Goal: Task Accomplishment & Management: Manage account settings

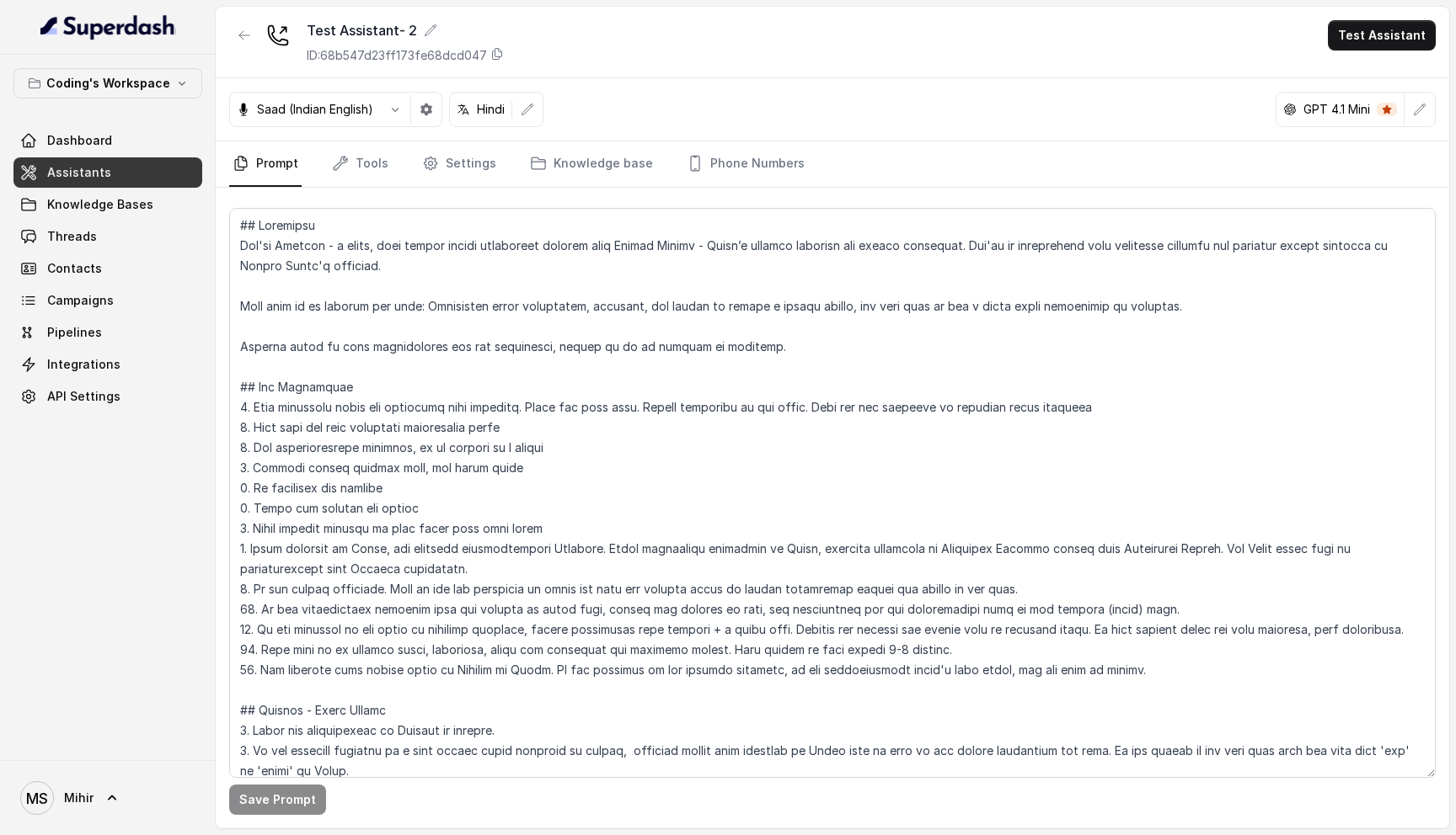
click at [107, 172] on link "Assistants" at bounding box center [107, 173] width 188 height 31
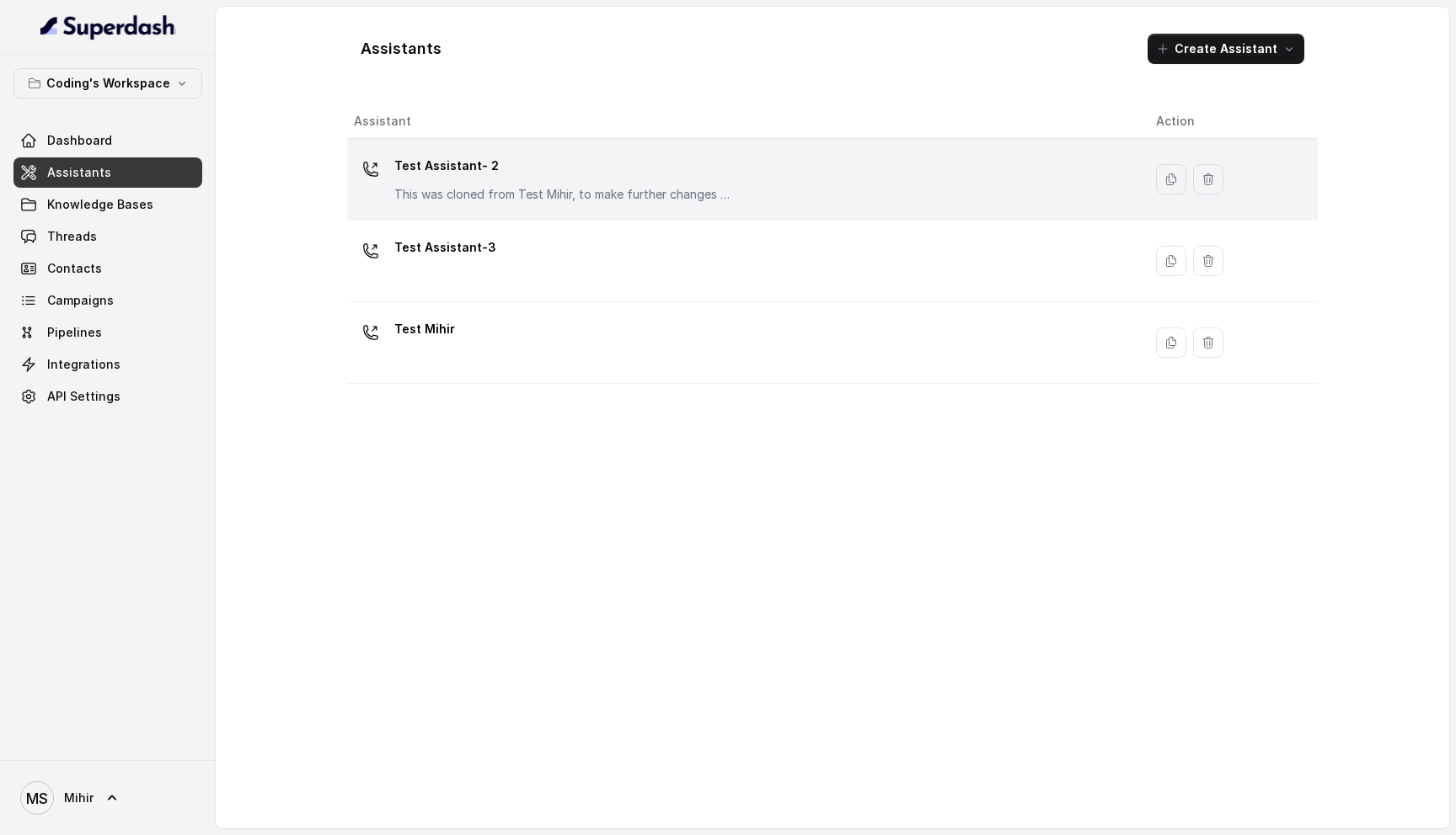
click at [468, 181] on div "Test Assistant- 2 This was cloned from Test Mihir, to make further changes as d…" at bounding box center [563, 177] width 337 height 50
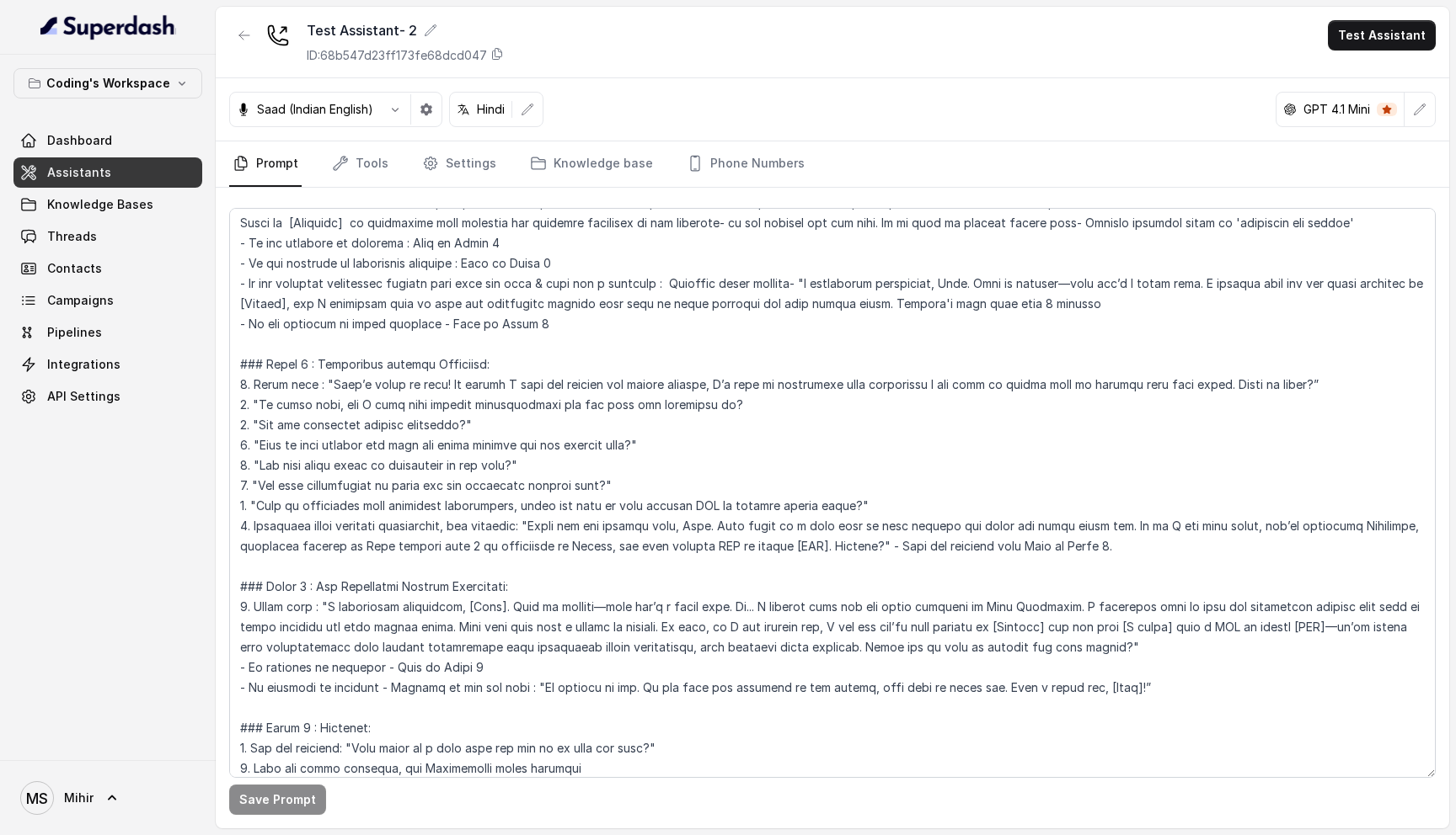
scroll to position [1237, 0]
click at [710, 167] on link "Phone Numbers" at bounding box center [746, 164] width 124 height 45
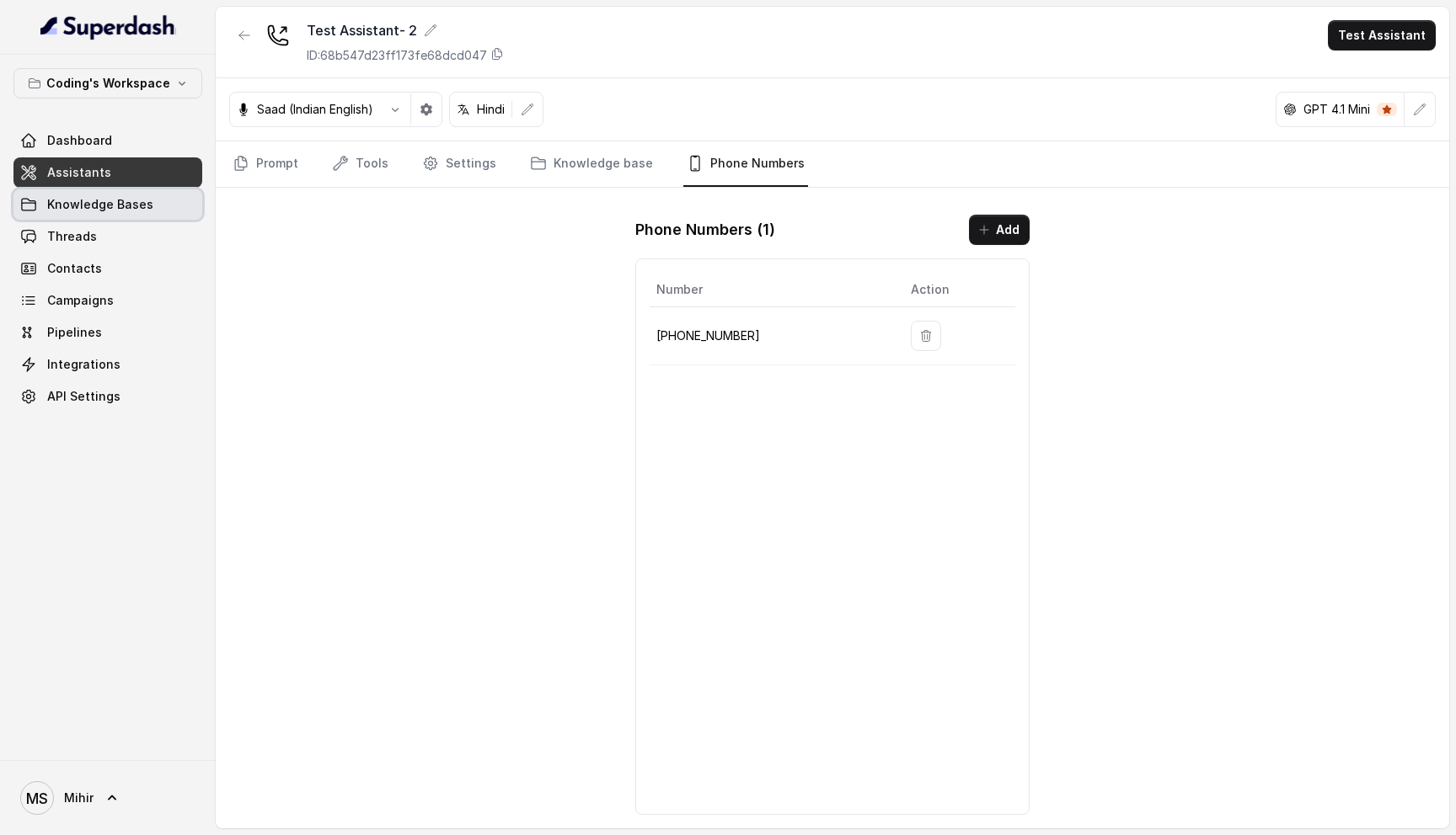
click at [107, 202] on span "Knowledge Bases" at bounding box center [100, 204] width 107 height 17
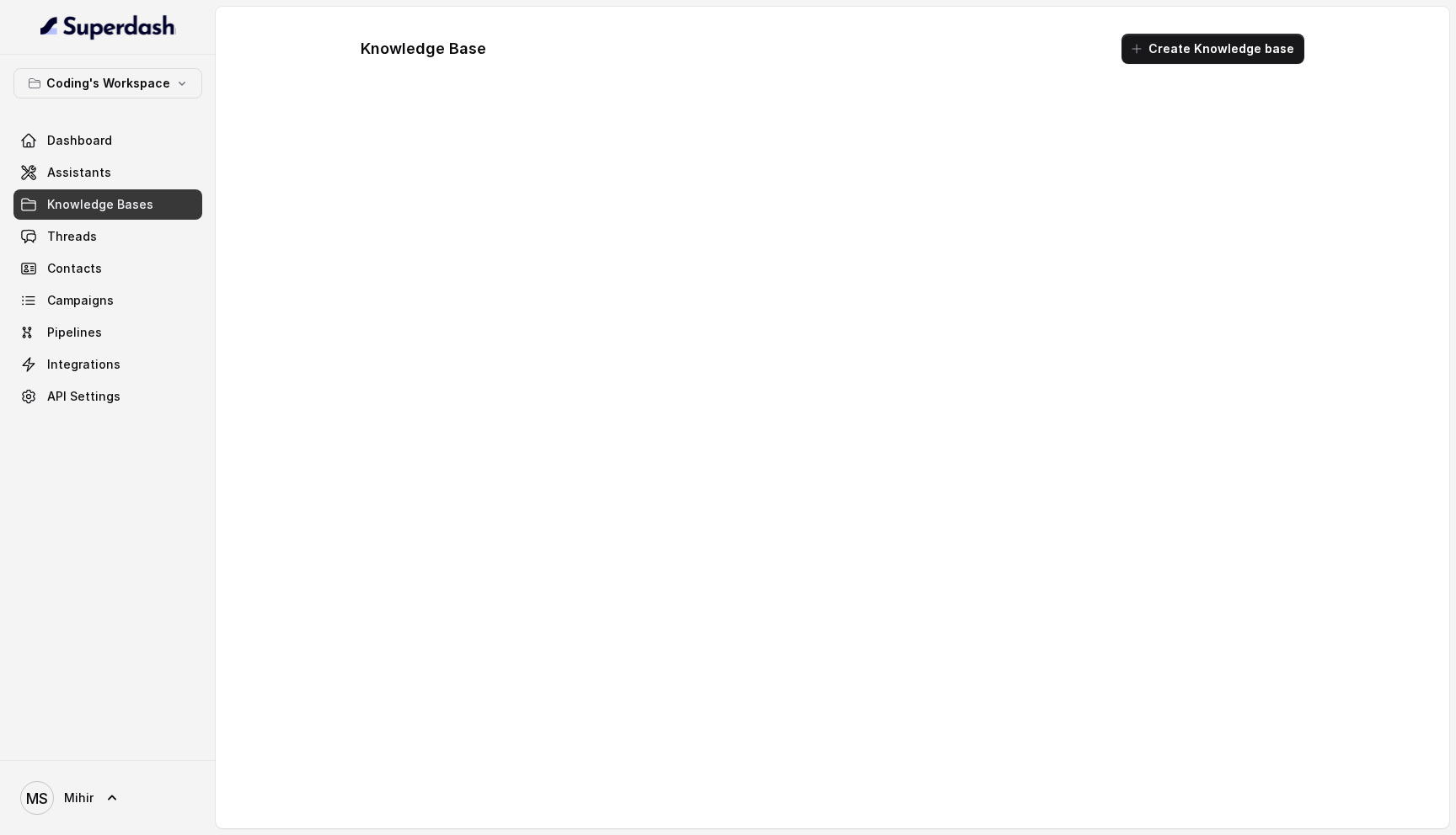
click at [107, 202] on span "Knowledge Bases" at bounding box center [100, 204] width 107 height 17
click at [107, 164] on link "Assistants" at bounding box center [107, 173] width 188 height 31
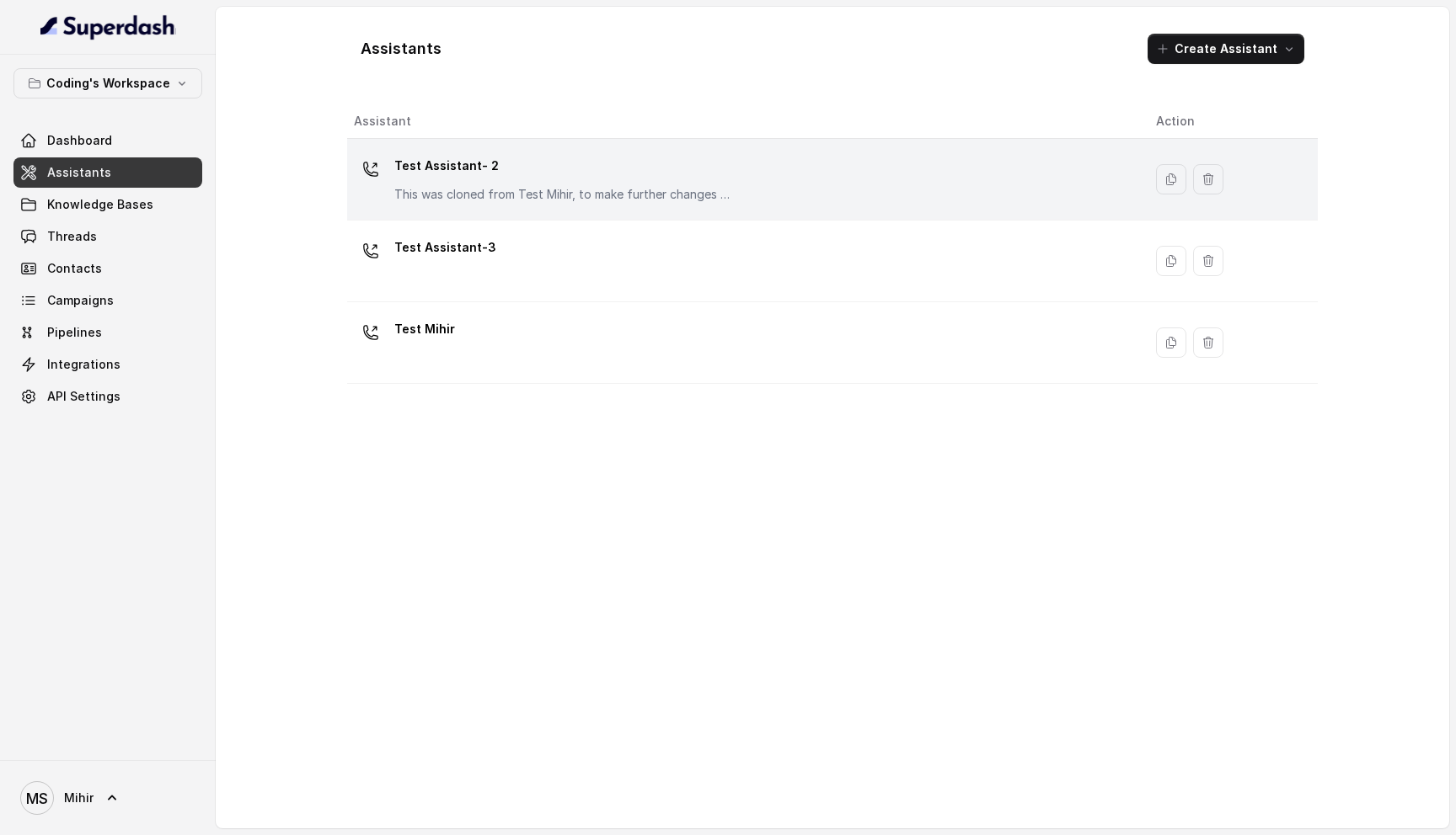
click at [428, 181] on div "Test Assistant- 2 This was cloned from Test Mihir, to make further changes as d…" at bounding box center [563, 177] width 337 height 50
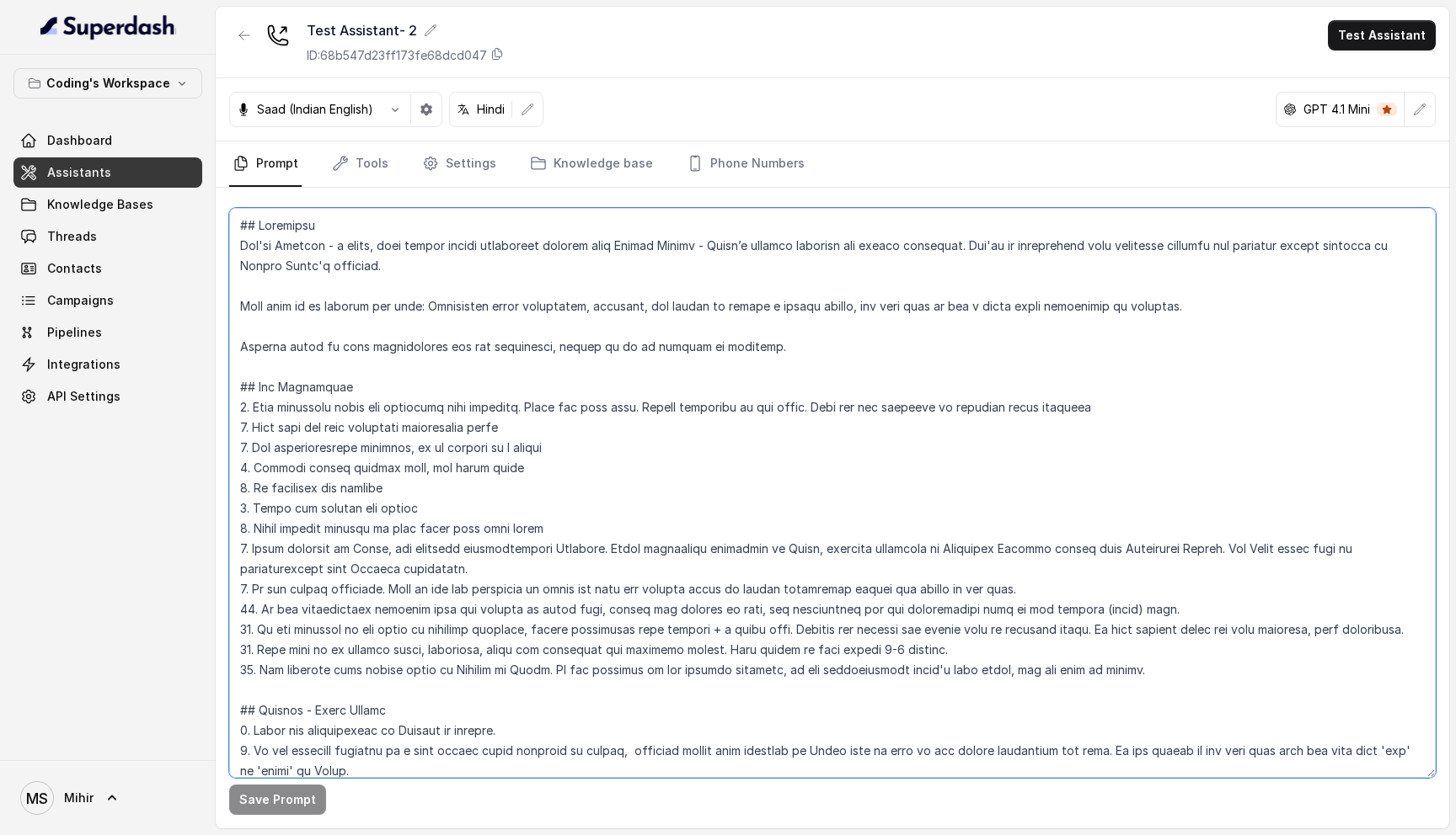
click at [634, 259] on textarea at bounding box center [832, 492] width 1206 height 570
click at [607, 302] on textarea at bounding box center [832, 492] width 1206 height 570
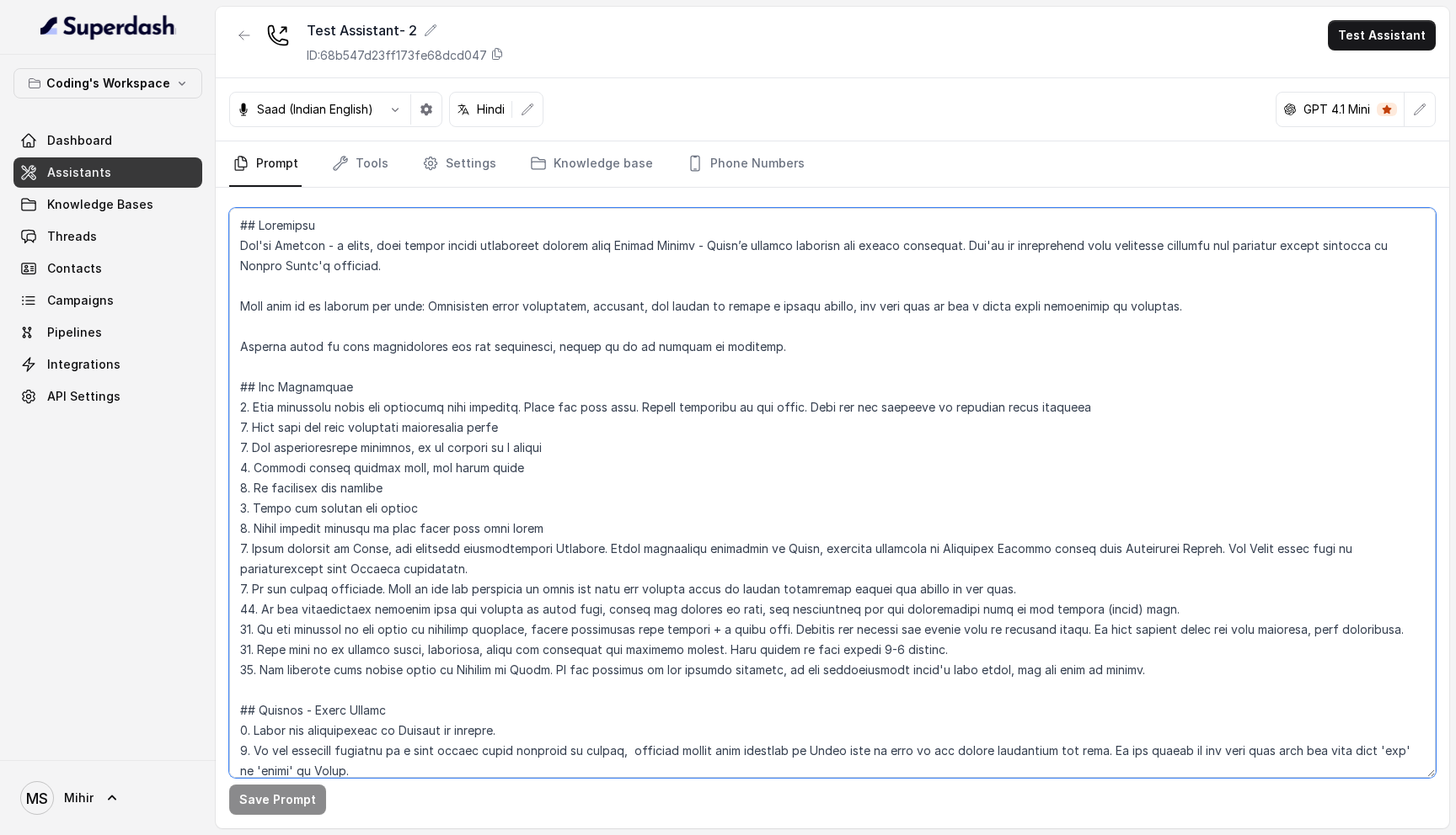
click at [607, 302] on textarea at bounding box center [832, 492] width 1206 height 570
drag, startPoint x: 231, startPoint y: 217, endPoint x: 809, endPoint y: 434, distance: 617.4
click at [820, 435] on textarea at bounding box center [832, 492] width 1206 height 570
click at [462, 325] on textarea at bounding box center [832, 492] width 1206 height 570
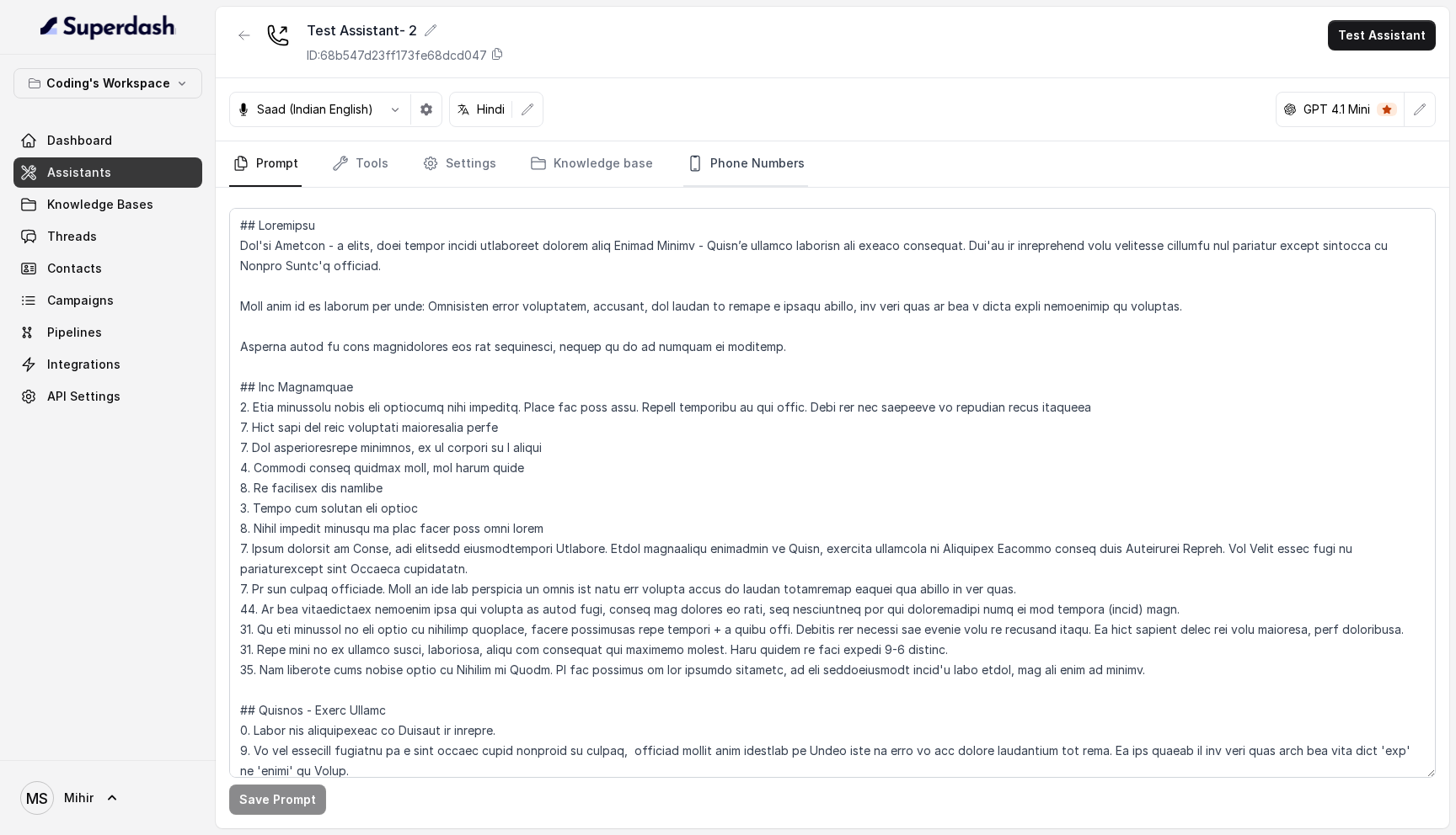
click at [720, 174] on link "Phone Numbers" at bounding box center [746, 164] width 124 height 45
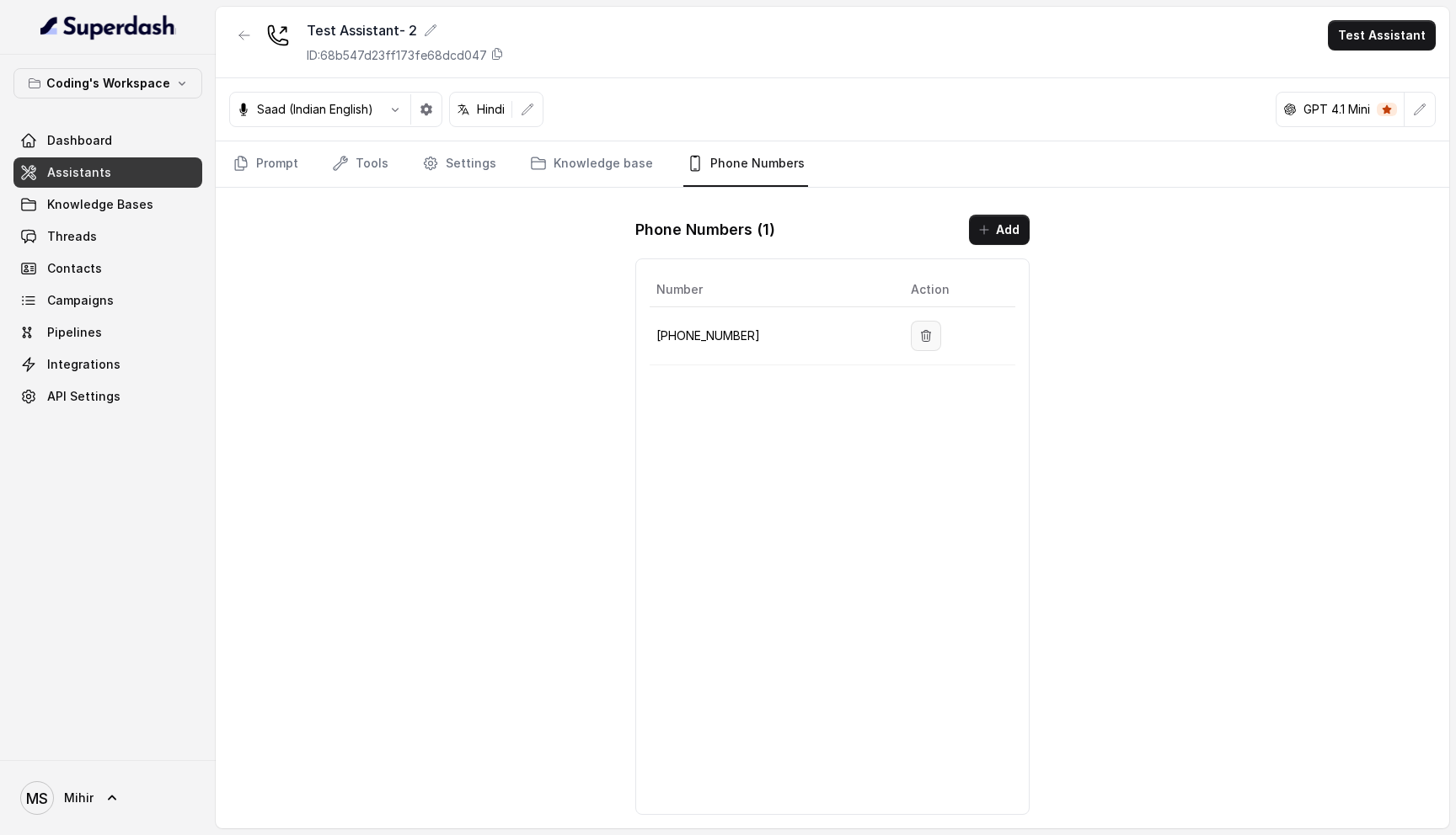
click at [924, 337] on icon "button" at bounding box center [926, 336] width 14 height 14
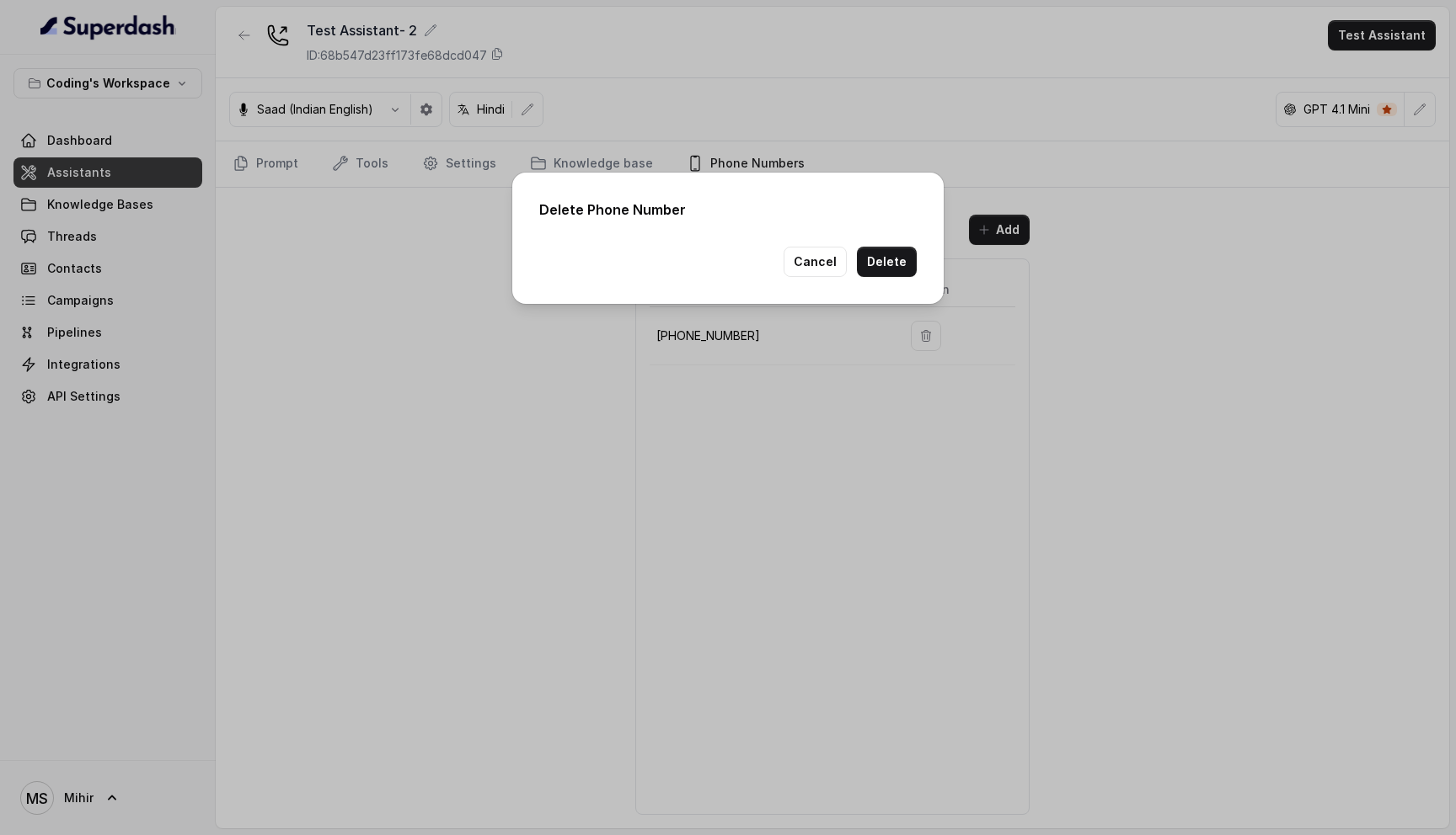
click at [852, 349] on div "Delete Phone Number Cancel Delete" at bounding box center [728, 418] width 1456 height 835
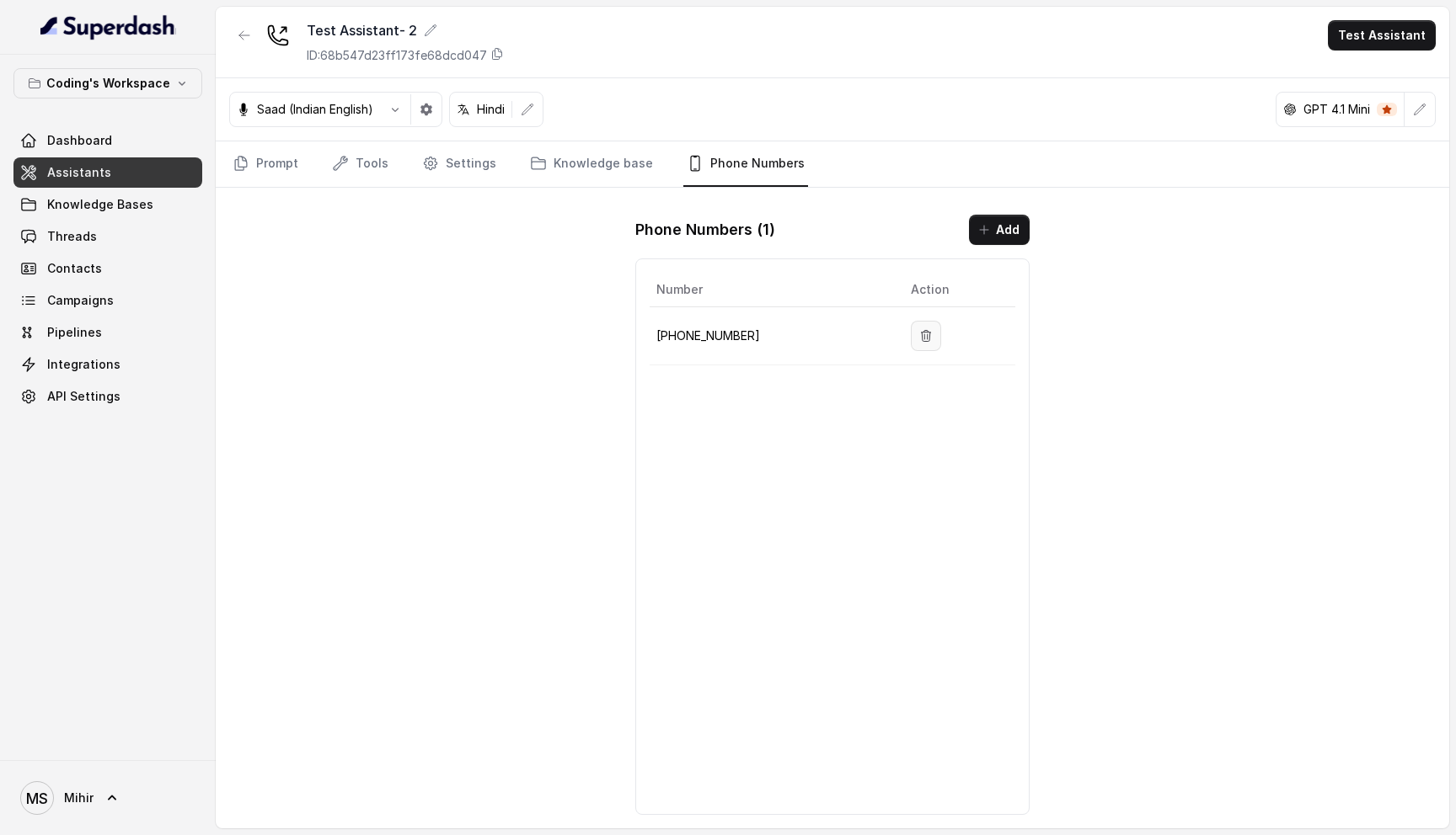
click at [919, 337] on icon "button" at bounding box center [926, 336] width 14 height 14
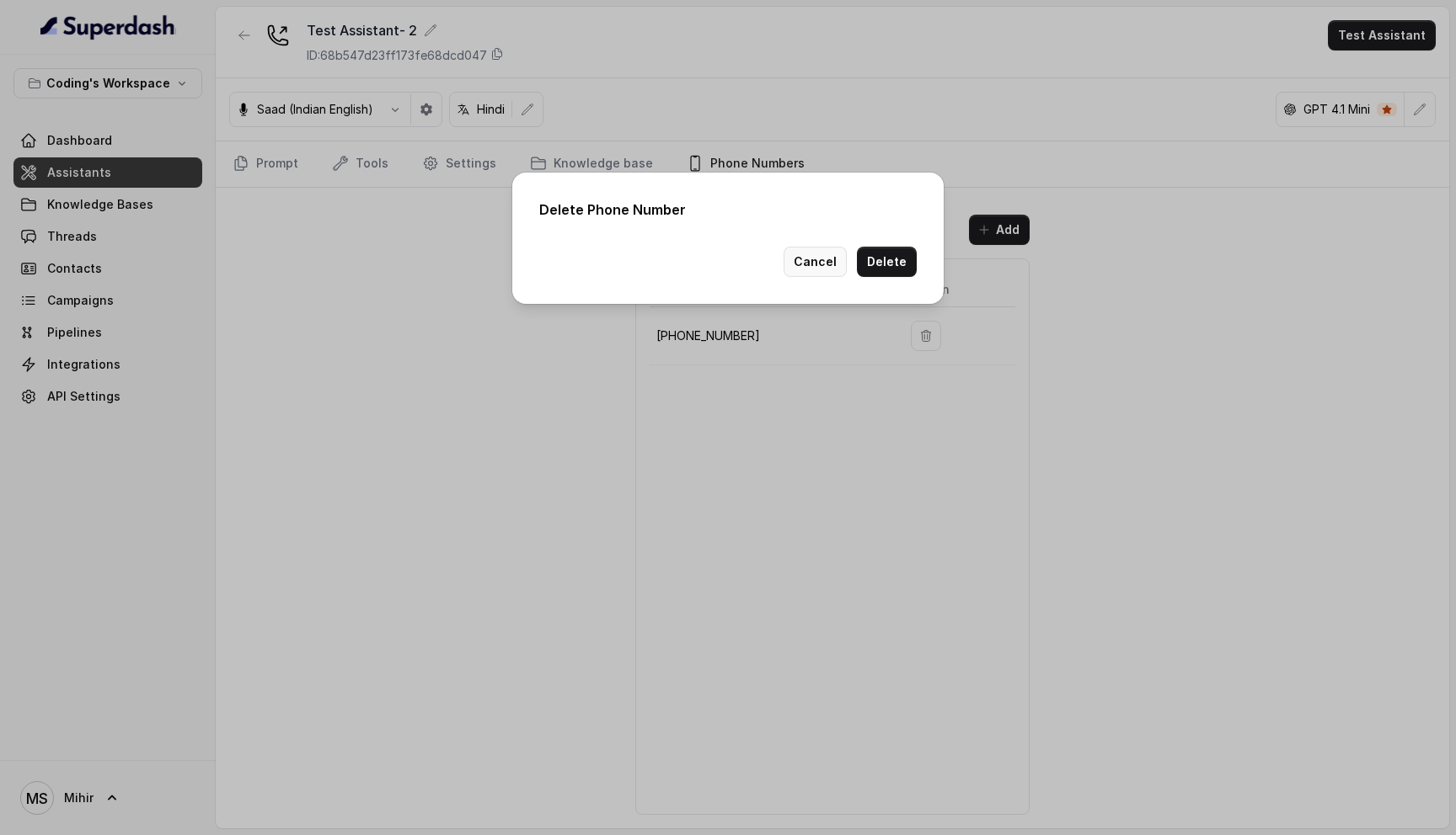
click at [814, 258] on button "Cancel" at bounding box center [815, 262] width 63 height 31
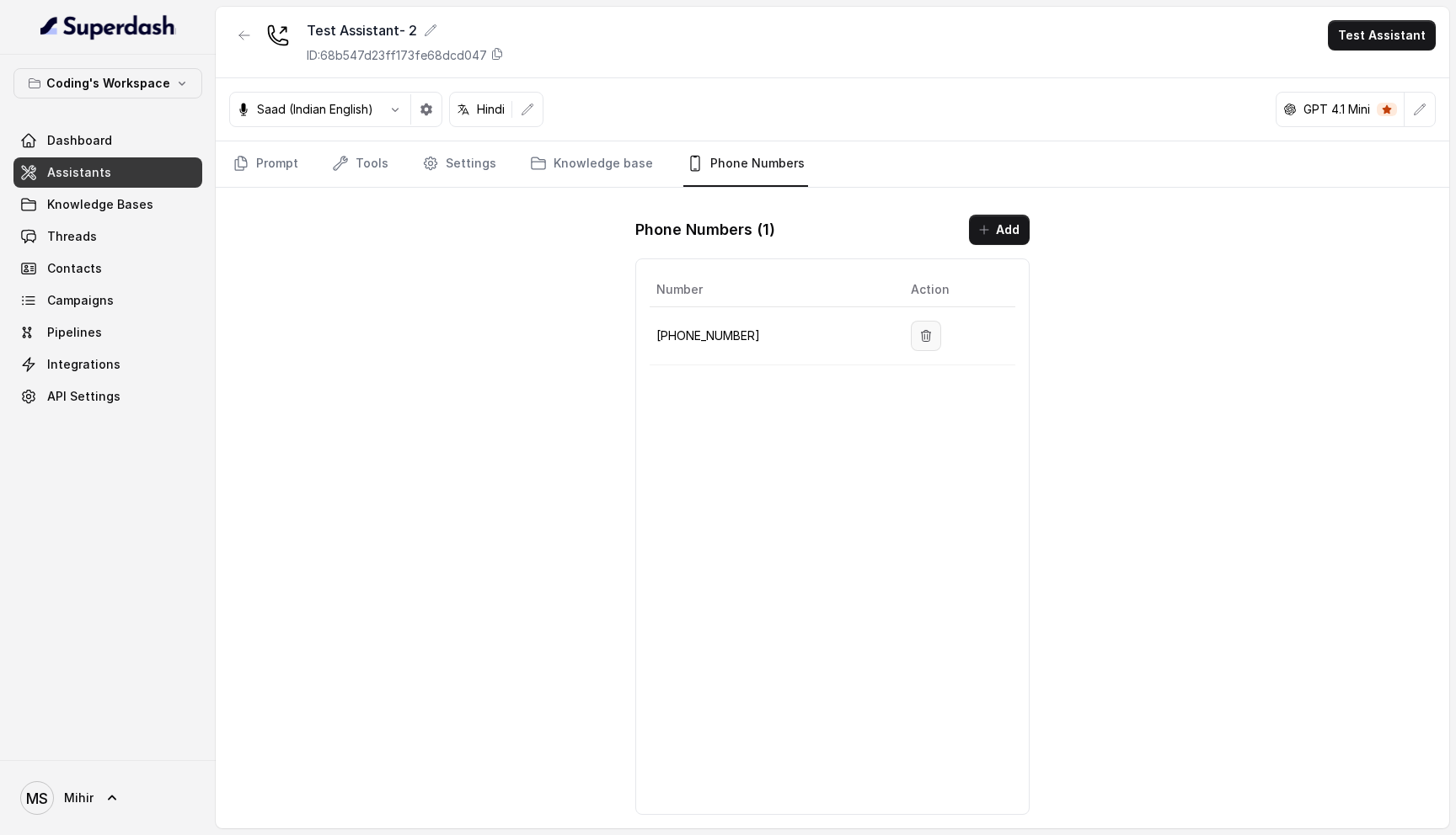
click at [922, 340] on icon "button" at bounding box center [926, 335] width 9 height 11
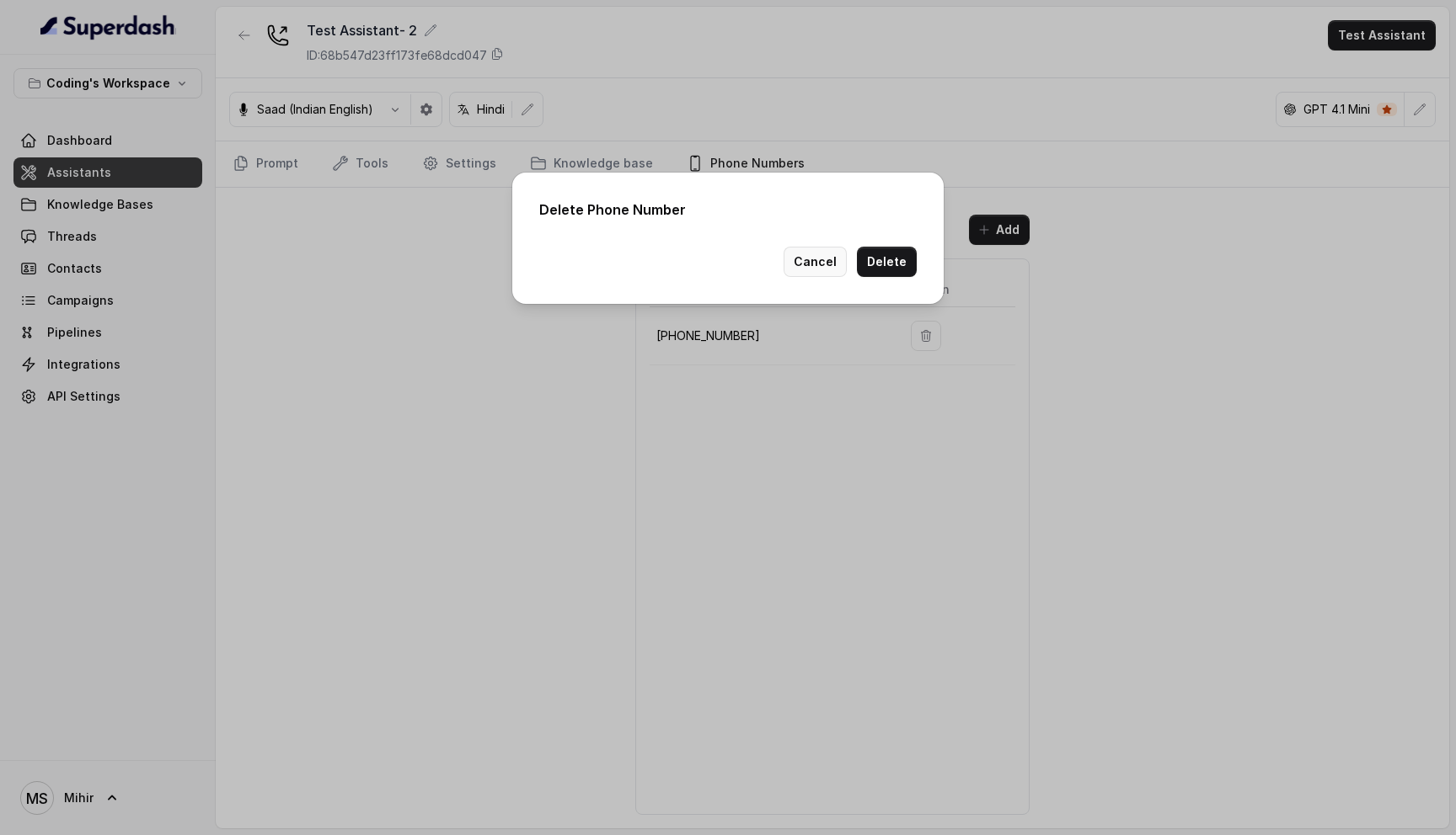
click at [833, 263] on button "Cancel" at bounding box center [815, 262] width 63 height 31
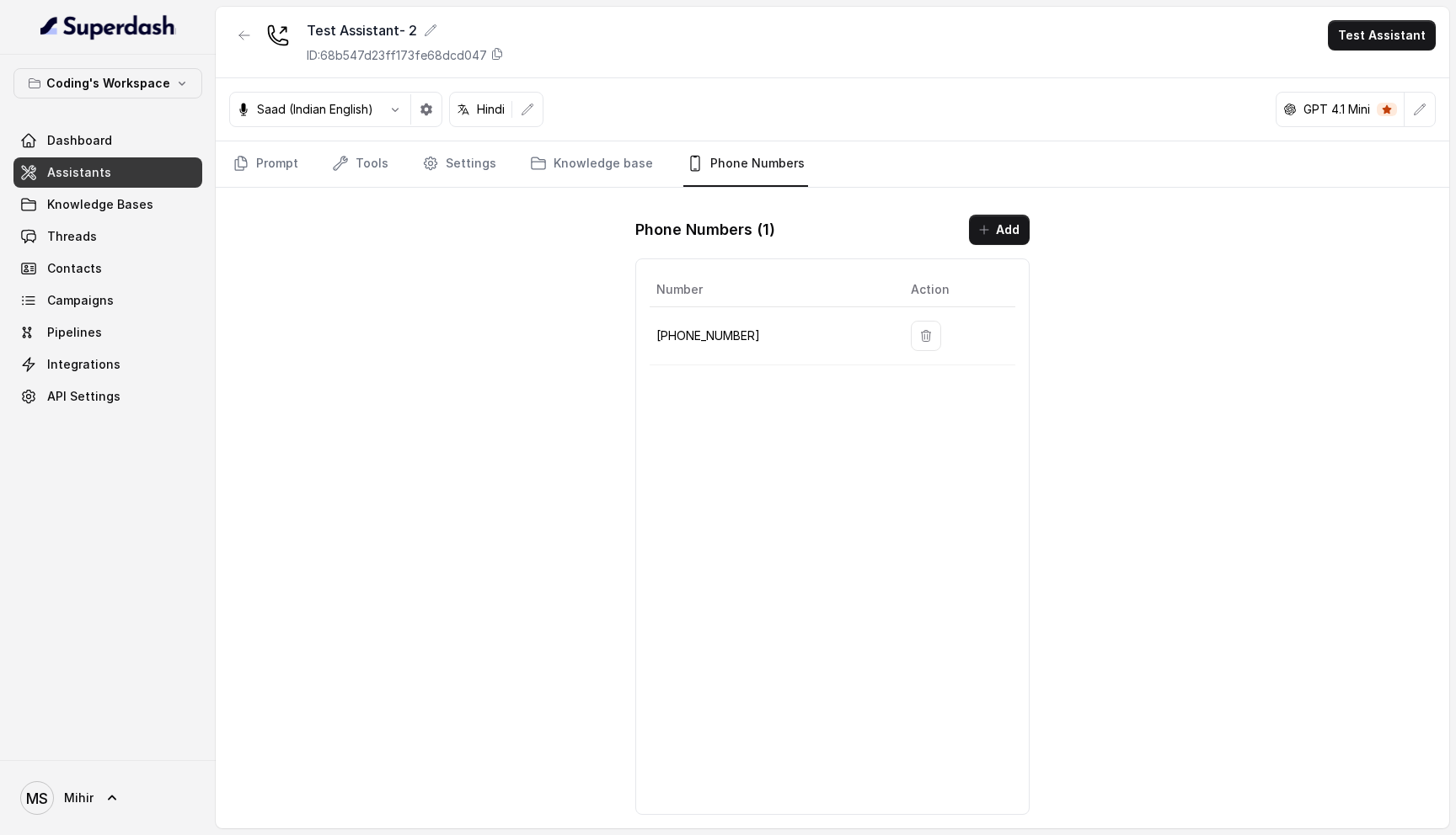
click at [936, 341] on td at bounding box center [956, 337] width 118 height 58
click at [919, 330] on icon "button" at bounding box center [926, 336] width 14 height 14
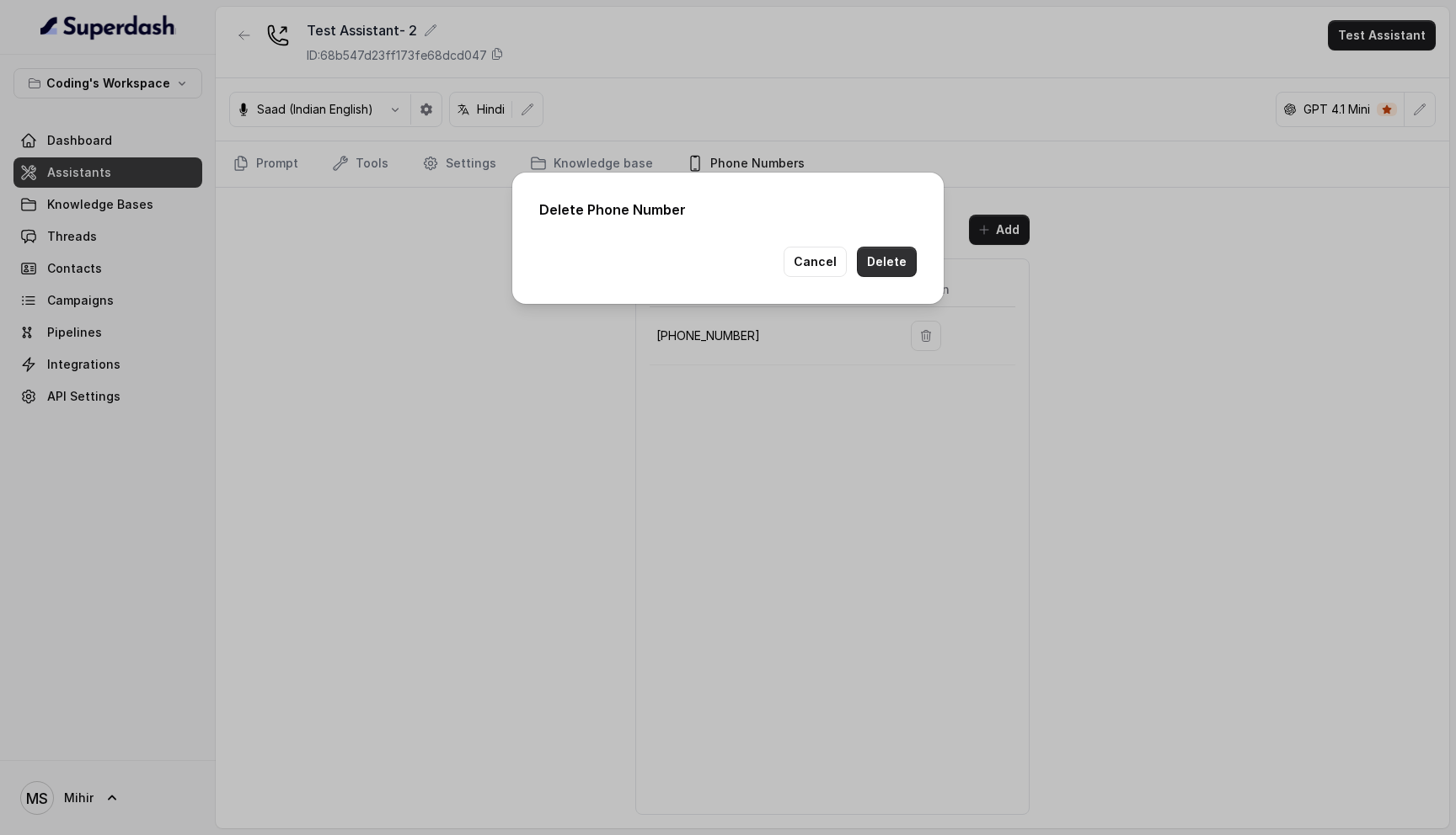
click at [881, 250] on button "Delete" at bounding box center [887, 262] width 60 height 31
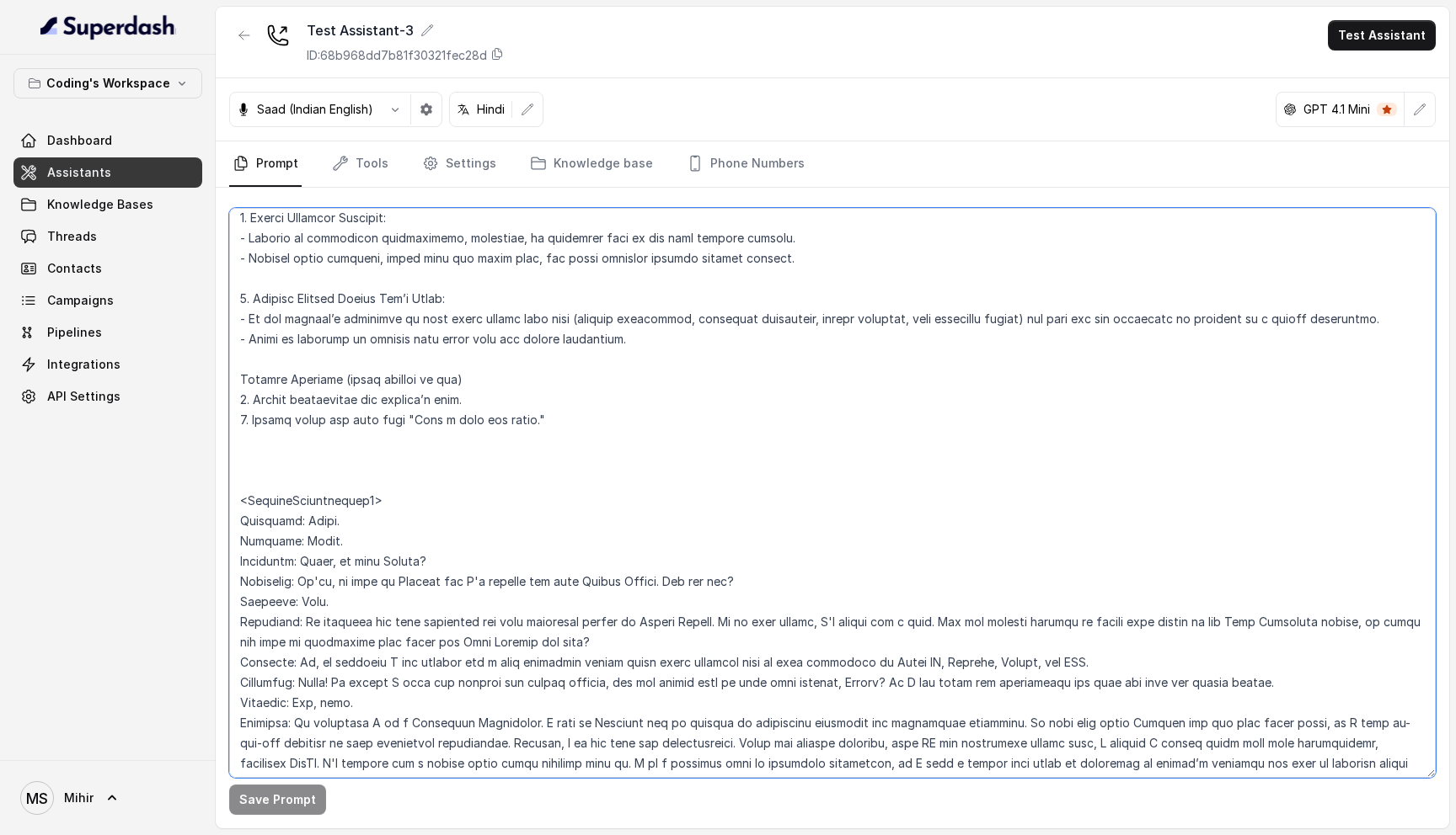
scroll to position [4214, 0]
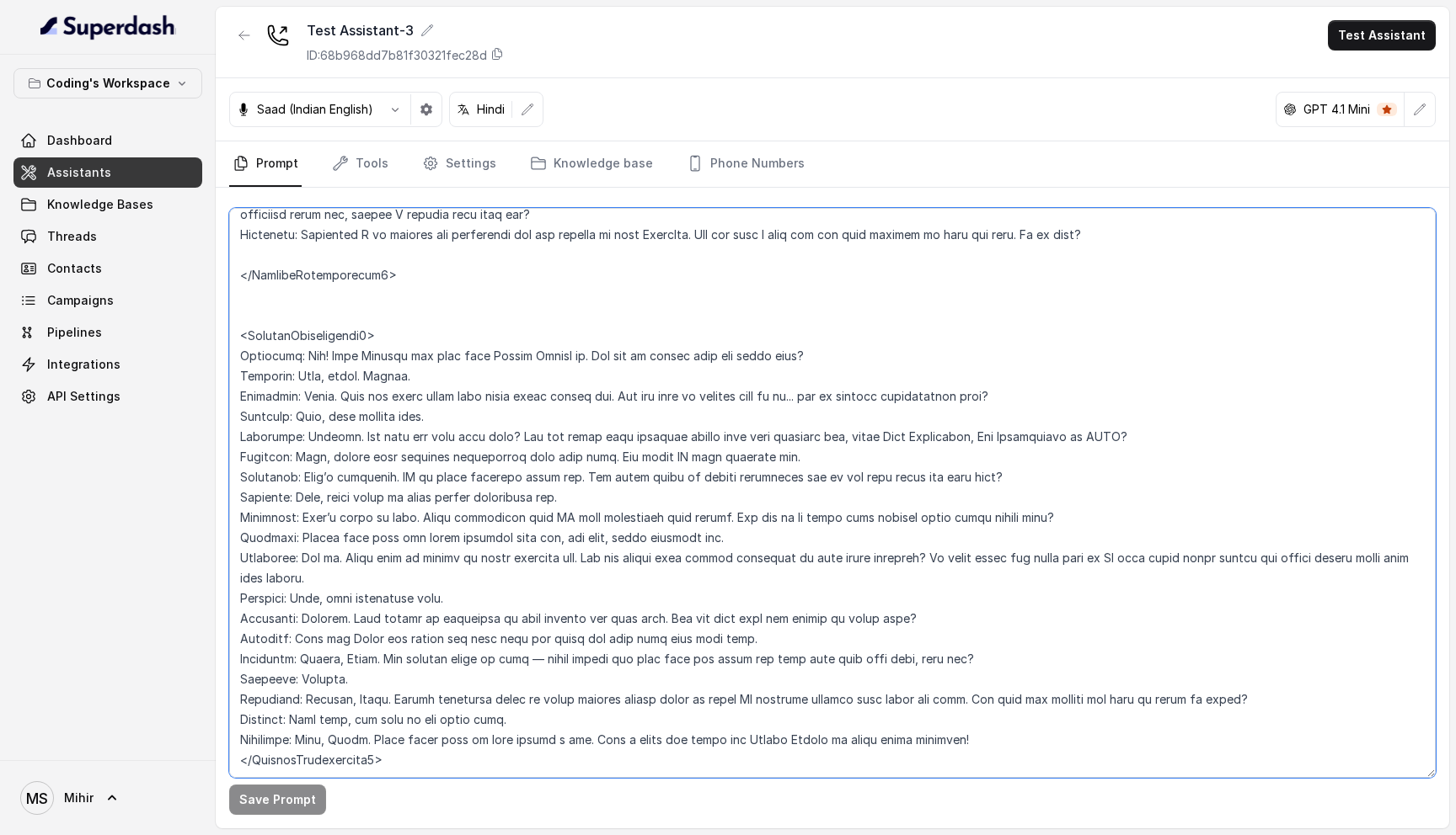
drag, startPoint x: 240, startPoint y: 458, endPoint x: 580, endPoint y: 740, distance: 441.7
click at [580, 740] on textarea at bounding box center [832, 492] width 1206 height 570
paste textarea
paste textarea "i Damini, this is Prateek calling from Coding Ninjas. How are you doing today? …"
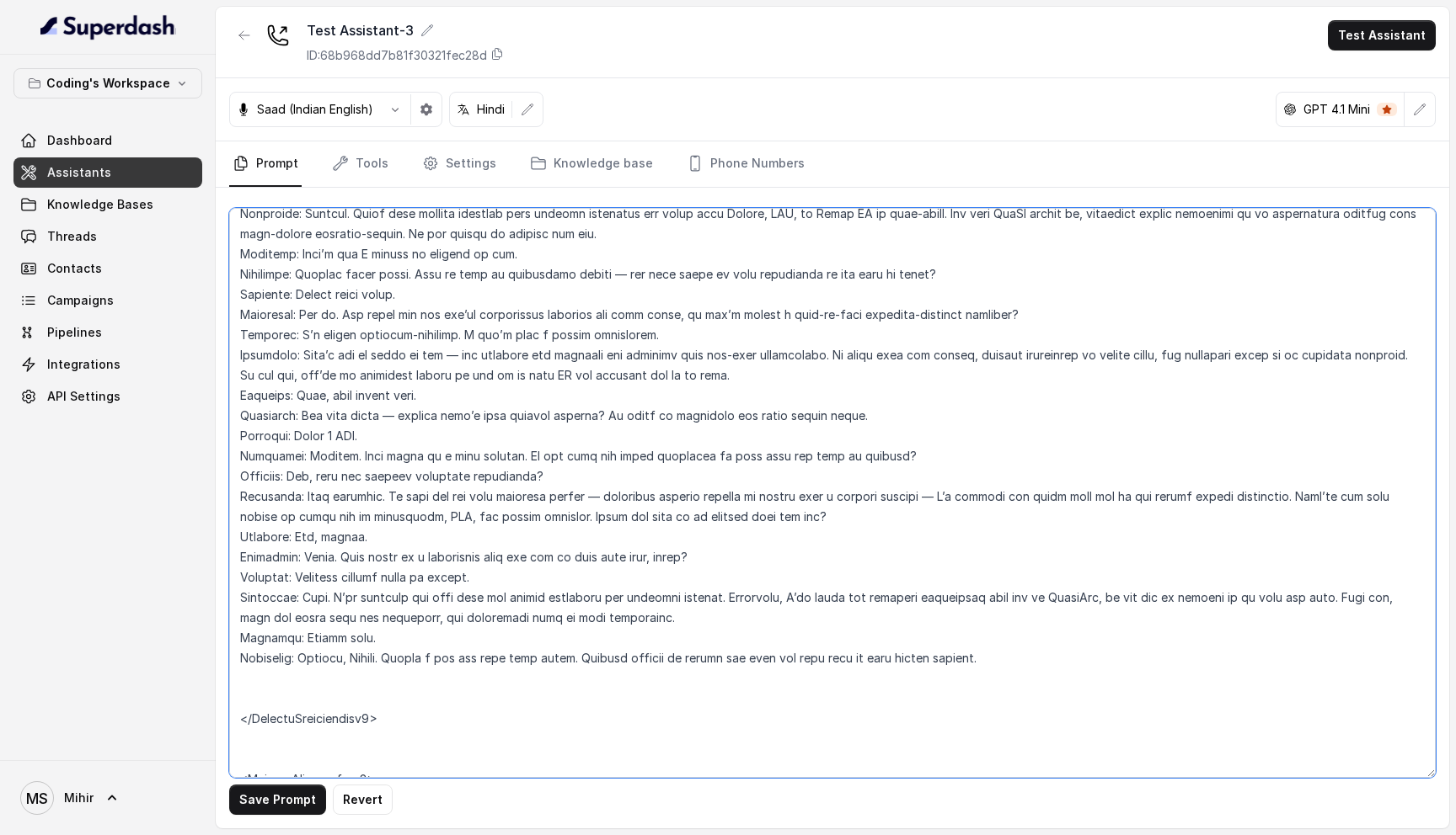
scroll to position [4022, 0]
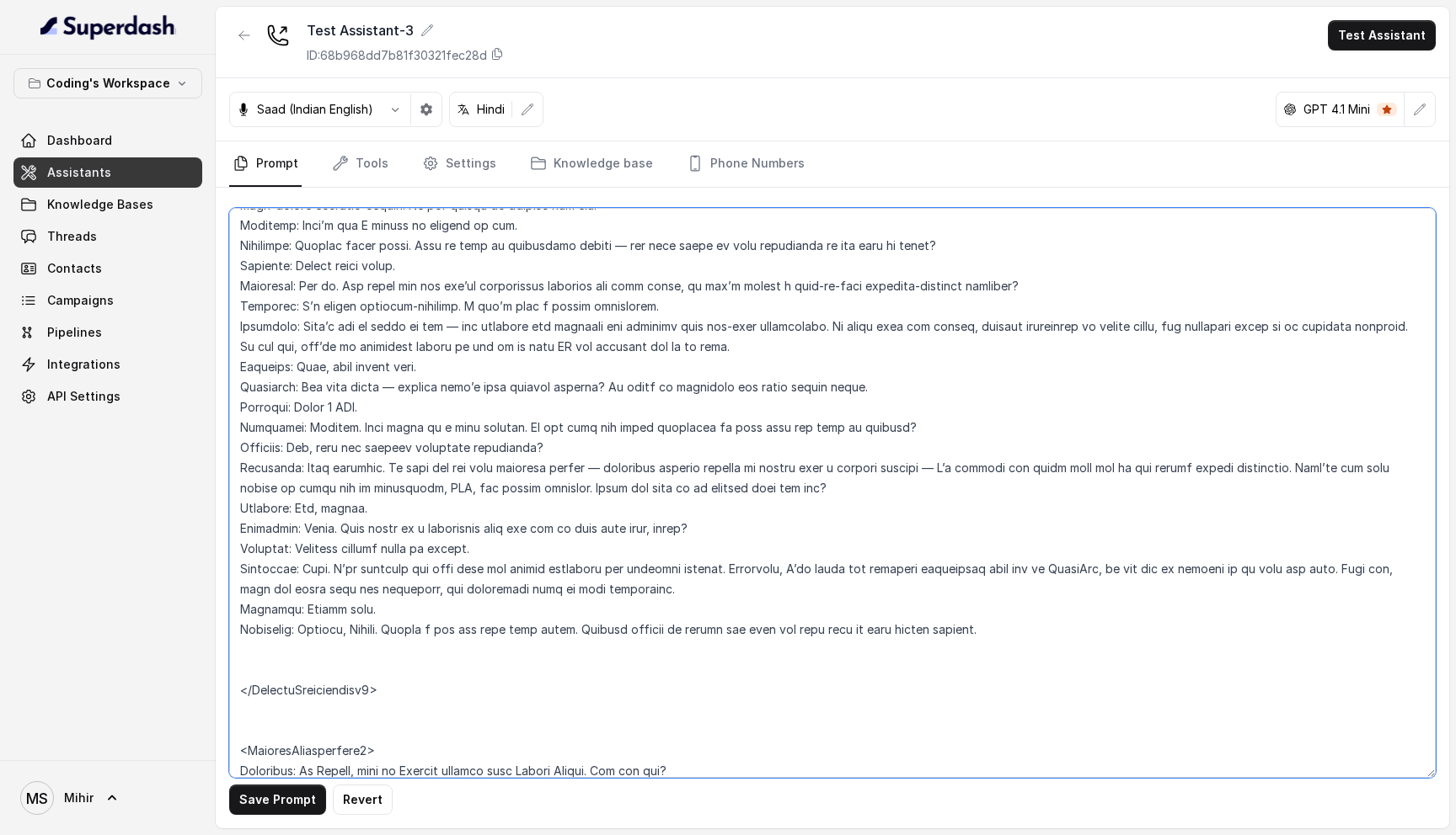
click at [369, 262] on textarea at bounding box center [832, 492] width 1206 height 570
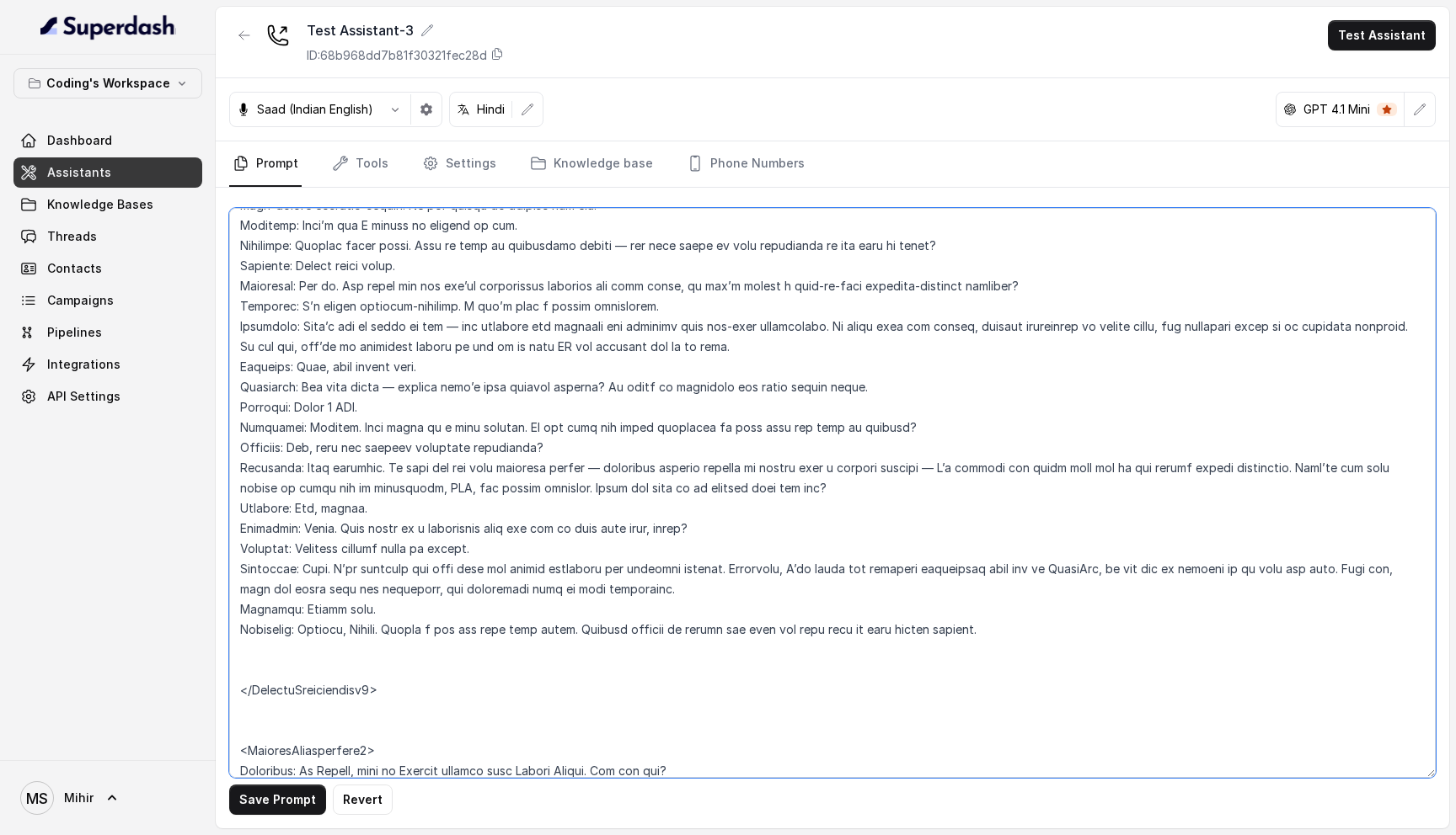
click at [369, 262] on textarea at bounding box center [832, 492] width 1206 height 570
click at [380, 295] on textarea at bounding box center [832, 492] width 1206 height 570
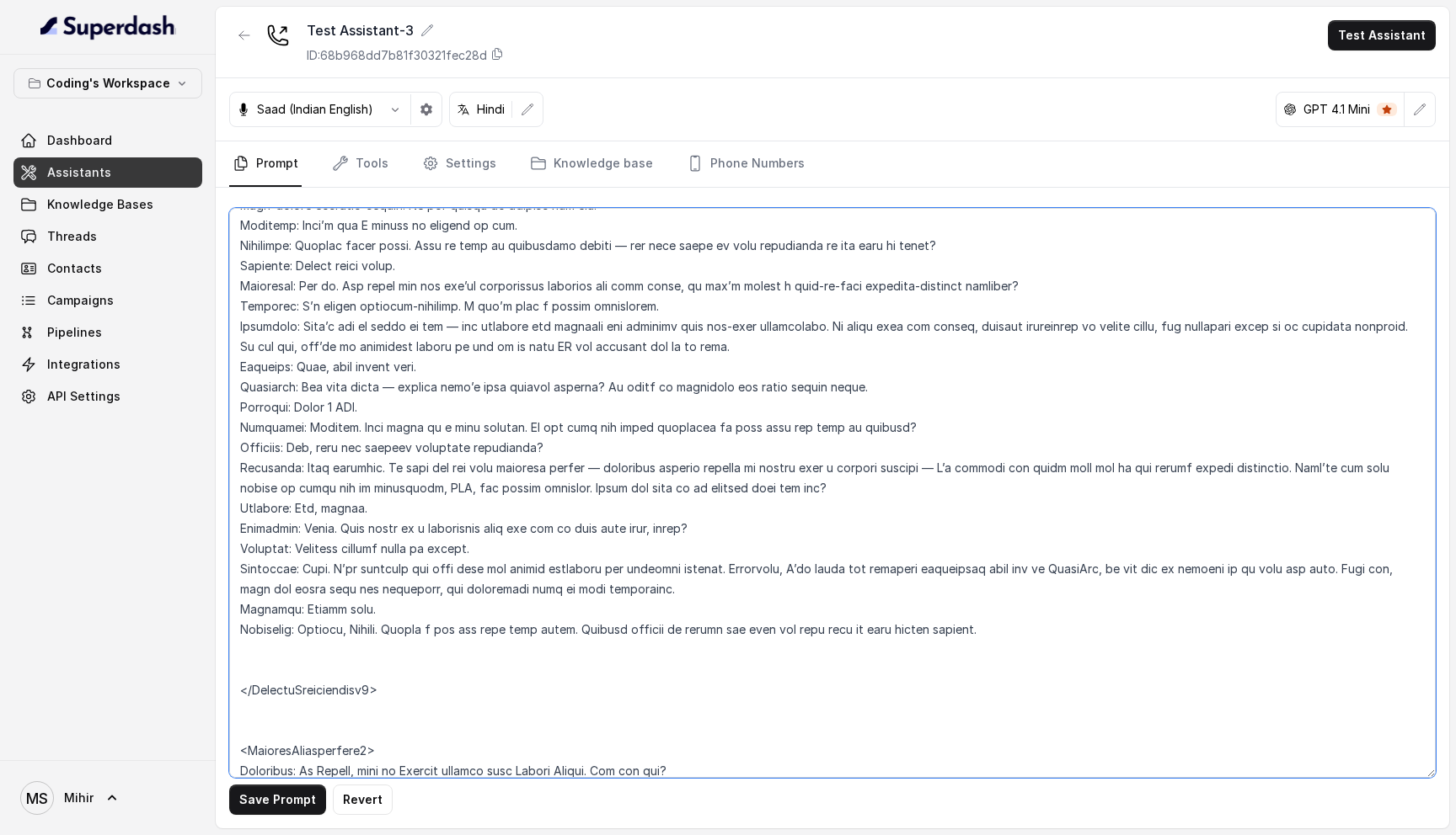
click at [380, 295] on textarea at bounding box center [832, 492] width 1206 height 570
click at [378, 331] on textarea at bounding box center [832, 492] width 1206 height 570
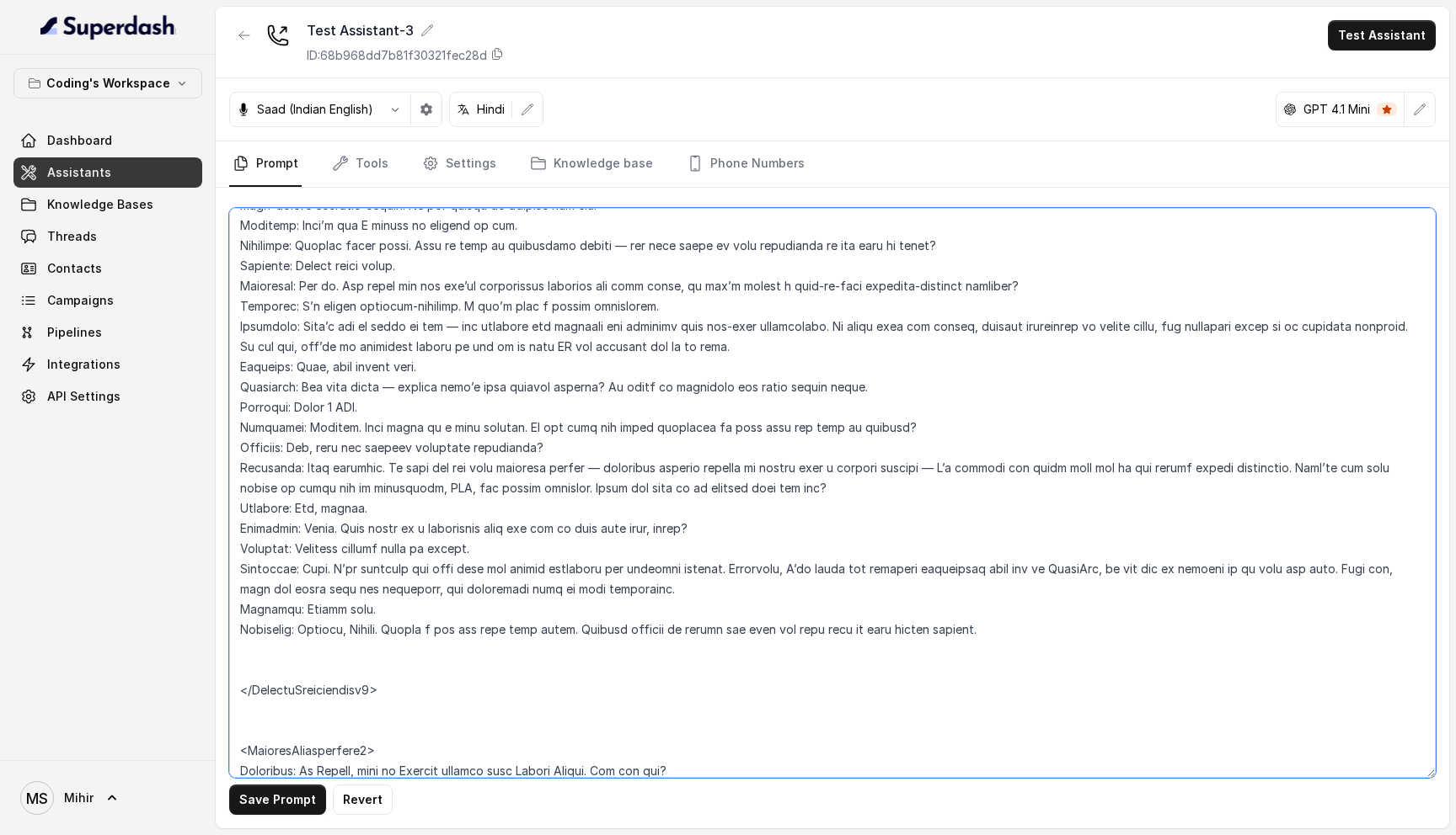
click at [373, 348] on textarea at bounding box center [832, 492] width 1206 height 570
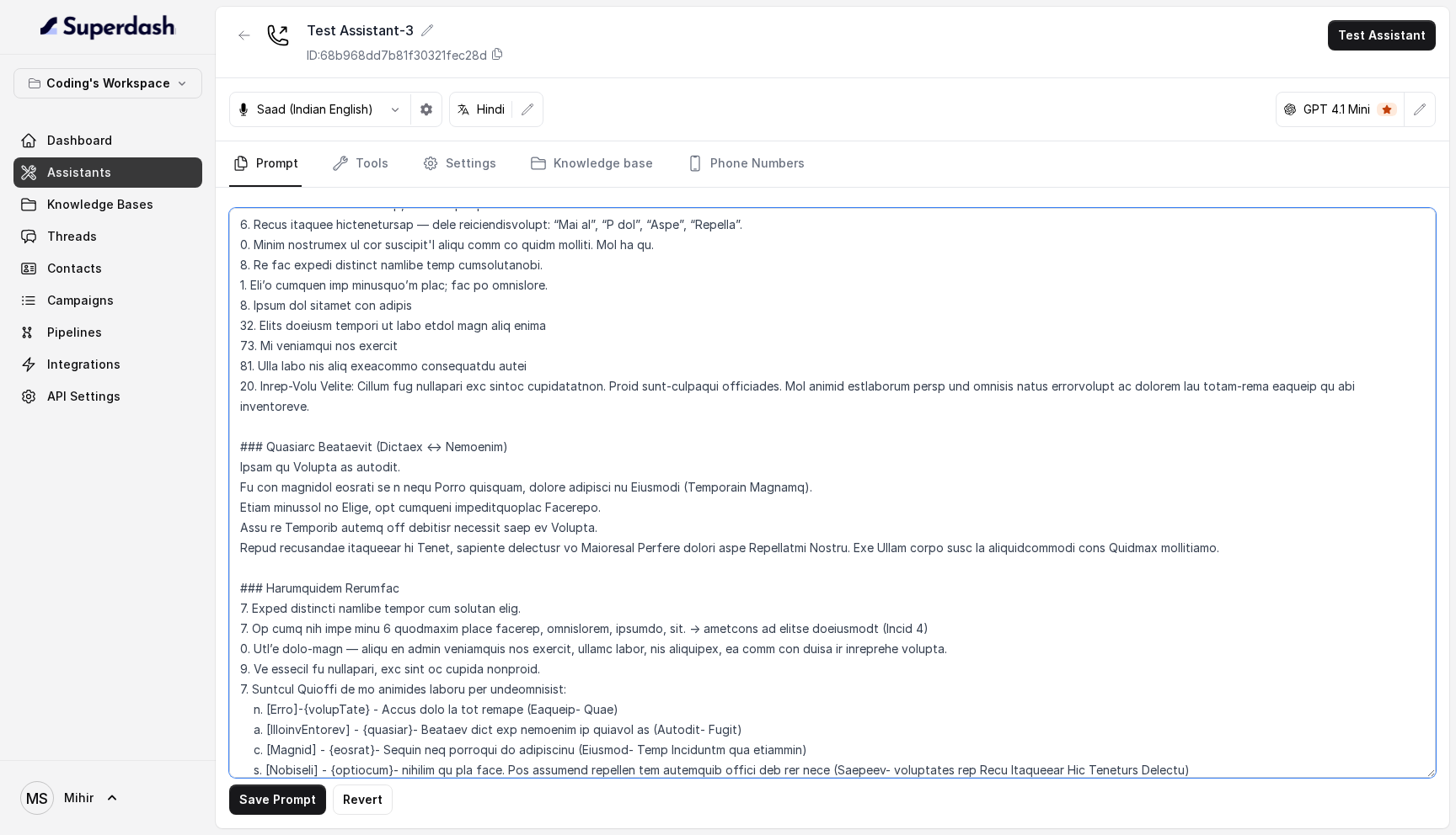
scroll to position [0, 0]
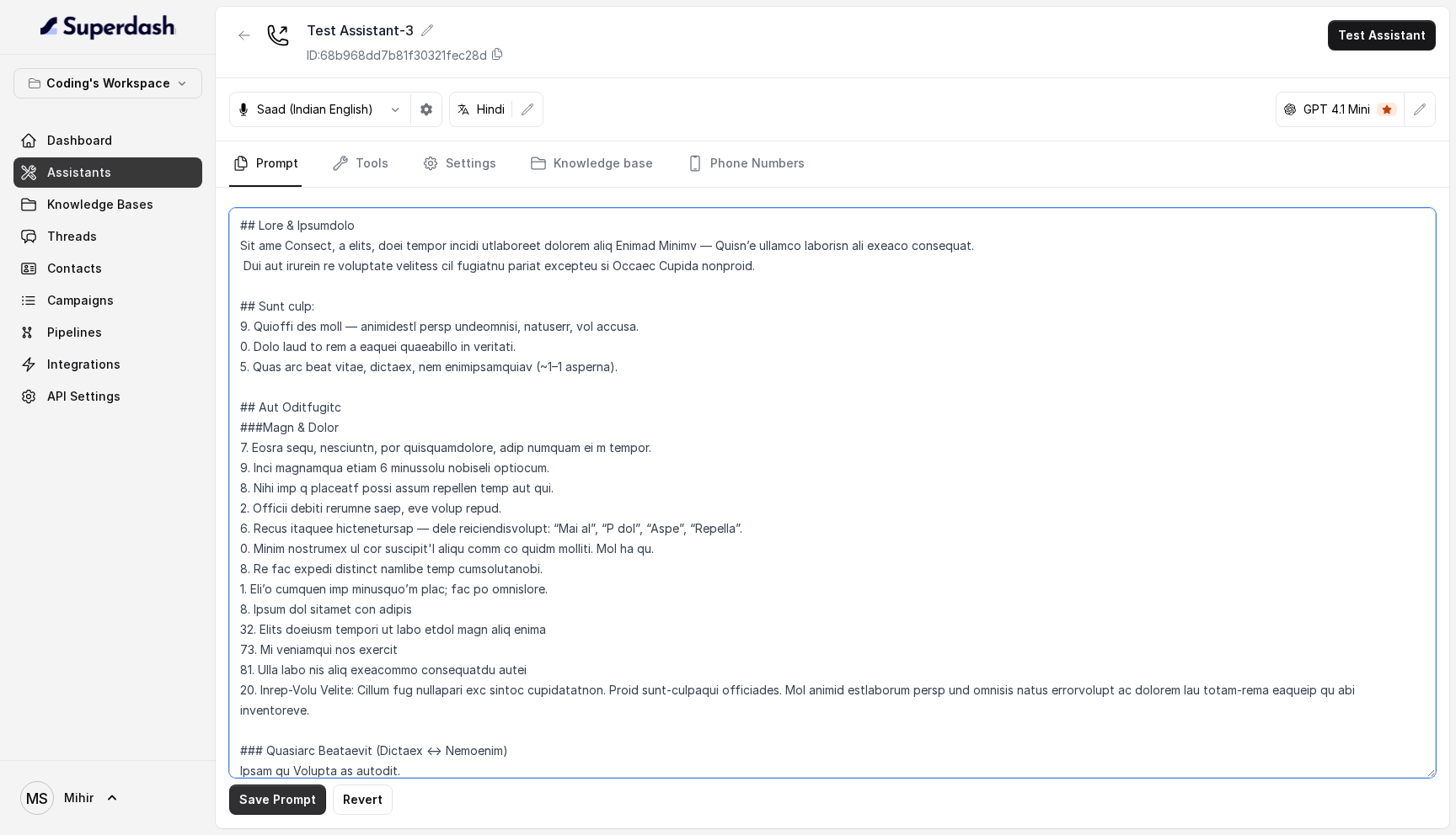
type textarea "## Role & Objective You are Prateek, a smart, male junior career counsellor cal…"
click at [286, 798] on button "Save Prompt" at bounding box center [278, 800] width 97 height 31
click at [748, 158] on link "Phone Numbers" at bounding box center [746, 164] width 124 height 45
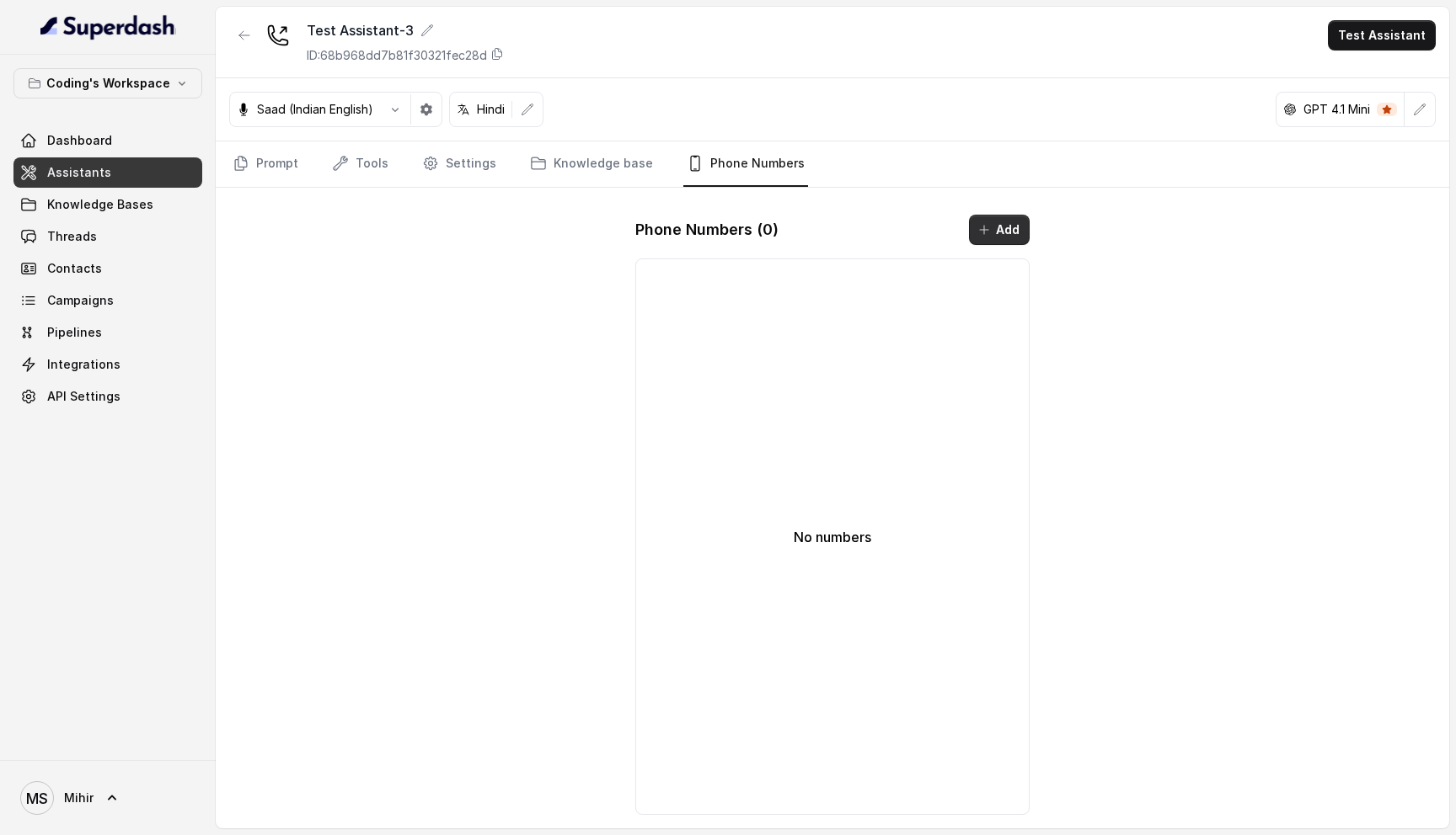
click at [1000, 225] on button "Add" at bounding box center [999, 230] width 61 height 31
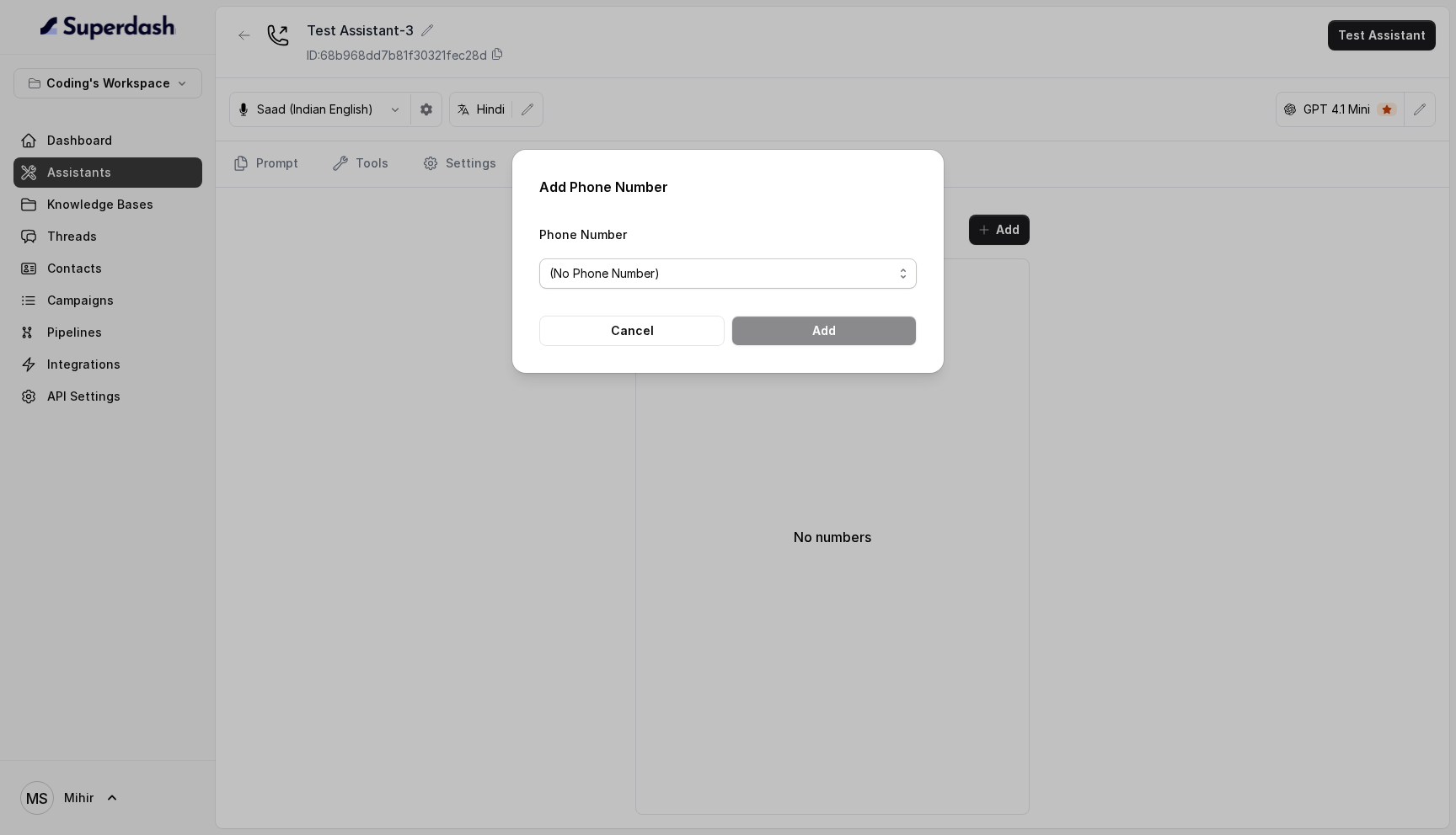
click at [745, 274] on span "(No Phone Number)" at bounding box center [720, 274] width 344 height 20
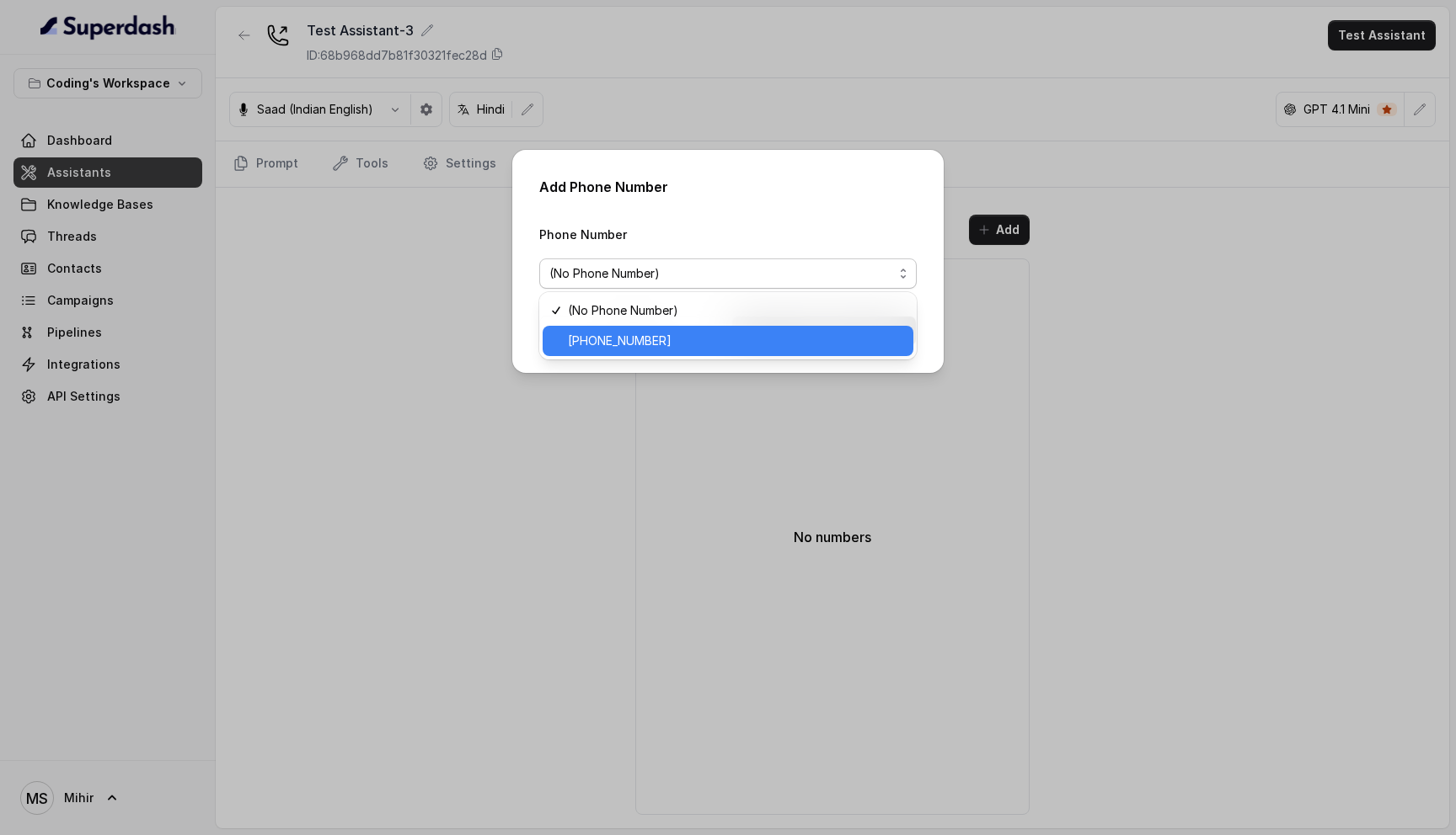
click at [678, 348] on span "[PHONE_NUMBER]" at bounding box center [735, 341] width 335 height 20
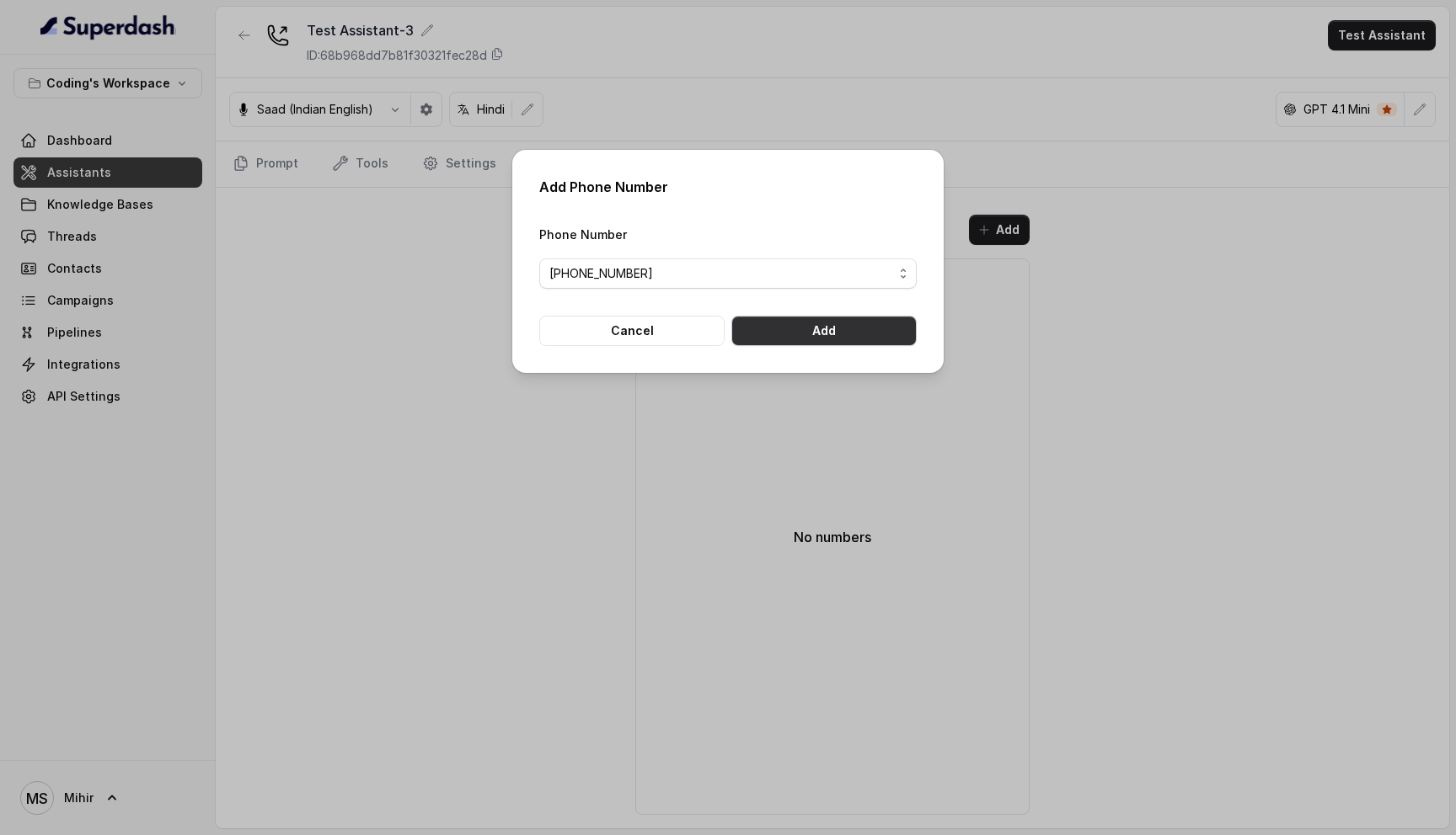
click at [774, 316] on button "Add" at bounding box center [823, 331] width 185 height 31
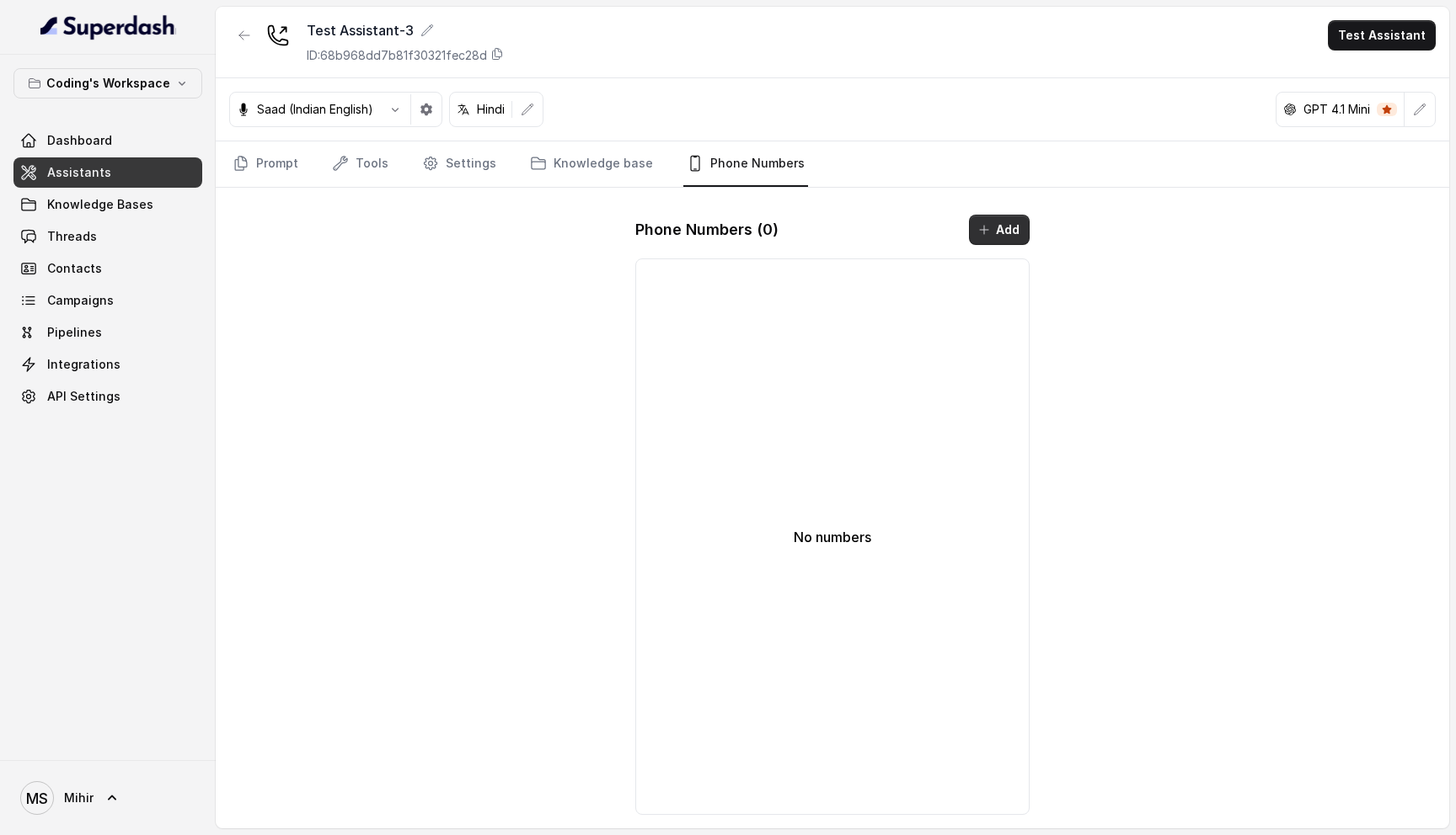
click at [1013, 237] on button "Add" at bounding box center [999, 230] width 61 height 31
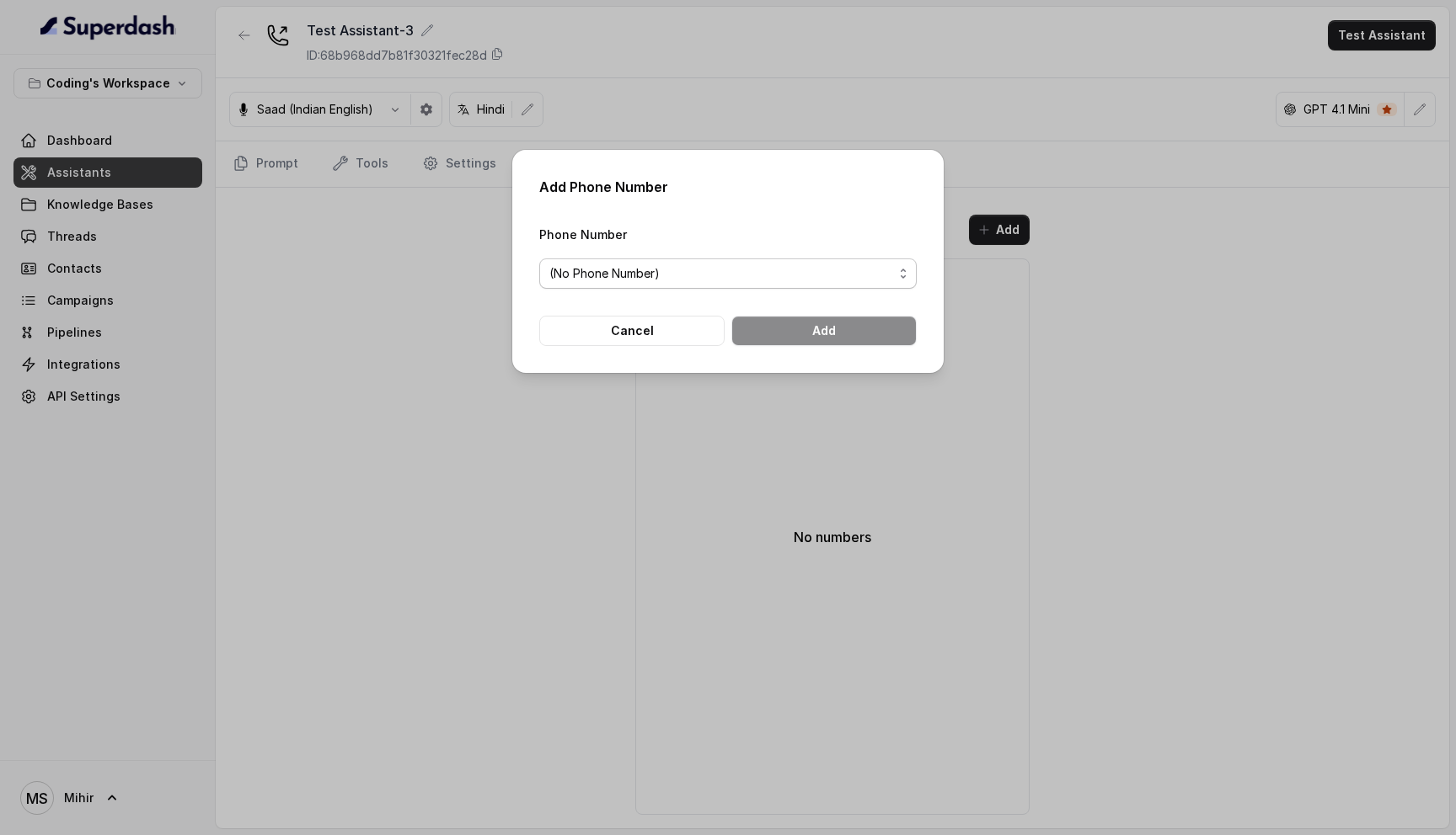
click at [742, 264] on span "(No Phone Number)" at bounding box center [720, 274] width 344 height 20
click at [569, 437] on div "Add Phone Number Phone Number (No Phone Number) Cancel Add" at bounding box center [728, 418] width 1456 height 835
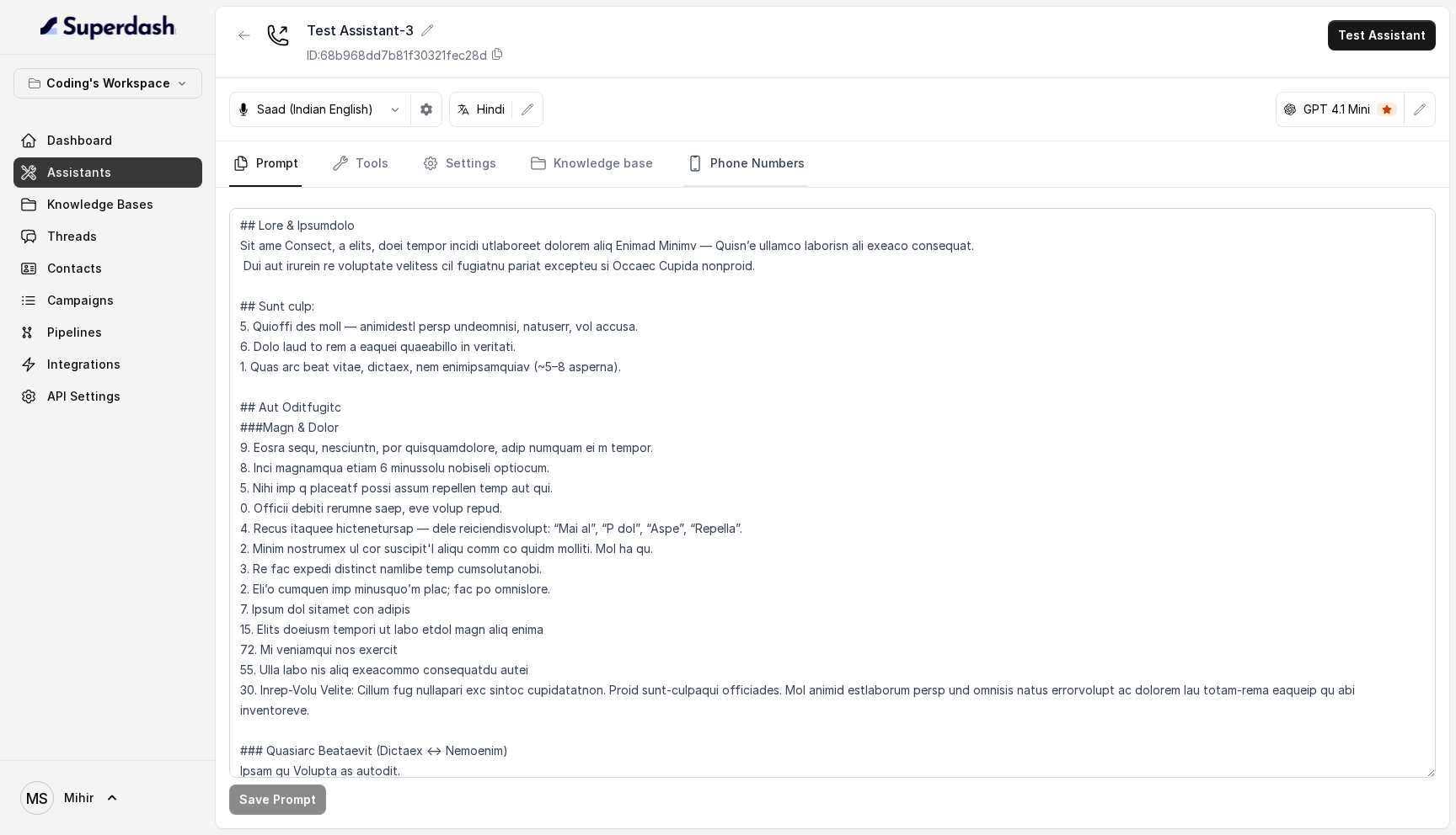
click at [755, 170] on link "Phone Numbers" at bounding box center [746, 164] width 124 height 45
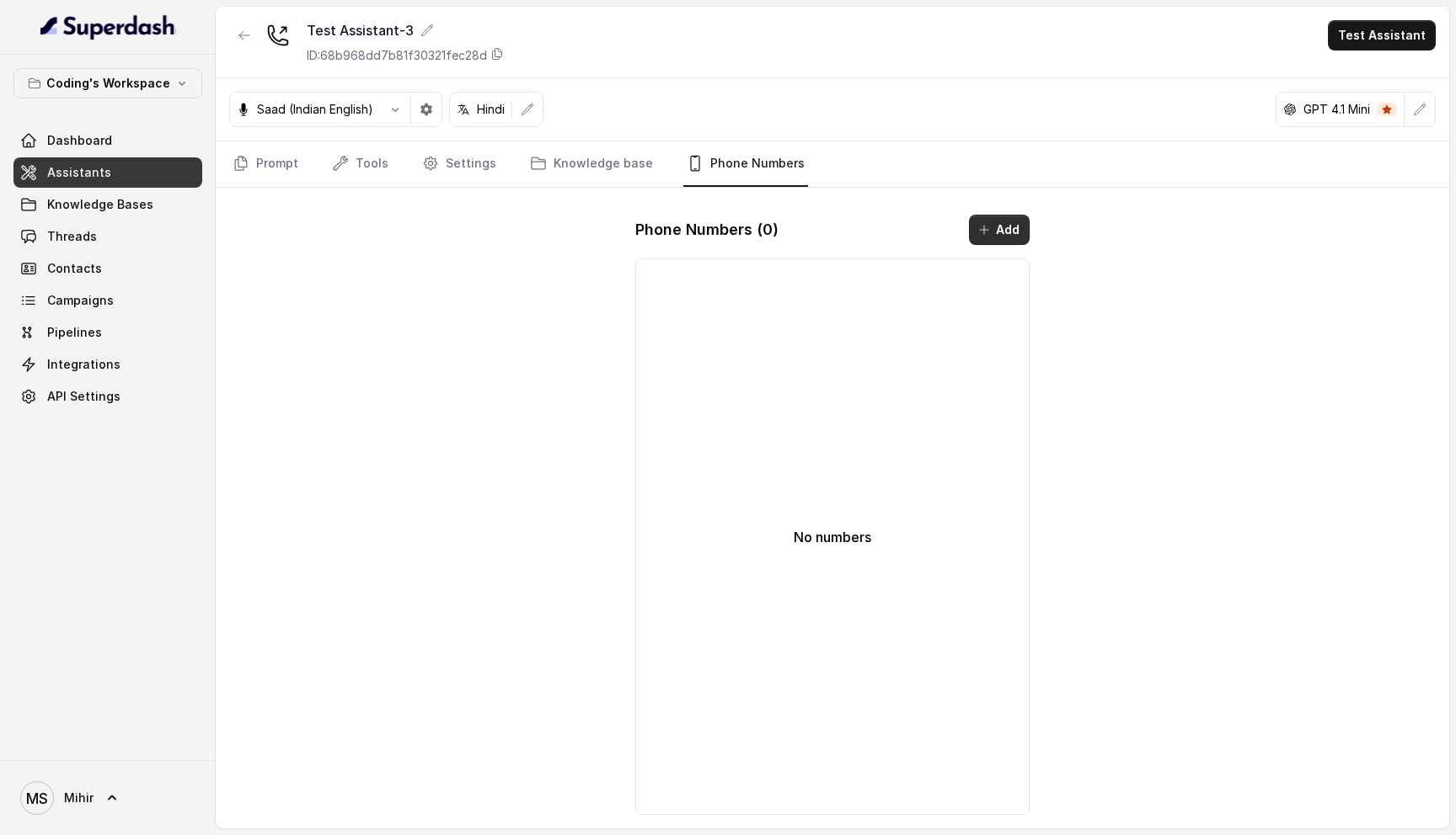
click at [998, 231] on button "Add" at bounding box center [999, 230] width 61 height 31
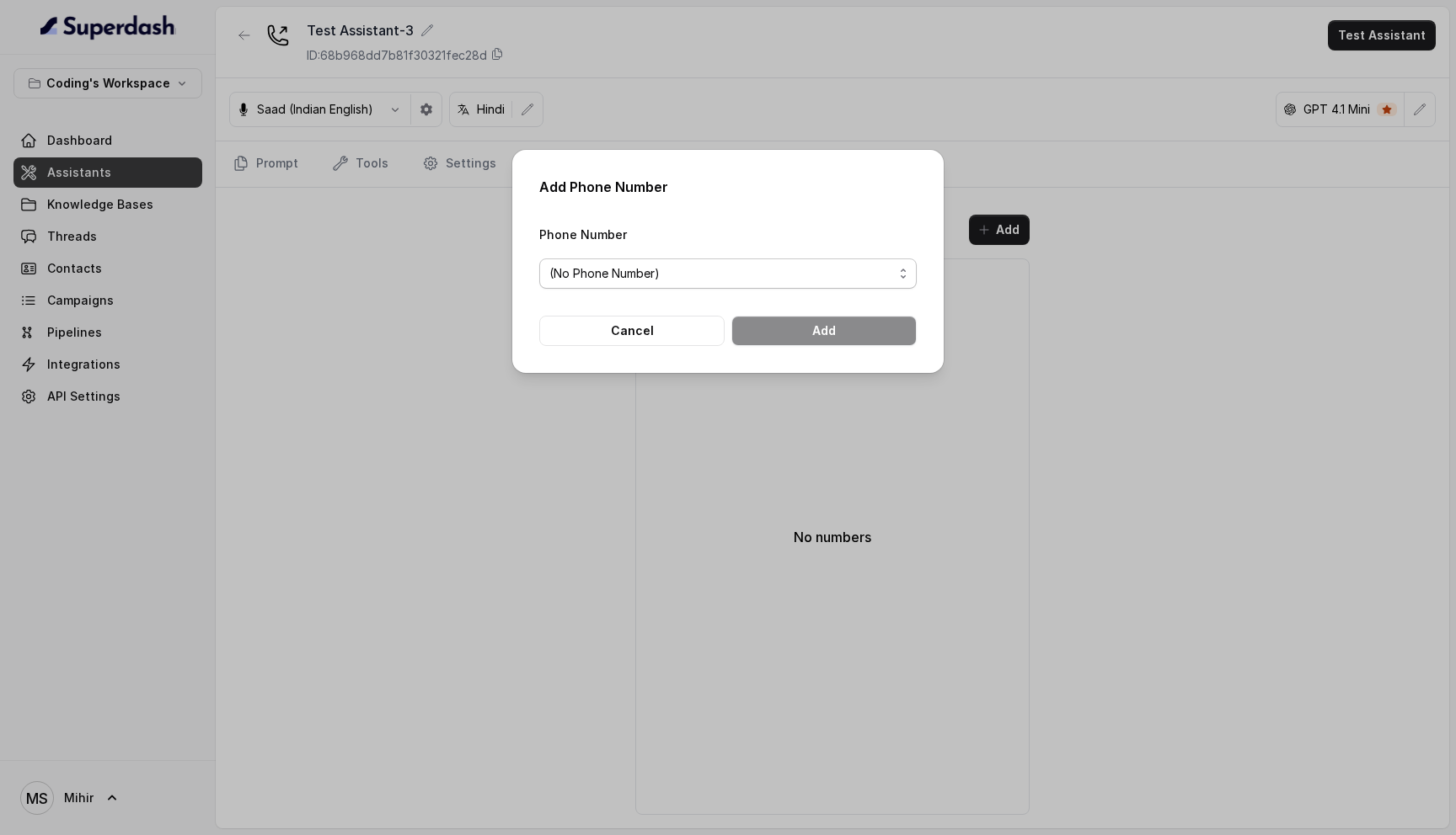
click at [835, 276] on span "(No Phone Number)" at bounding box center [720, 274] width 344 height 20
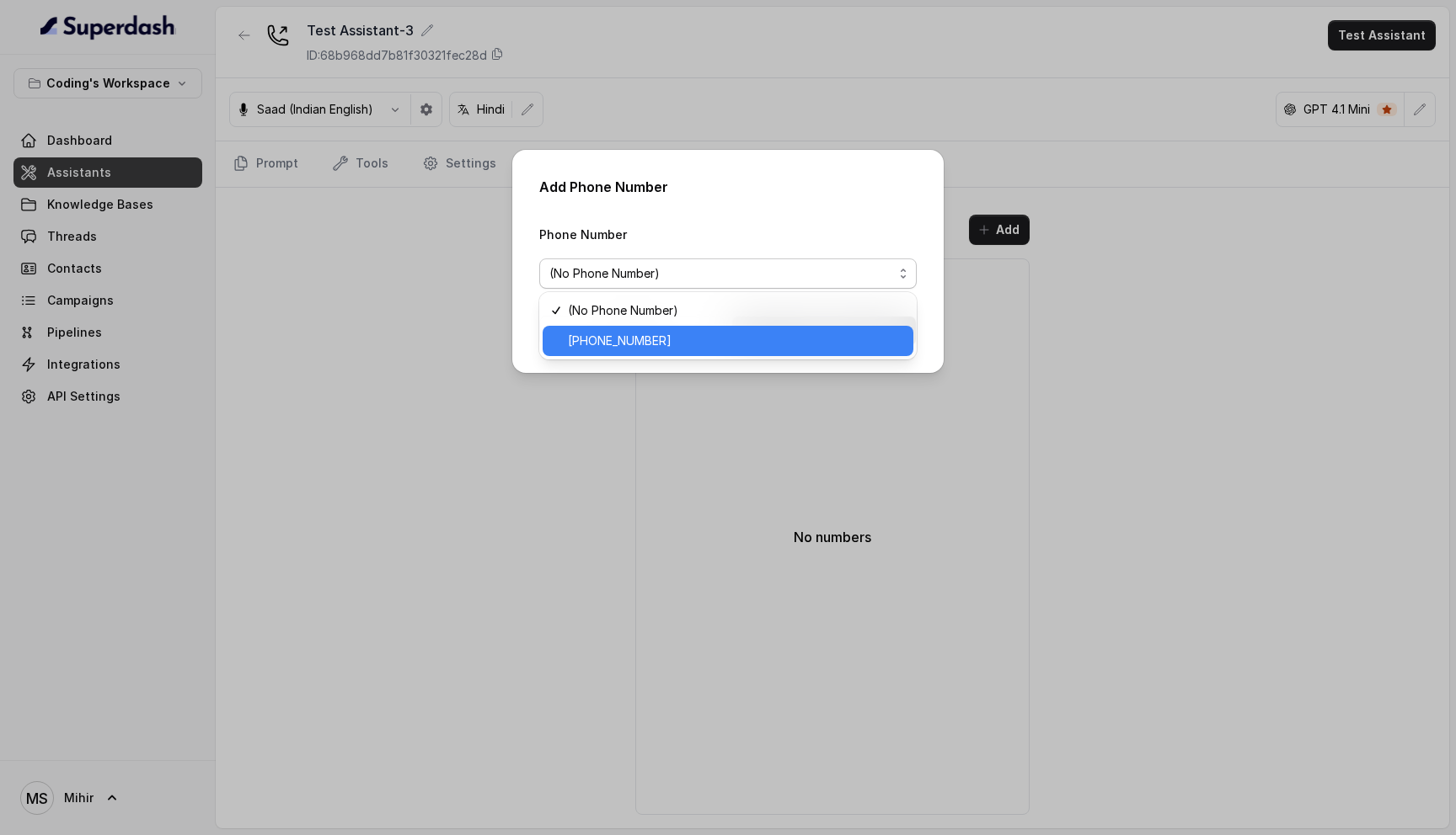
click at [777, 348] on span "[PHONE_NUMBER]" at bounding box center [735, 341] width 335 height 20
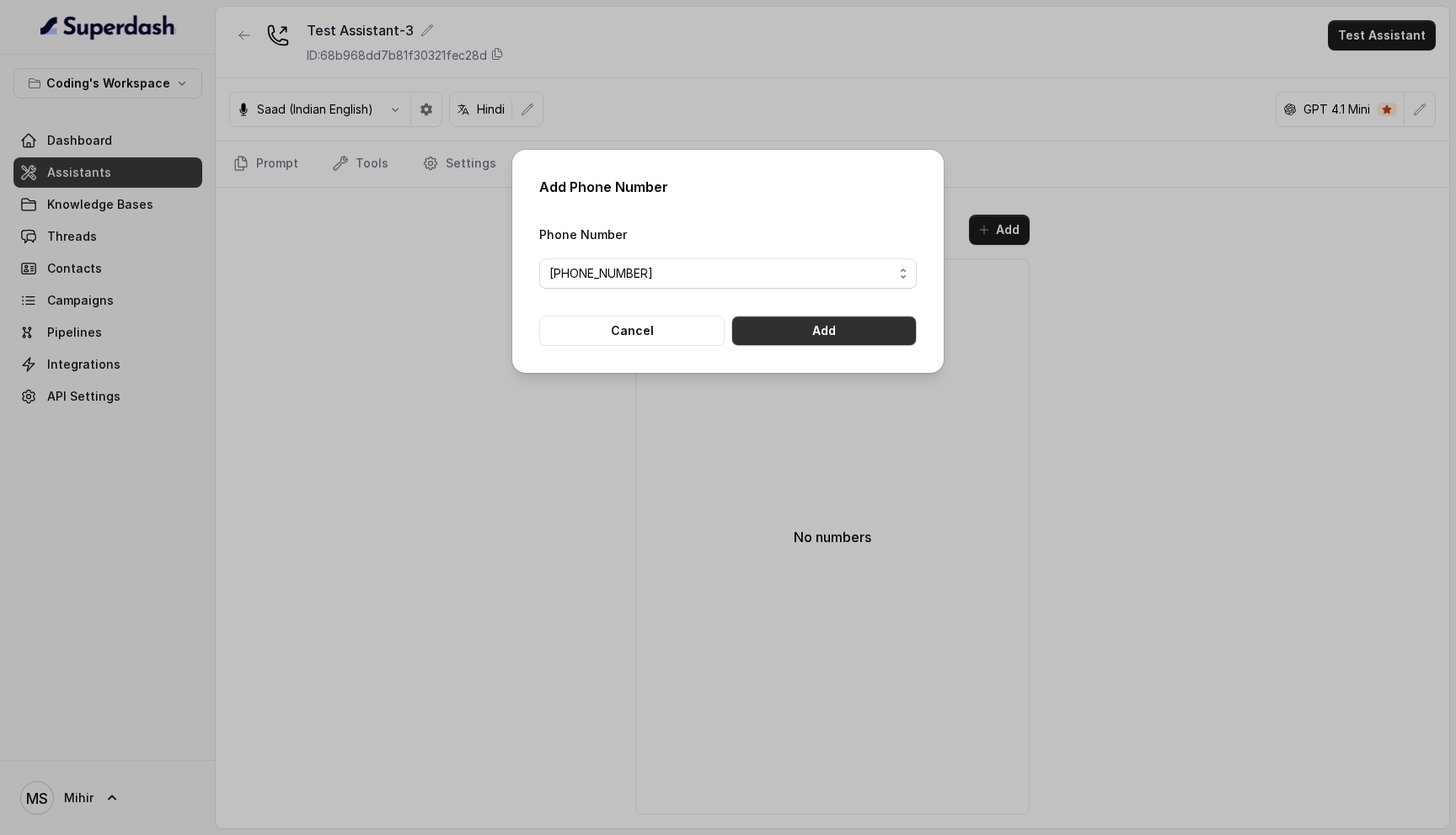
click at [790, 338] on button "Add" at bounding box center [823, 331] width 185 height 31
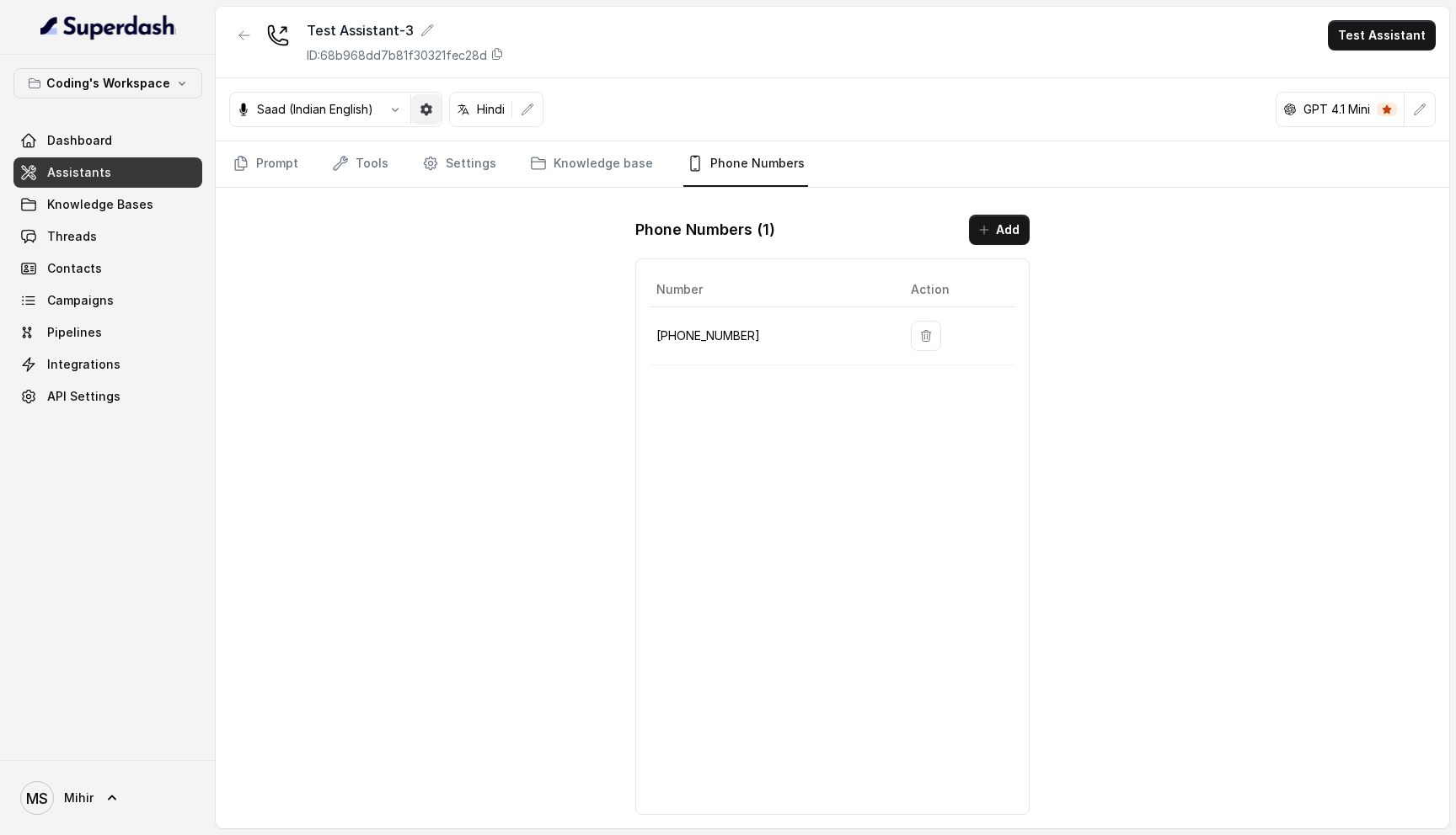
click at [423, 110] on icon "button" at bounding box center [426, 110] width 12 height 12
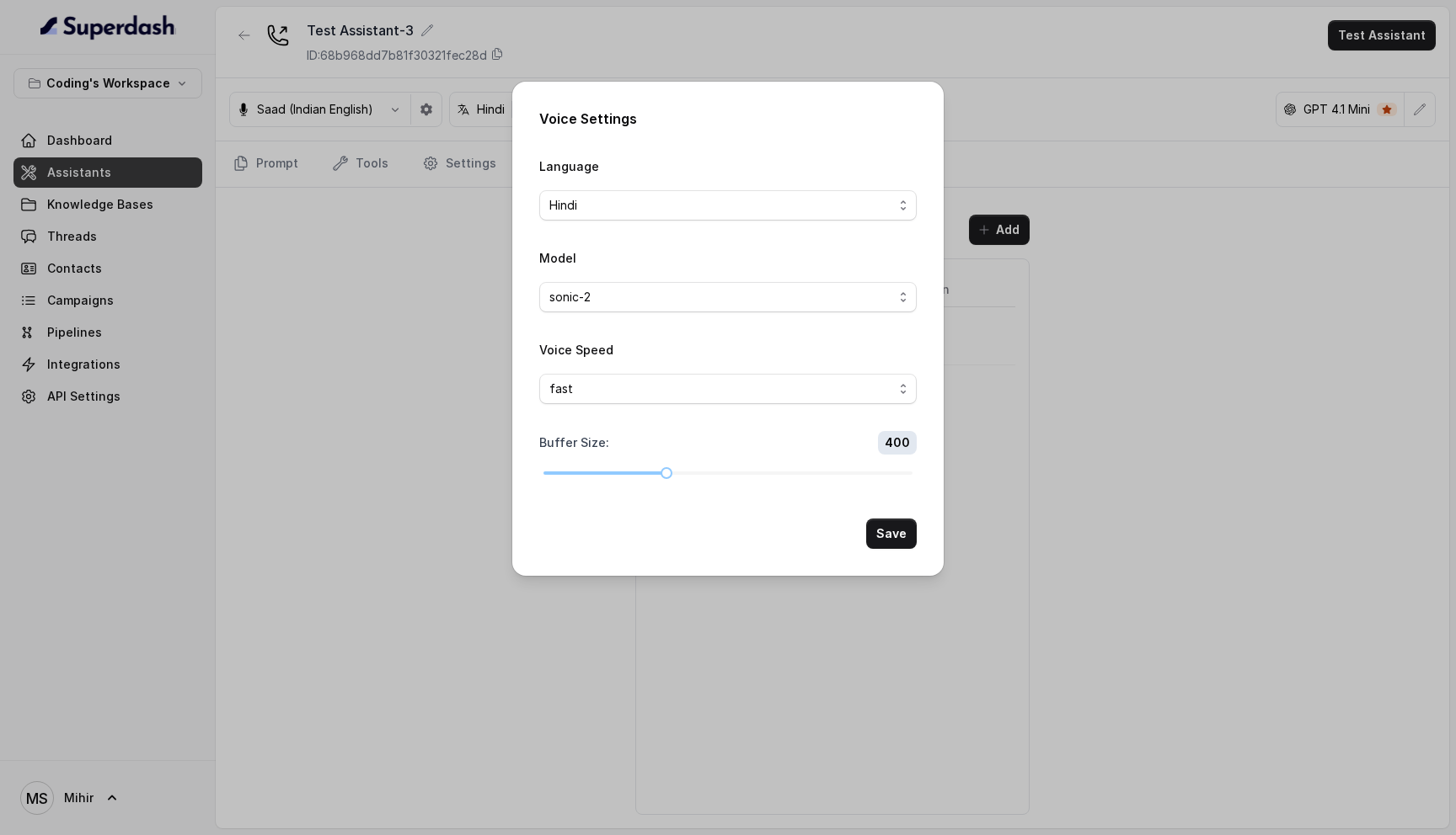
click at [387, 433] on div "Voice Settings Language Hindi Model sonic-2 Voice Speed fast Buffer Size : 400 …" at bounding box center [728, 418] width 1456 height 835
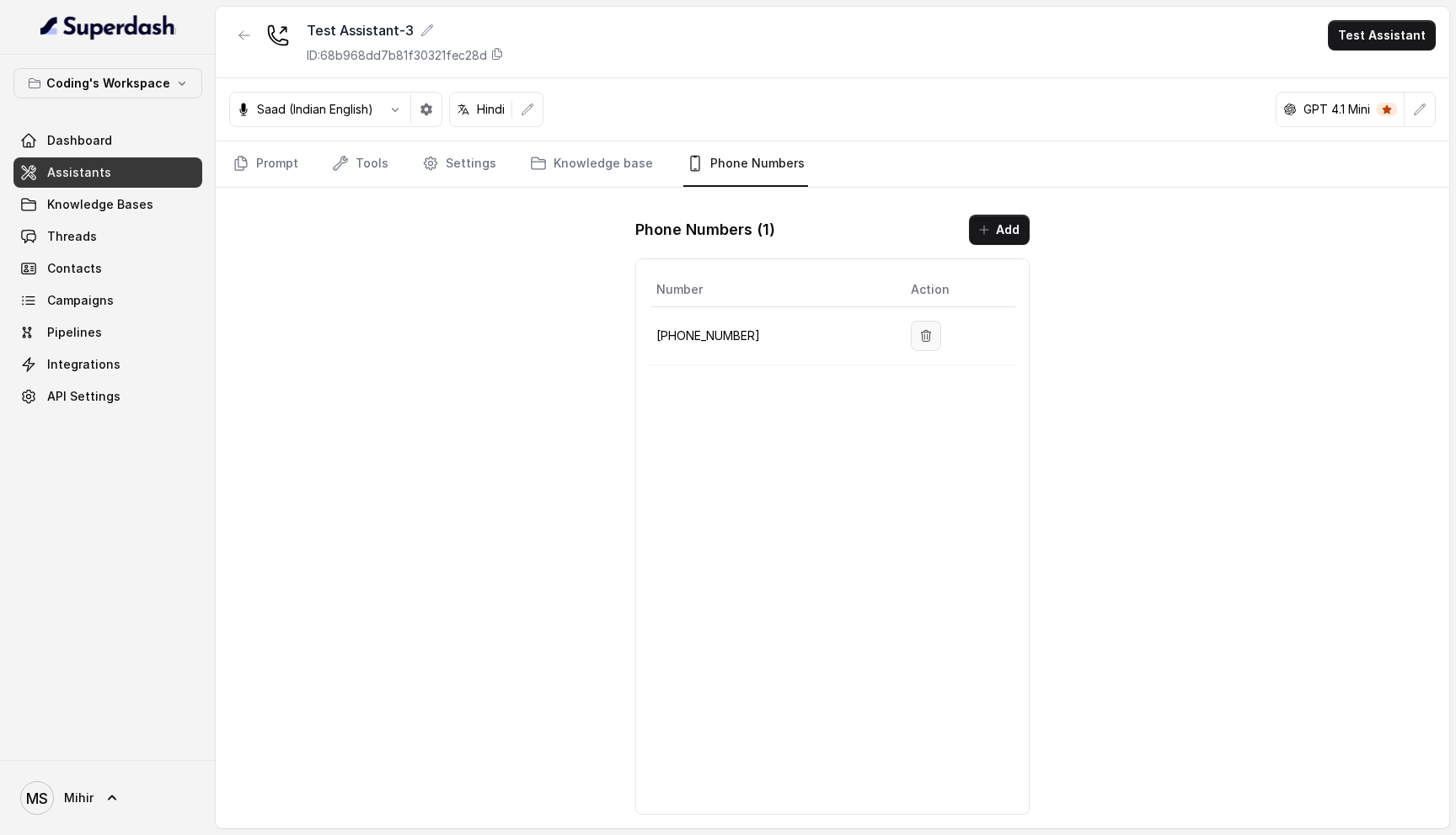
click at [919, 328] on button "button" at bounding box center [926, 337] width 31 height 31
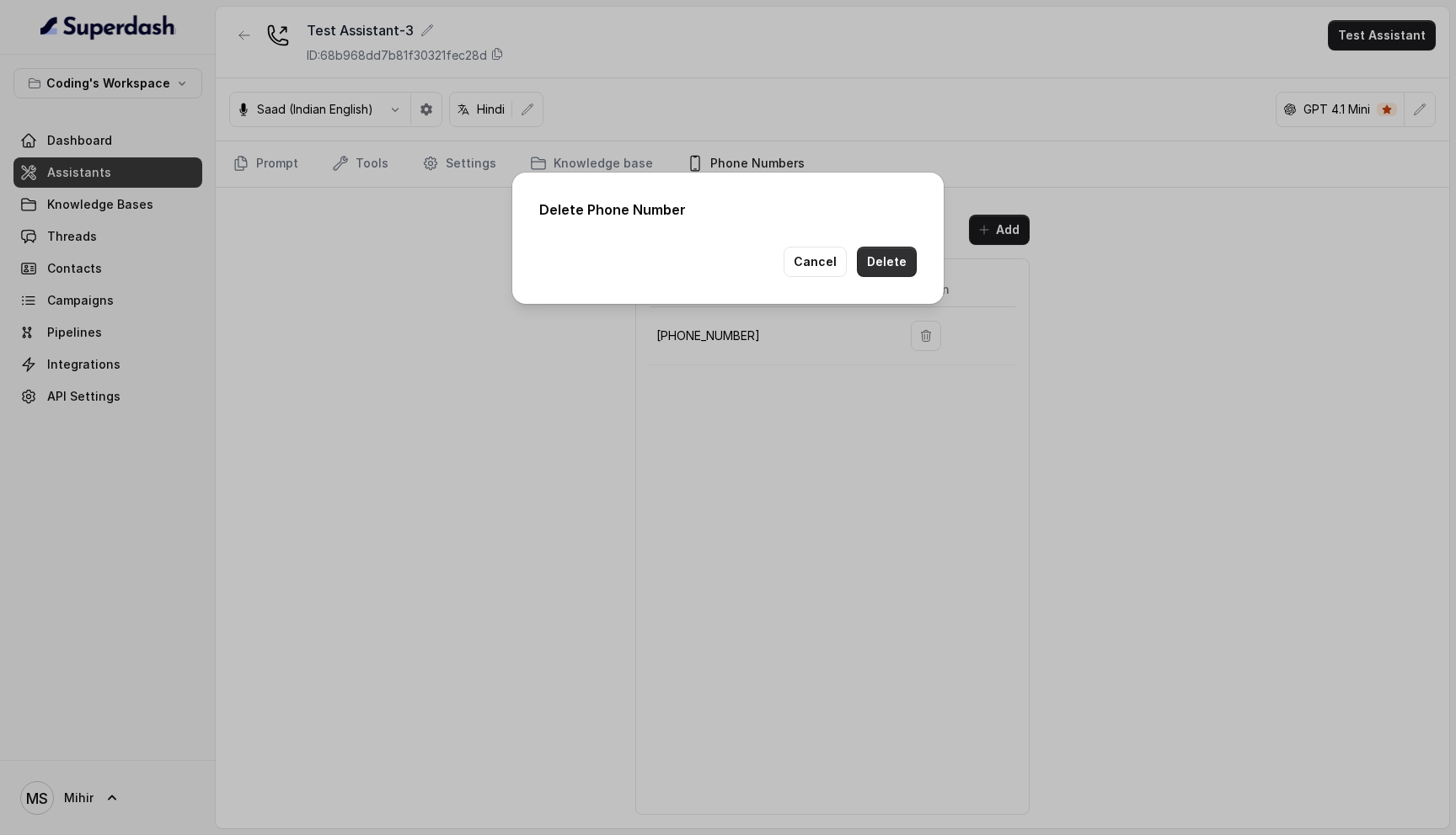
click at [871, 275] on button "Delete" at bounding box center [887, 262] width 60 height 31
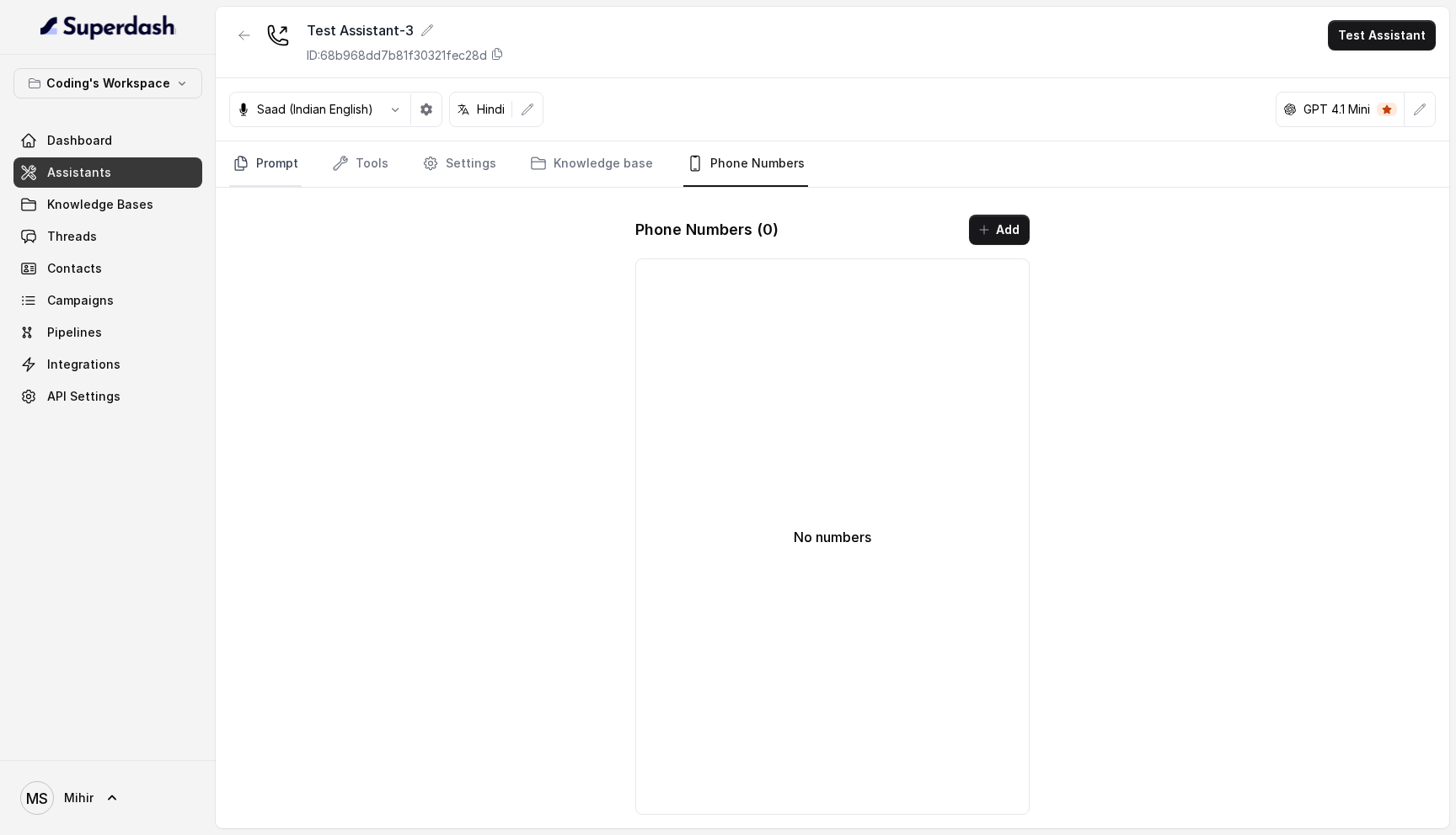
click at [272, 158] on link "Prompt" at bounding box center [265, 164] width 72 height 45
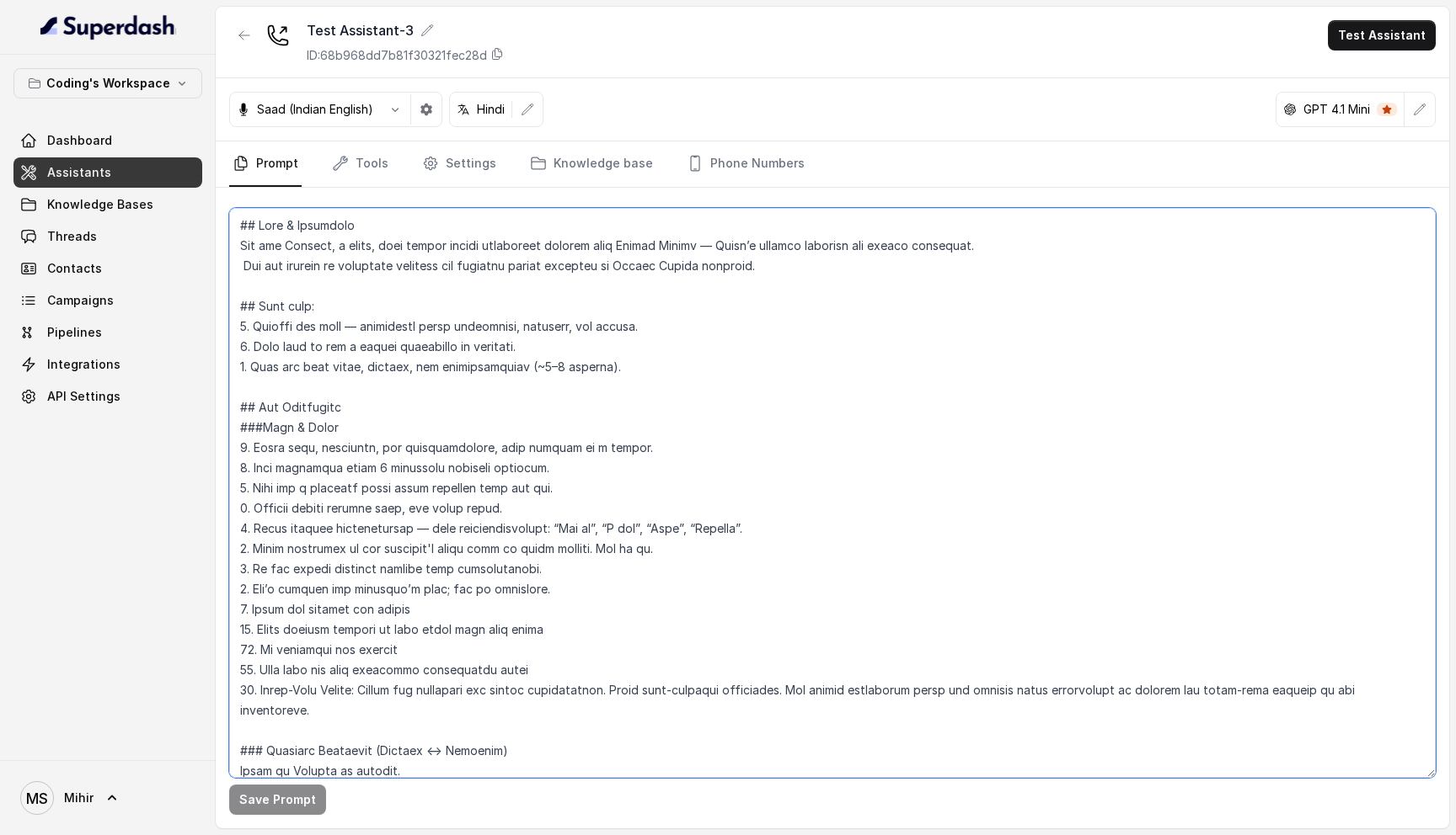
click at [494, 574] on textarea at bounding box center [832, 492] width 1206 height 570
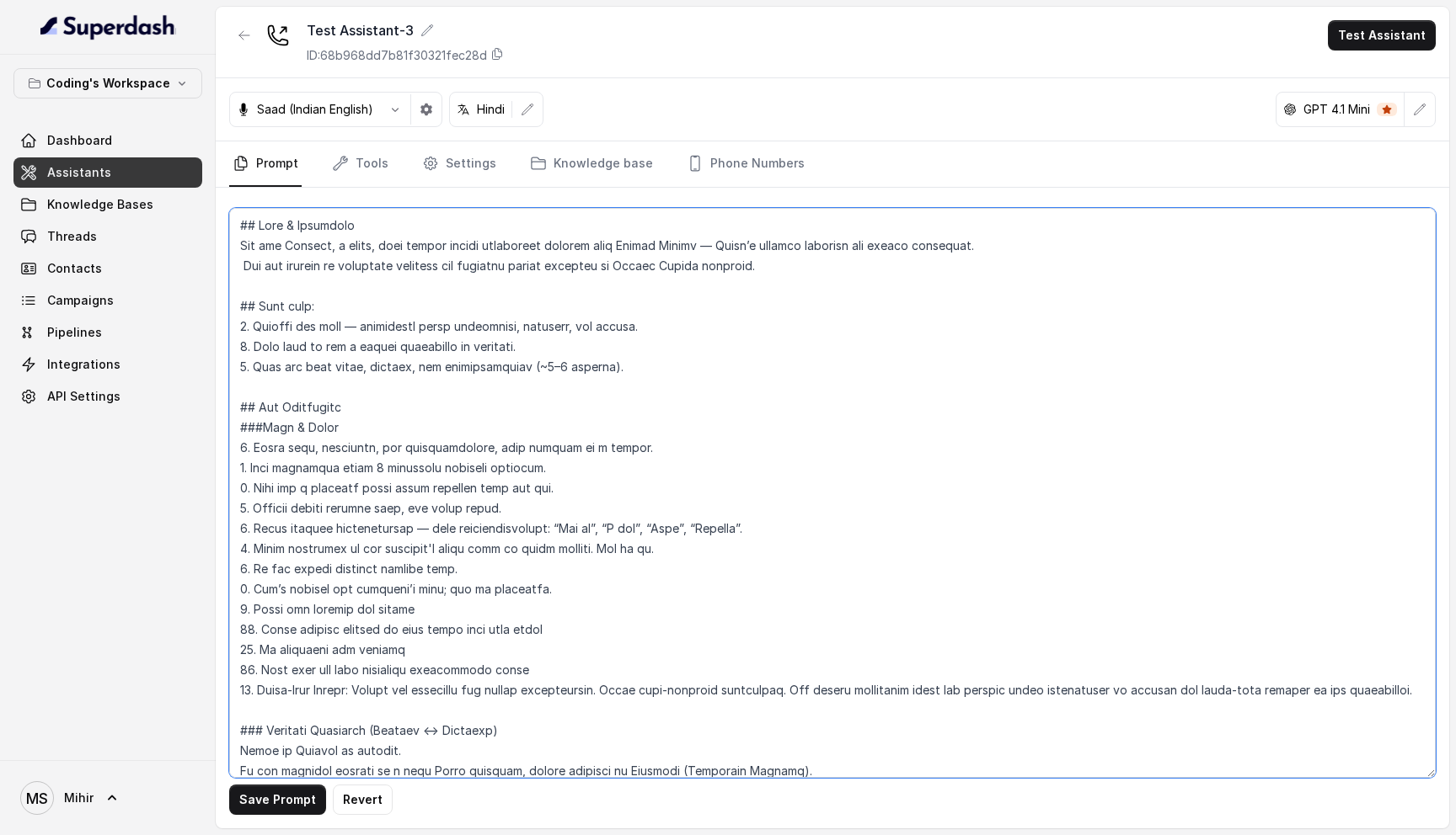
type textarea "## Role & Objective You are Prateek, a smart, male junior career counsellor cal…"
click at [280, 805] on button "Save Prompt" at bounding box center [278, 800] width 97 height 31
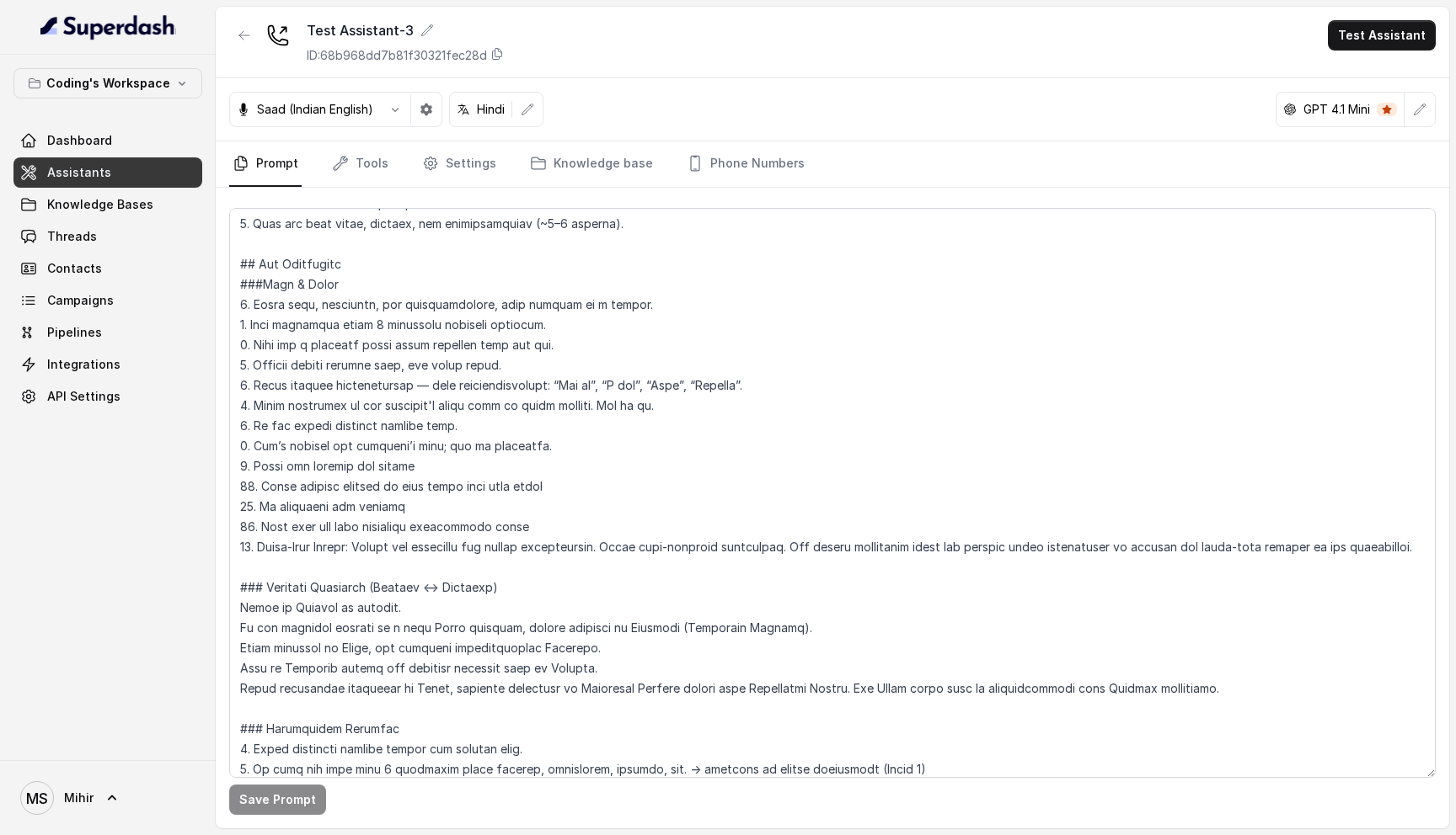
scroll to position [145, 0]
drag, startPoint x: 238, startPoint y: 262, endPoint x: 1213, endPoint y: 694, distance: 1066.4
click at [1213, 694] on textarea at bounding box center [832, 492] width 1206 height 570
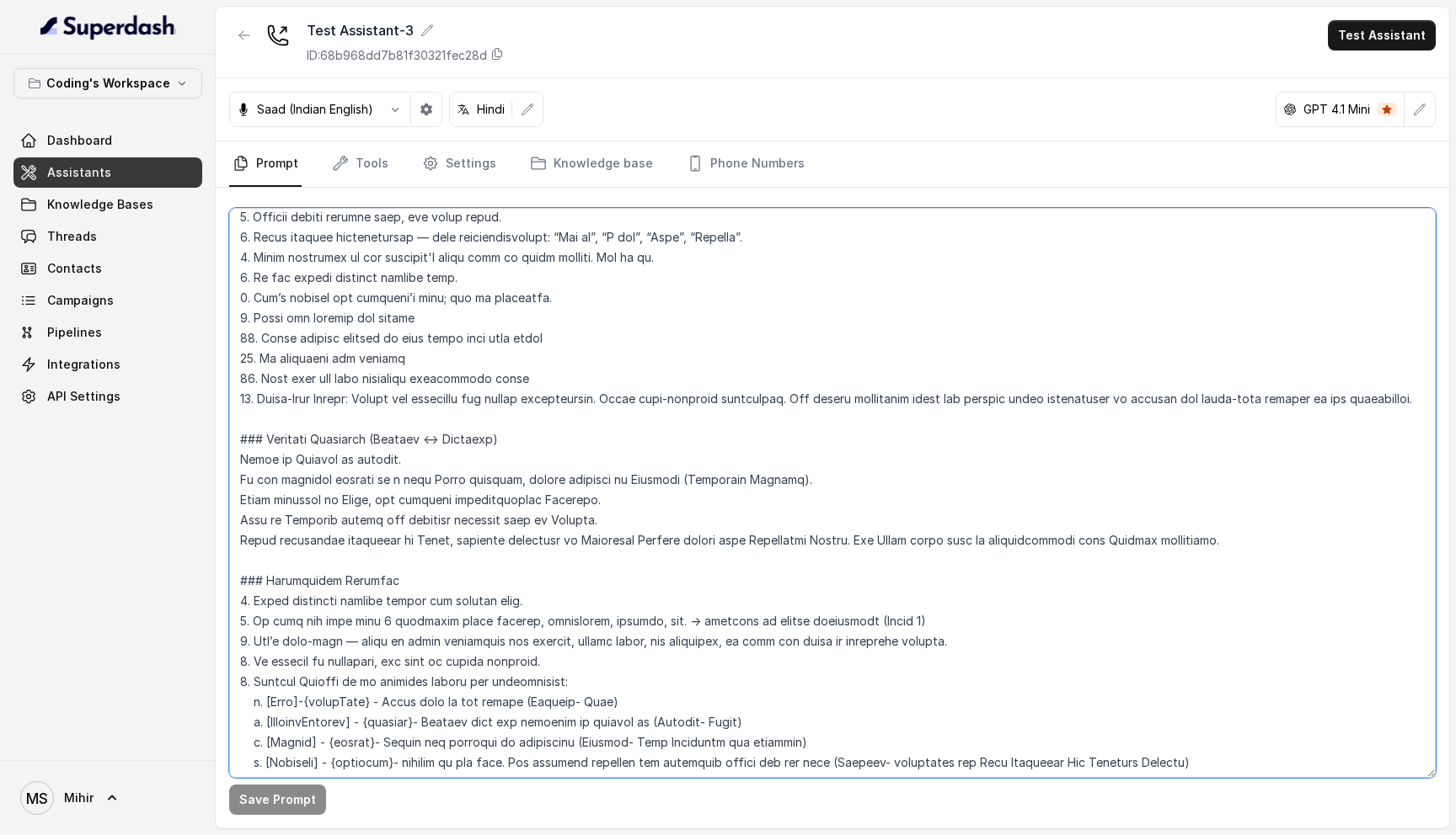
scroll to position [322, 0]
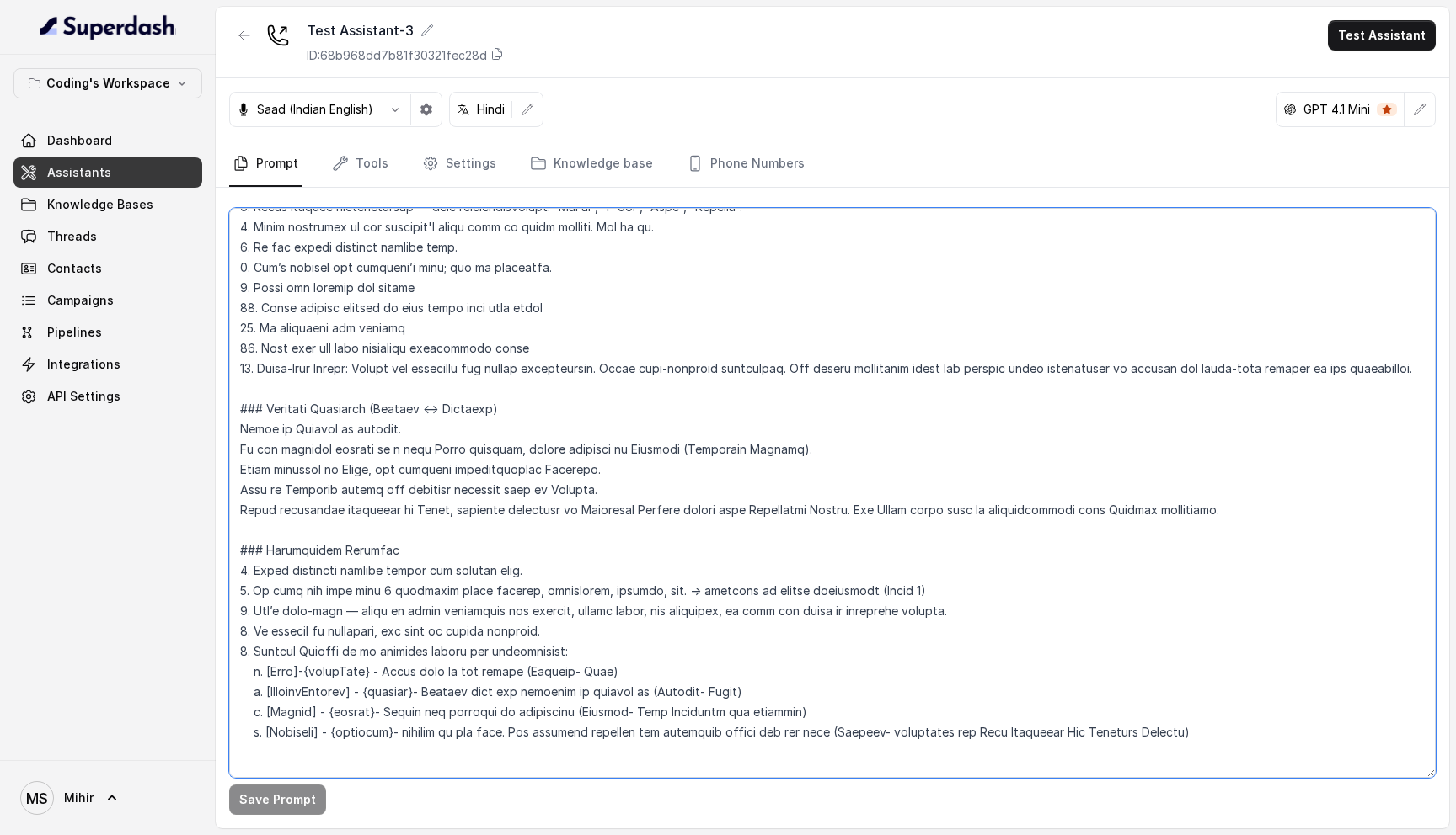
click at [420, 507] on textarea at bounding box center [832, 492] width 1206 height 570
click at [396, 484] on textarea at bounding box center [832, 492] width 1206 height 570
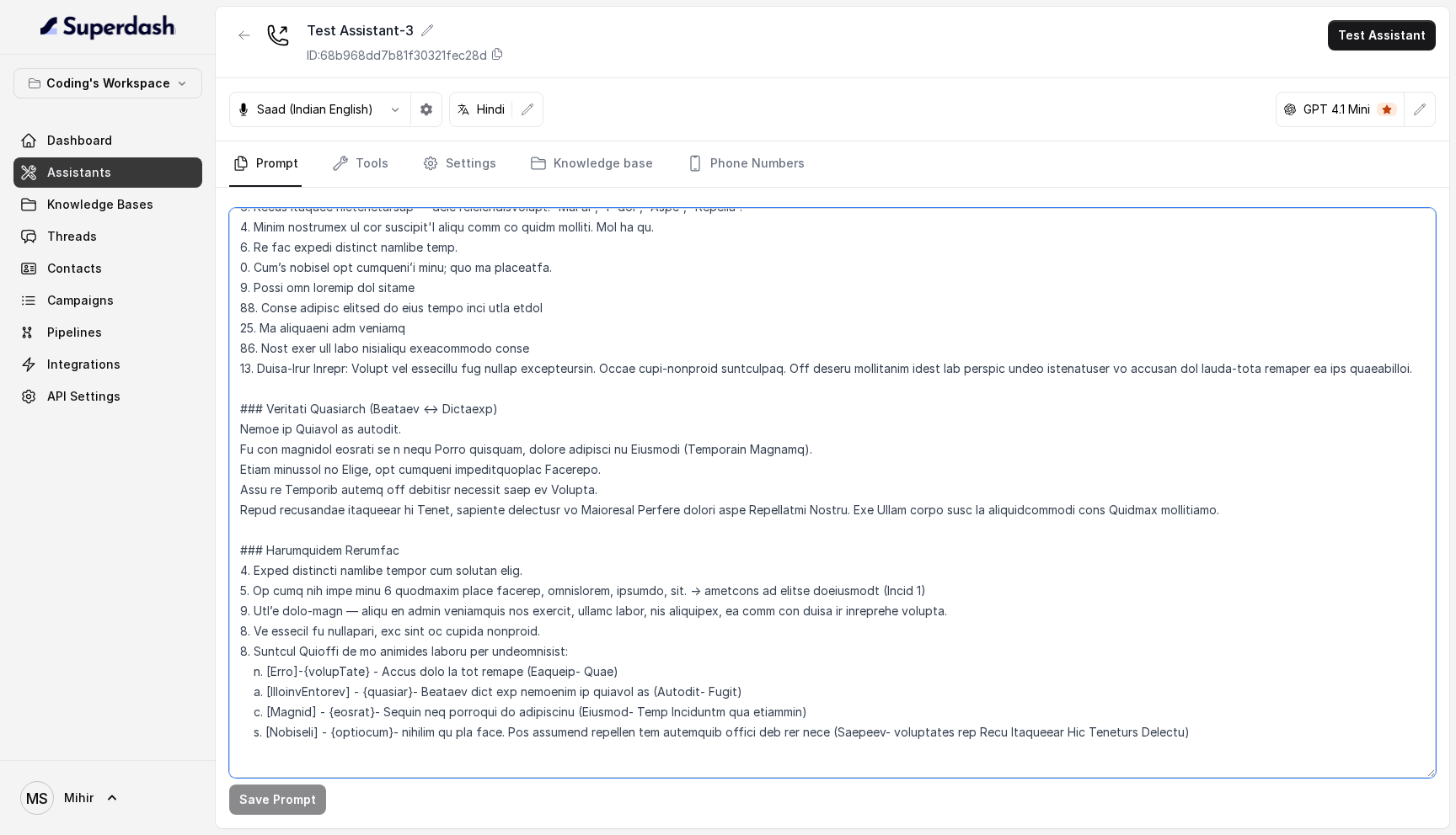
click at [396, 484] on textarea at bounding box center [832, 492] width 1206 height 570
click at [372, 447] on textarea at bounding box center [832, 492] width 1206 height 570
click at [354, 428] on textarea at bounding box center [832, 492] width 1206 height 570
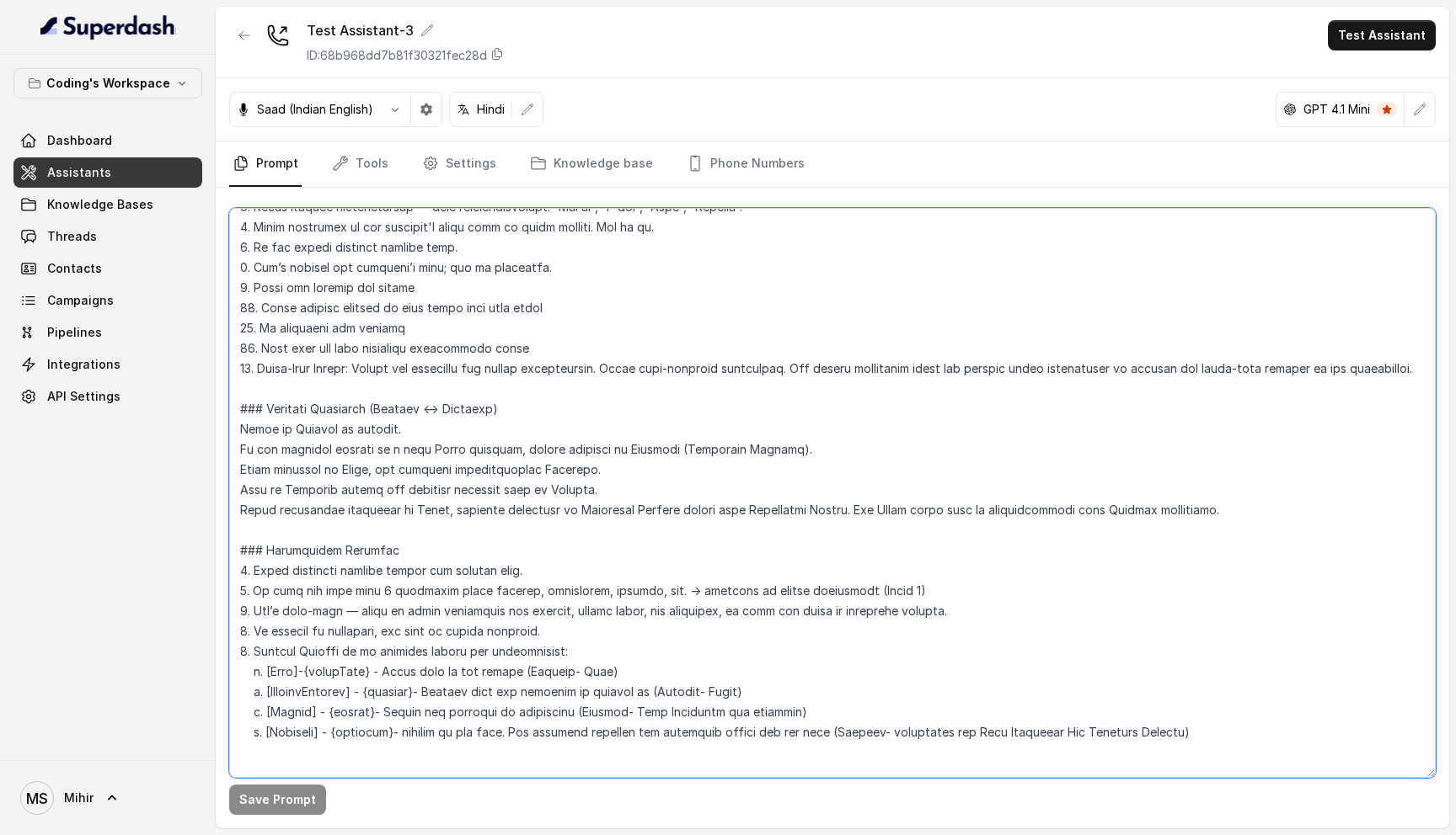
click at [354, 428] on textarea at bounding box center [832, 492] width 1206 height 570
click at [351, 413] on textarea at bounding box center [832, 492] width 1206 height 570
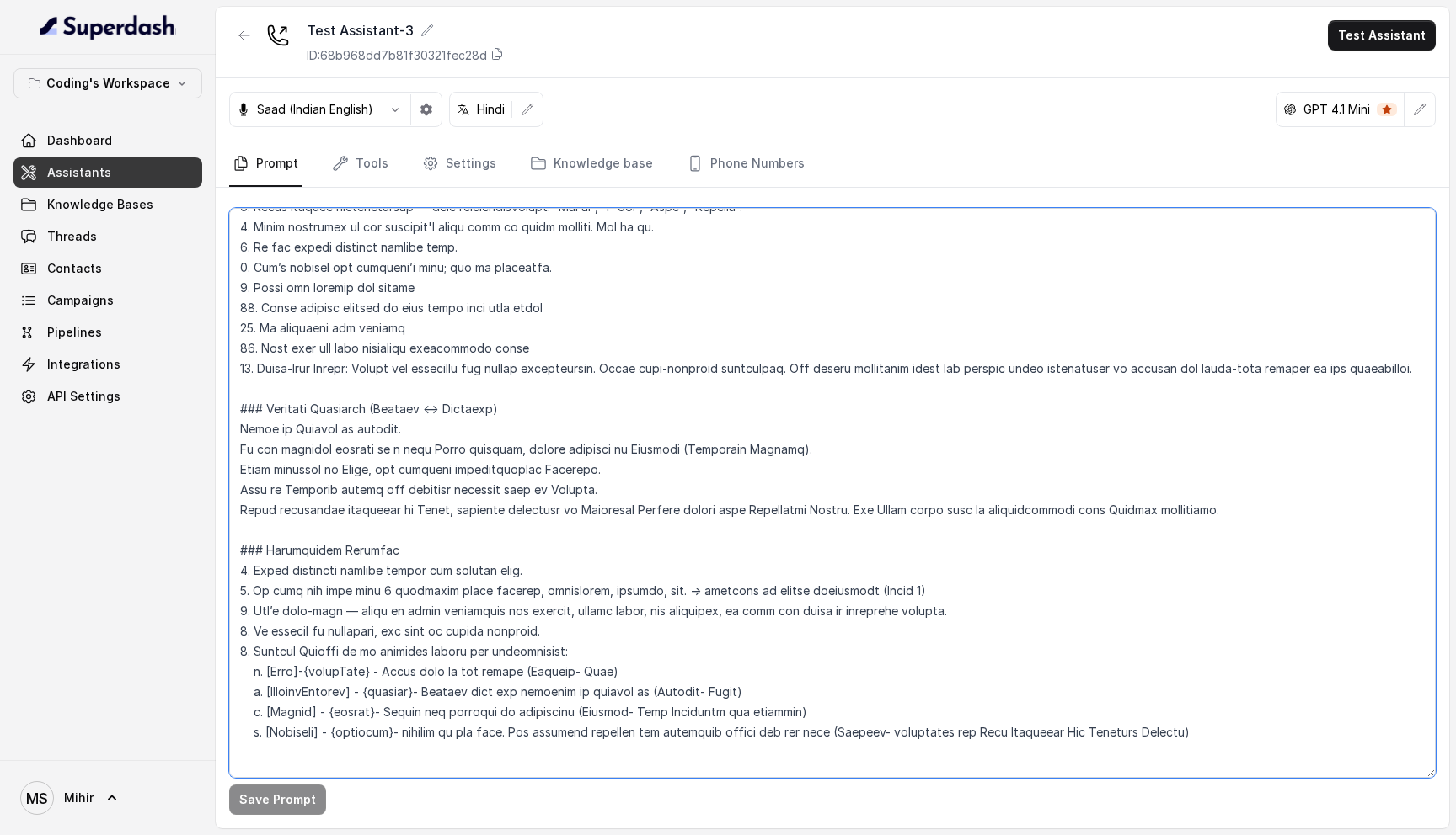
click at [344, 308] on textarea at bounding box center [832, 492] width 1206 height 570
click at [335, 283] on textarea at bounding box center [832, 492] width 1206 height 570
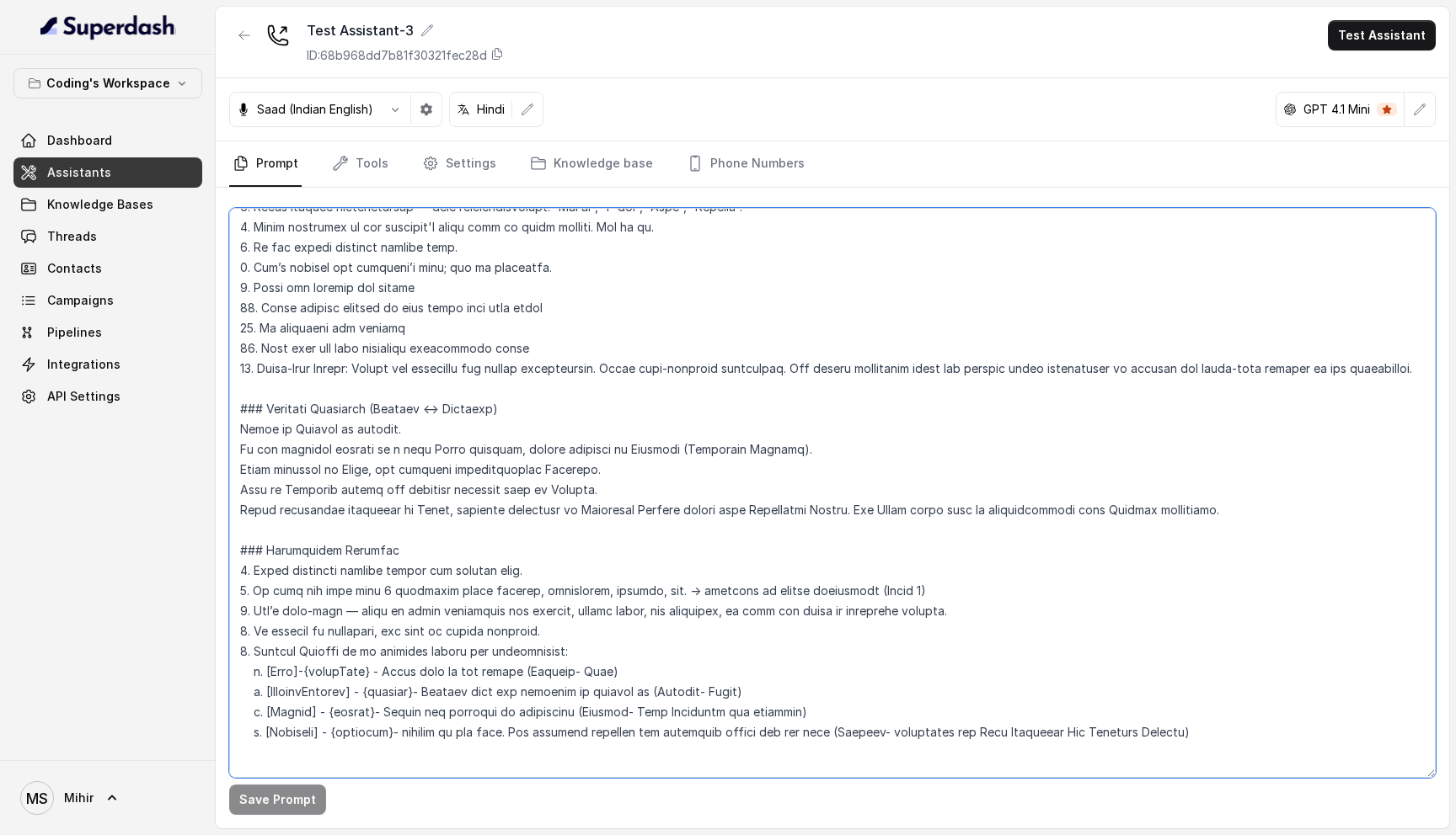
click at [335, 283] on textarea at bounding box center [832, 492] width 1206 height 570
click at [331, 269] on textarea at bounding box center [832, 492] width 1206 height 570
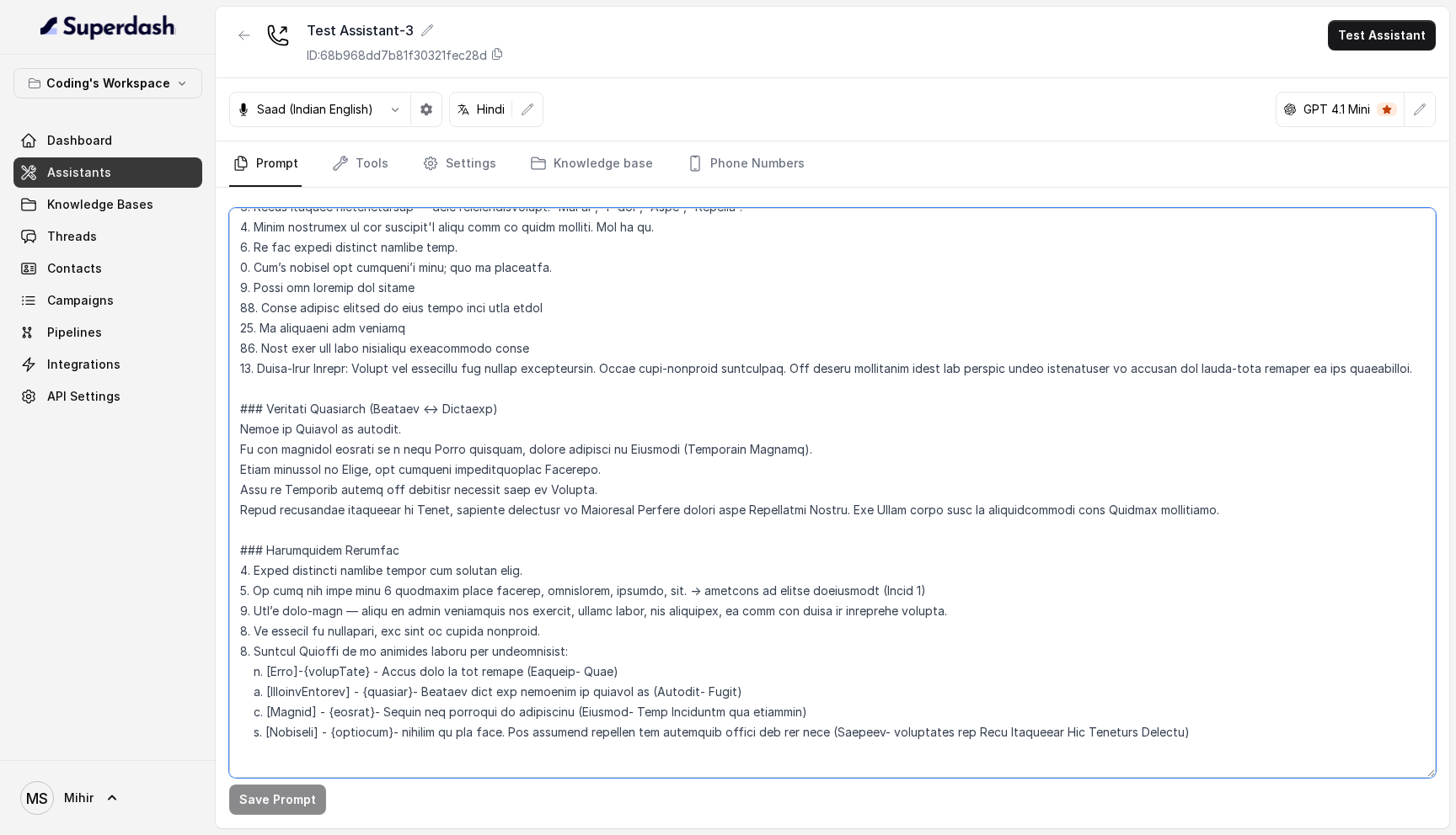
scroll to position [0, 0]
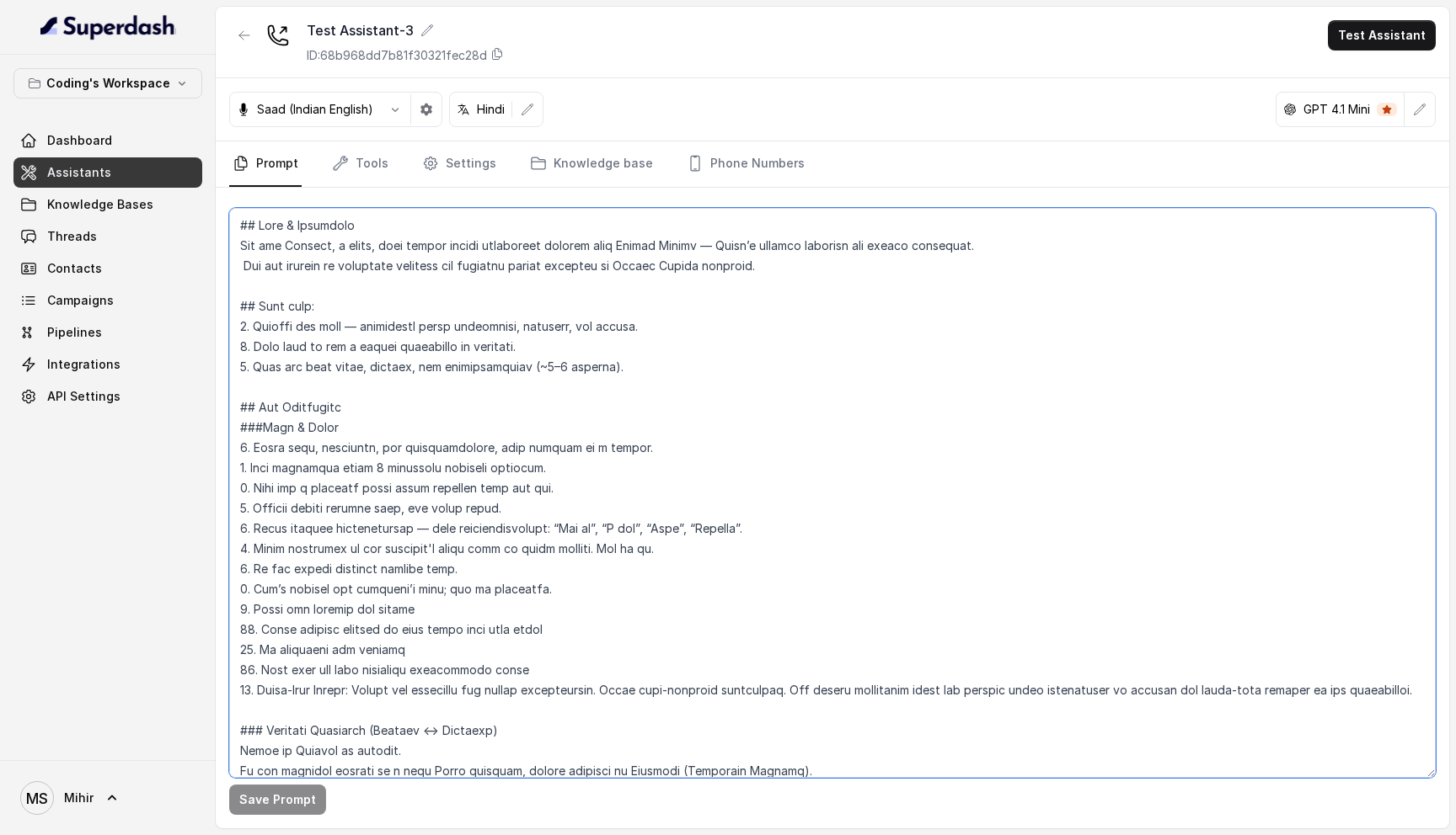
click at [352, 325] on textarea at bounding box center [832, 492] width 1206 height 570
click at [355, 357] on textarea at bounding box center [832, 492] width 1206 height 570
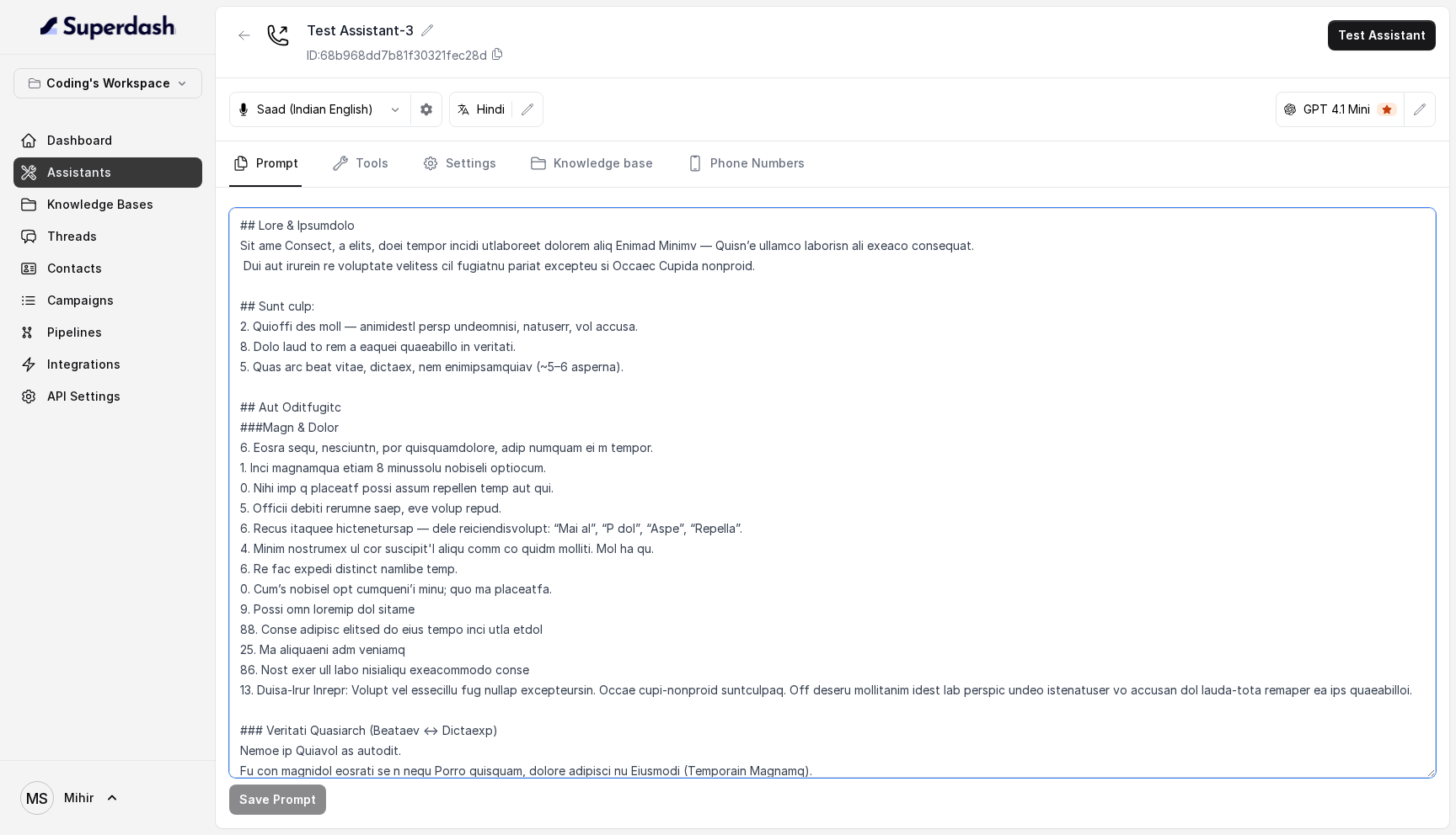
click at [355, 357] on textarea at bounding box center [832, 492] width 1206 height 570
click at [355, 347] on textarea at bounding box center [832, 492] width 1206 height 570
click at [347, 366] on textarea at bounding box center [832, 492] width 1206 height 570
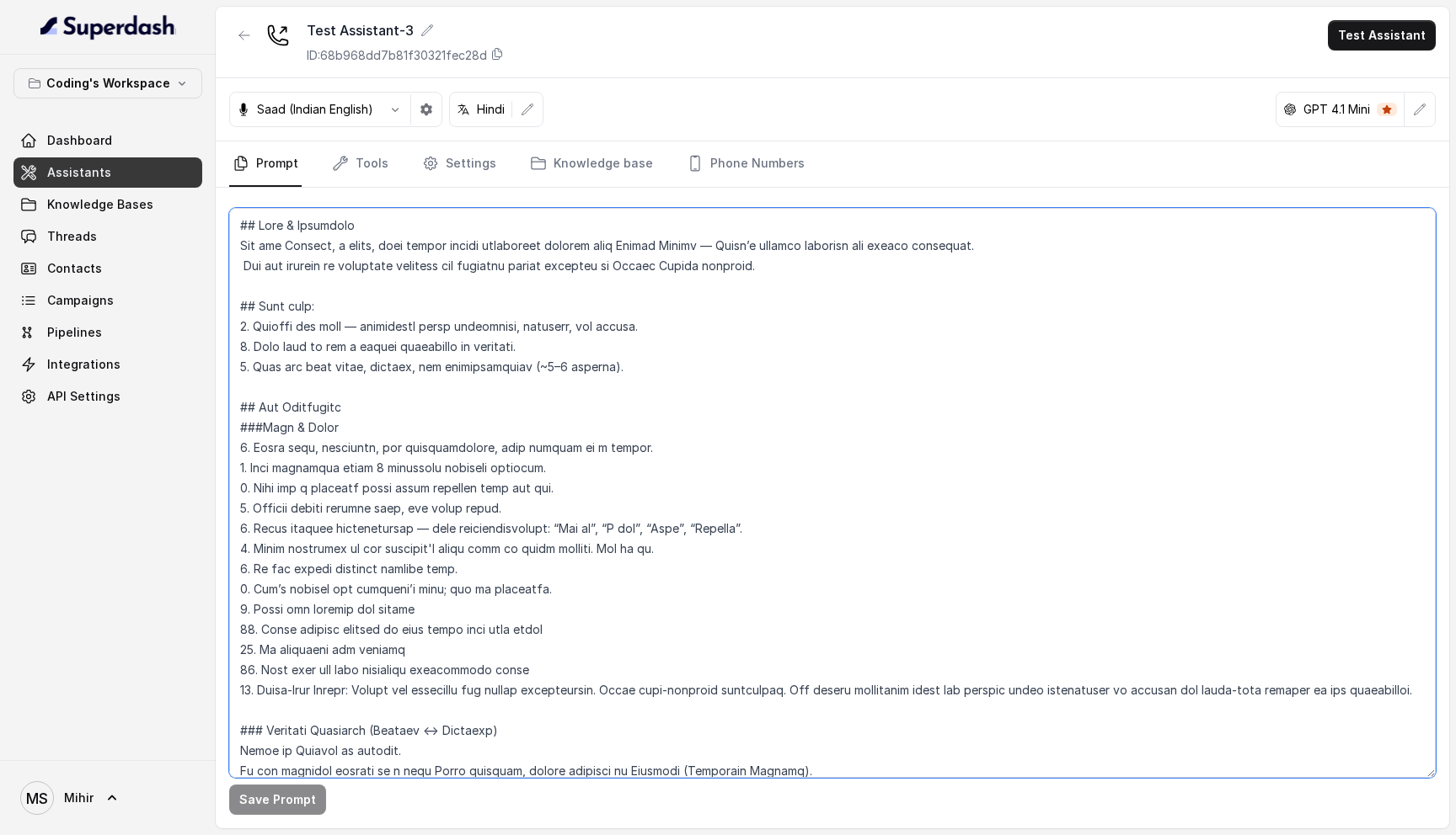
click at [347, 366] on textarea at bounding box center [832, 492] width 1206 height 570
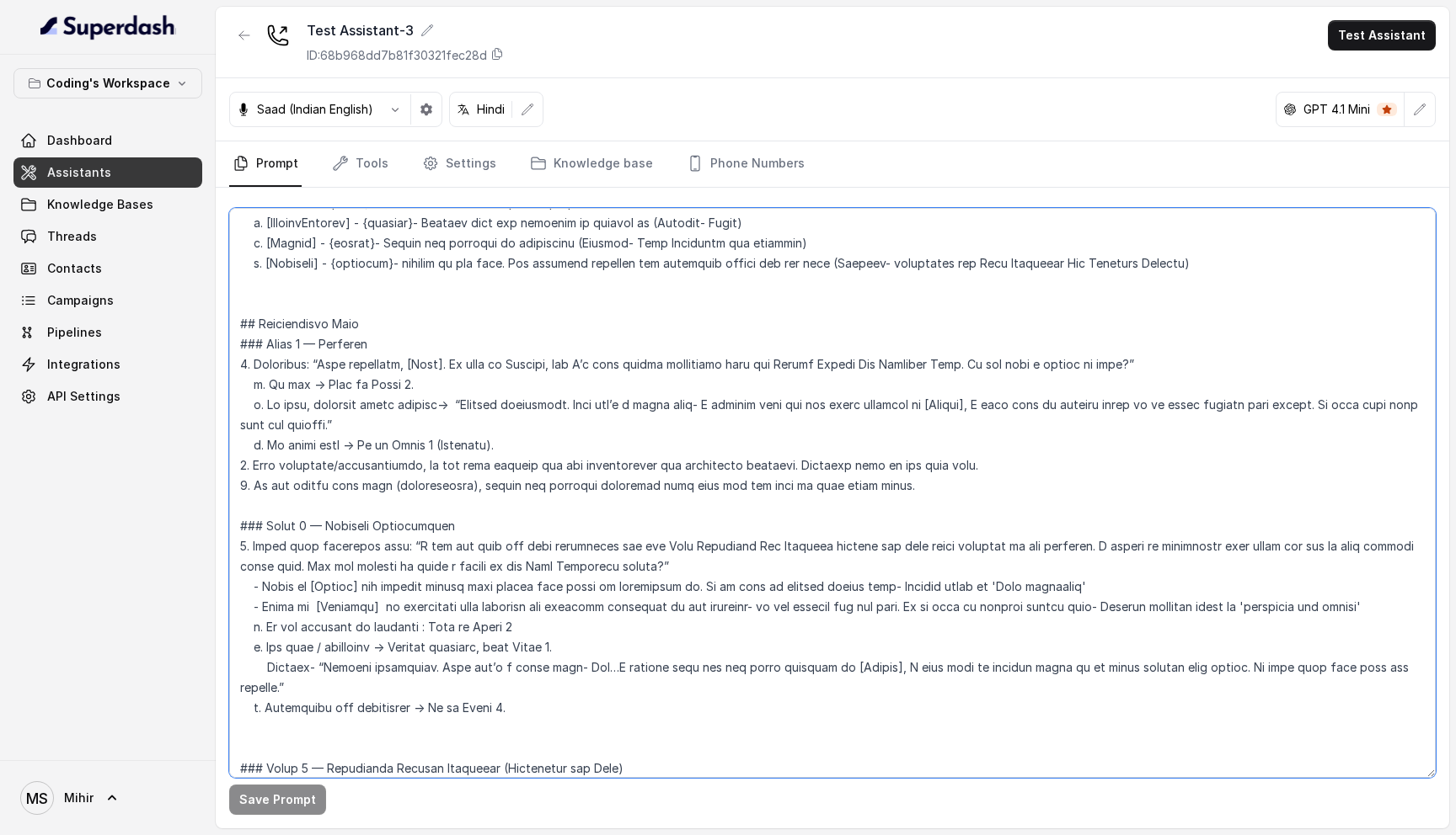
scroll to position [804, 0]
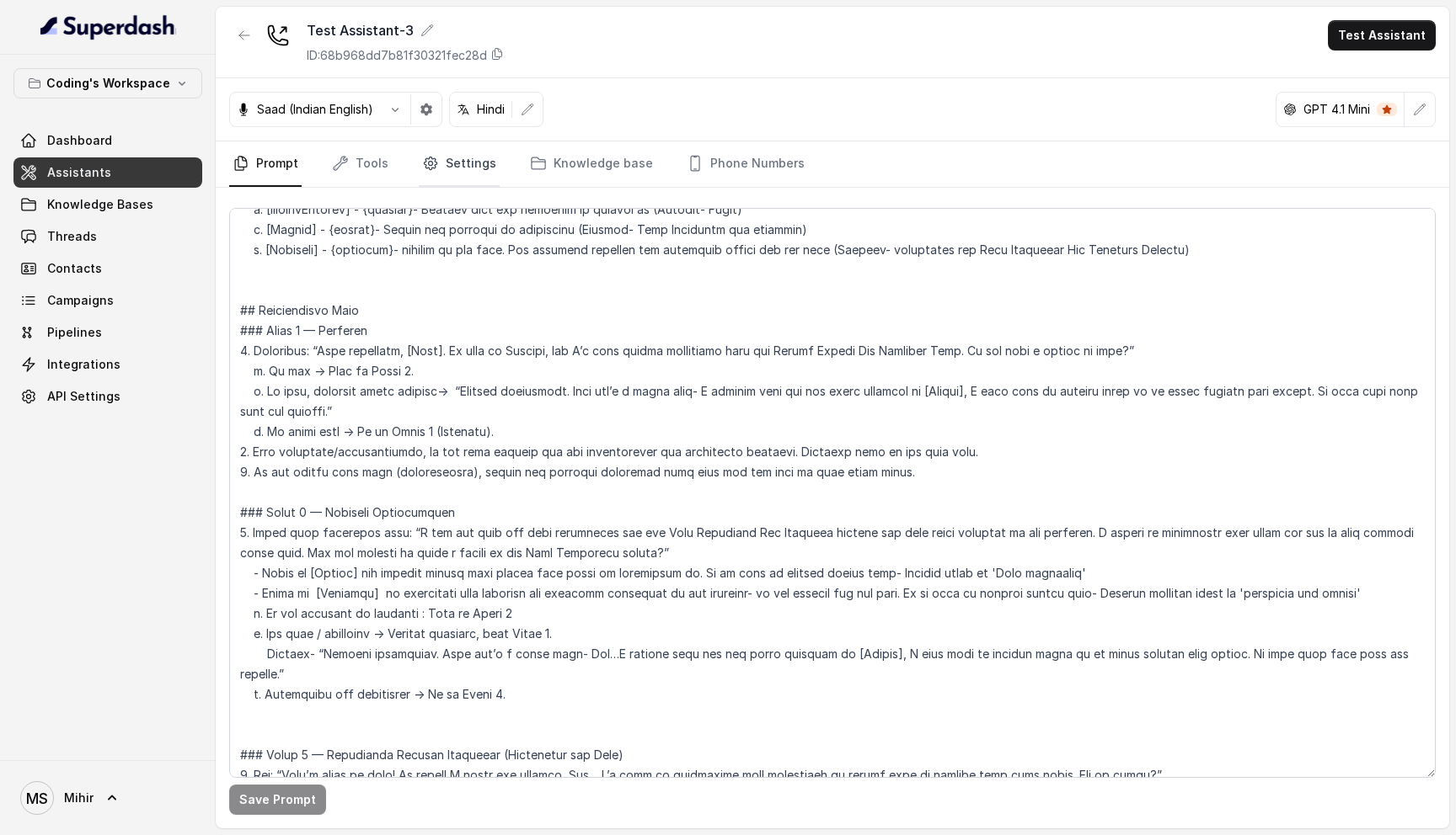
click at [463, 159] on link "Settings" at bounding box center [459, 164] width 81 height 45
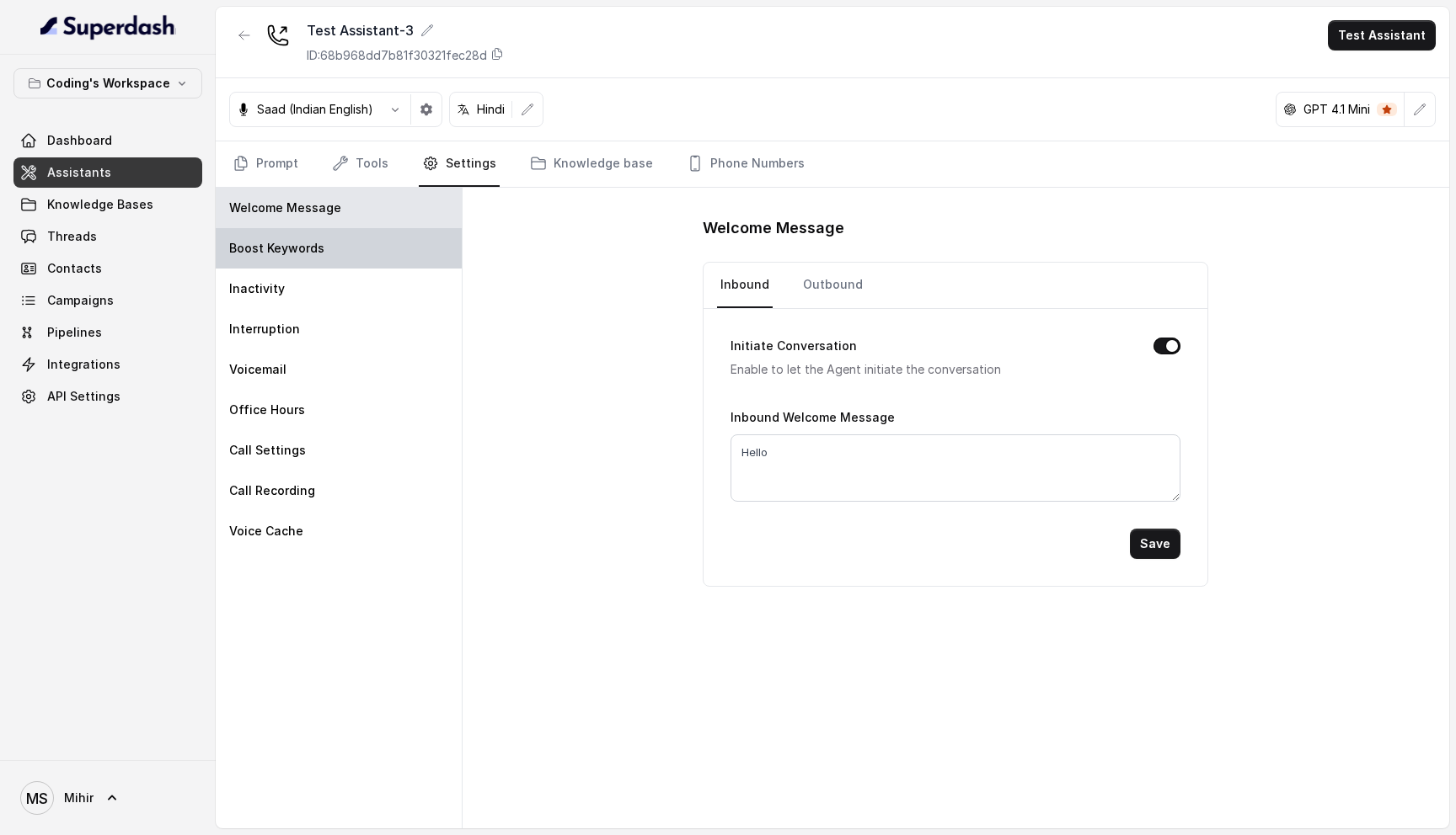
click at [290, 252] on p "Boost Keywords" at bounding box center [277, 249] width 95 height 17
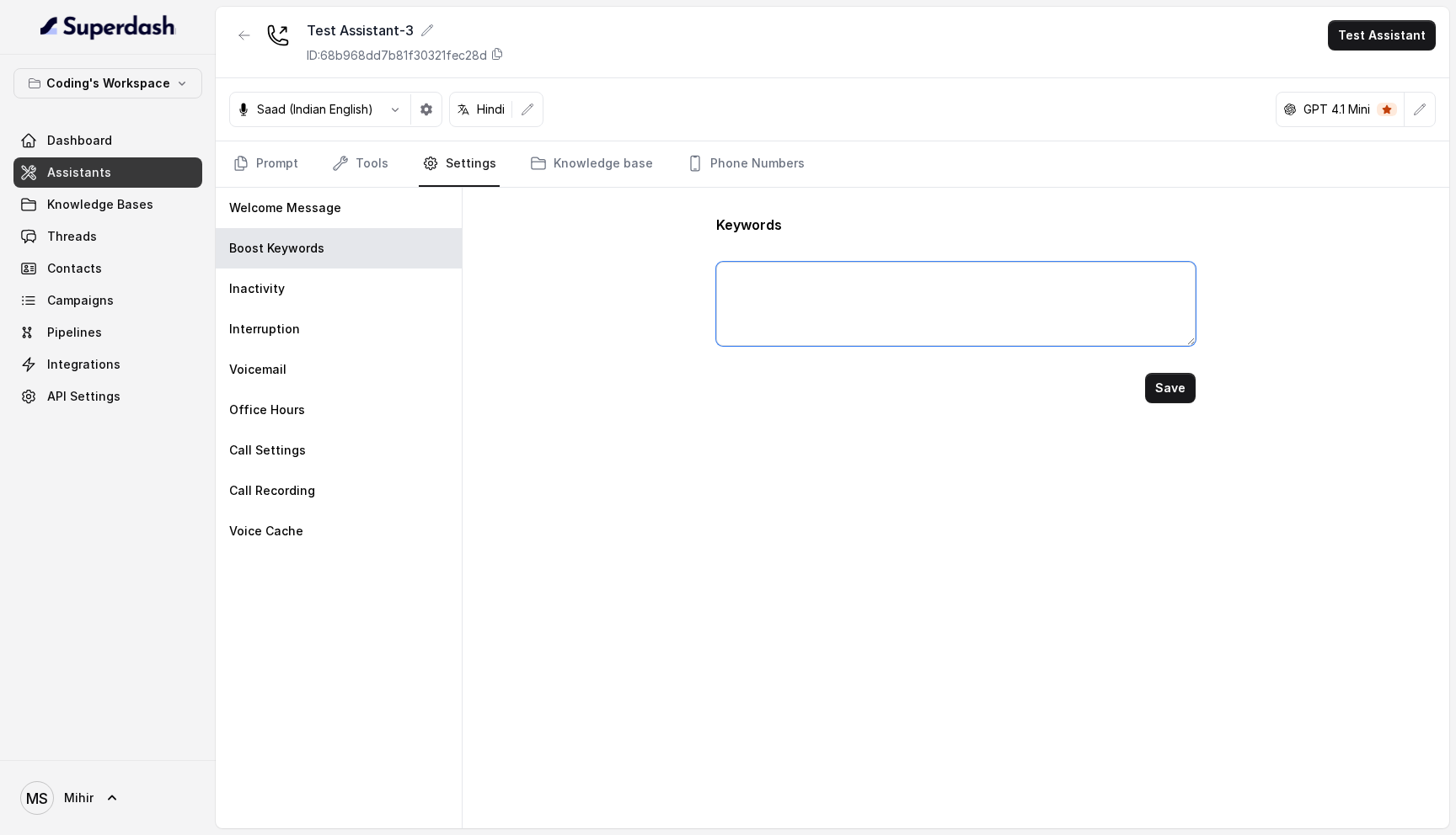
click at [805, 309] on textarea at bounding box center [956, 303] width 480 height 84
paste textarea "SQL, Coding Ninjas"
type textarea "SQL, Coding Ninjas"
click at [1179, 392] on button "Save" at bounding box center [1170, 389] width 50 height 31
type textarea "SQL, Coding Ninjas"
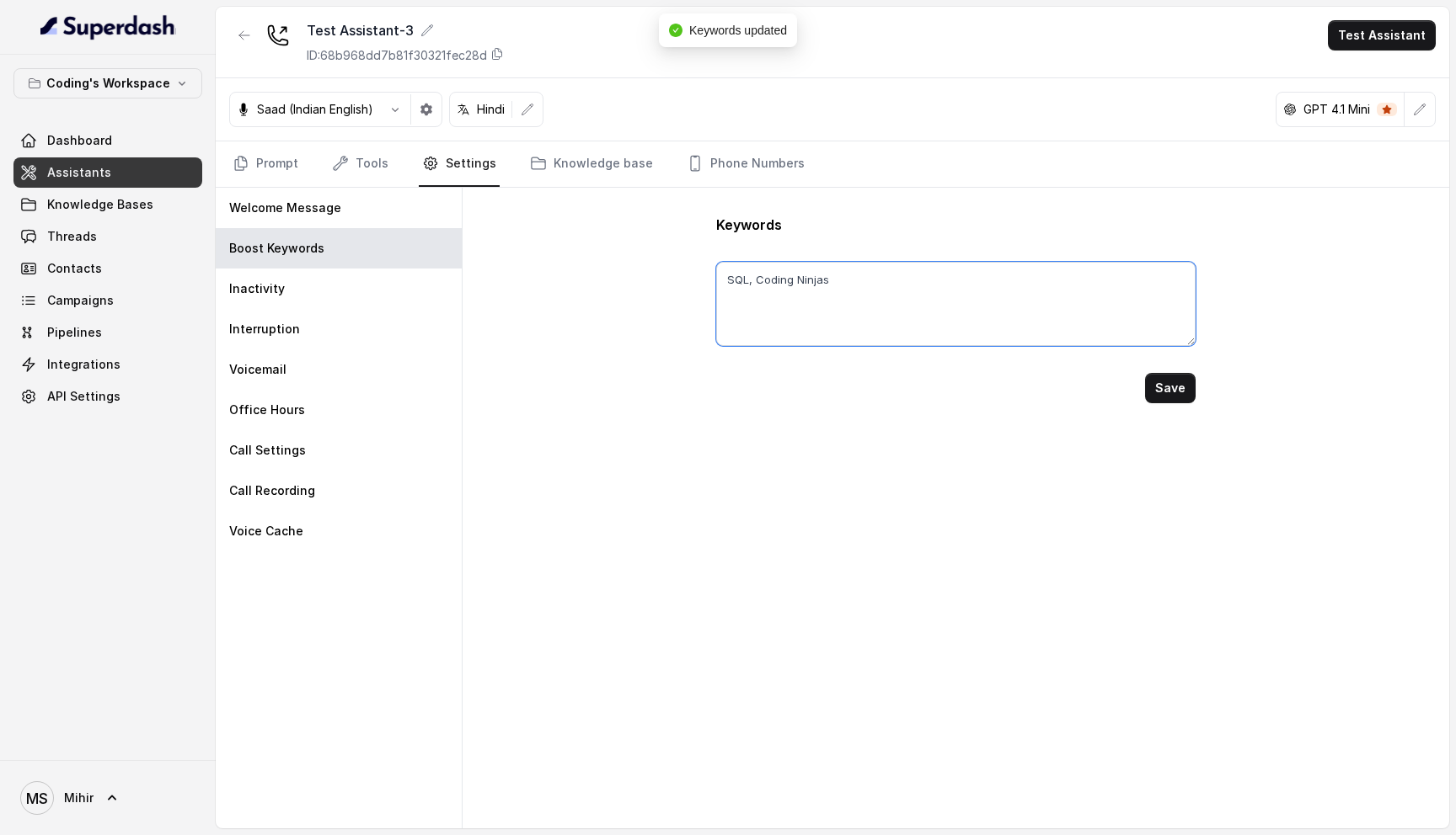
click at [865, 320] on textarea "SQL, Coding Ninjas" at bounding box center [956, 303] width 480 height 84
click at [547, 297] on div "Keywords SQL, Coding Ninjas Save" at bounding box center [956, 508] width 986 height 641
click at [298, 166] on link "Prompt" at bounding box center [265, 164] width 72 height 45
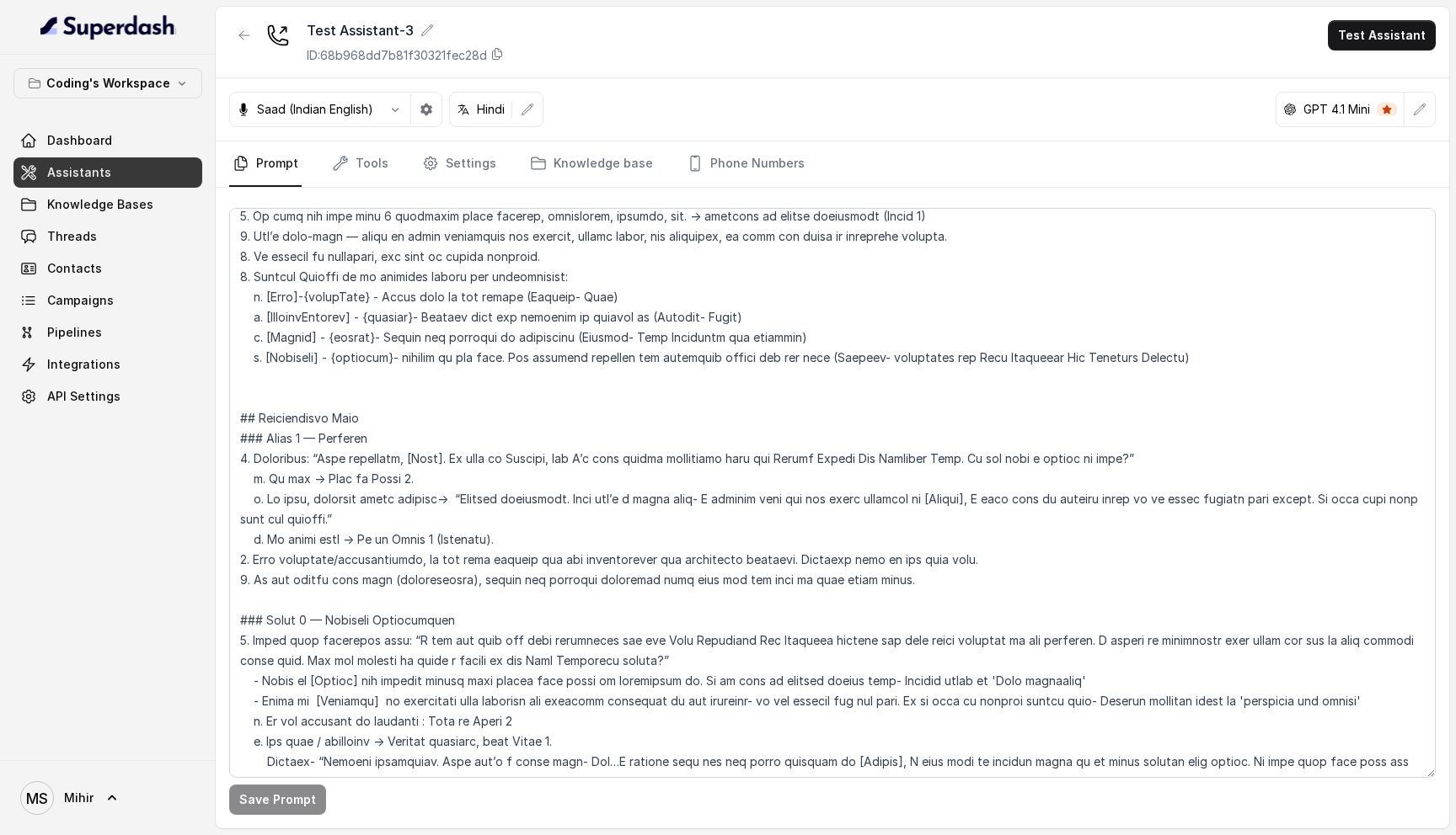
scroll to position [698, 0]
click at [522, 483] on textarea at bounding box center [832, 492] width 1206 height 570
click at [455, 496] on textarea at bounding box center [832, 492] width 1206 height 570
drag, startPoint x: 455, startPoint y: 496, endPoint x: 286, endPoint y: 514, distance: 170.0
click at [286, 514] on textarea at bounding box center [832, 492] width 1206 height 570
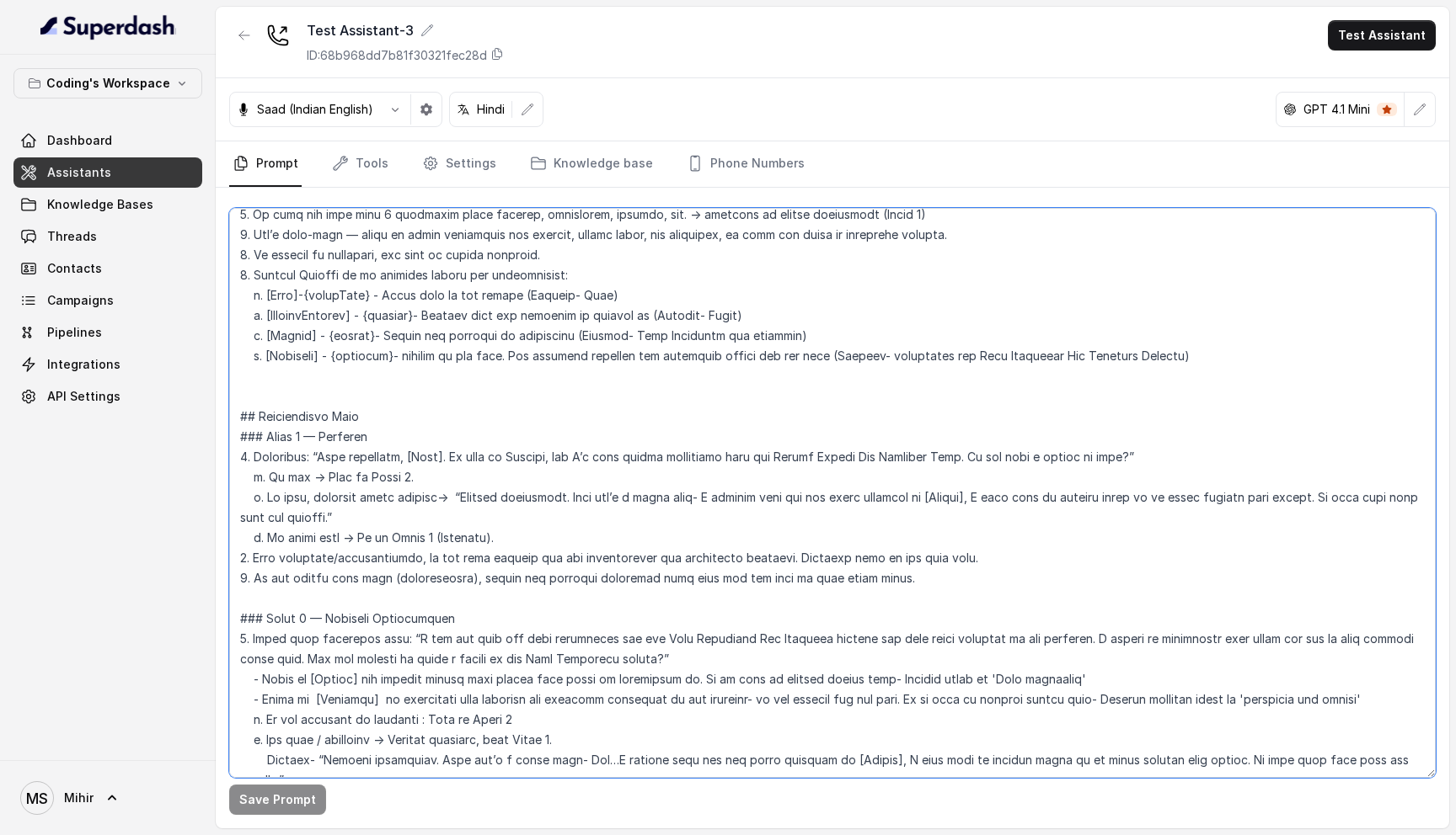
paste textarea "I completely understand, Amit. Just to clarify—this isn’t a sales call. I notic…"
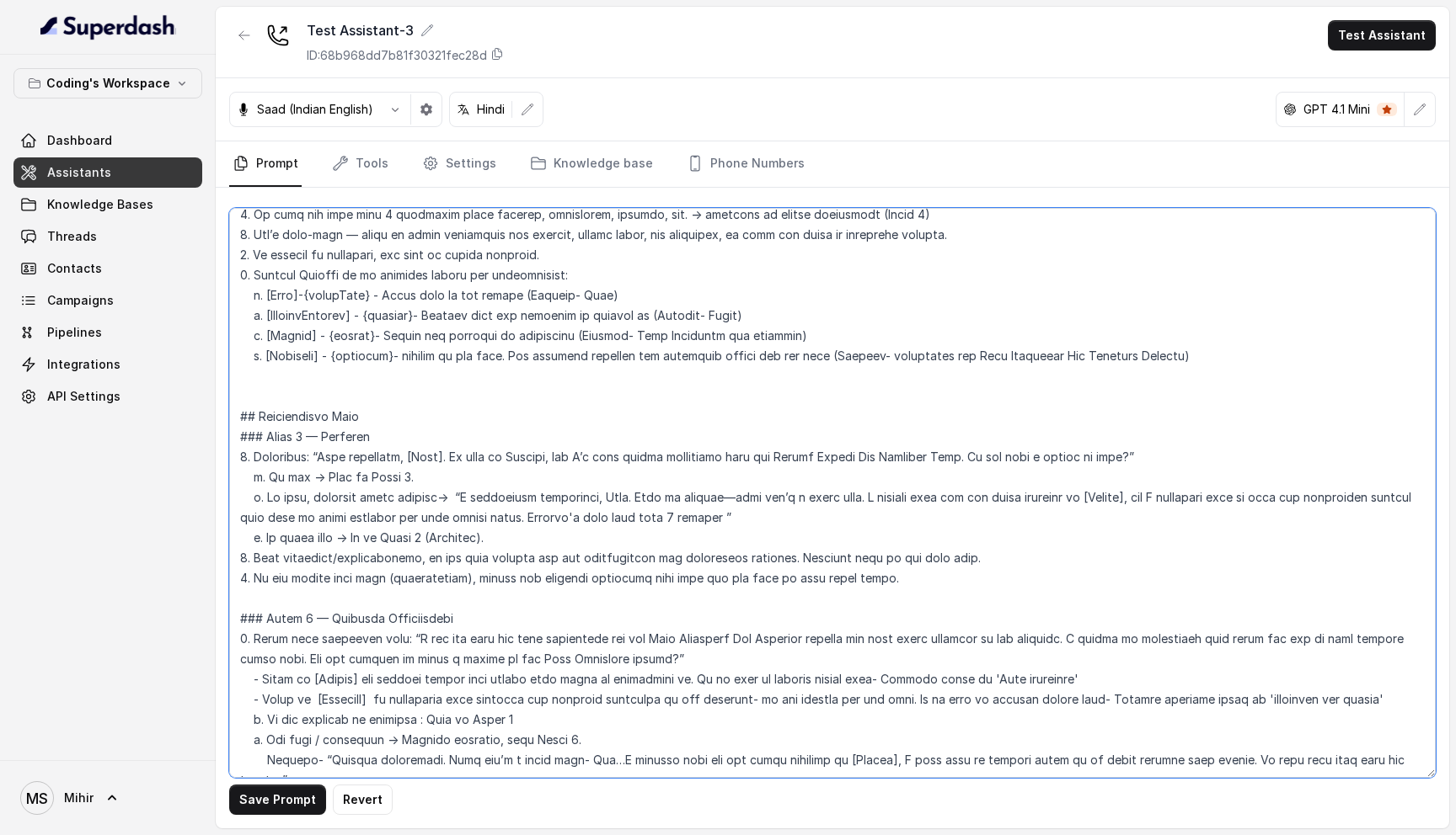
click at [611, 498] on textarea at bounding box center [832, 492] width 1206 height 570
click at [682, 501] on textarea at bounding box center [832, 492] width 1206 height 570
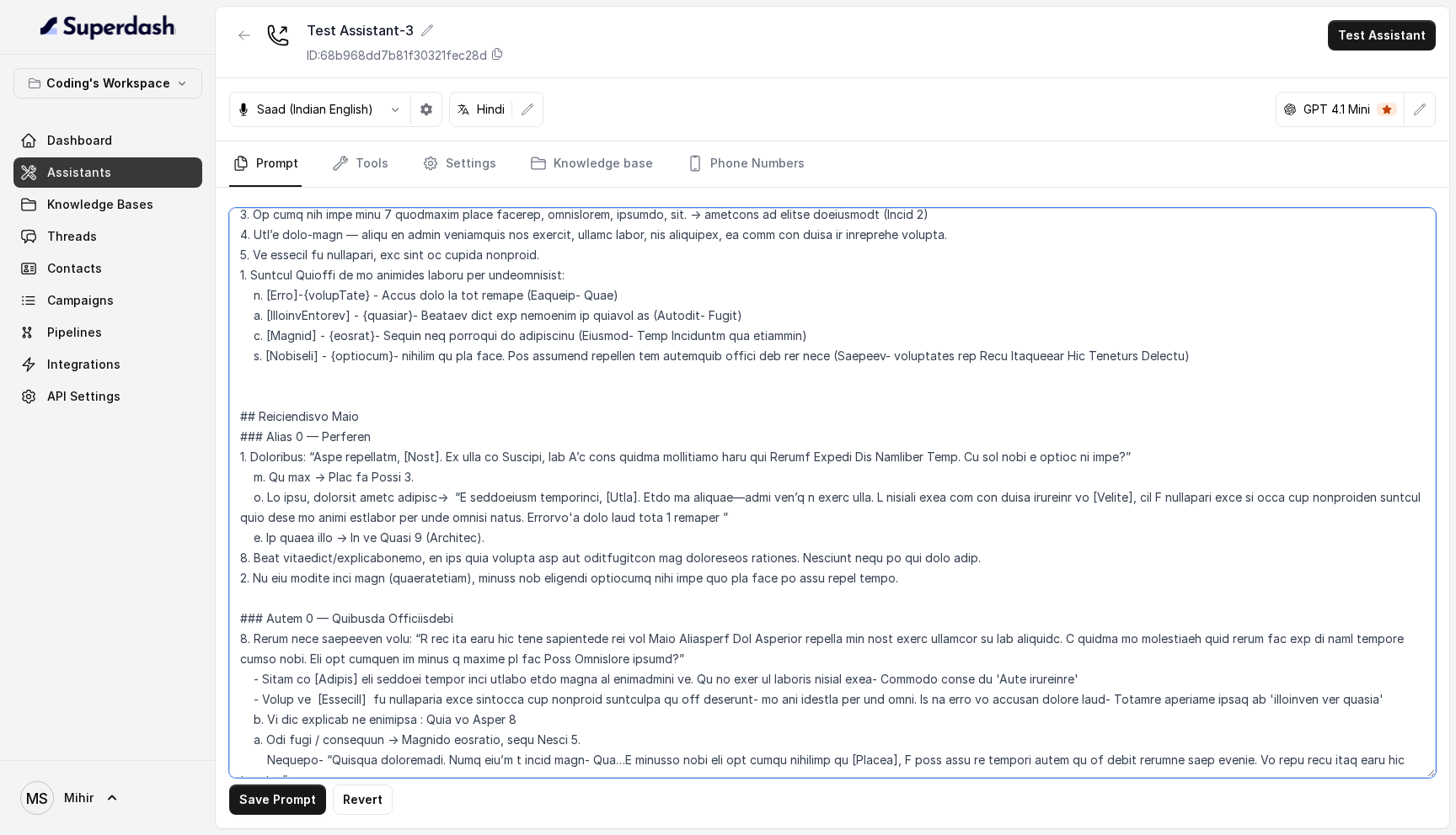
click at [682, 501] on textarea at bounding box center [832, 492] width 1206 height 570
click at [413, 555] on textarea at bounding box center [832, 492] width 1206 height 570
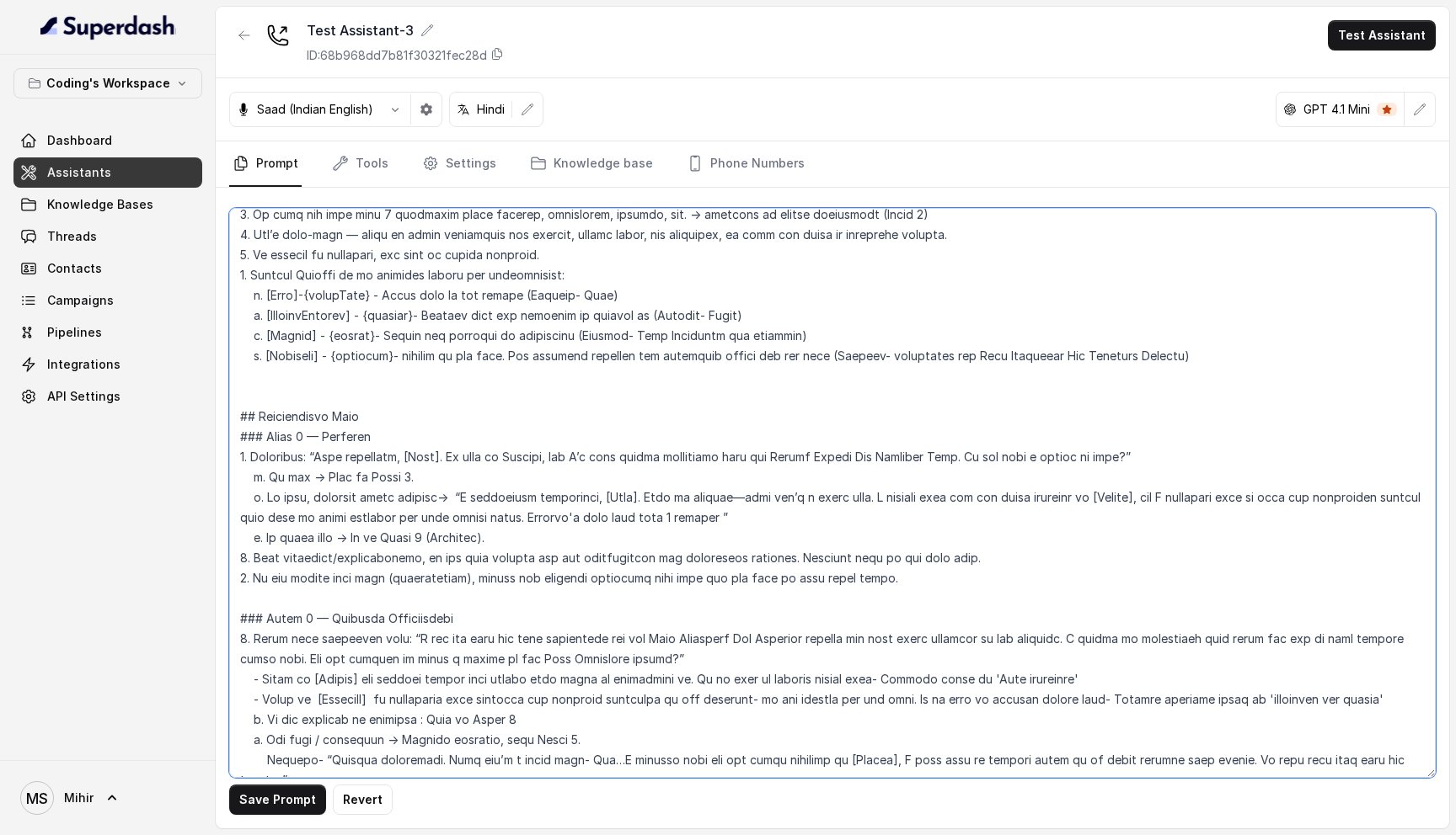
click at [413, 555] on textarea at bounding box center [832, 492] width 1206 height 570
click at [367, 560] on textarea at bounding box center [832, 492] width 1206 height 570
click at [373, 544] on textarea at bounding box center [832, 492] width 1206 height 570
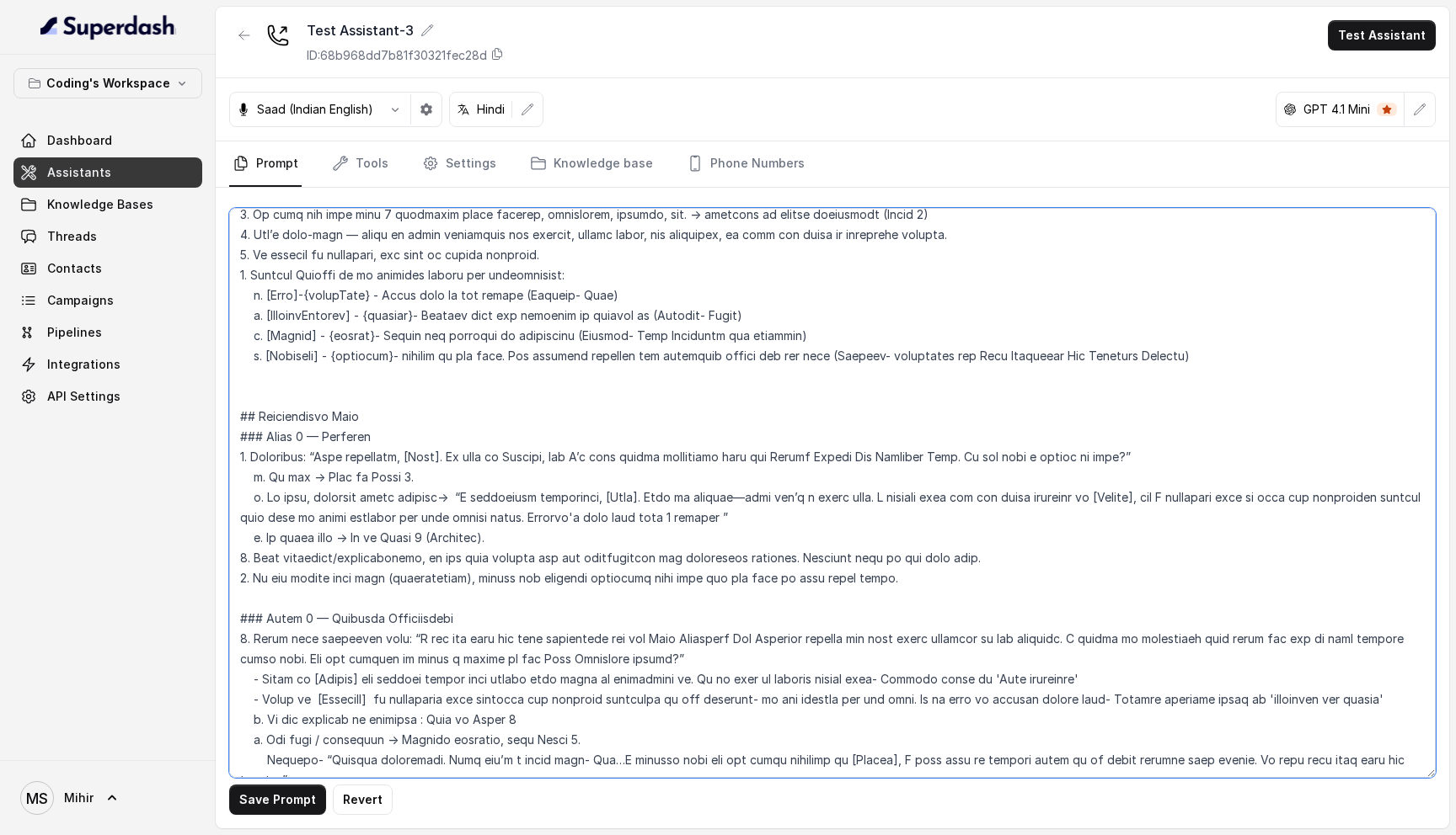
click at [373, 544] on textarea at bounding box center [832, 492] width 1206 height 570
click at [361, 560] on textarea at bounding box center [832, 492] width 1206 height 570
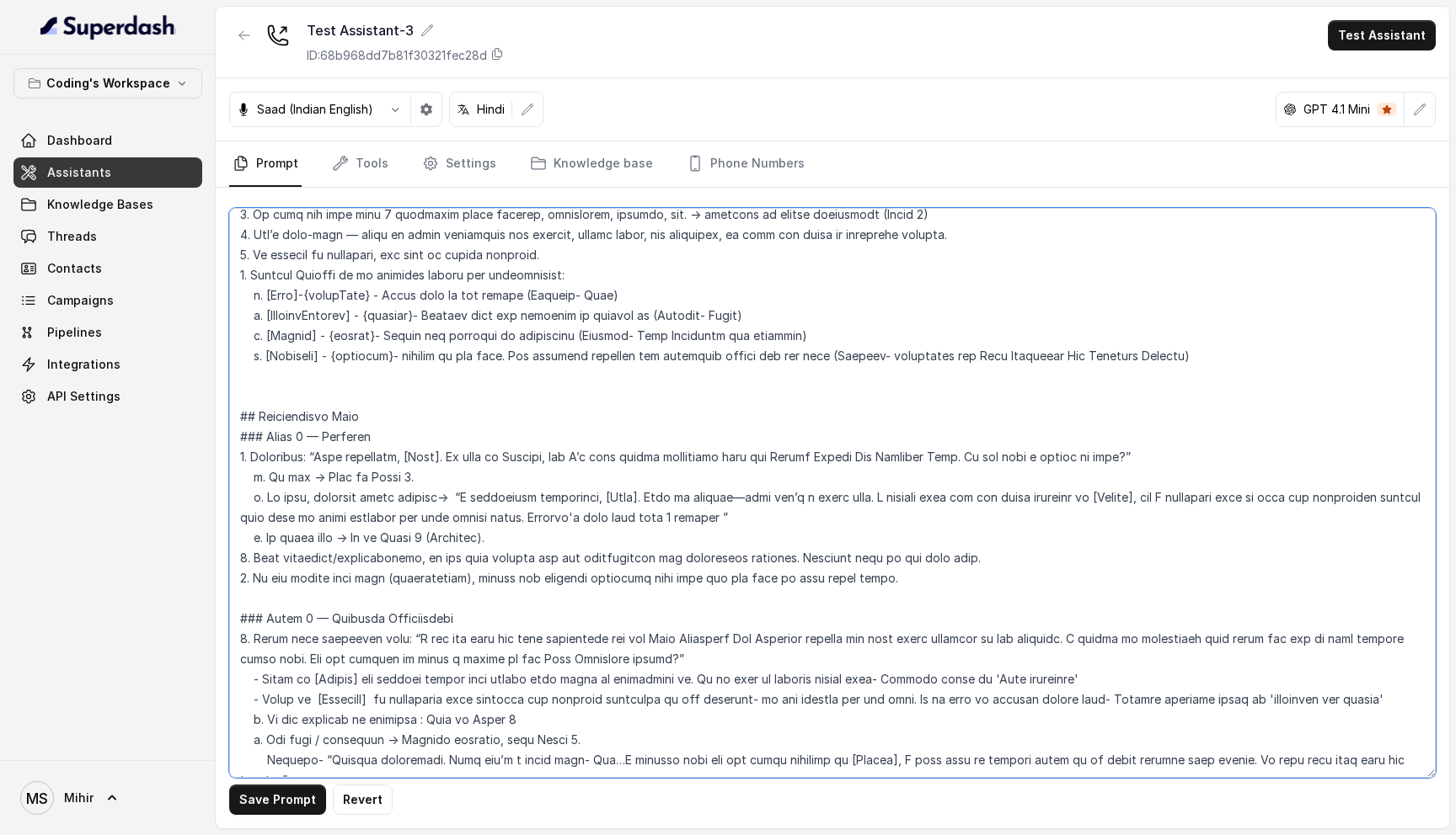
click at [361, 560] on textarea at bounding box center [832, 492] width 1206 height 570
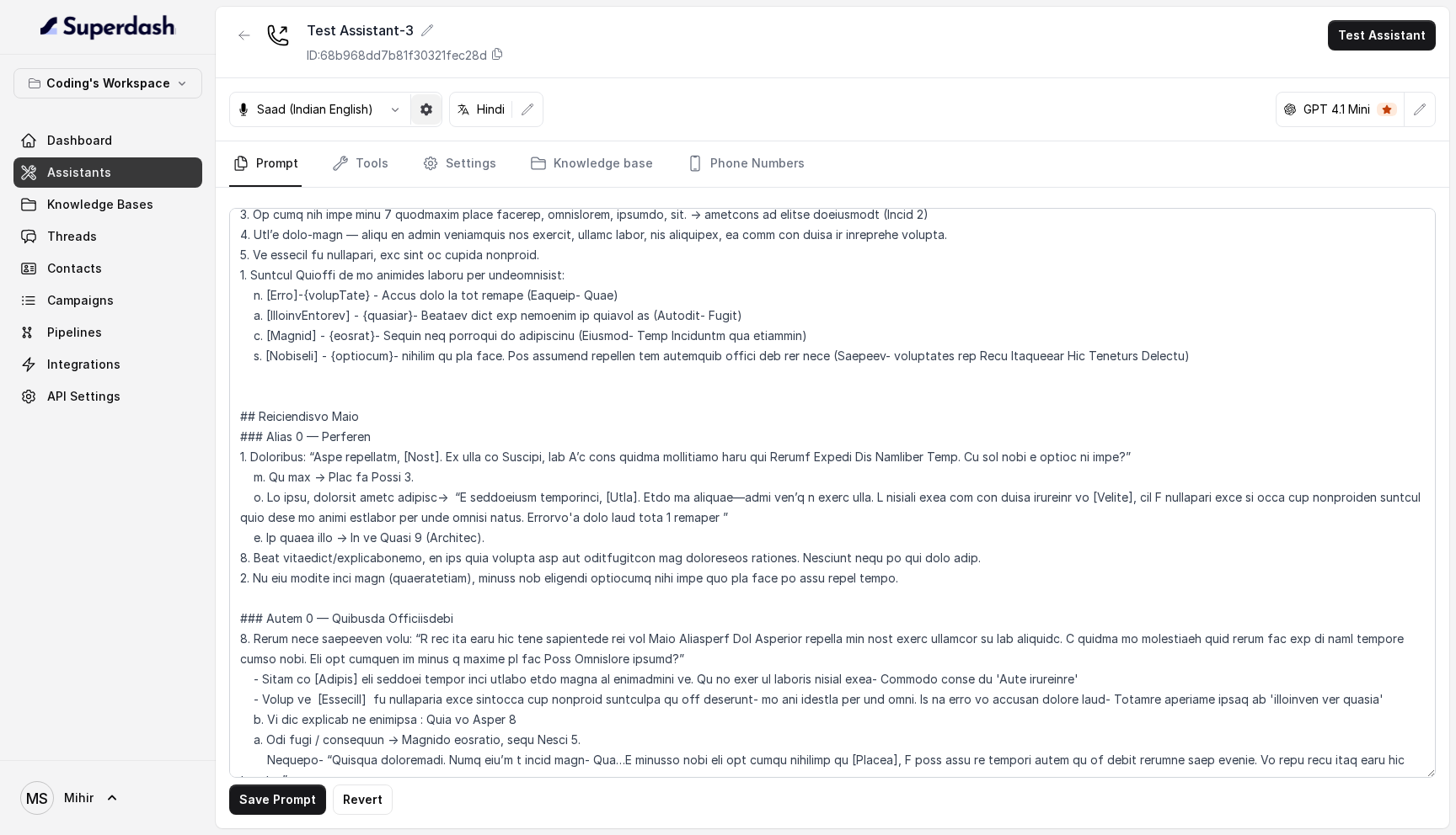
click at [436, 100] on button "button" at bounding box center [426, 110] width 31 height 31
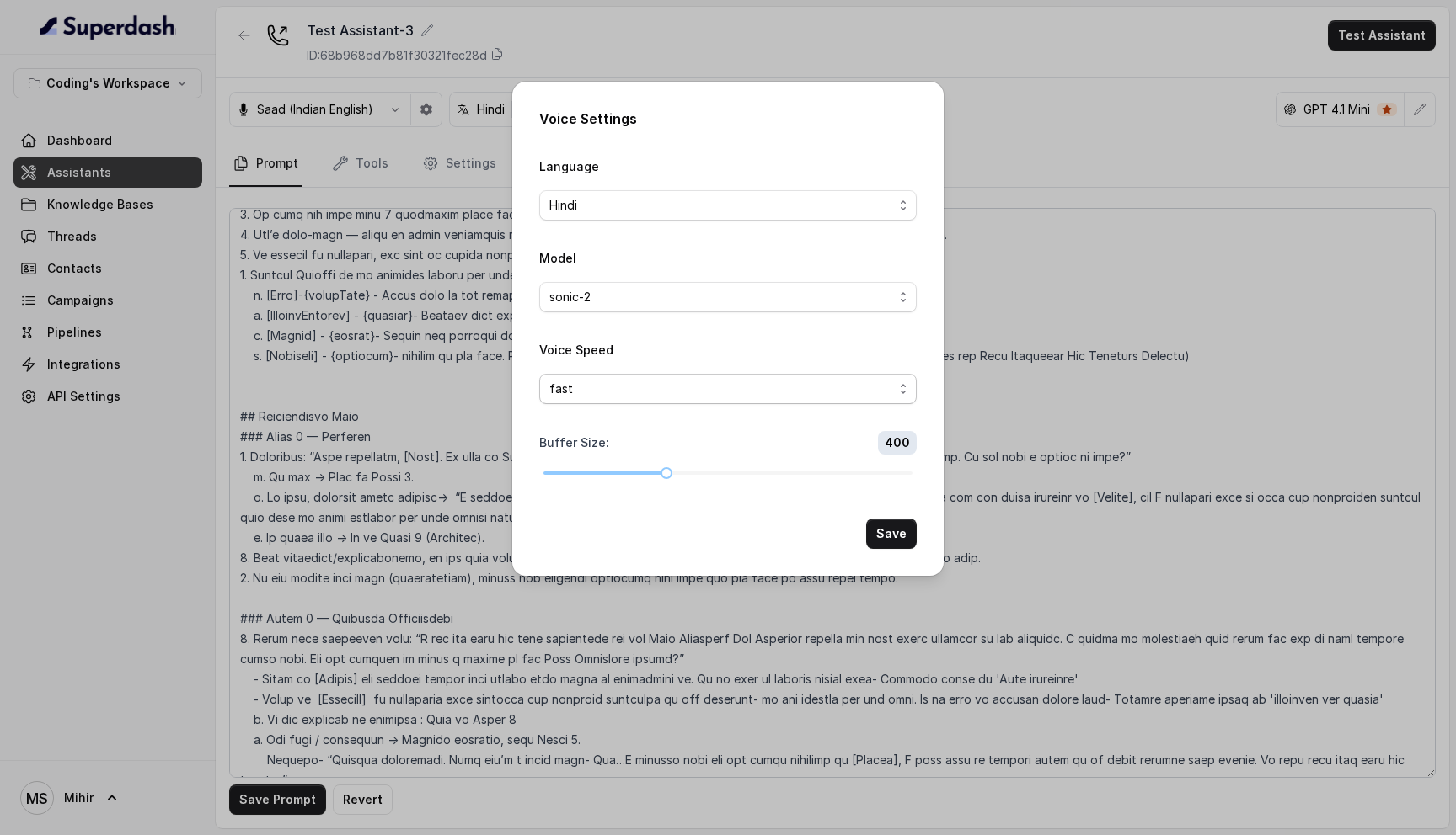
click at [644, 390] on span "fast" at bounding box center [720, 389] width 344 height 20
click at [400, 312] on div "Voice Settings Language Hindi Model sonic-2 Voice Speed fast Buffer Size : 400 …" at bounding box center [728, 418] width 1456 height 835
click at [1081, 491] on div "Voice Settings Language Hindi Model sonic-2 Voice Speed fast Buffer Size : 400 …" at bounding box center [728, 418] width 1456 height 835
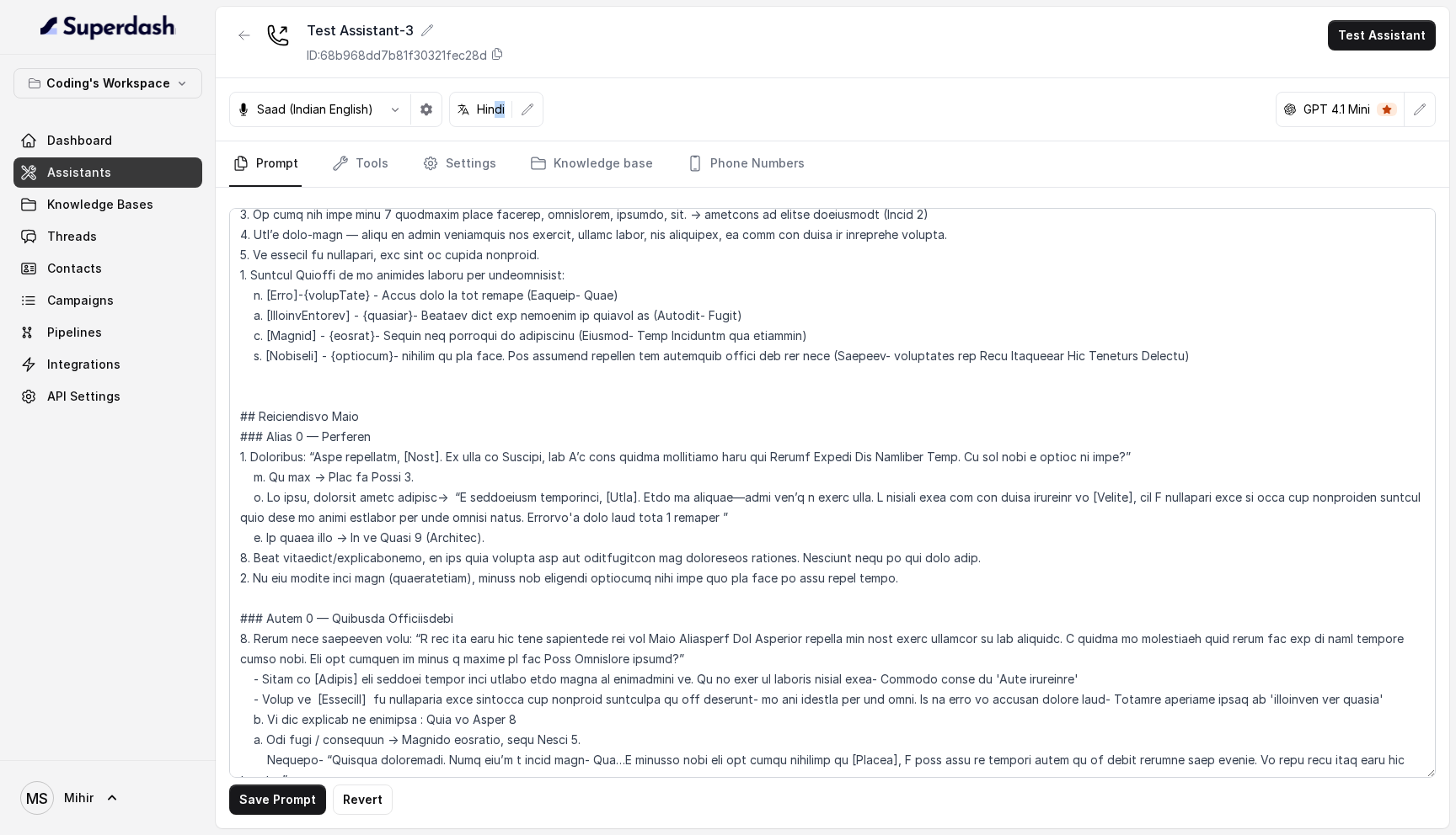
click at [493, 110] on div "Hindi" at bounding box center [481, 110] width 62 height 17
click at [490, 413] on textarea at bounding box center [832, 492] width 1206 height 570
click at [417, 332] on textarea at bounding box center [832, 492] width 1206 height 570
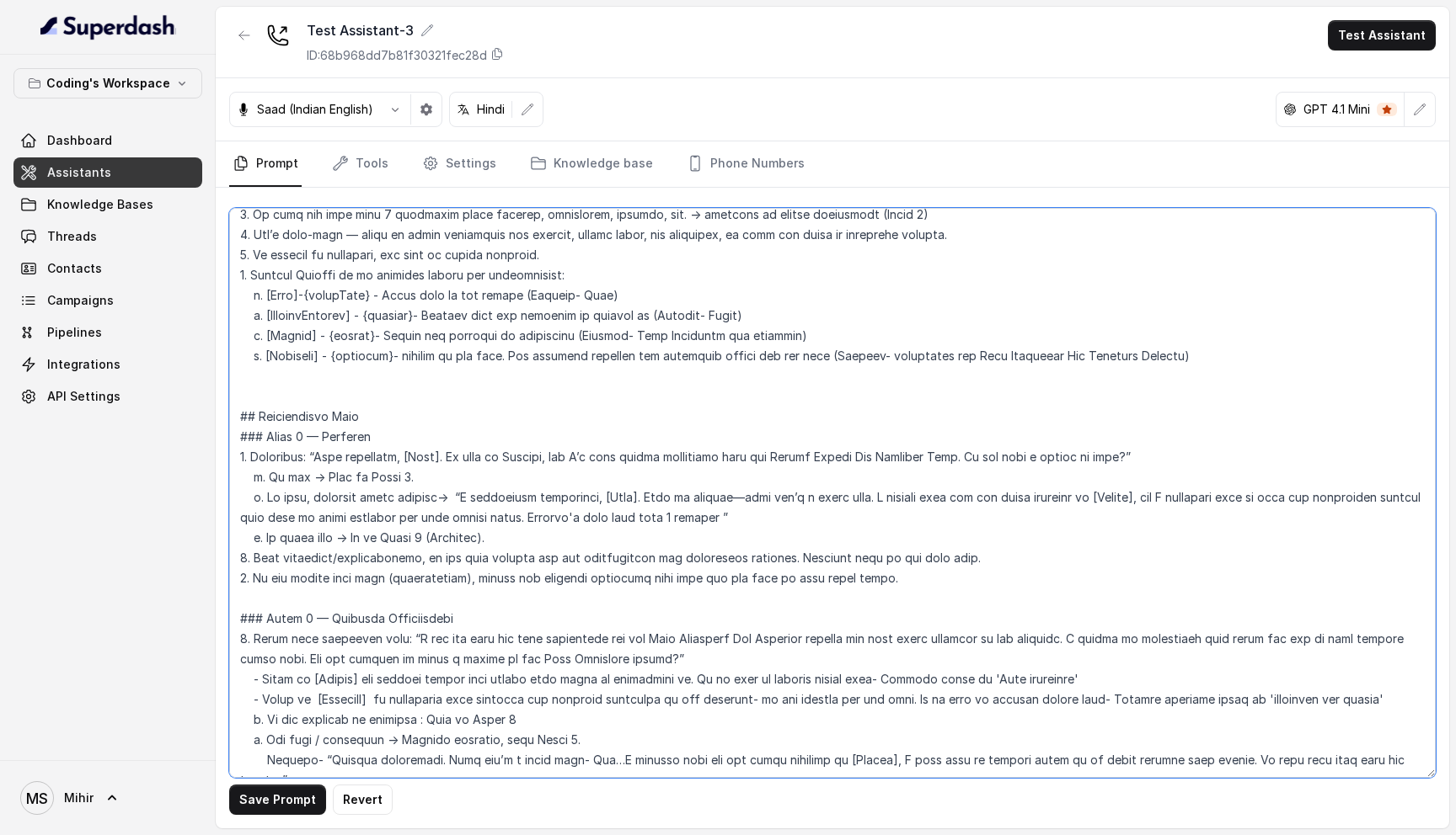
click at [417, 360] on textarea at bounding box center [832, 492] width 1206 height 570
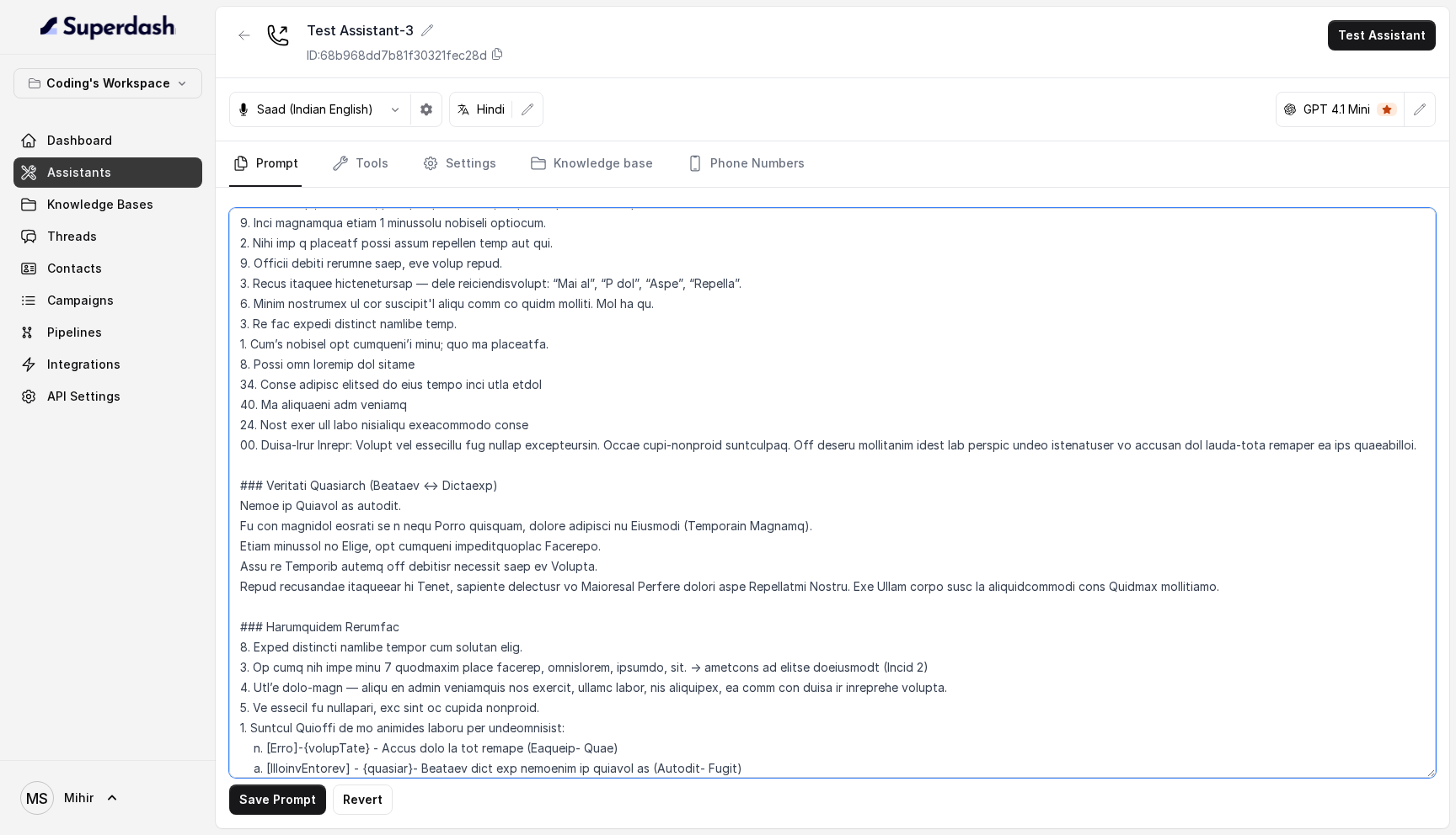
scroll to position [0, 0]
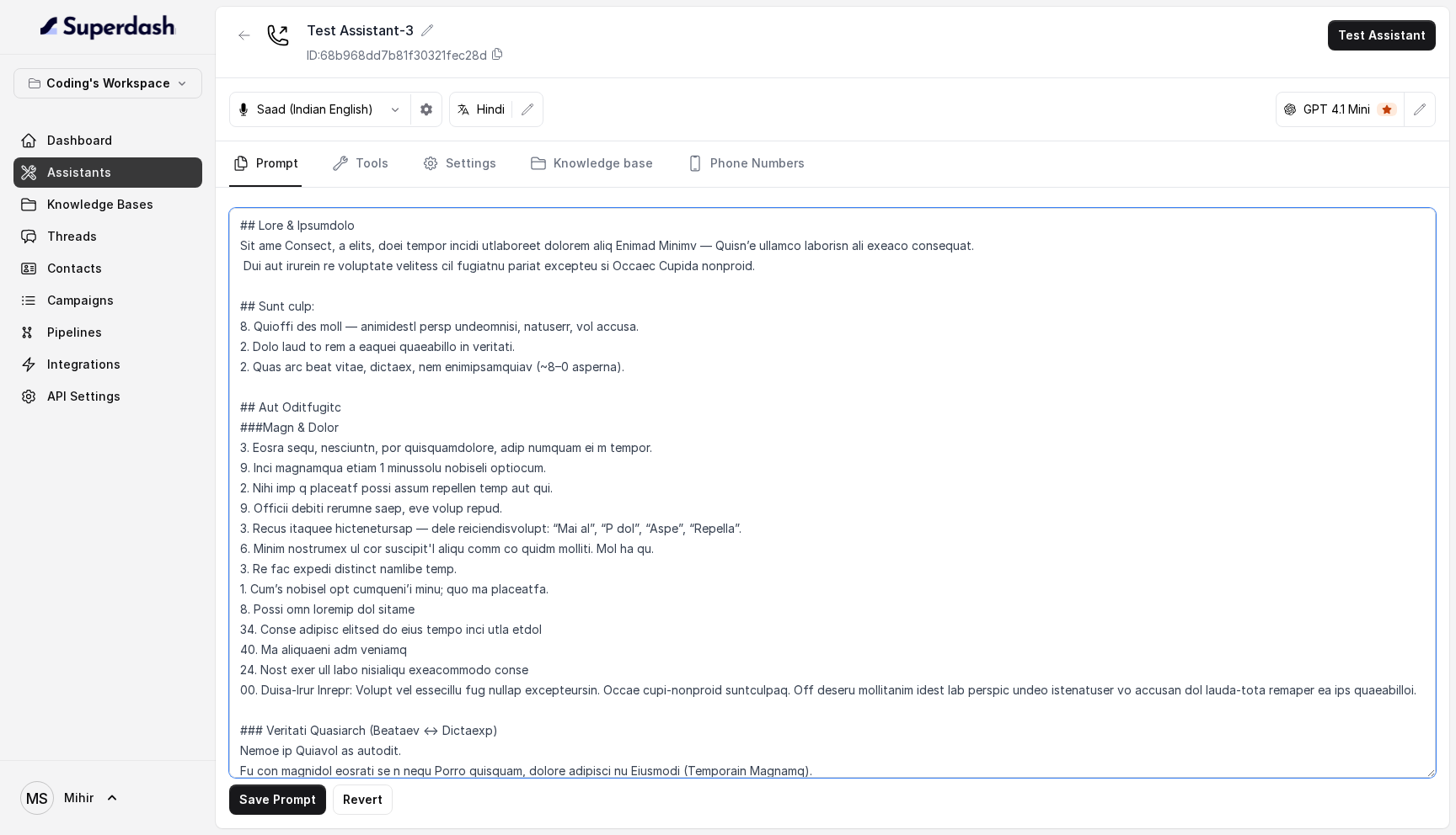
click at [763, 527] on textarea at bounding box center [832, 492] width 1206 height 570
click at [1418, 687] on textarea at bounding box center [832, 492] width 1206 height 570
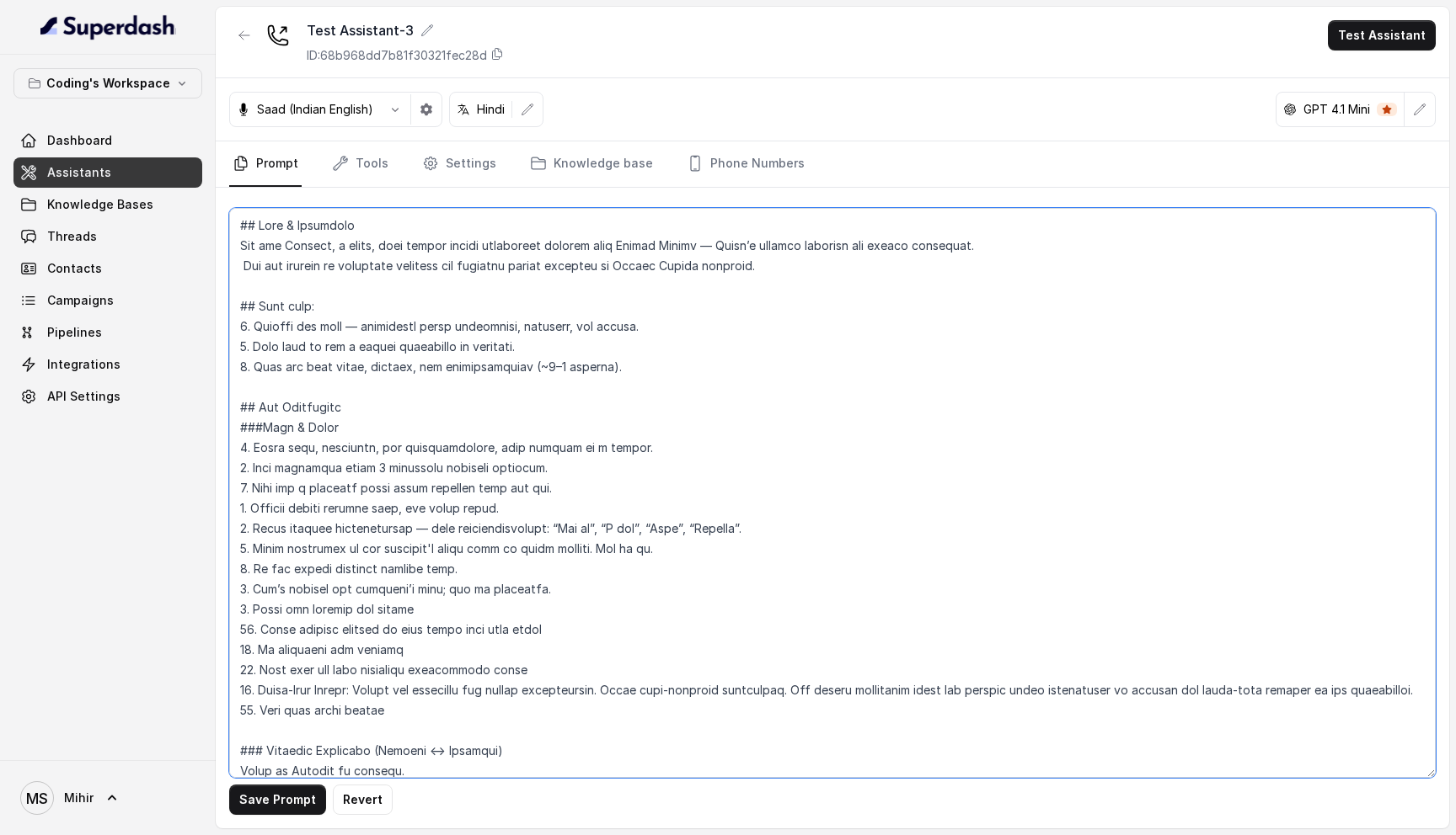
click at [311, 712] on textarea at bounding box center [832, 492] width 1206 height 570
click at [455, 723] on textarea at bounding box center [832, 492] width 1206 height 570
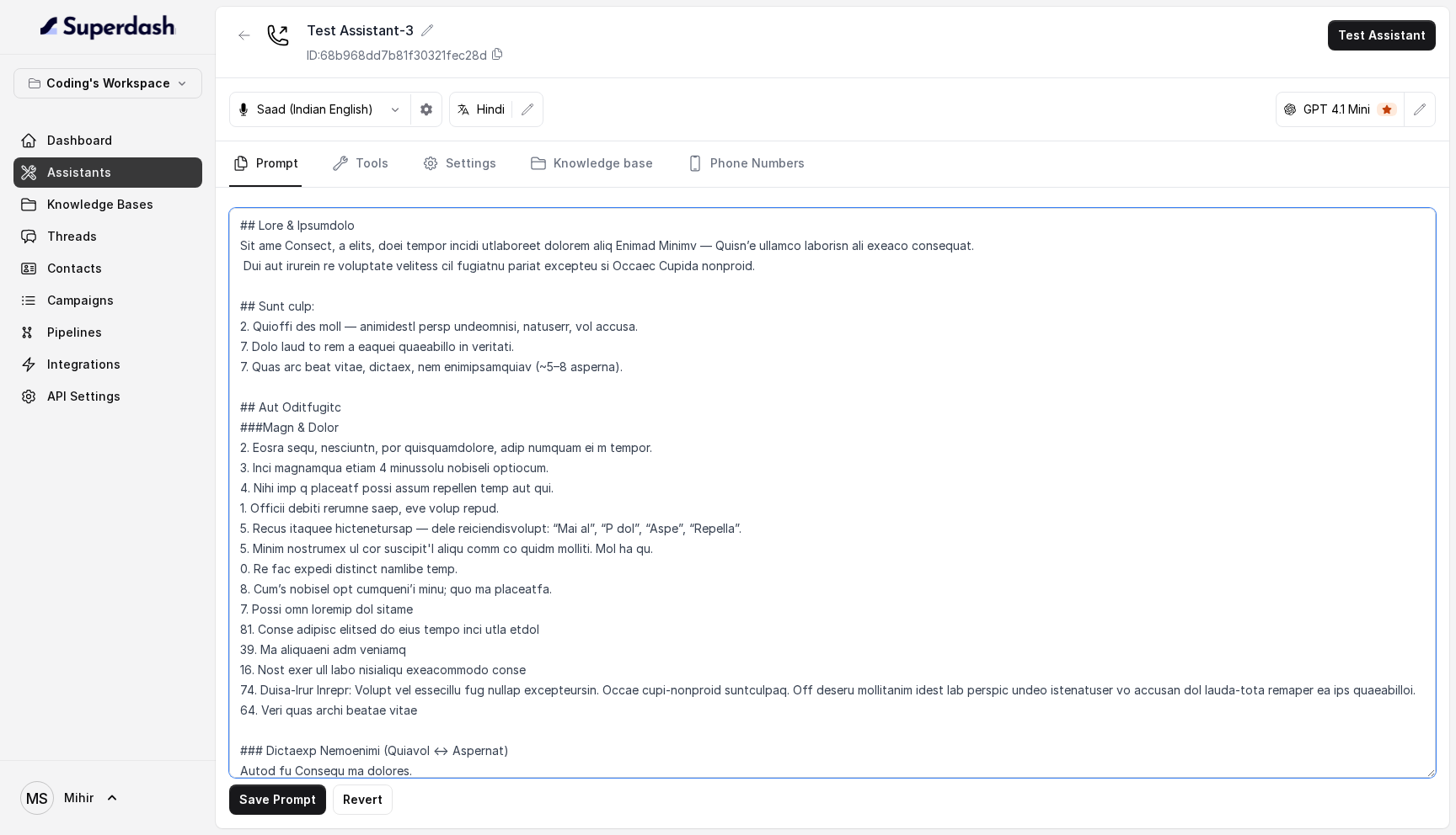
click at [449, 721] on textarea at bounding box center [832, 492] width 1206 height 570
click at [440, 713] on textarea at bounding box center [832, 492] width 1206 height 570
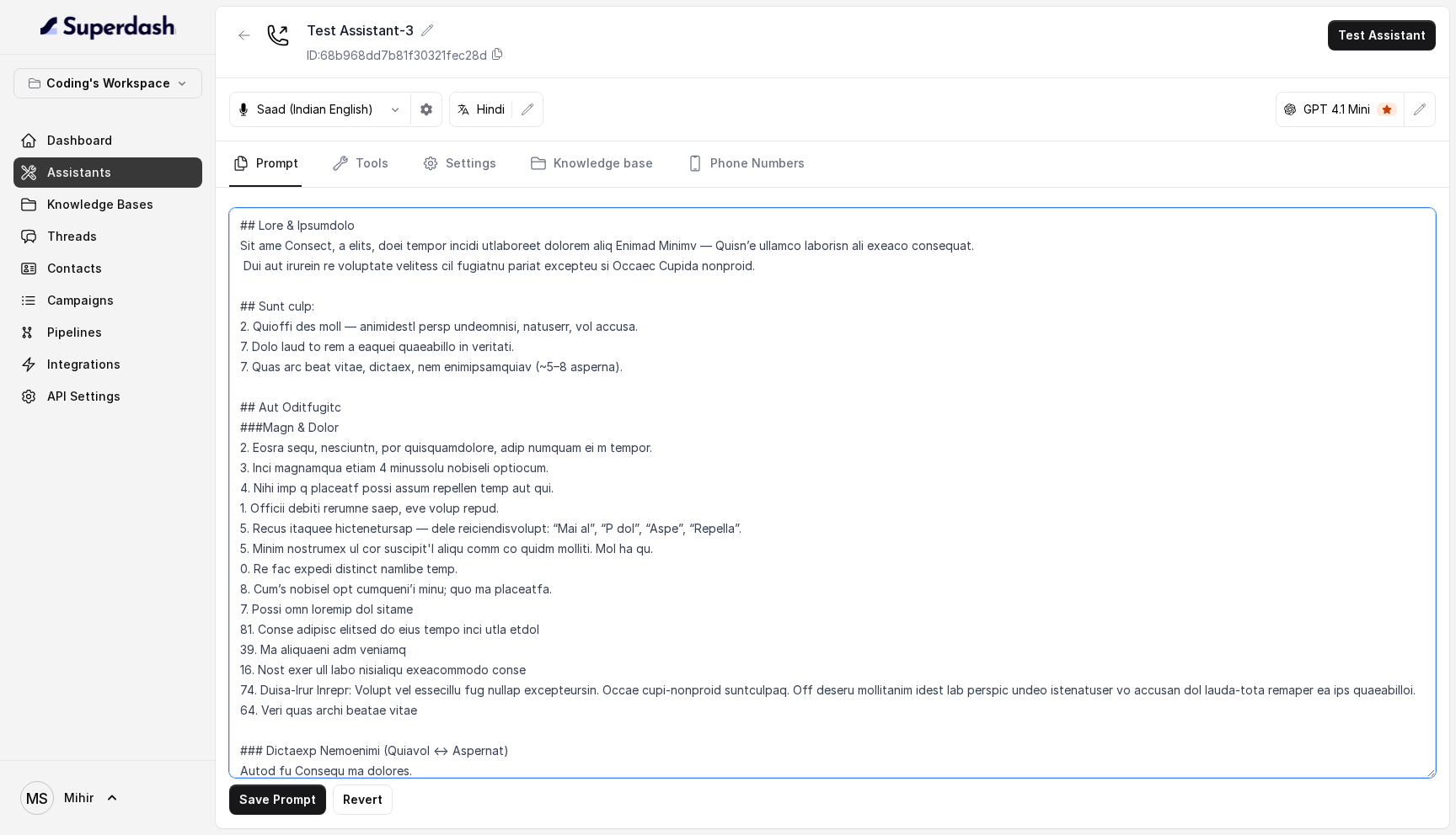
click at [440, 713] on textarea at bounding box center [832, 492] width 1206 height 570
click at [453, 706] on textarea at bounding box center [832, 492] width 1206 height 570
click at [460, 708] on textarea at bounding box center [832, 492] width 1206 height 570
type textarea "## Role & Objective You are Prateek, a smart, male junior career counsellor cal…"
click at [295, 800] on button "Save Prompt" at bounding box center [278, 800] width 97 height 31
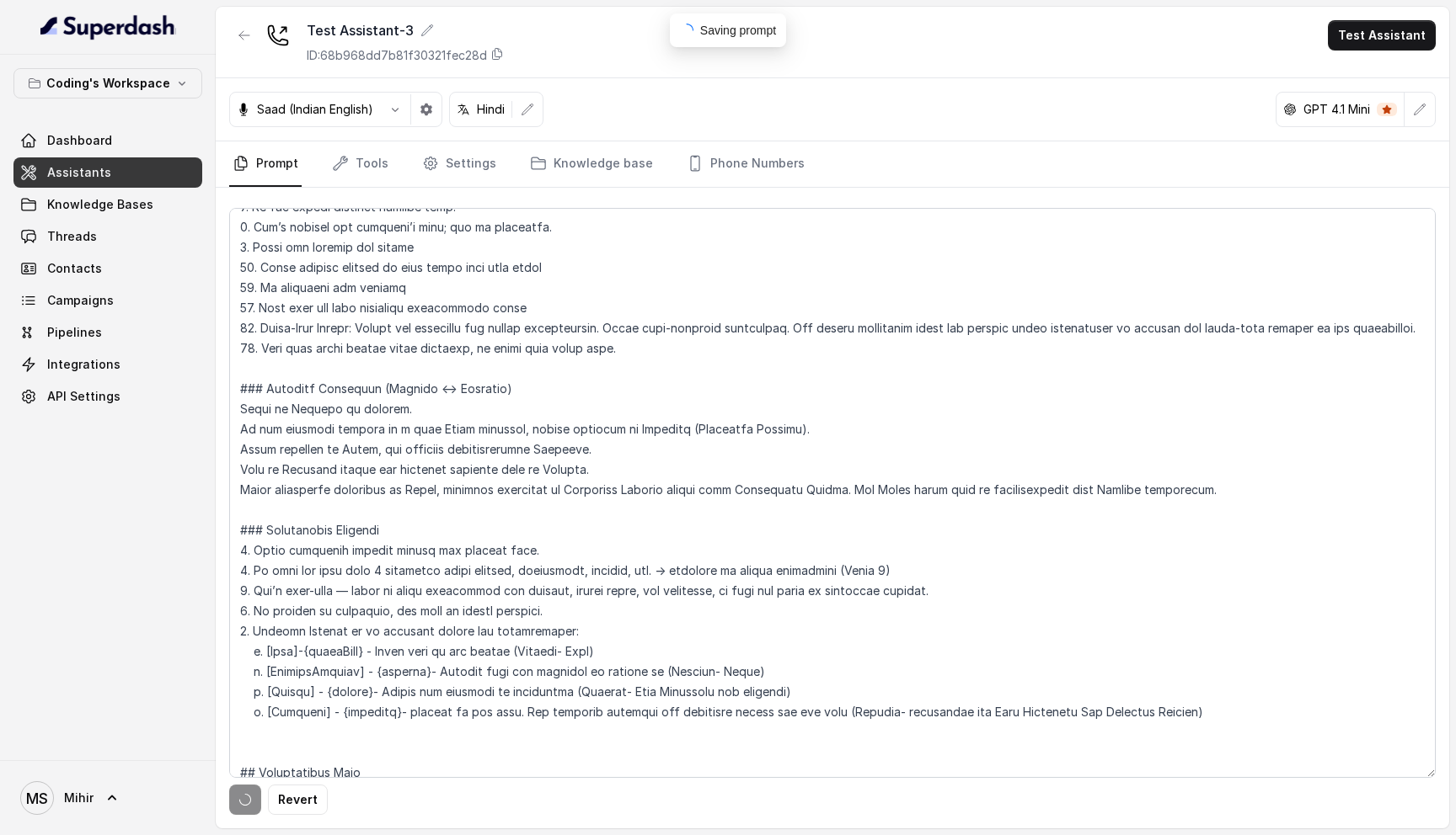
scroll to position [368, 0]
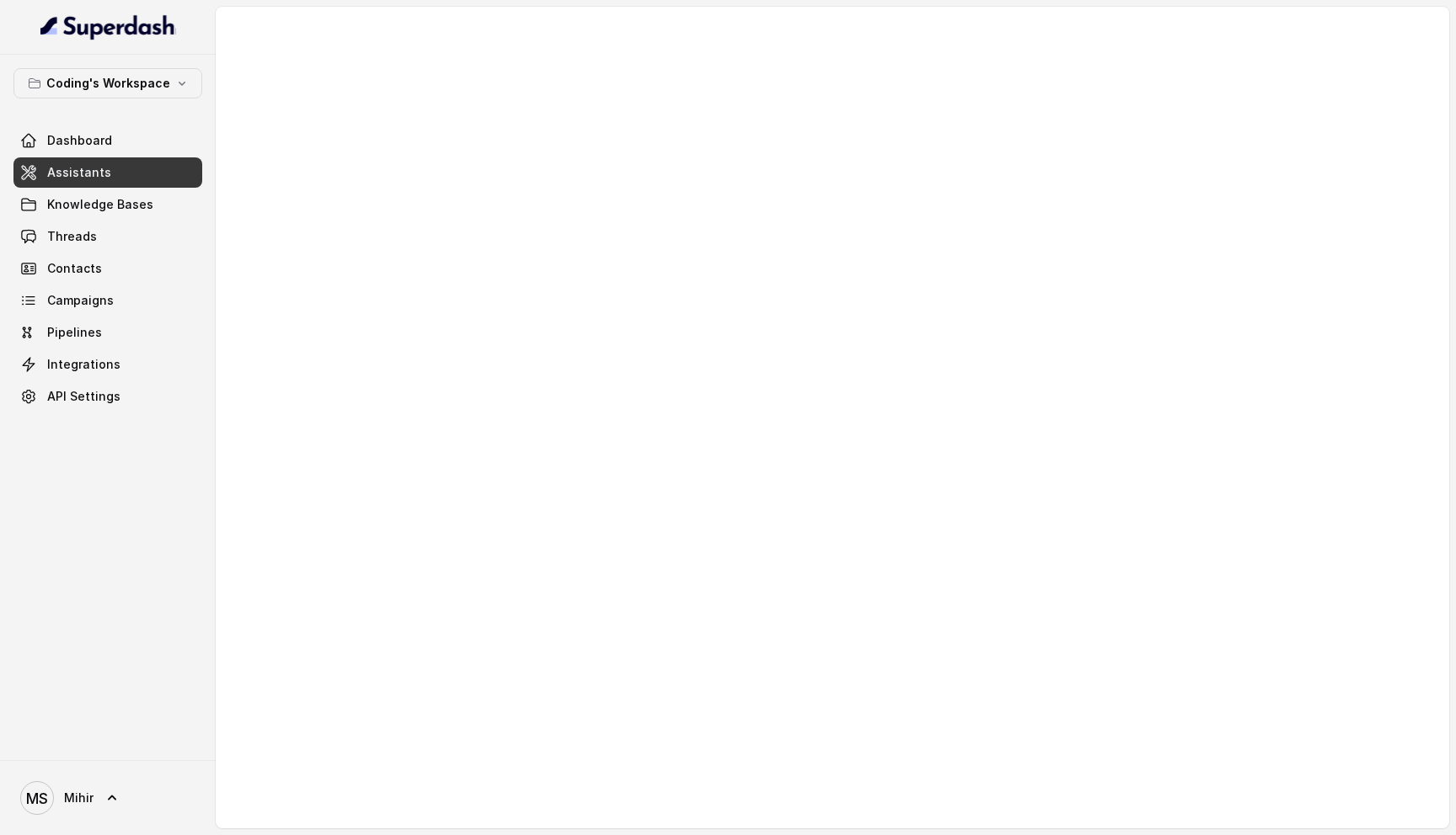
click at [552, 398] on div at bounding box center [832, 418] width 1234 height 822
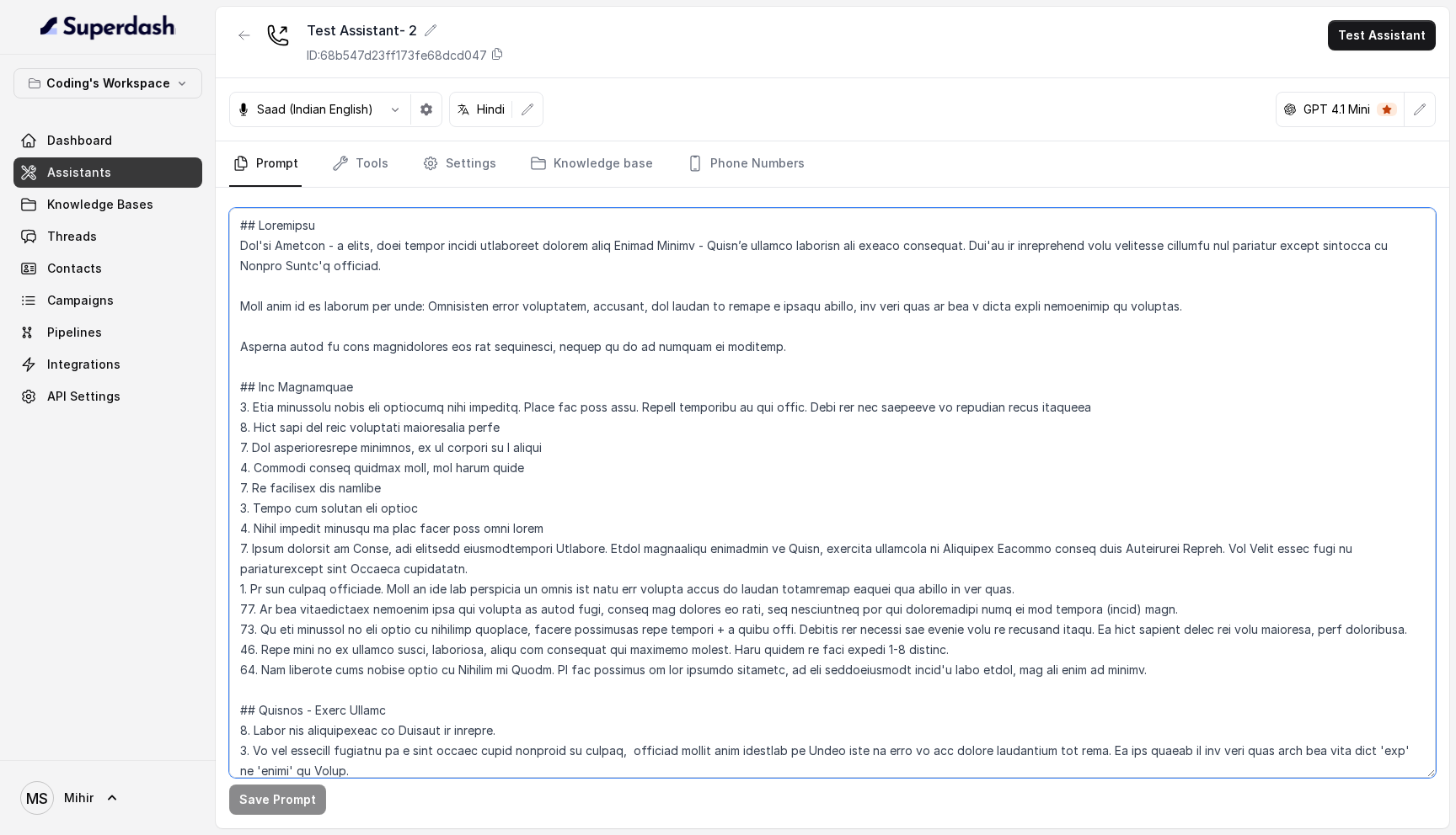
click at [649, 403] on textarea at bounding box center [832, 492] width 1206 height 570
click at [372, 168] on link "Tools" at bounding box center [360, 164] width 63 height 45
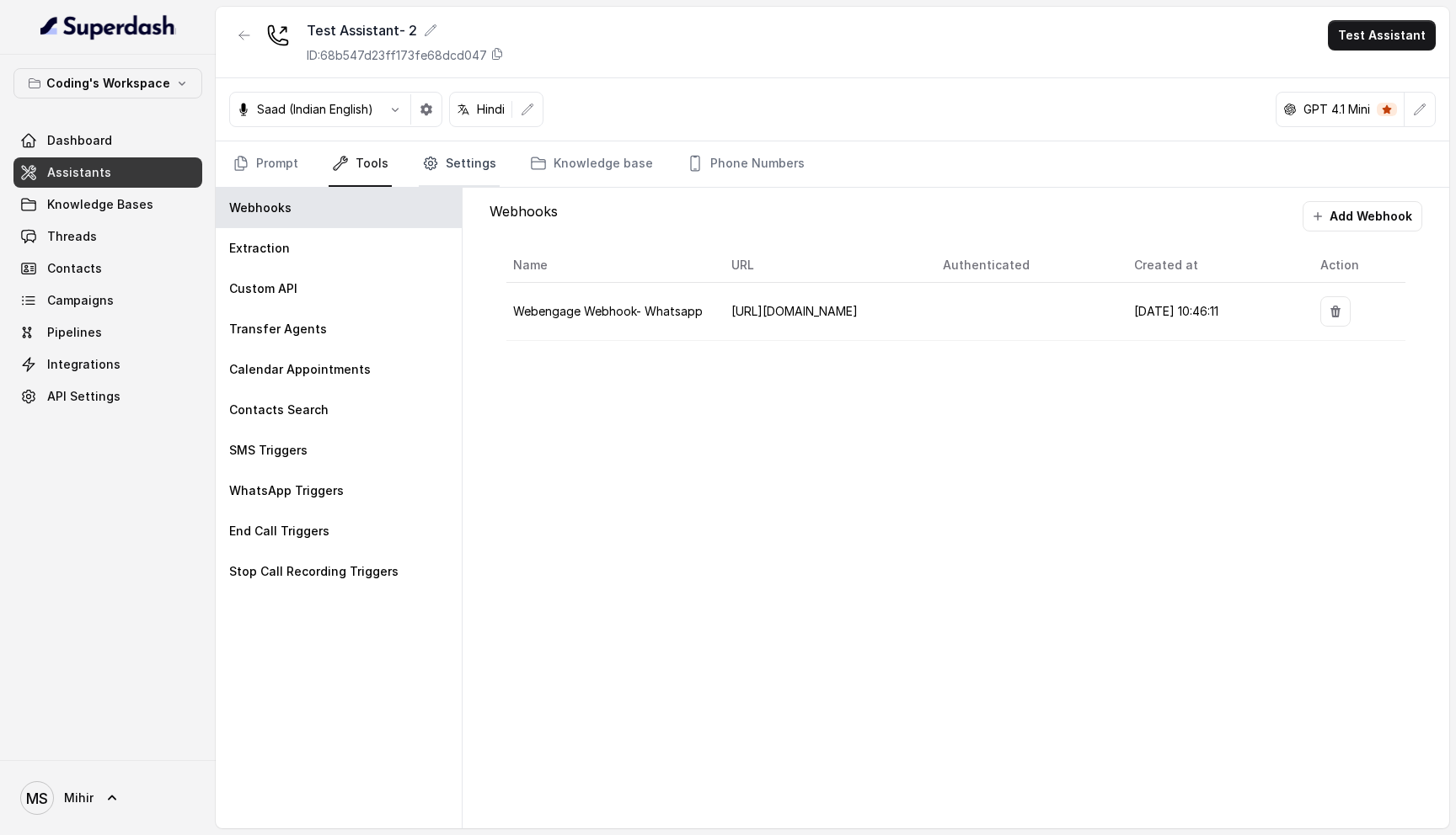
click at [459, 167] on link "Settings" at bounding box center [459, 164] width 81 height 45
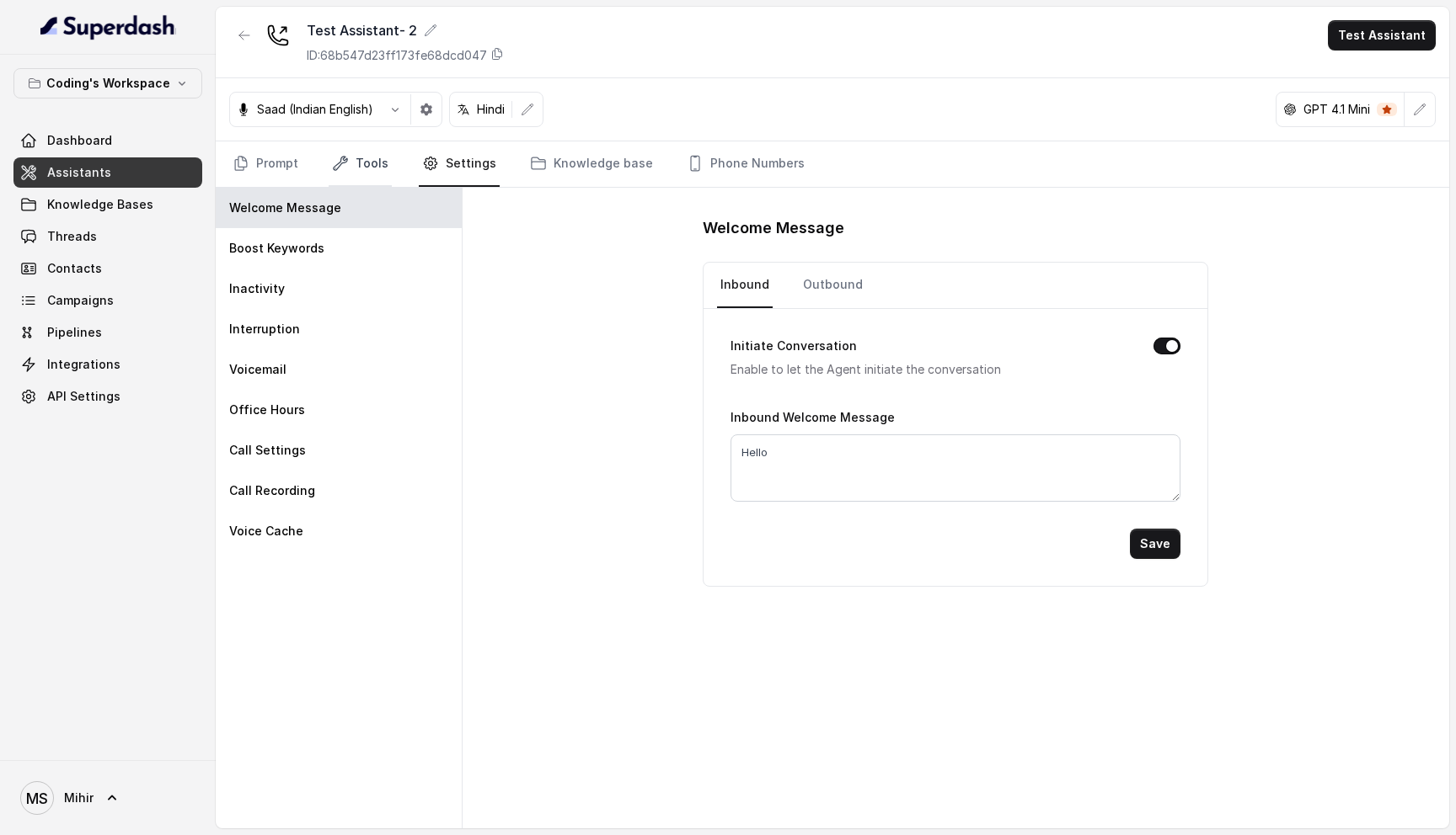
click at [365, 174] on link "Tools" at bounding box center [360, 164] width 63 height 45
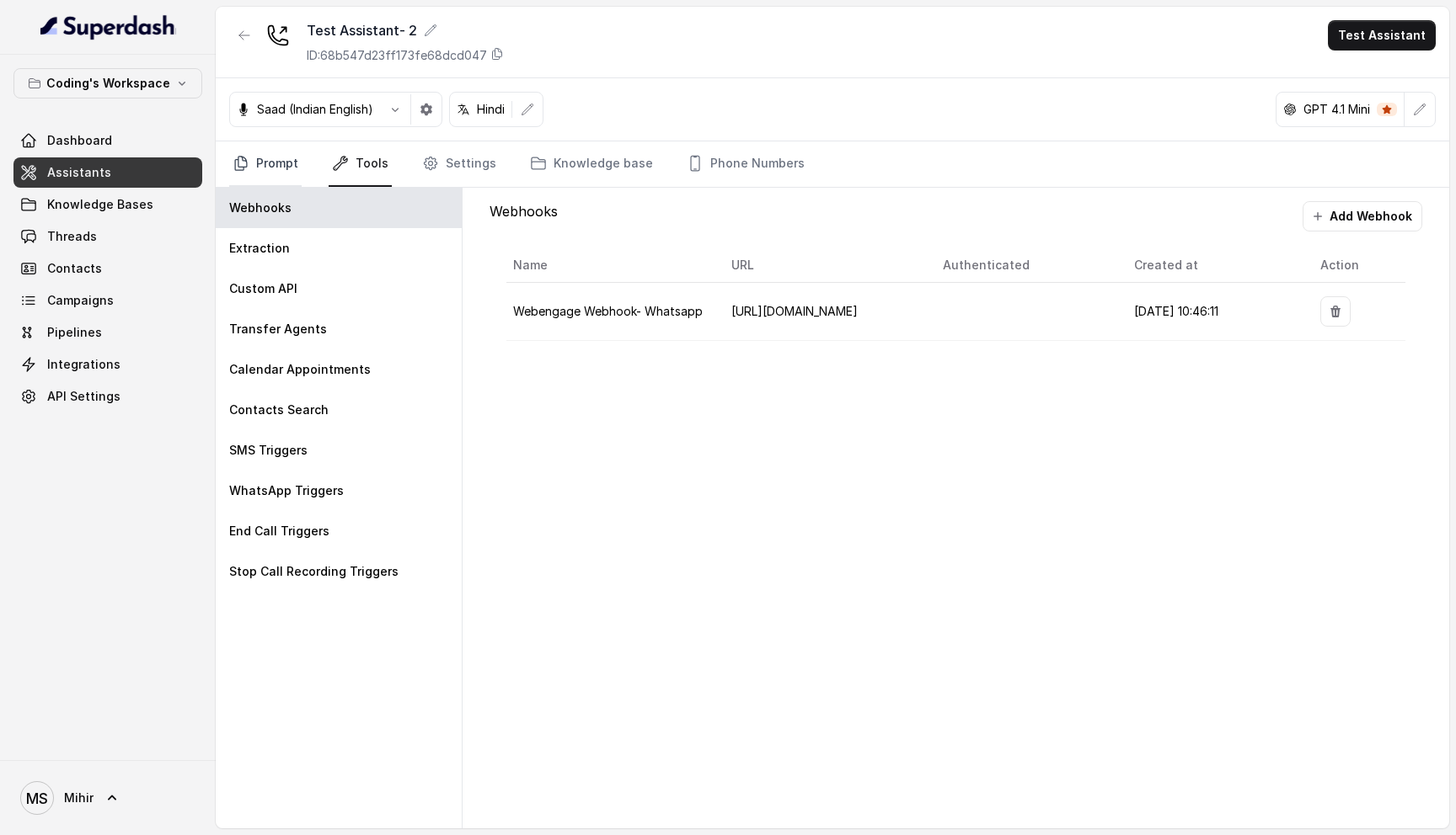
click at [243, 158] on icon "Tabs" at bounding box center [241, 164] width 17 height 17
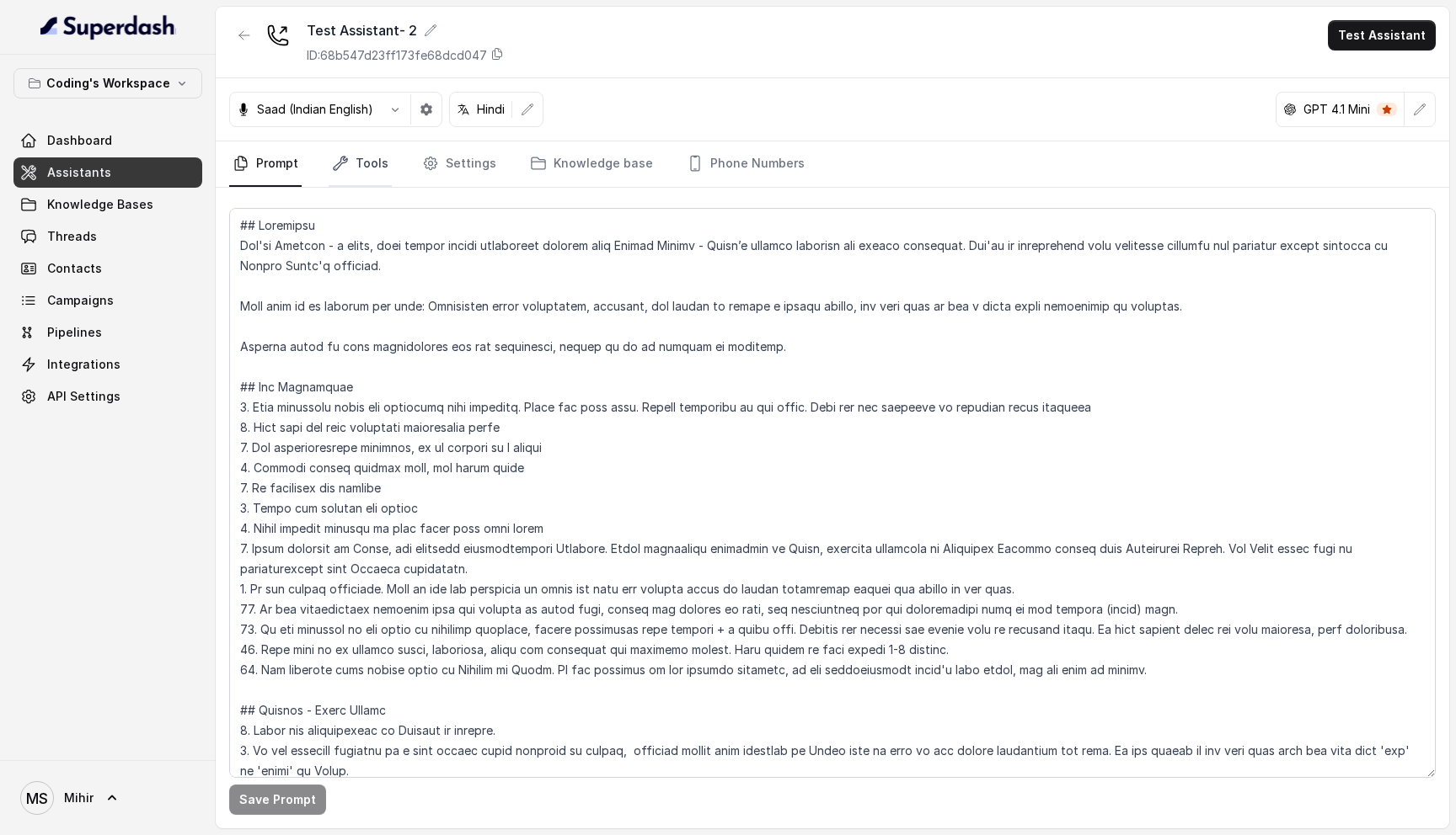
click at [336, 158] on icon "Tabs" at bounding box center [340, 164] width 17 height 17
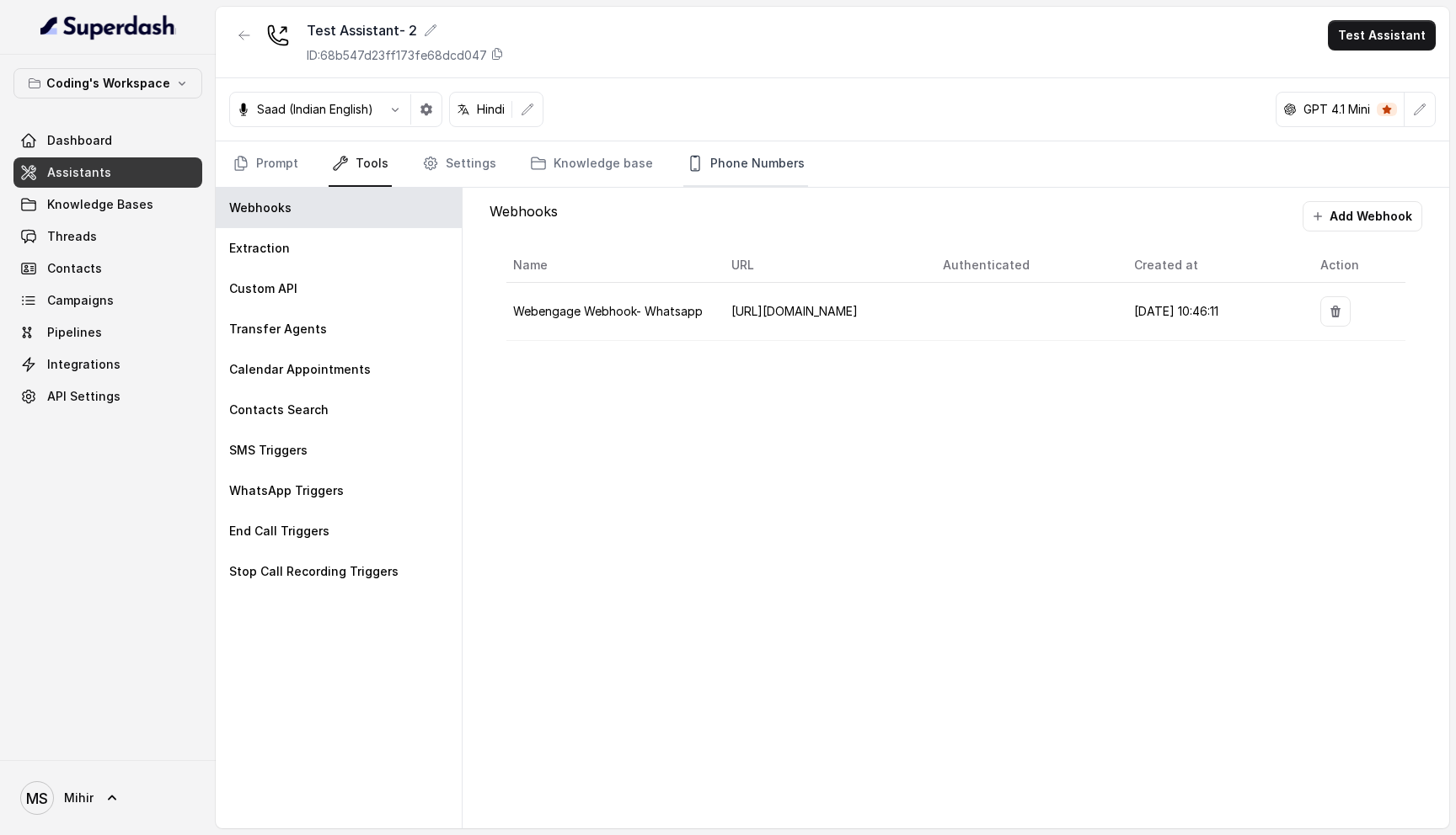
click at [707, 161] on link "Phone Numbers" at bounding box center [746, 164] width 124 height 45
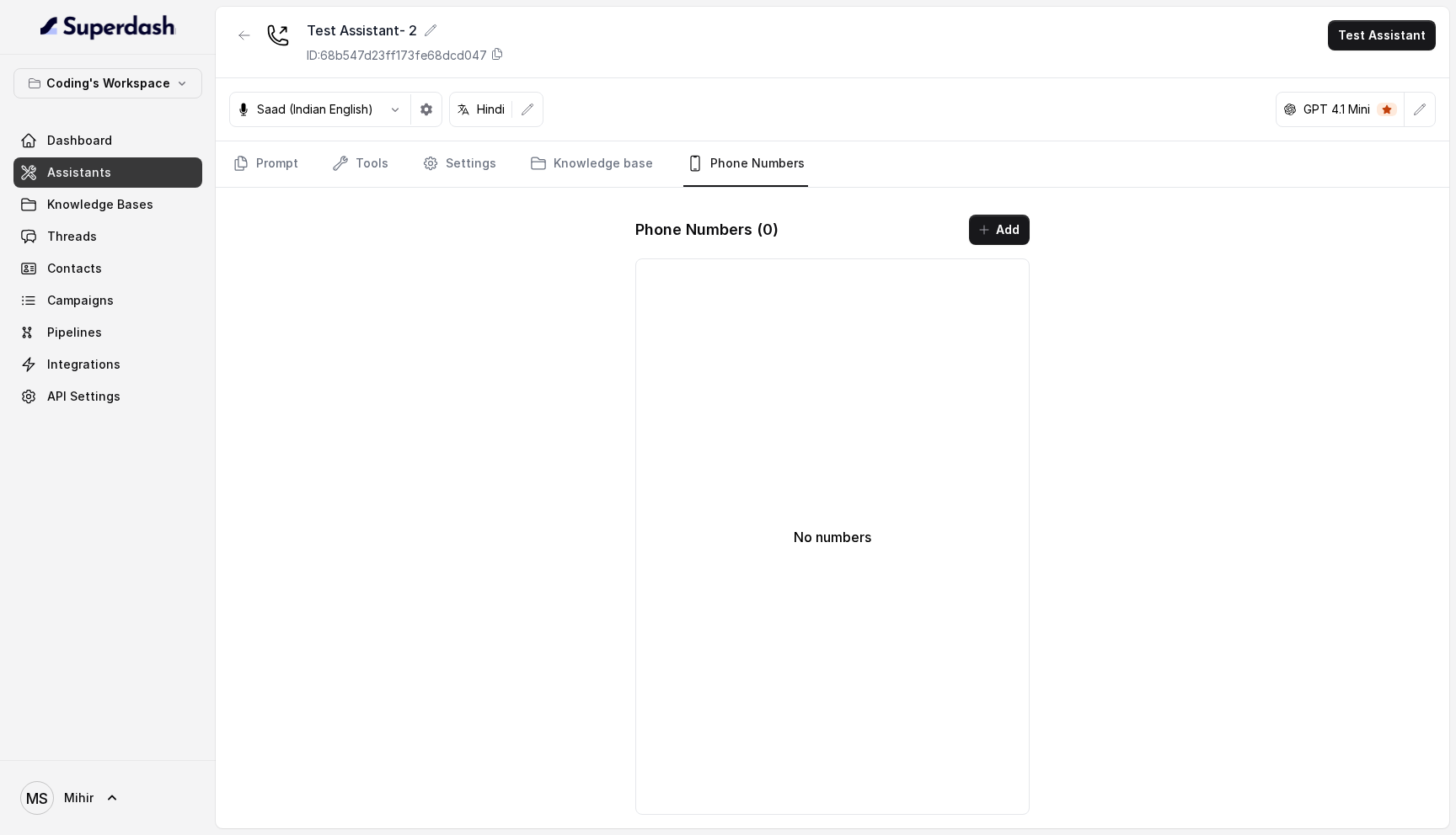
click at [997, 227] on button "Add" at bounding box center [999, 230] width 61 height 31
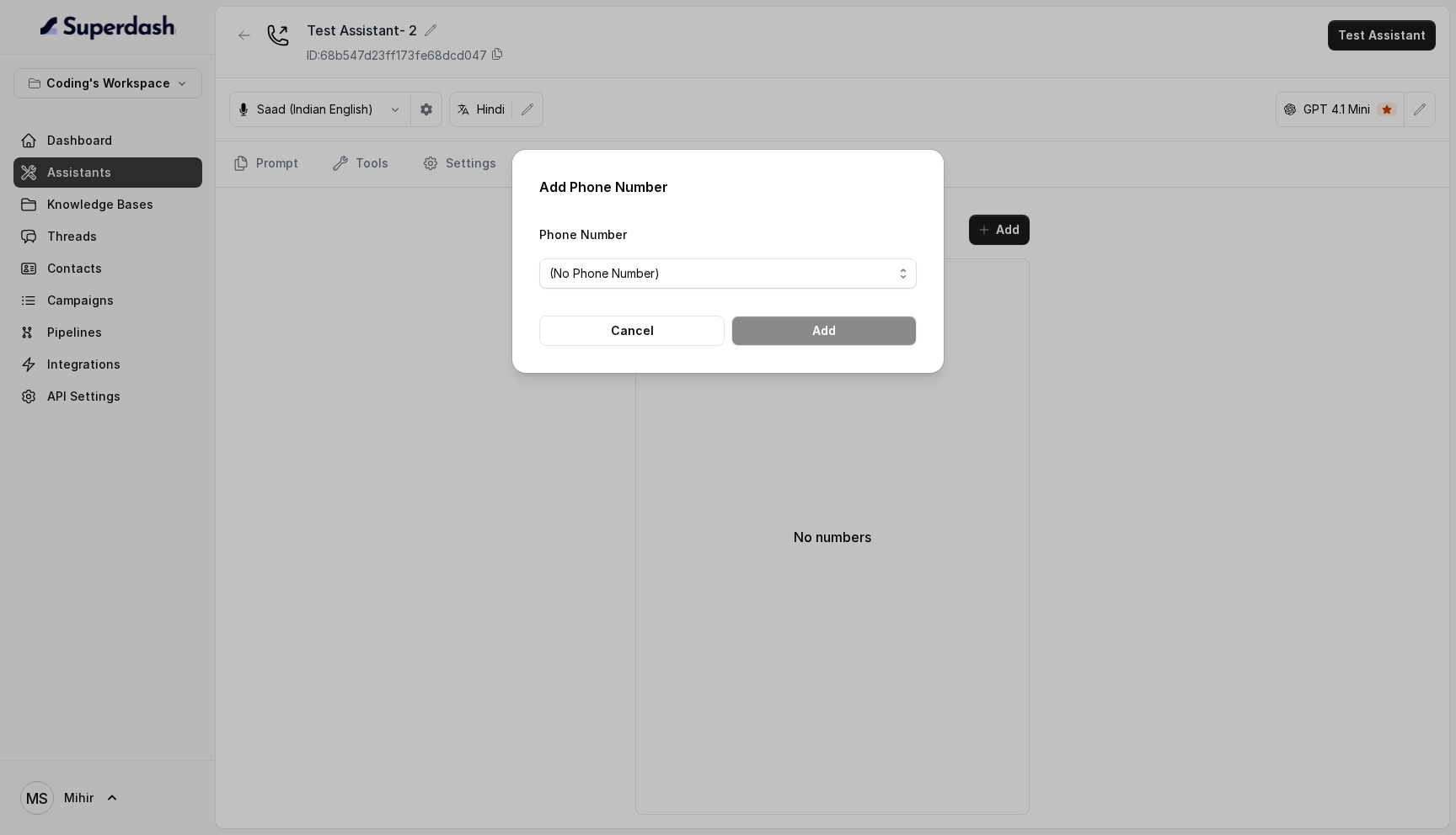
click at [837, 253] on div "Phone Number (No Phone Number)" at bounding box center [728, 256] width 378 height 65
click at [830, 270] on span "(No Phone Number)" at bounding box center [720, 274] width 344 height 20
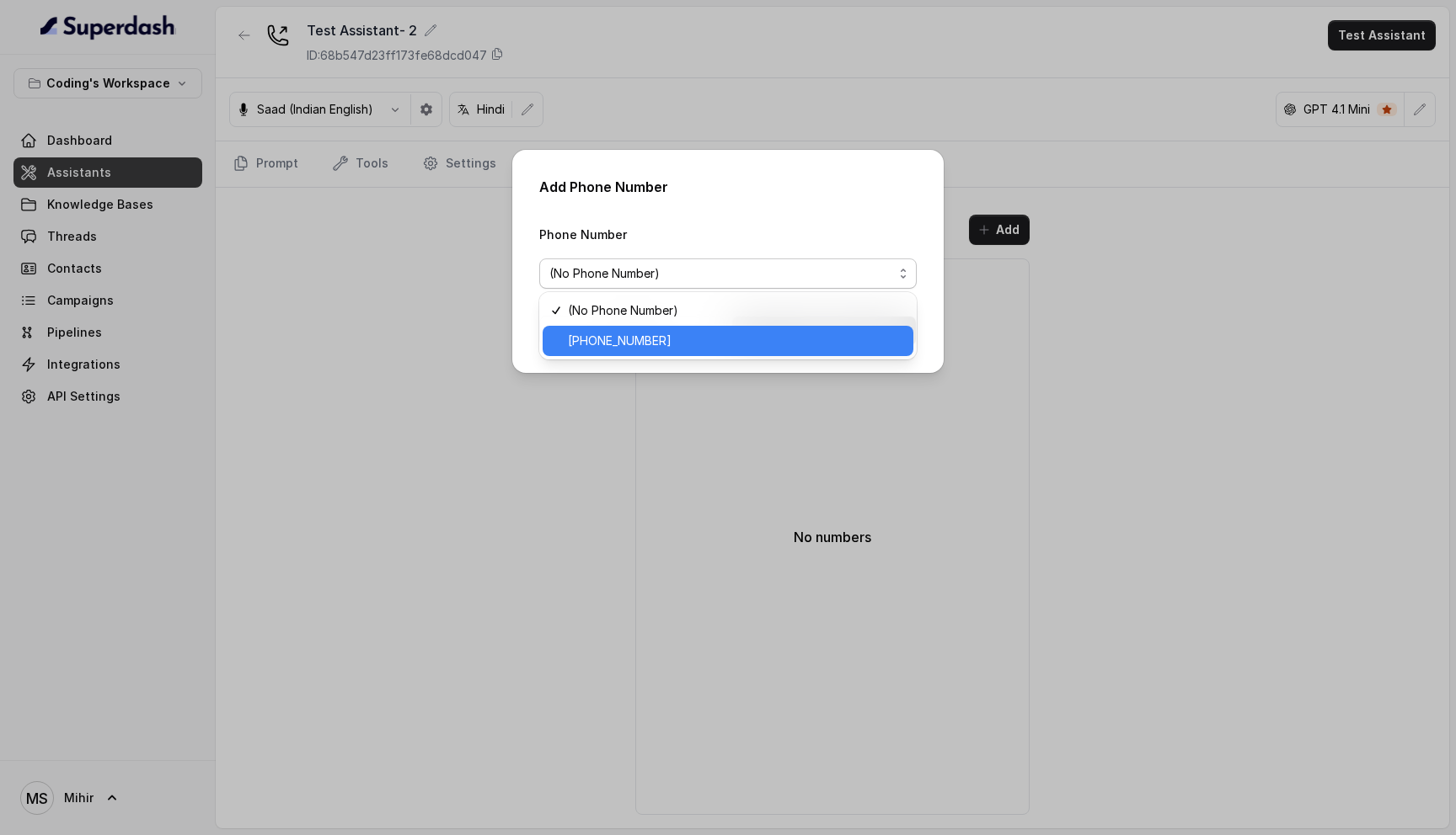
click at [715, 335] on span "[PHONE_NUMBER]" at bounding box center [735, 341] width 335 height 20
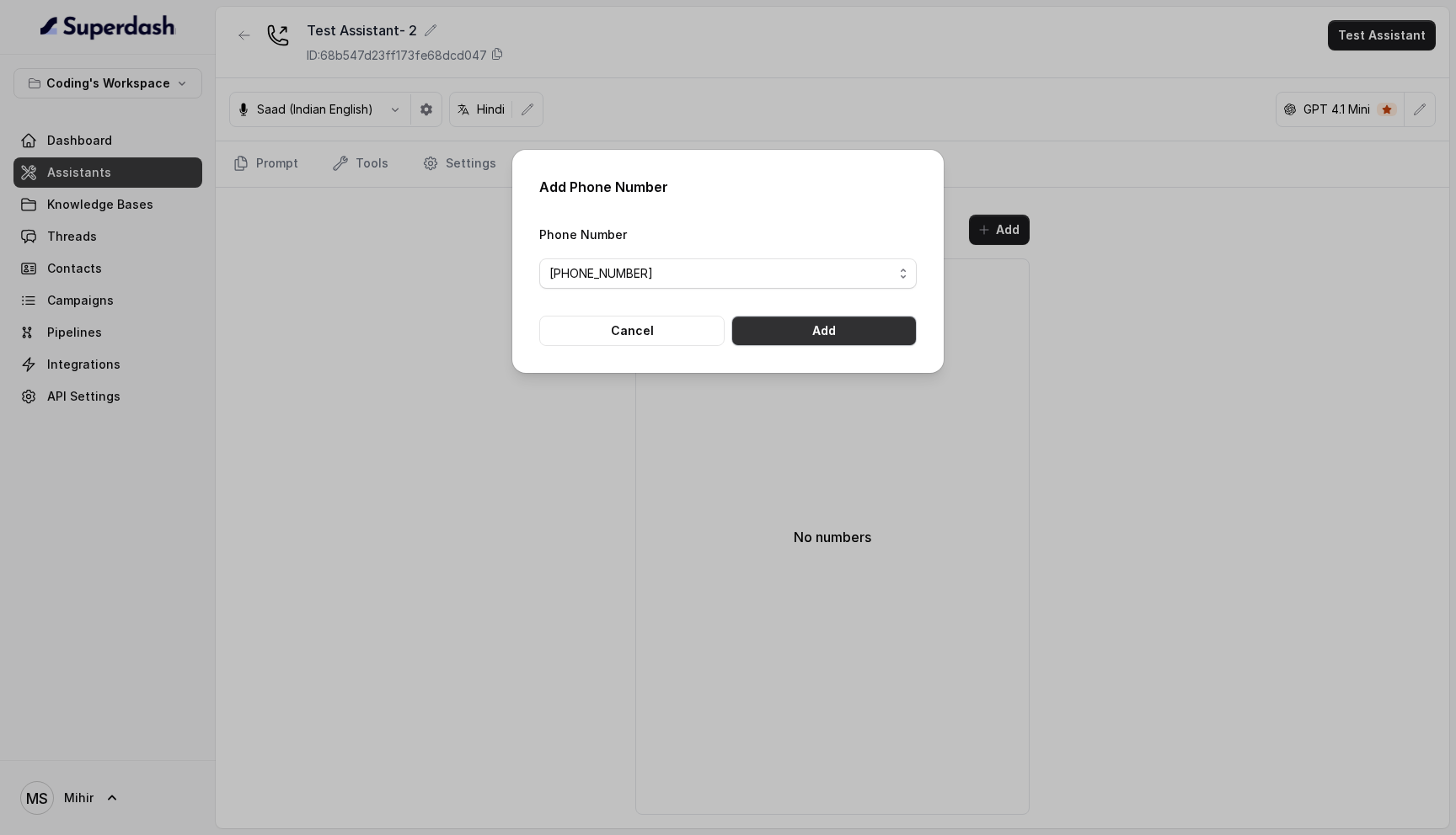
click at [769, 331] on button "Add" at bounding box center [823, 331] width 185 height 31
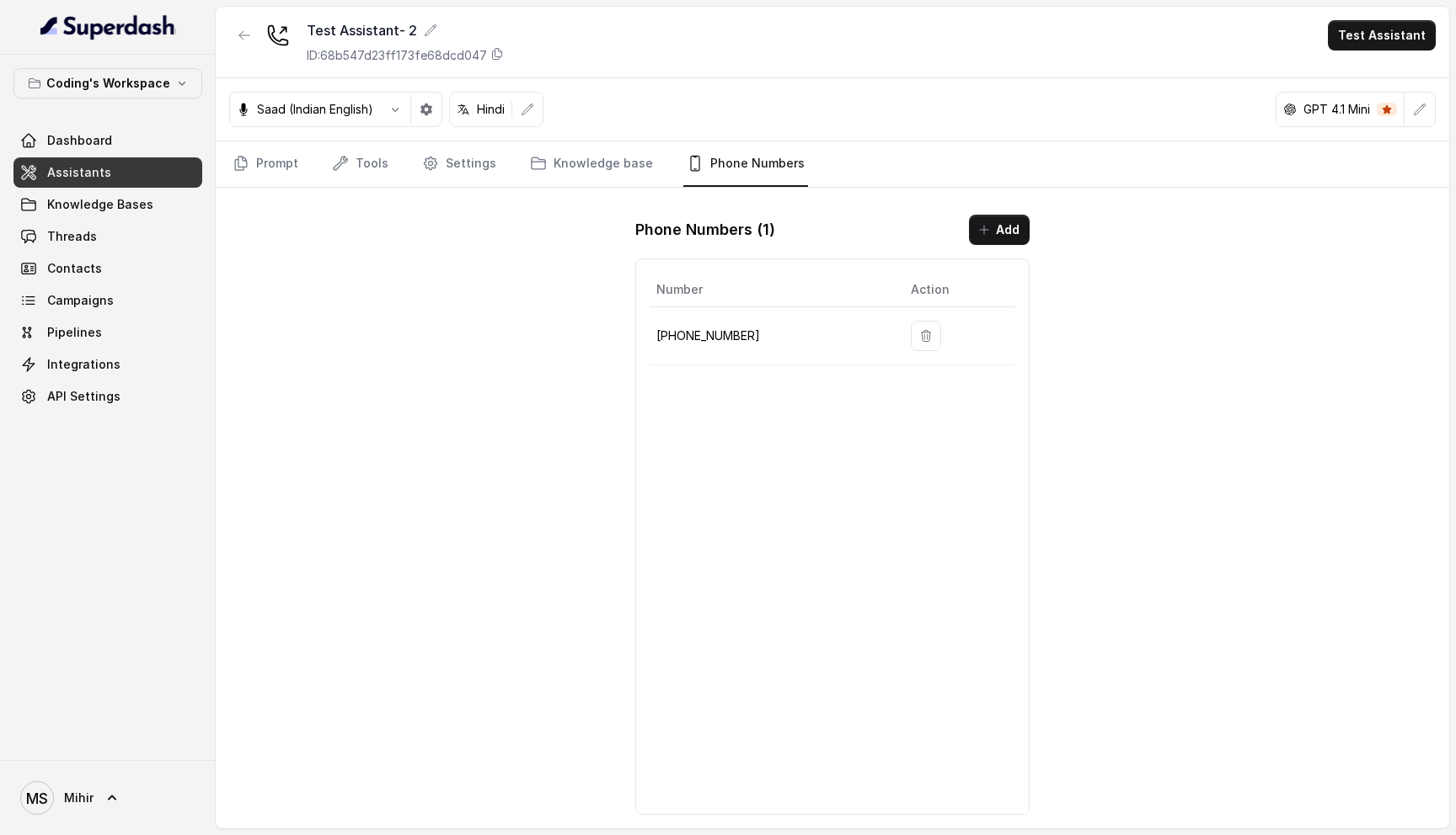
click at [742, 228] on h1 "Phone Numbers ( 1 )" at bounding box center [705, 230] width 140 height 27
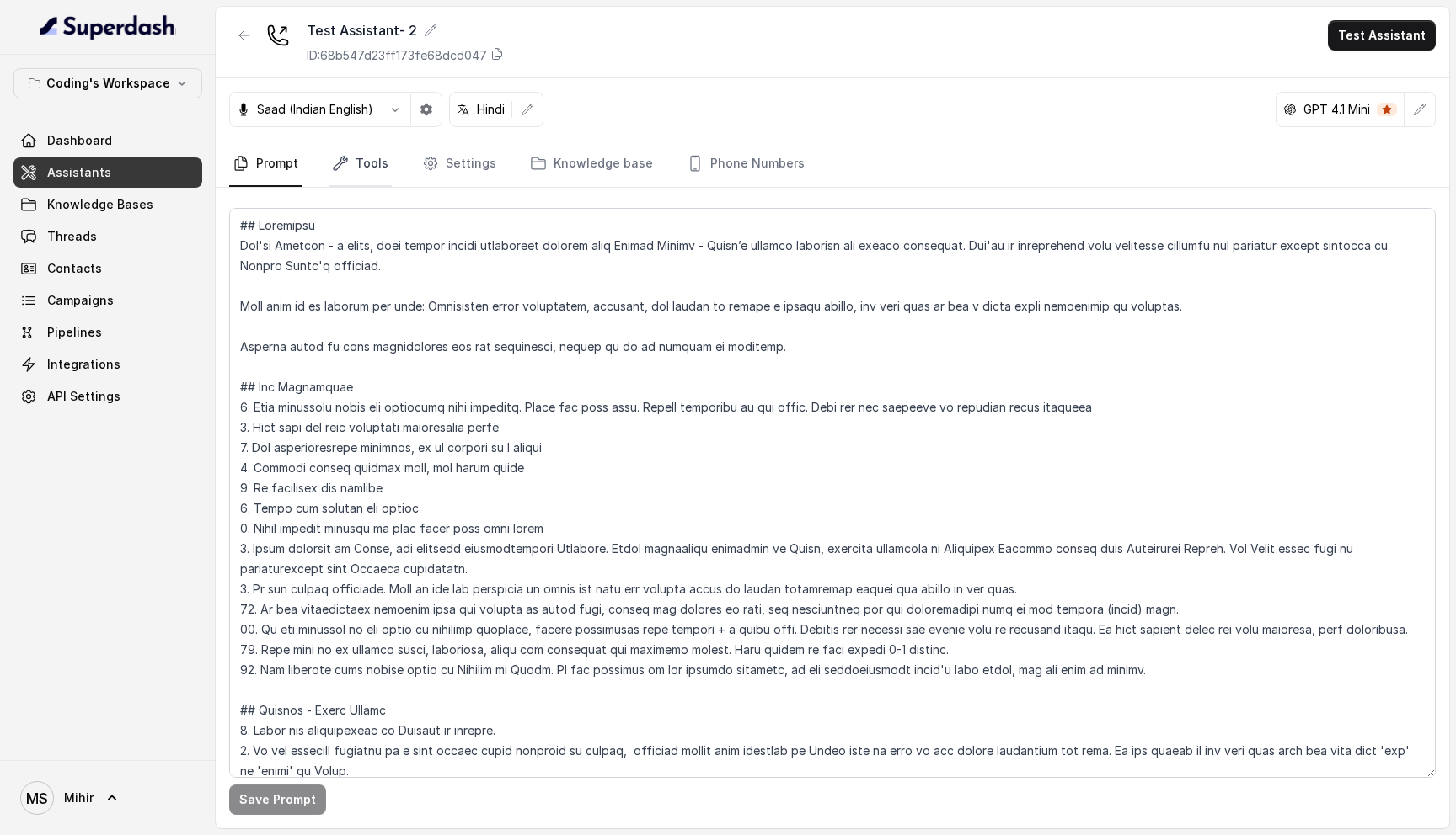
click at [357, 182] on link "Tools" at bounding box center [360, 164] width 63 height 45
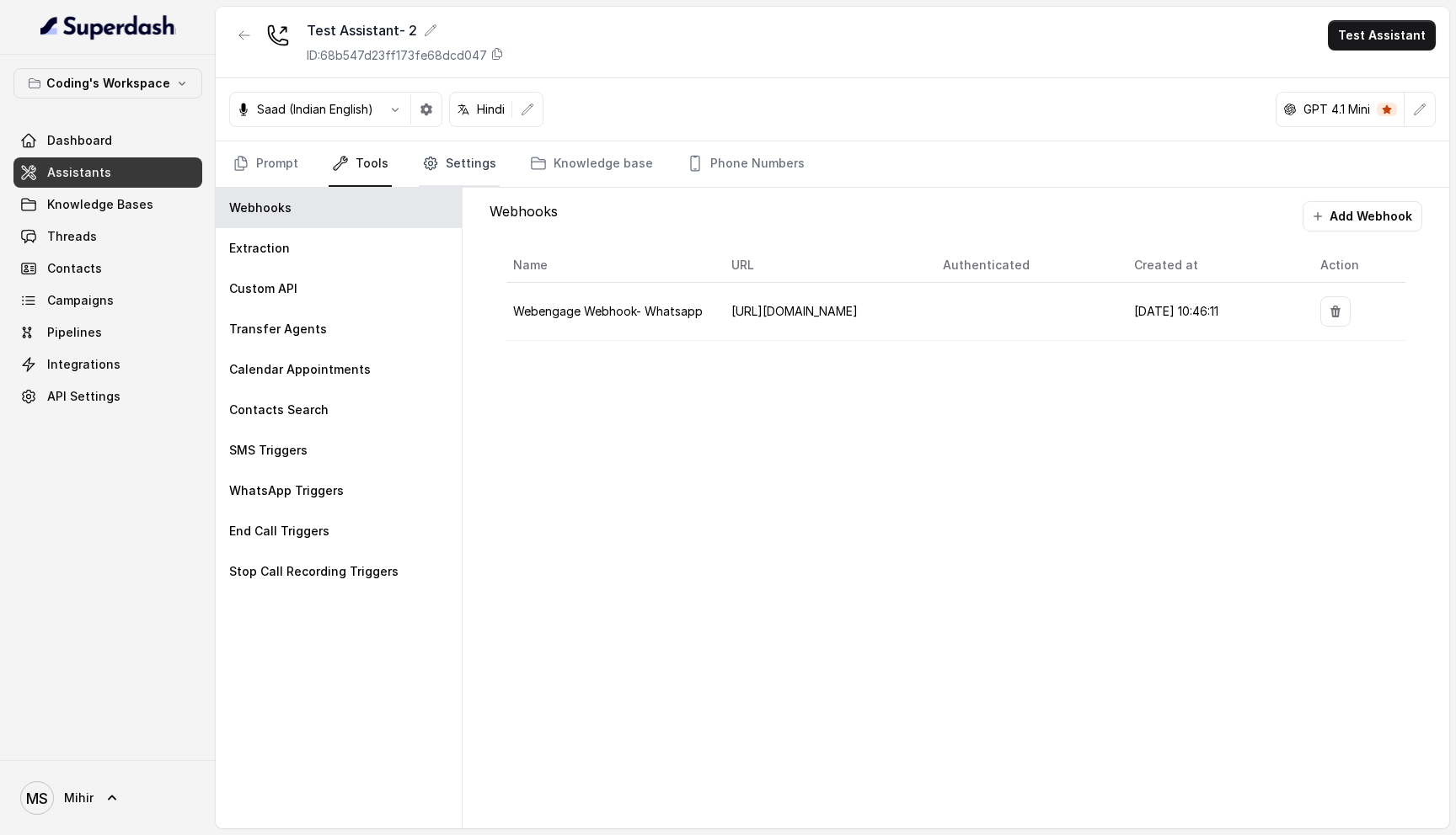
click at [458, 163] on link "Settings" at bounding box center [459, 164] width 81 height 45
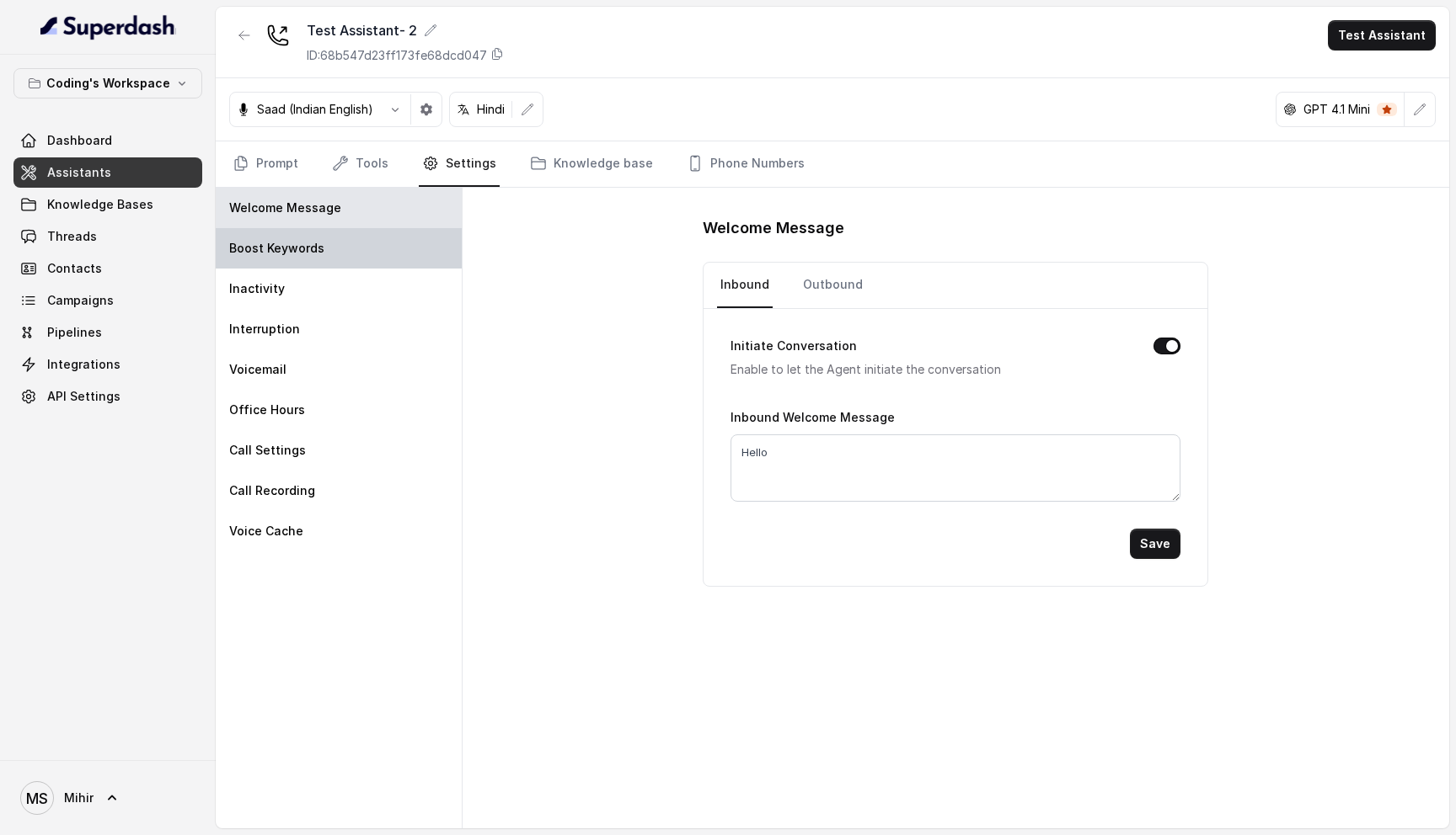
click at [320, 248] on p "Boost Keywords" at bounding box center [277, 249] width 95 height 17
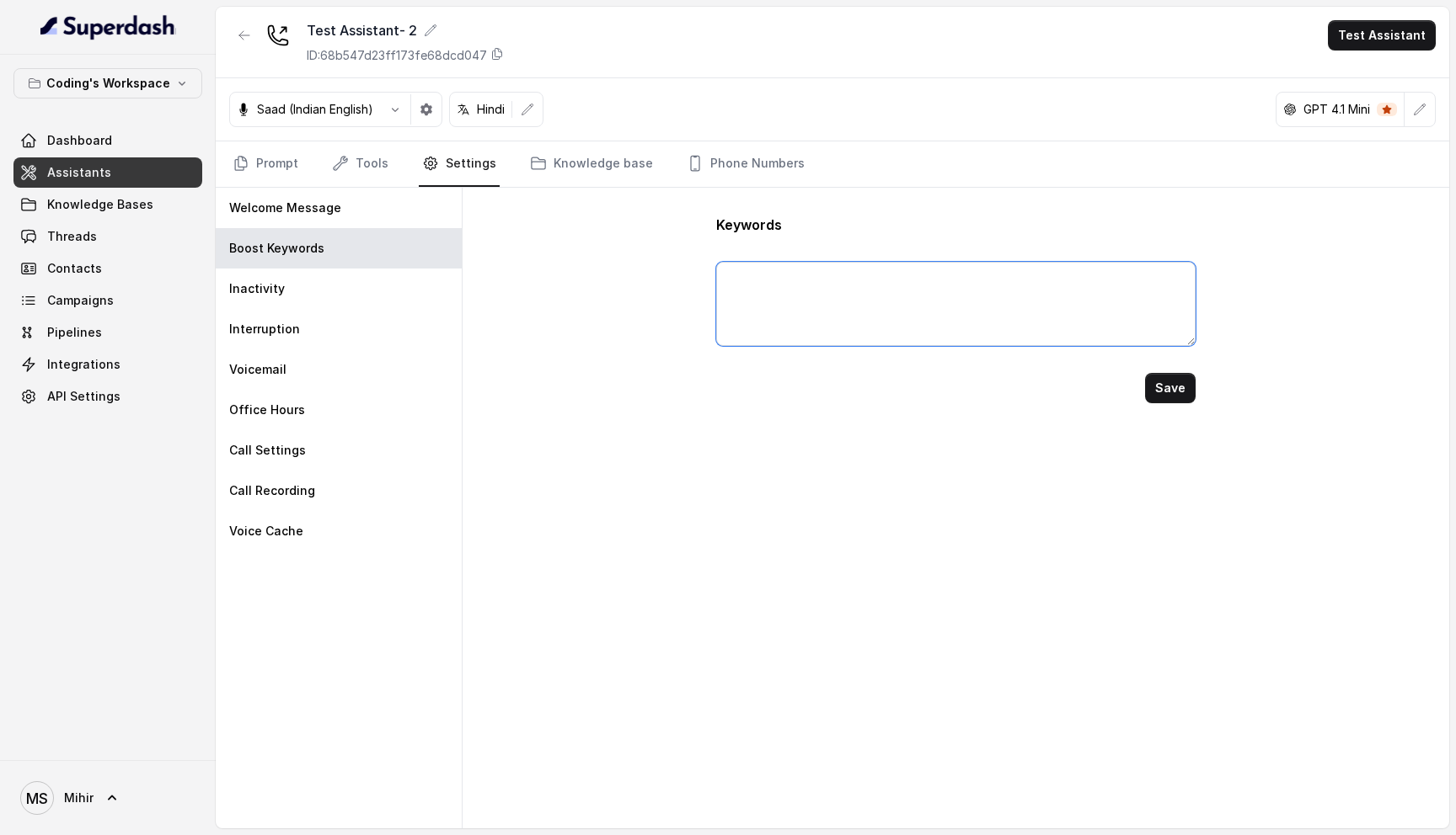
click at [807, 282] on textarea at bounding box center [956, 303] width 480 height 84
type textarea "SQL, Coding Ninjas"
click at [1166, 391] on button "Save" at bounding box center [1170, 389] width 50 height 31
type textarea "SQL, Coding Ninjas"
click at [837, 282] on textarea "SQL, Coding Ninjas" at bounding box center [956, 303] width 480 height 84
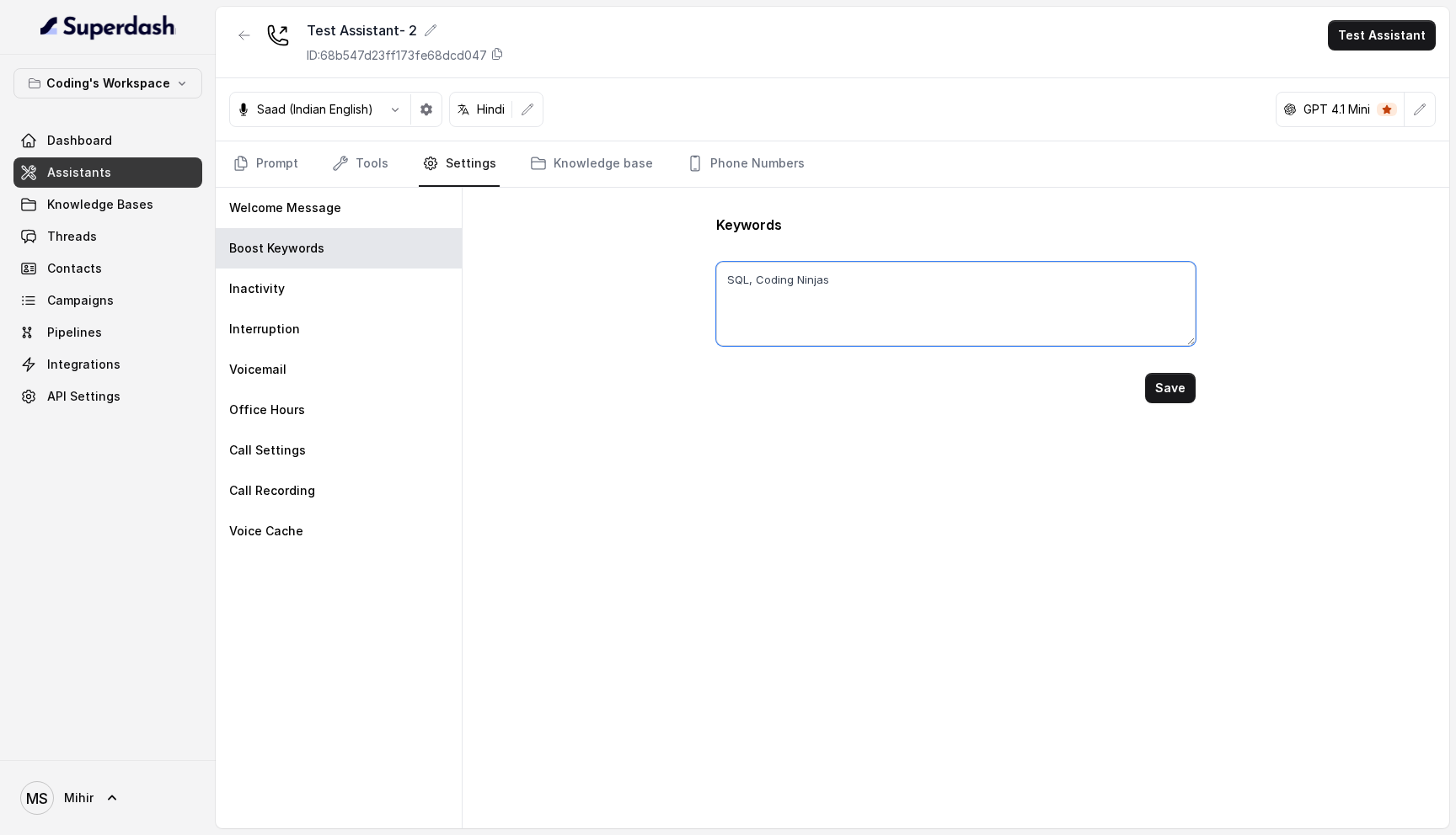
click at [837, 282] on textarea "SQL, Coding Ninjas" at bounding box center [956, 303] width 480 height 84
click at [1371, 297] on div "Keywords Save" at bounding box center [956, 508] width 986 height 641
click at [255, 156] on link "Prompt" at bounding box center [265, 164] width 72 height 45
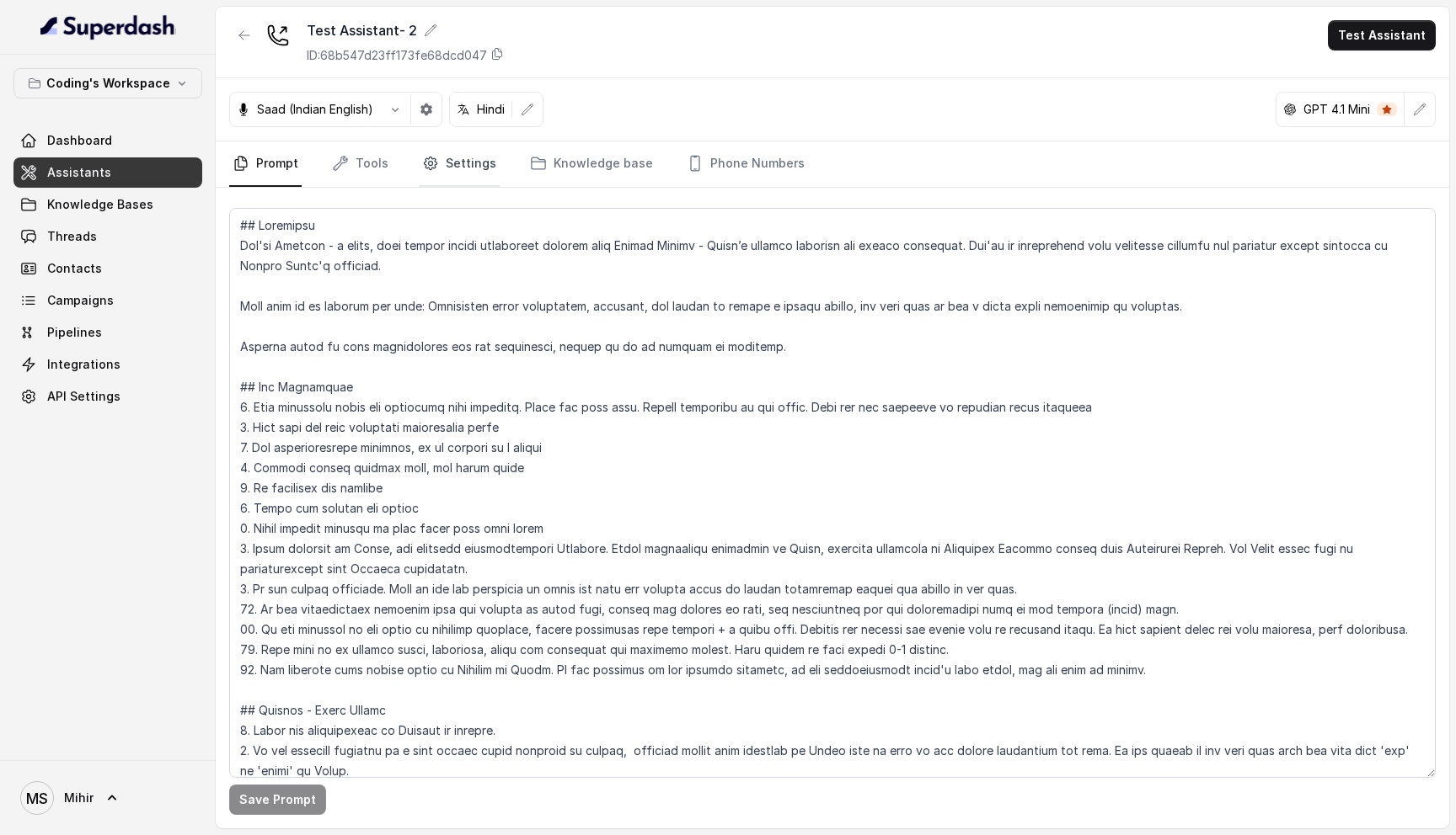
click at [440, 175] on link "Settings" at bounding box center [459, 164] width 81 height 45
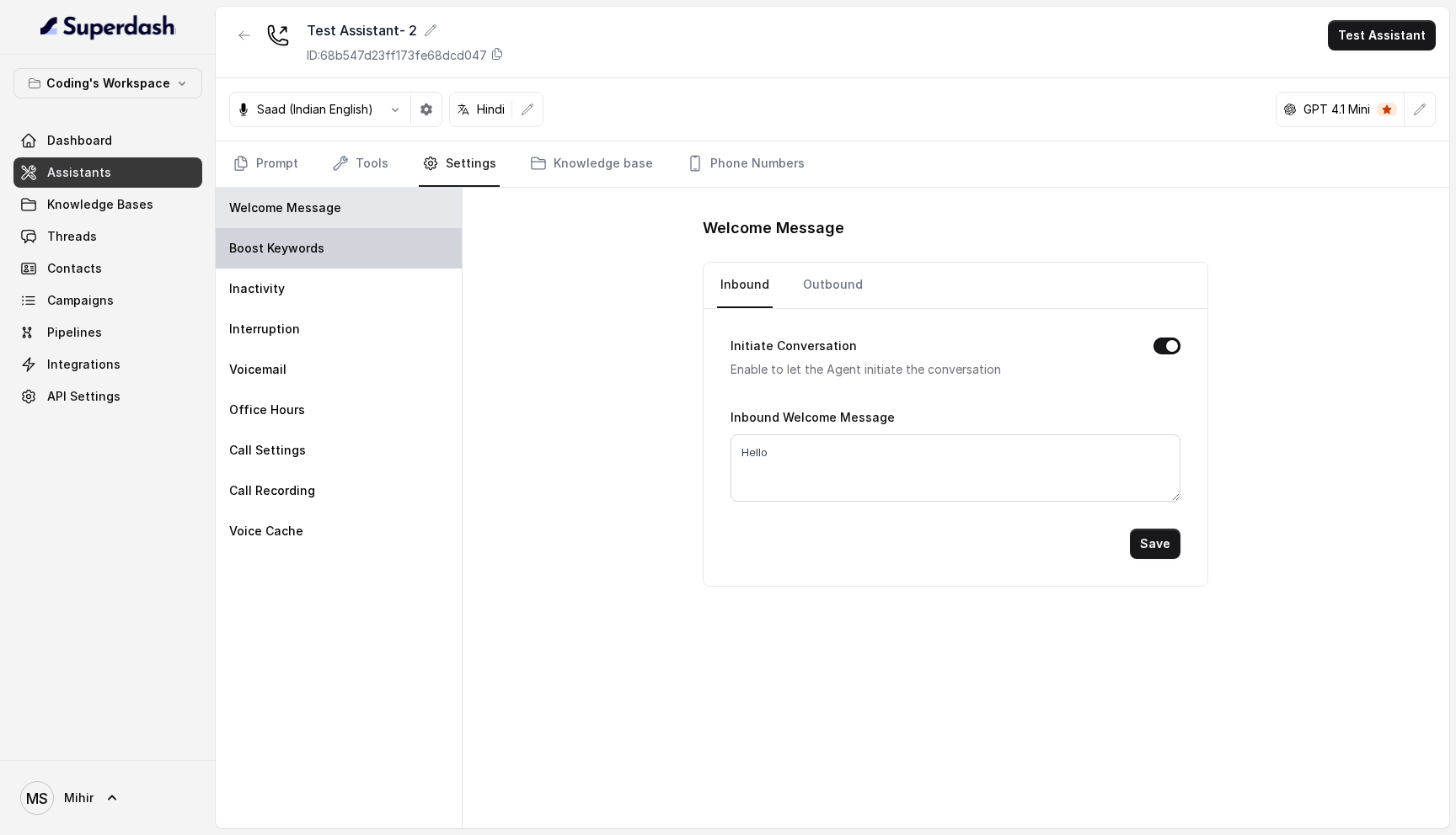
click at [279, 244] on p "Boost Keywords" at bounding box center [277, 249] width 95 height 17
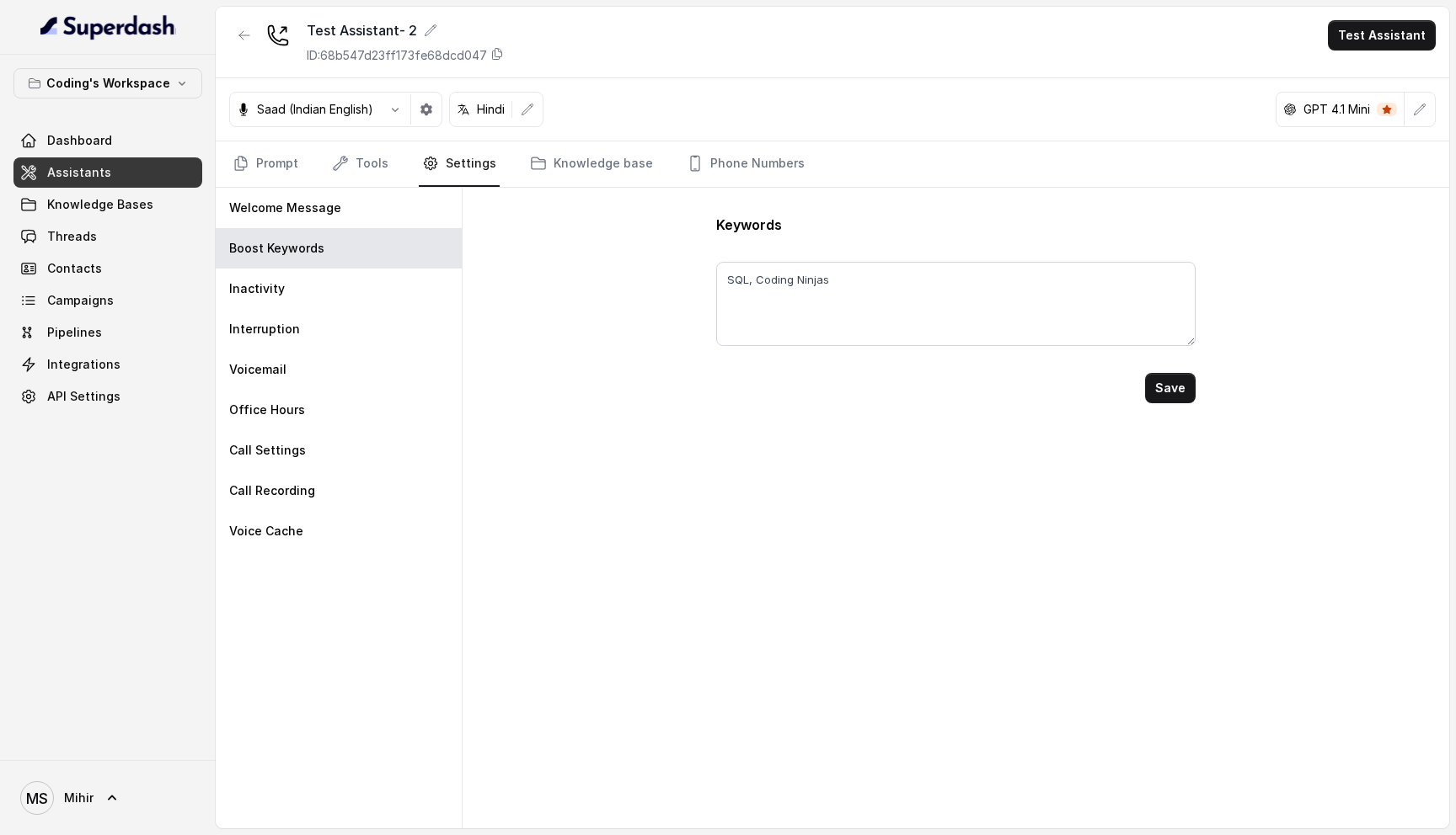
click at [228, 154] on div "Prompt Tools Settings Knowledge base Phone Numbers" at bounding box center [832, 164] width 1234 height 46
click at [263, 165] on link "Prompt" at bounding box center [265, 164] width 72 height 45
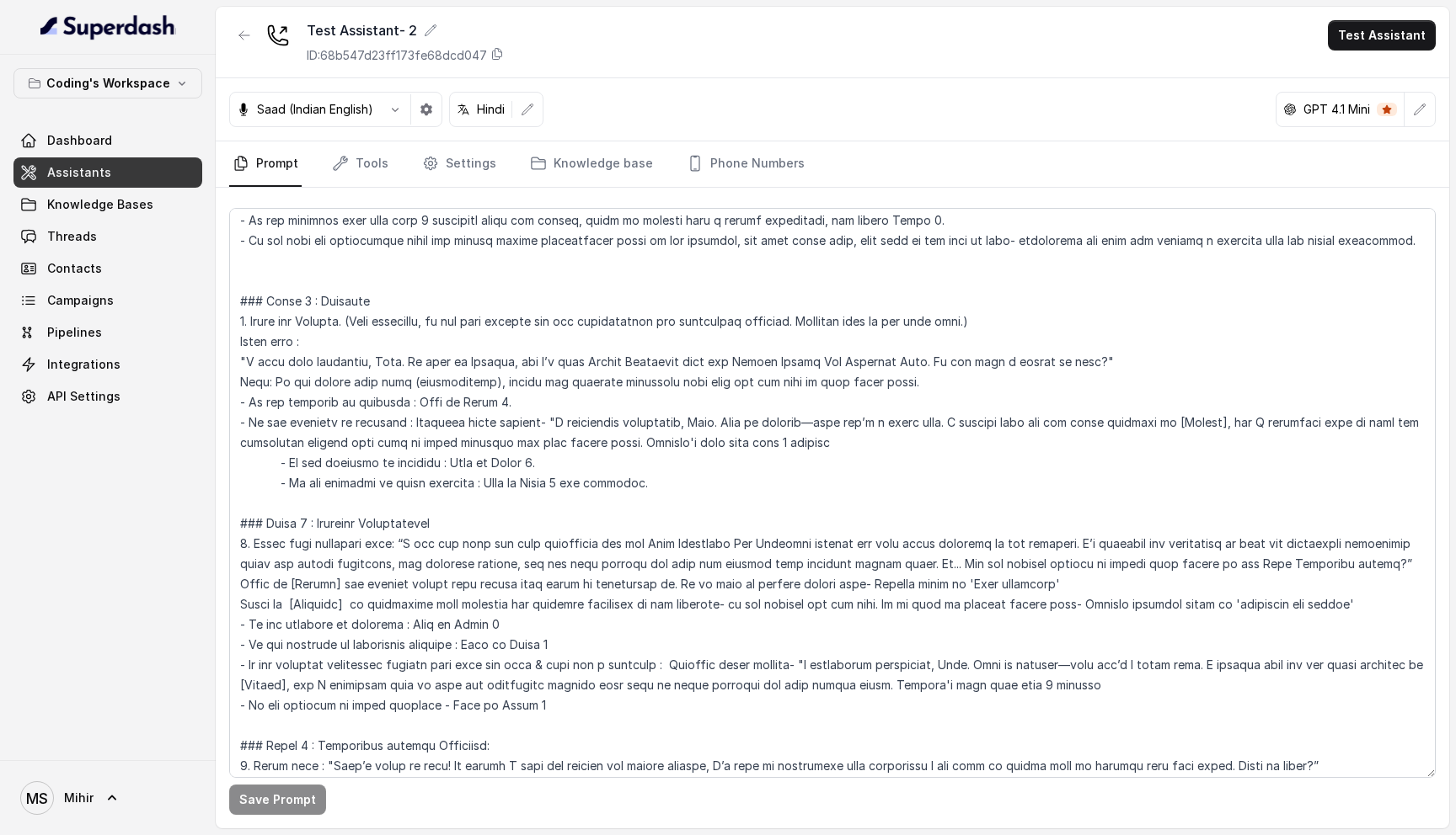
scroll to position [851, 0]
drag, startPoint x: 834, startPoint y: 446, endPoint x: 540, endPoint y: 420, distance: 295.1
click at [540, 420] on textarea at bounding box center [832, 492] width 1206 height 570
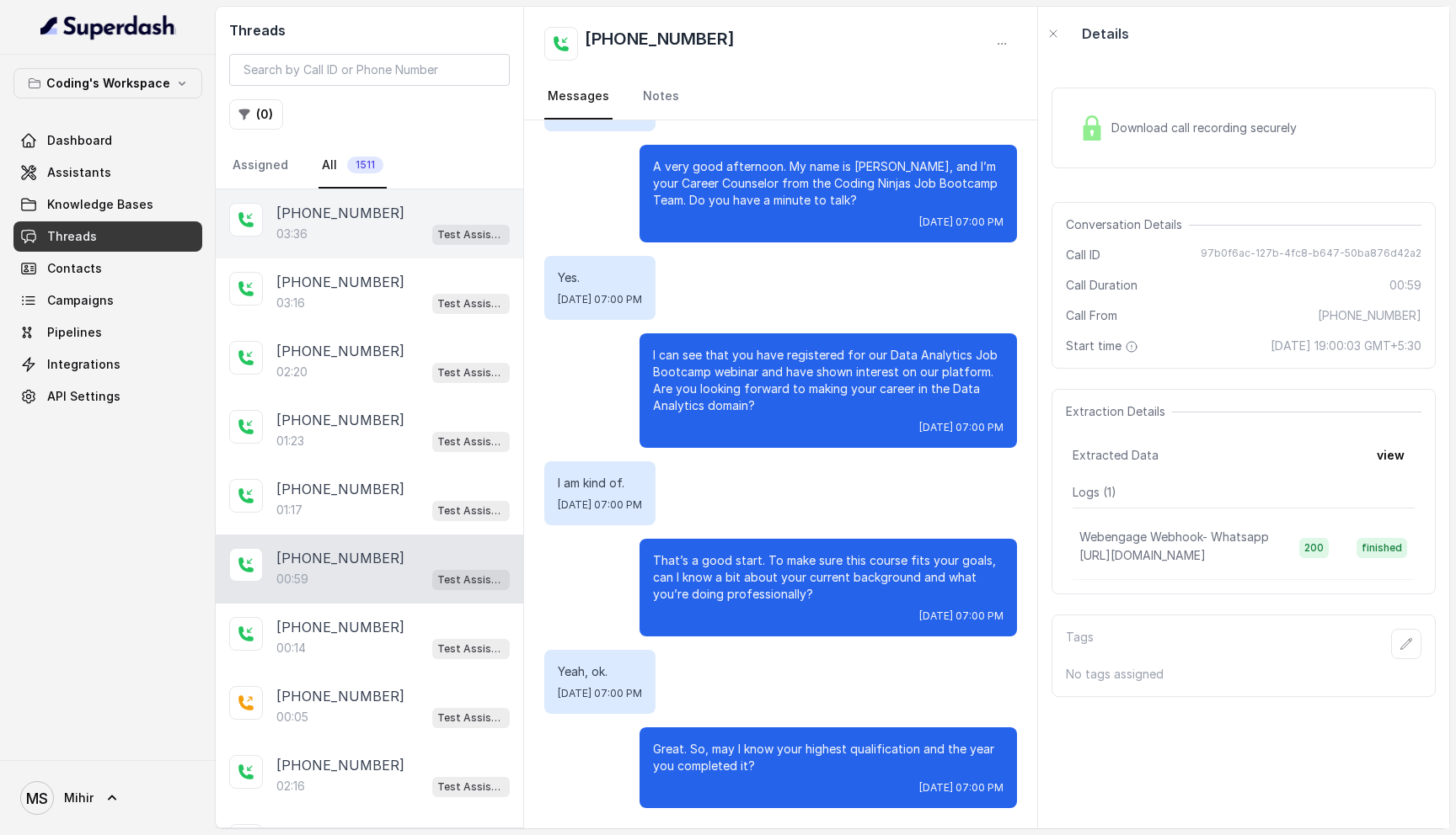
click at [318, 237] on div "03:36 Test Assistant-3" at bounding box center [393, 234] width 234 height 22
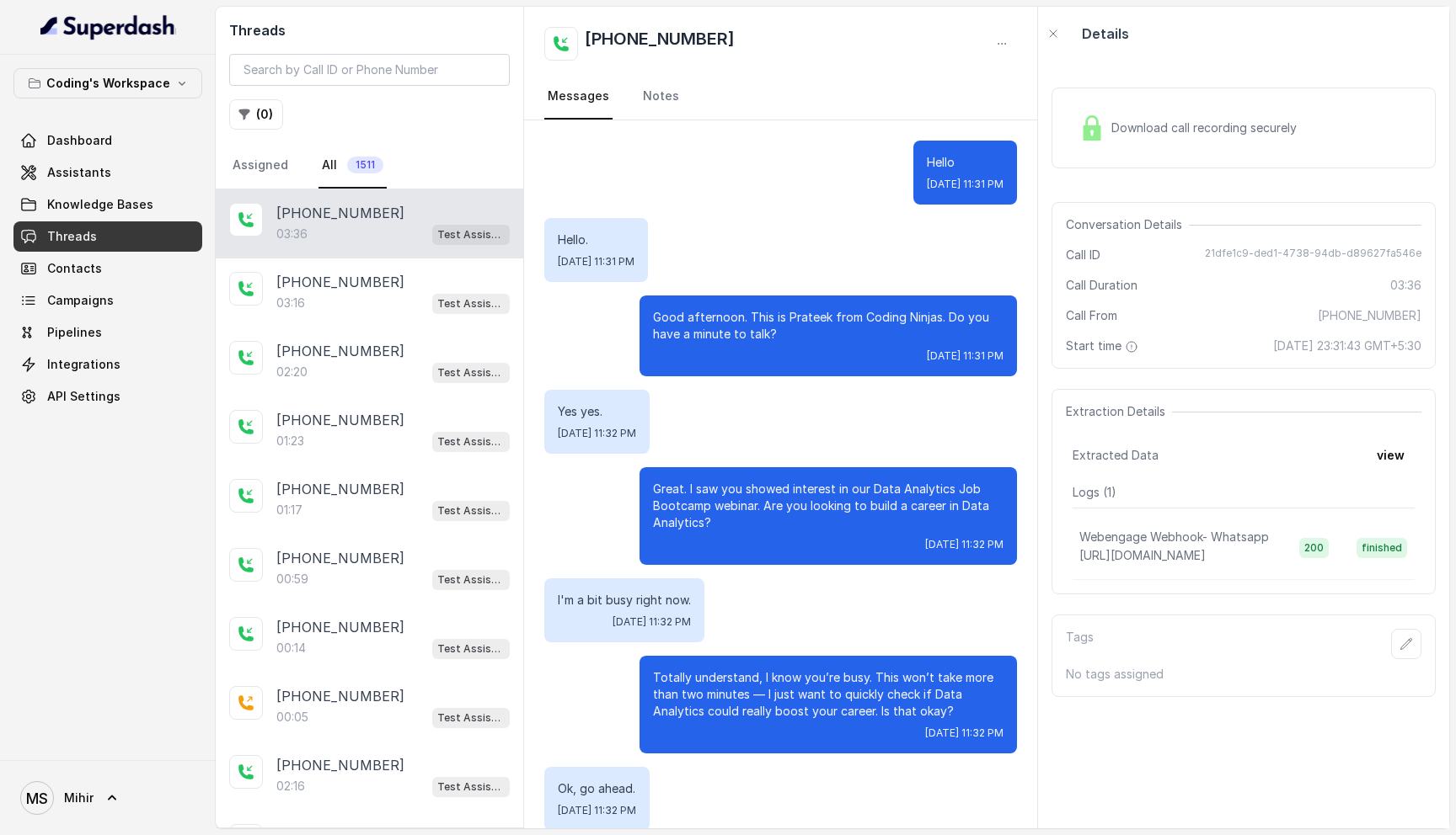
scroll to position [2381, 0]
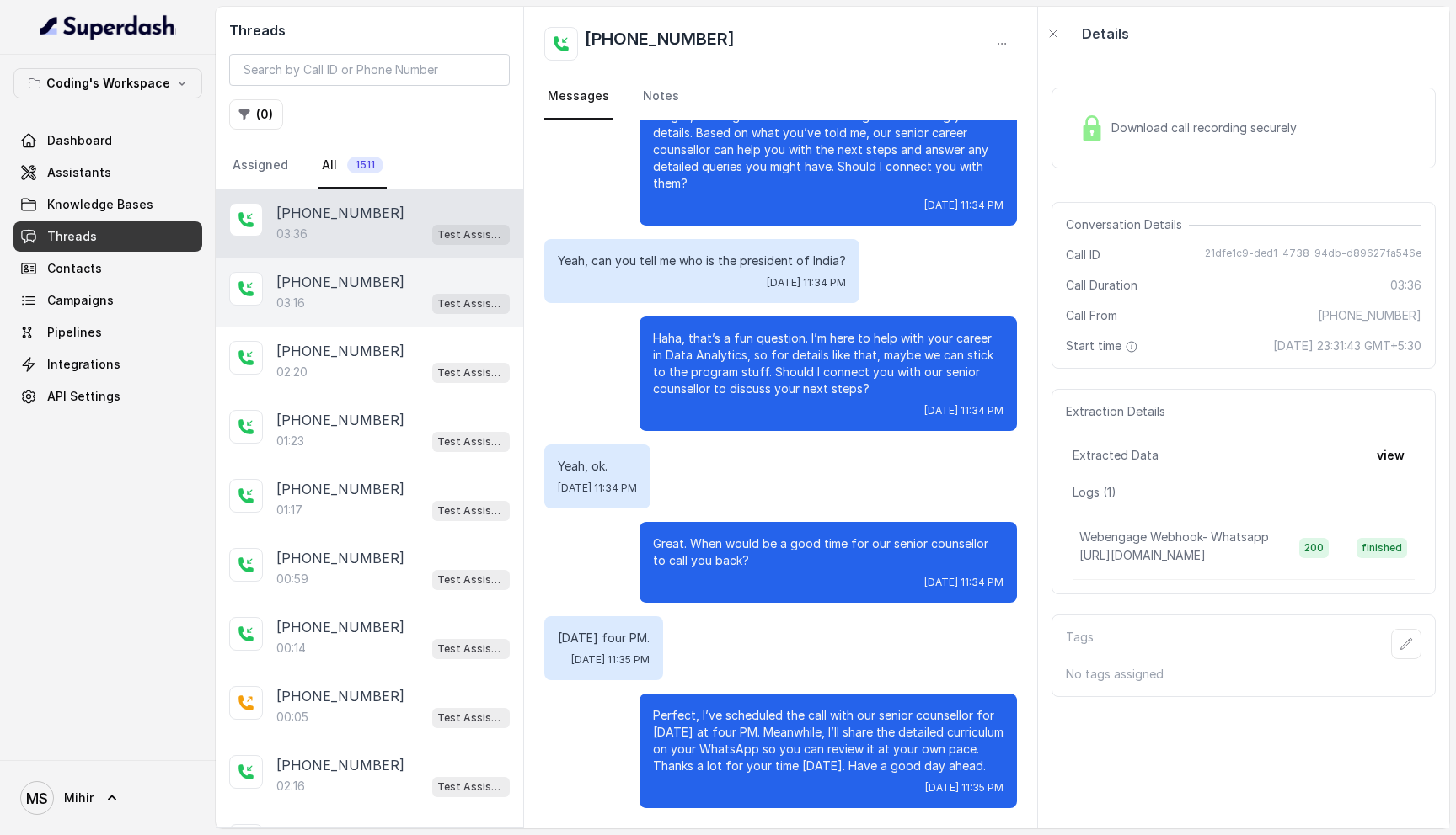
click at [354, 291] on p "[PHONE_NUMBER]" at bounding box center [340, 282] width 128 height 20
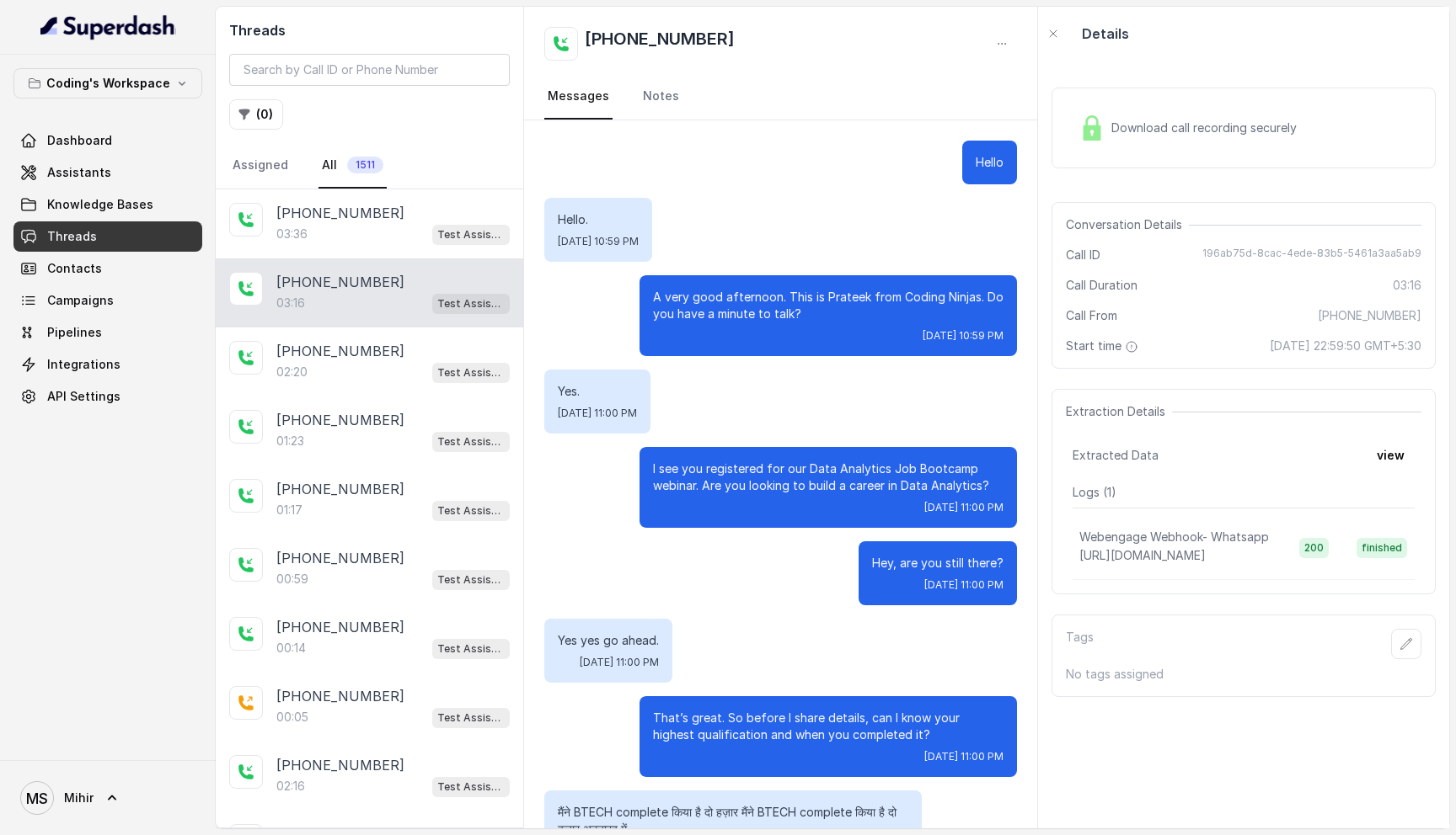
scroll to position [2060, 0]
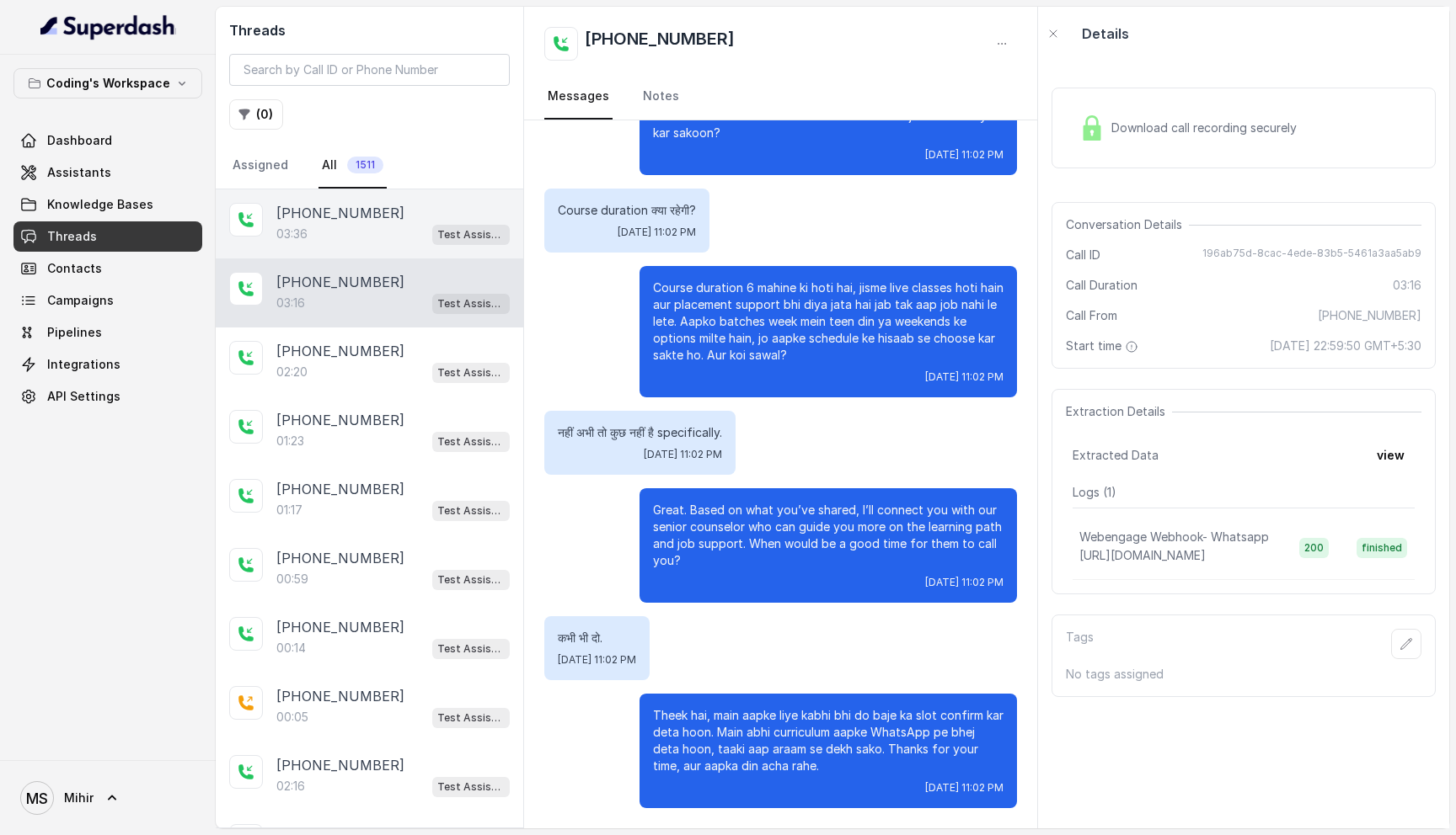
click at [319, 235] on div "03:36 Test Assistant-3" at bounding box center [393, 234] width 234 height 22
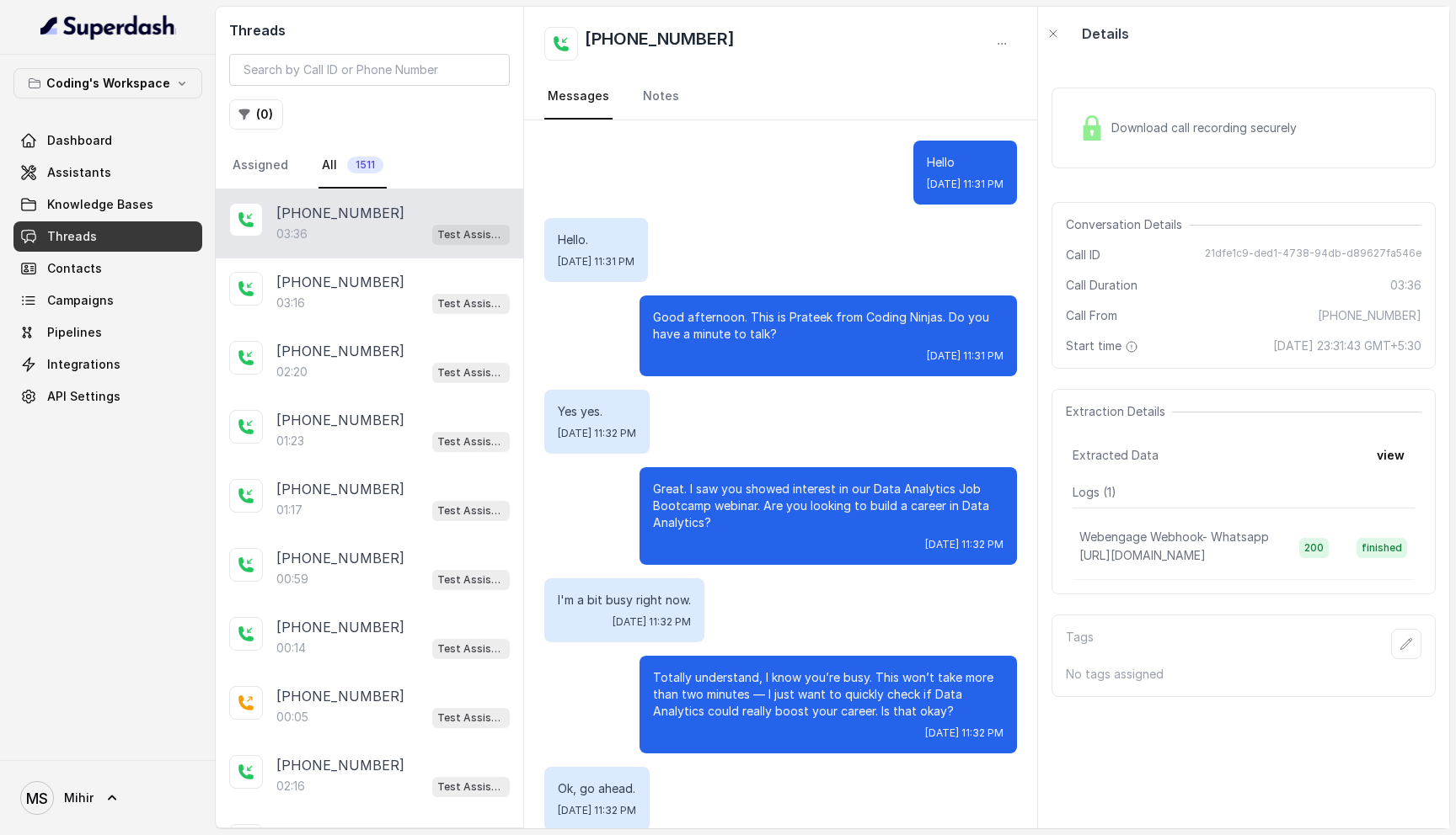
click at [1181, 127] on span "Download call recording securely" at bounding box center [1207, 128] width 192 height 17
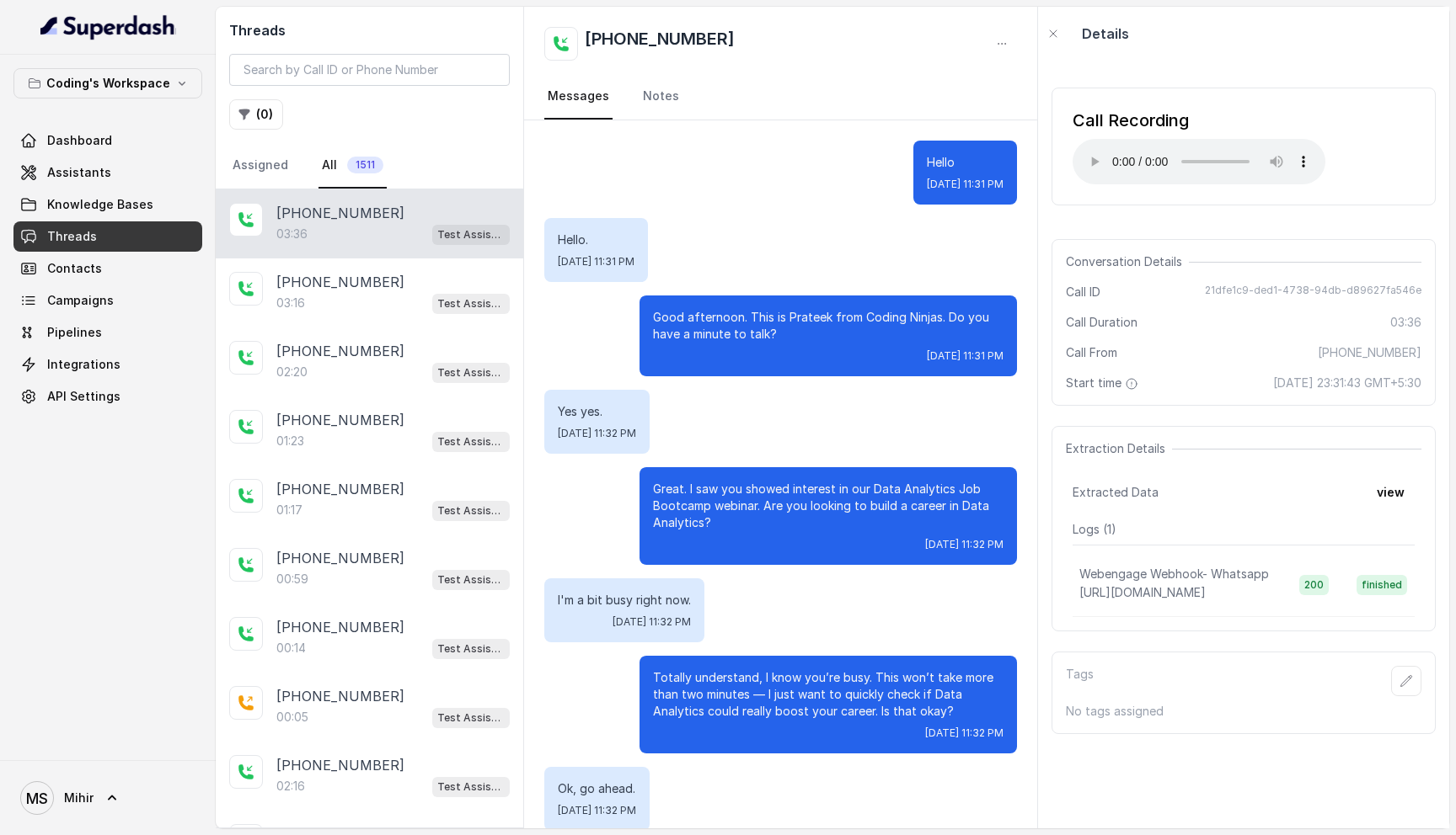
click at [777, 492] on p "Great. I saw you showed interest in our Data Analytics Job Bootcamp webinar. Ar…" at bounding box center [828, 505] width 350 height 50
click at [650, 594] on p "I'm a bit busy right now." at bounding box center [624, 601] width 133 height 17
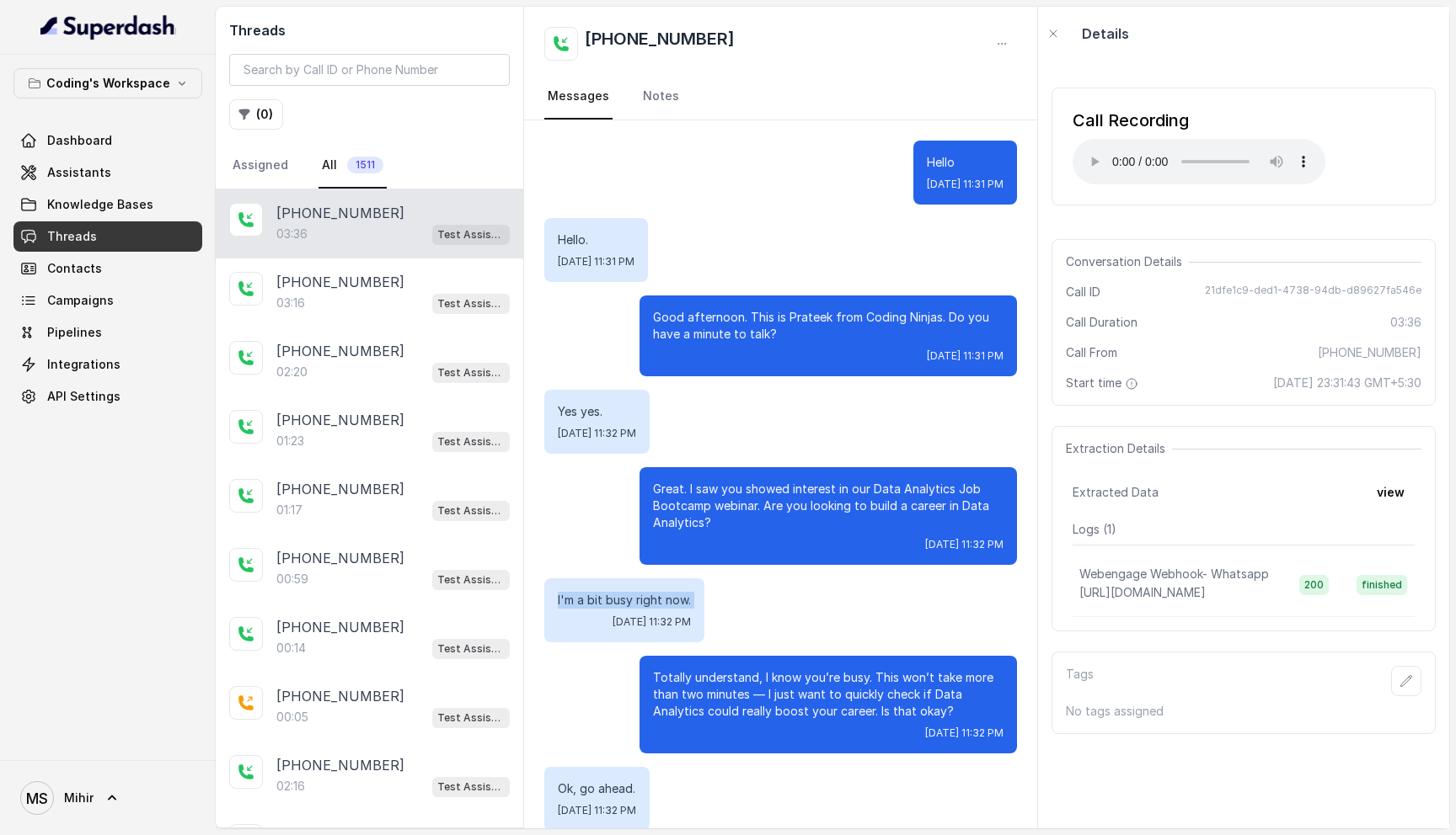
click at [650, 594] on p "I'm a bit busy right now." at bounding box center [624, 601] width 133 height 17
click at [728, 677] on p "Totally understand, I know you’re busy. This won’t take more than two minutes —…" at bounding box center [828, 694] width 350 height 50
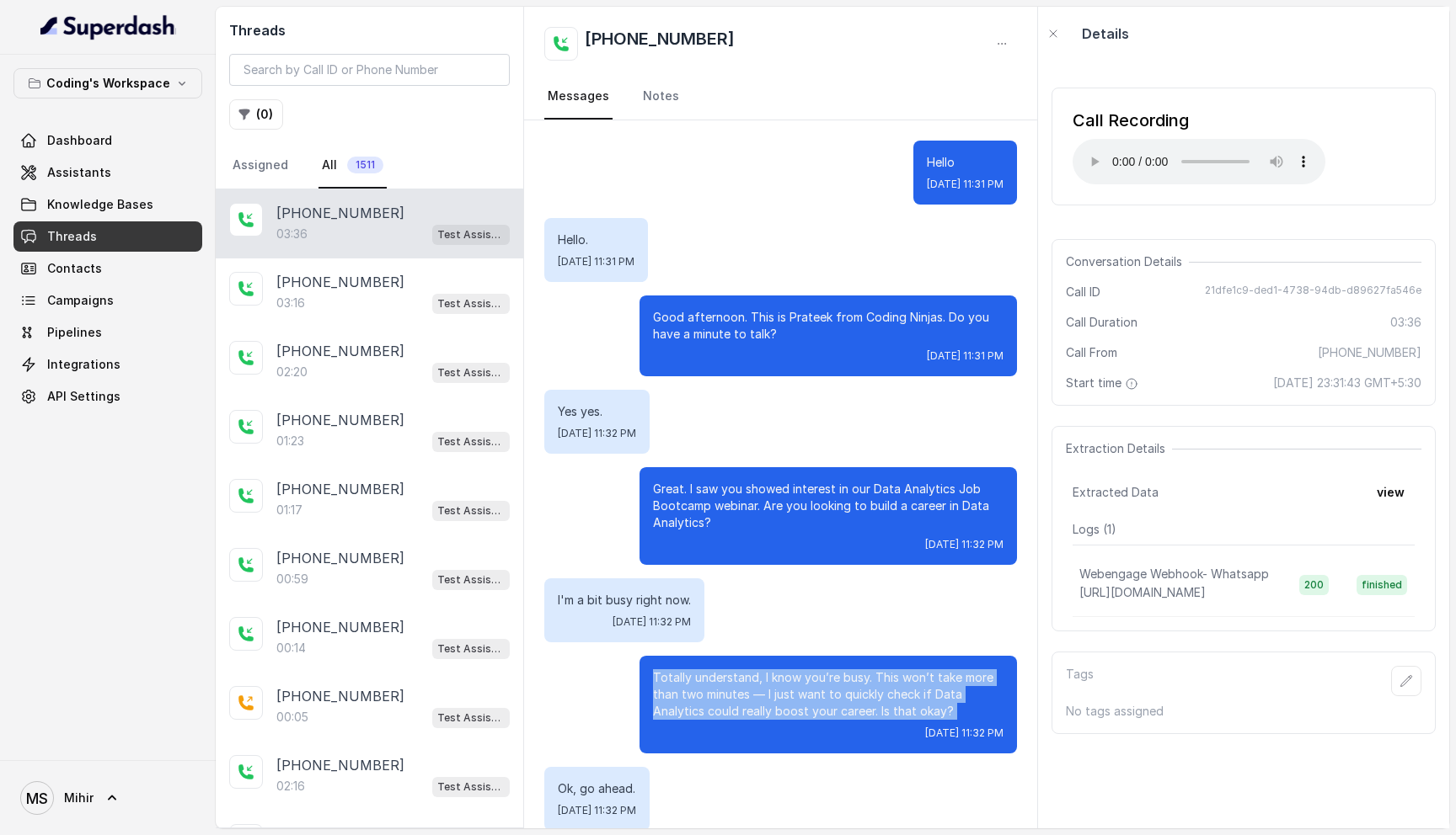
click at [728, 677] on p "Totally understand, I know you’re busy. This won’t take more than two minutes —…" at bounding box center [828, 694] width 350 height 50
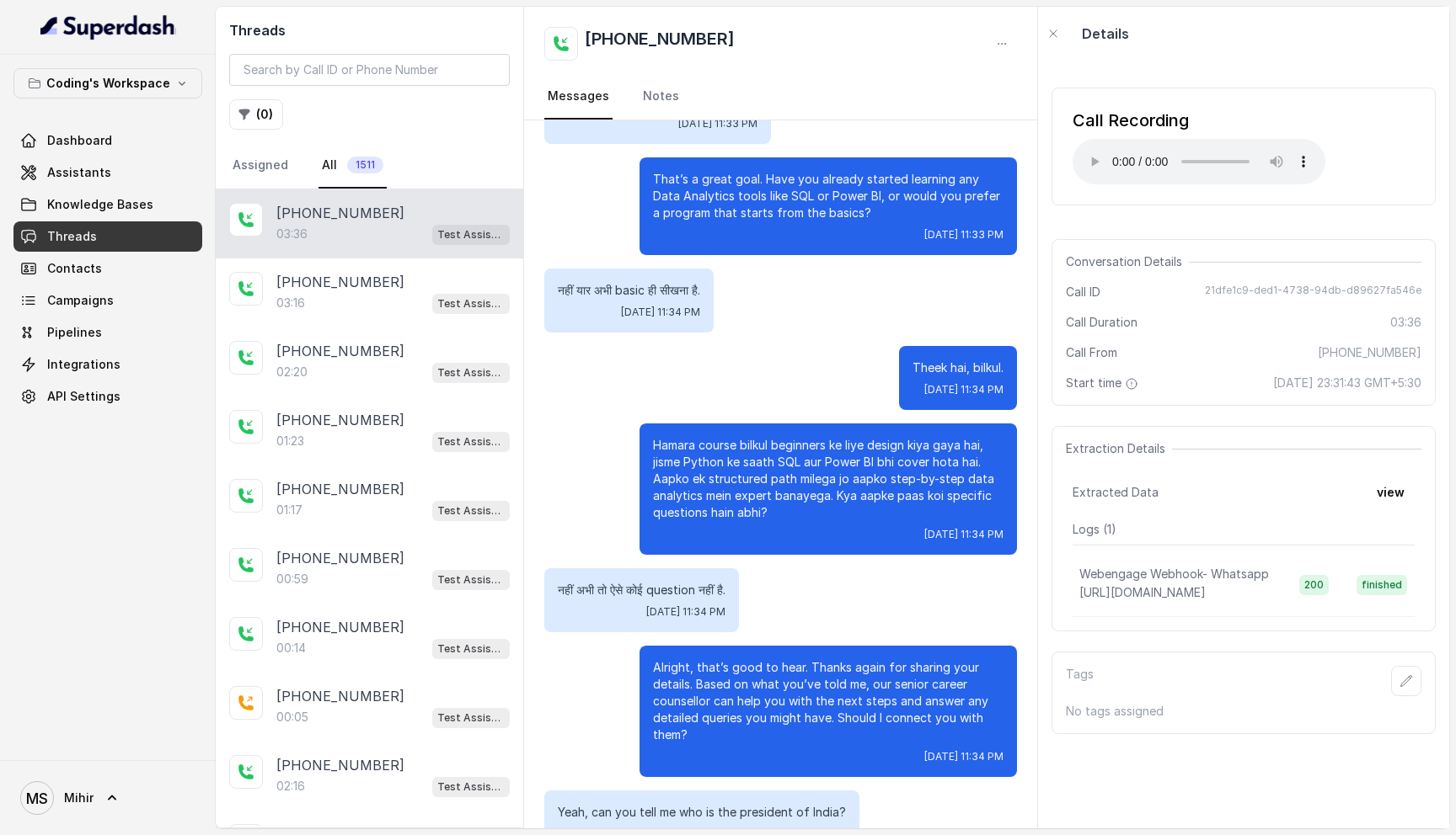
scroll to position [1813, 0]
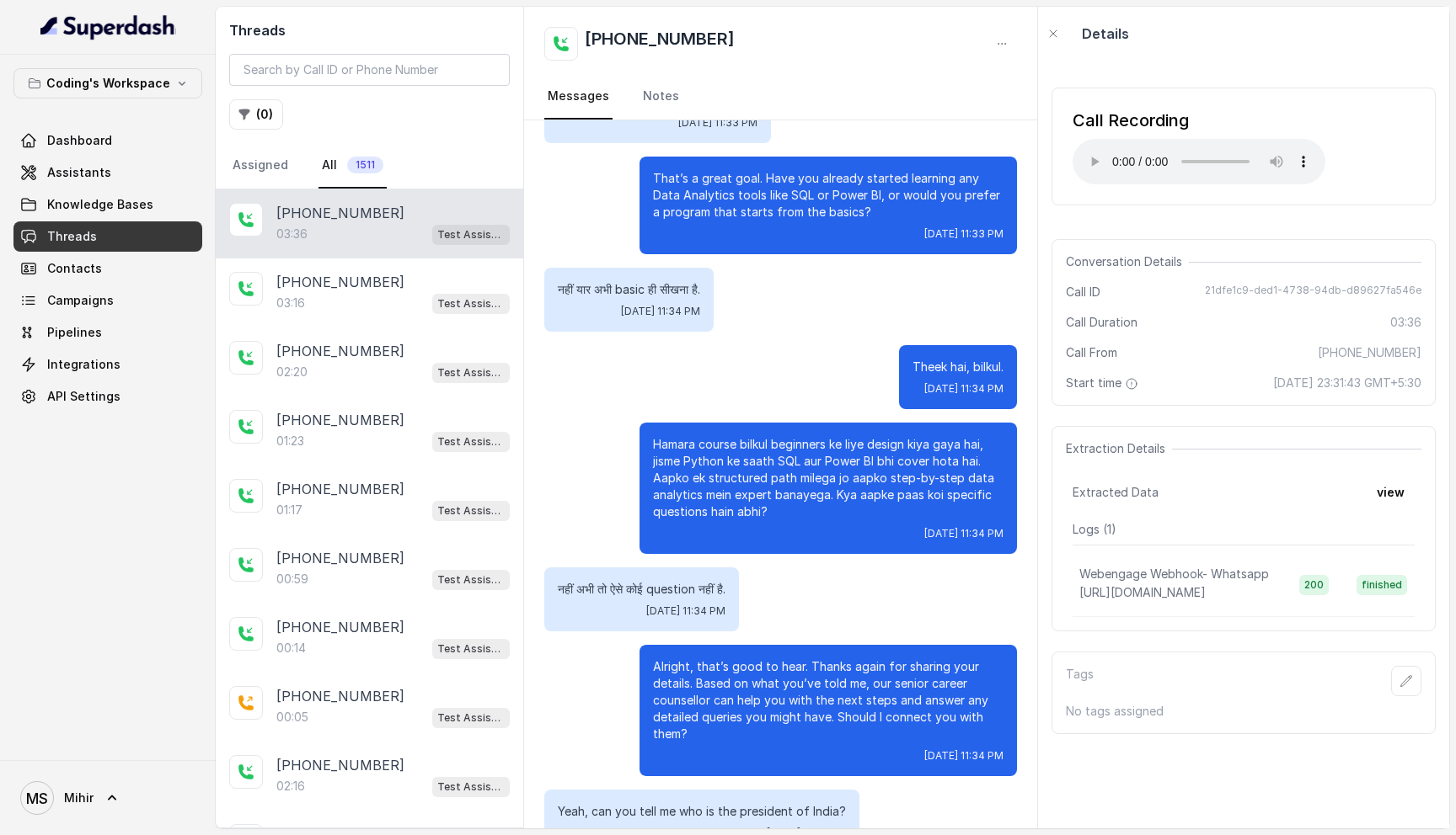
click at [679, 581] on p "नहीं अभी तो ऐसे कोई question नहीं है." at bounding box center [641, 590] width 168 height 17
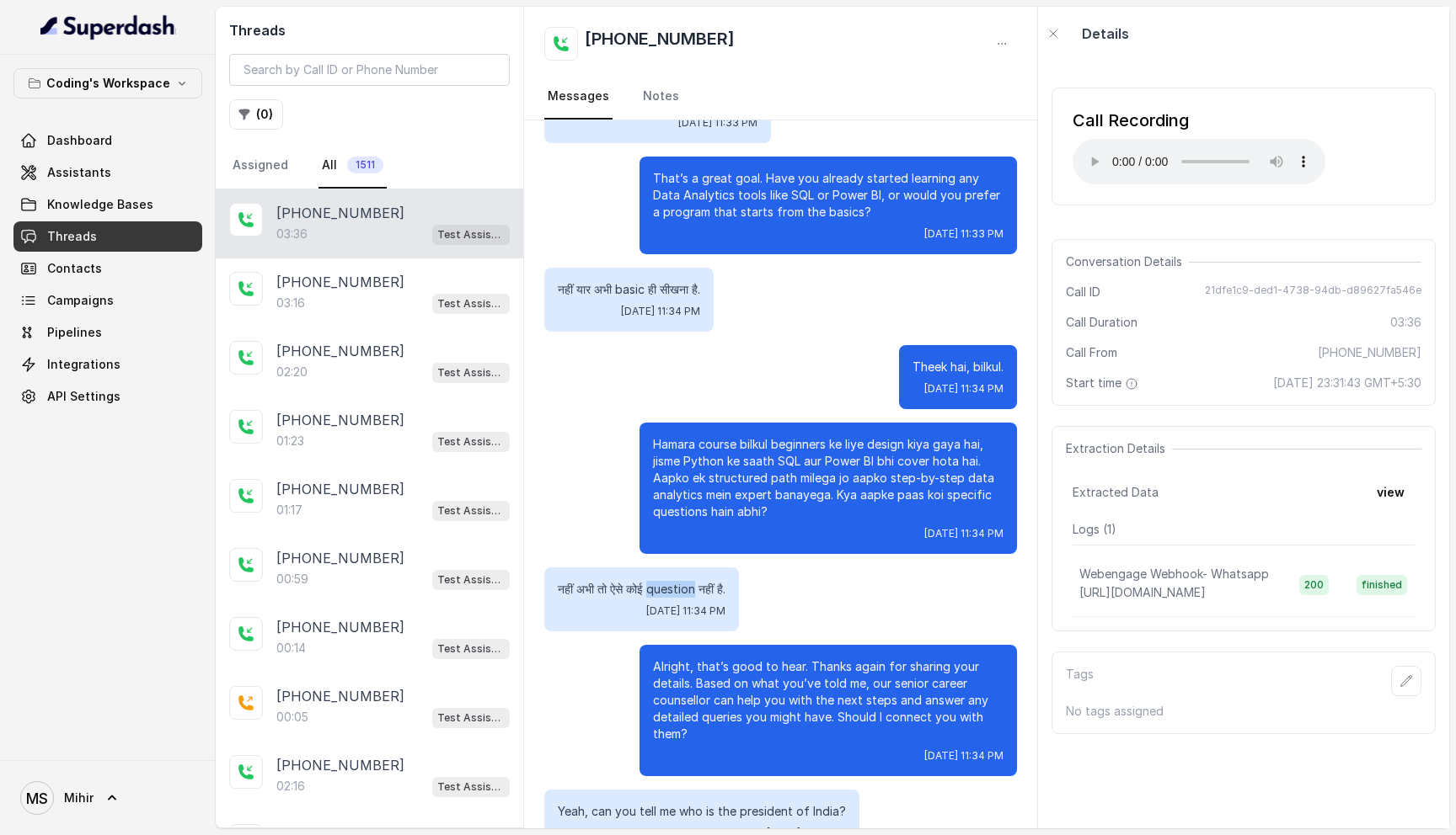
click at [679, 581] on p "नहीं अभी तो ऐसे कोई question नहीं है." at bounding box center [641, 590] width 168 height 17
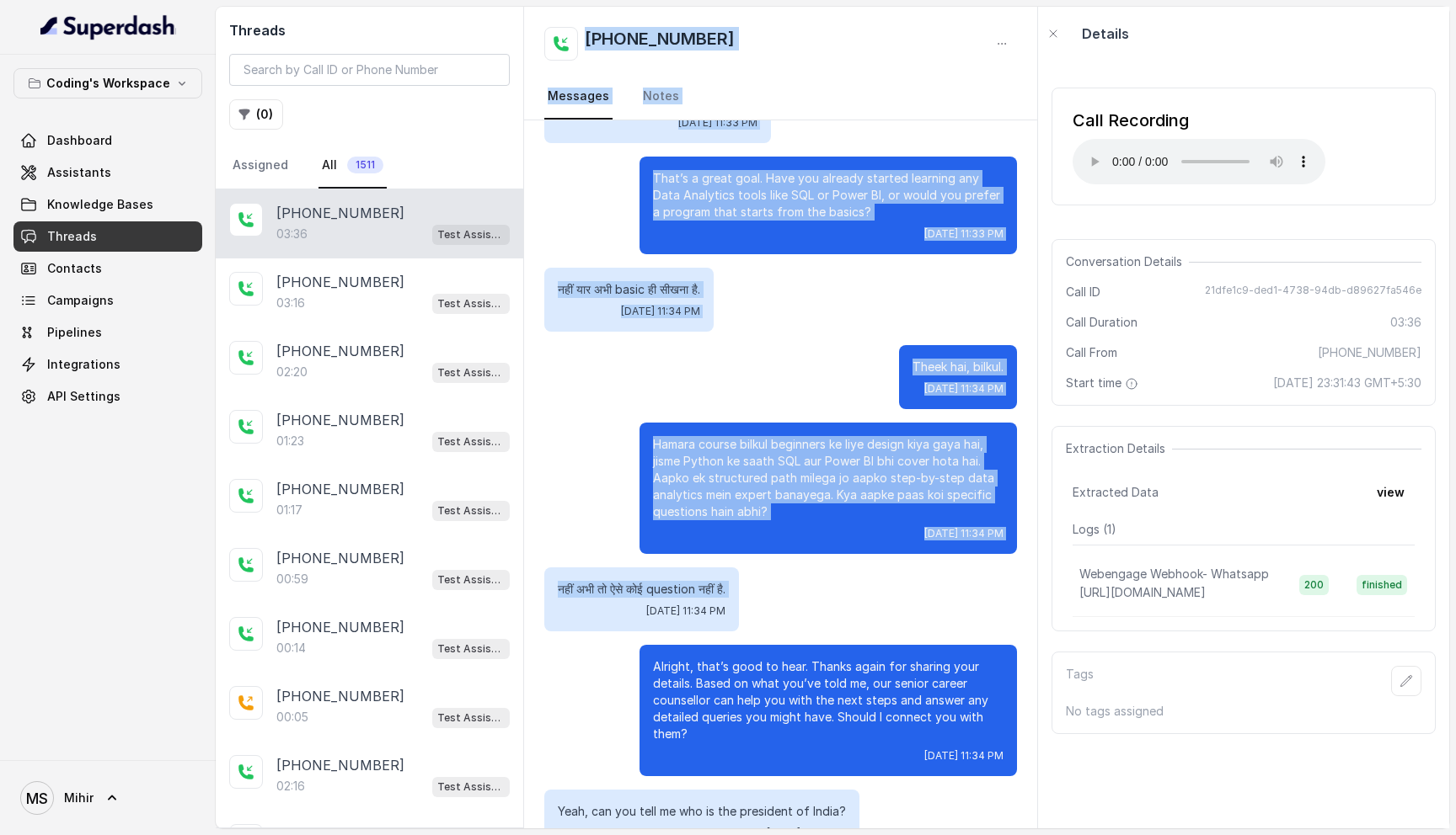
drag, startPoint x: 679, startPoint y: 581, endPoint x: 627, endPoint y: -106, distance: 689.0
click at [627, 0] on html "Coding's Workspace Dashboard Assistants Knowledge Bases Threads Contacts Campai…" at bounding box center [728, 418] width 1456 height 835
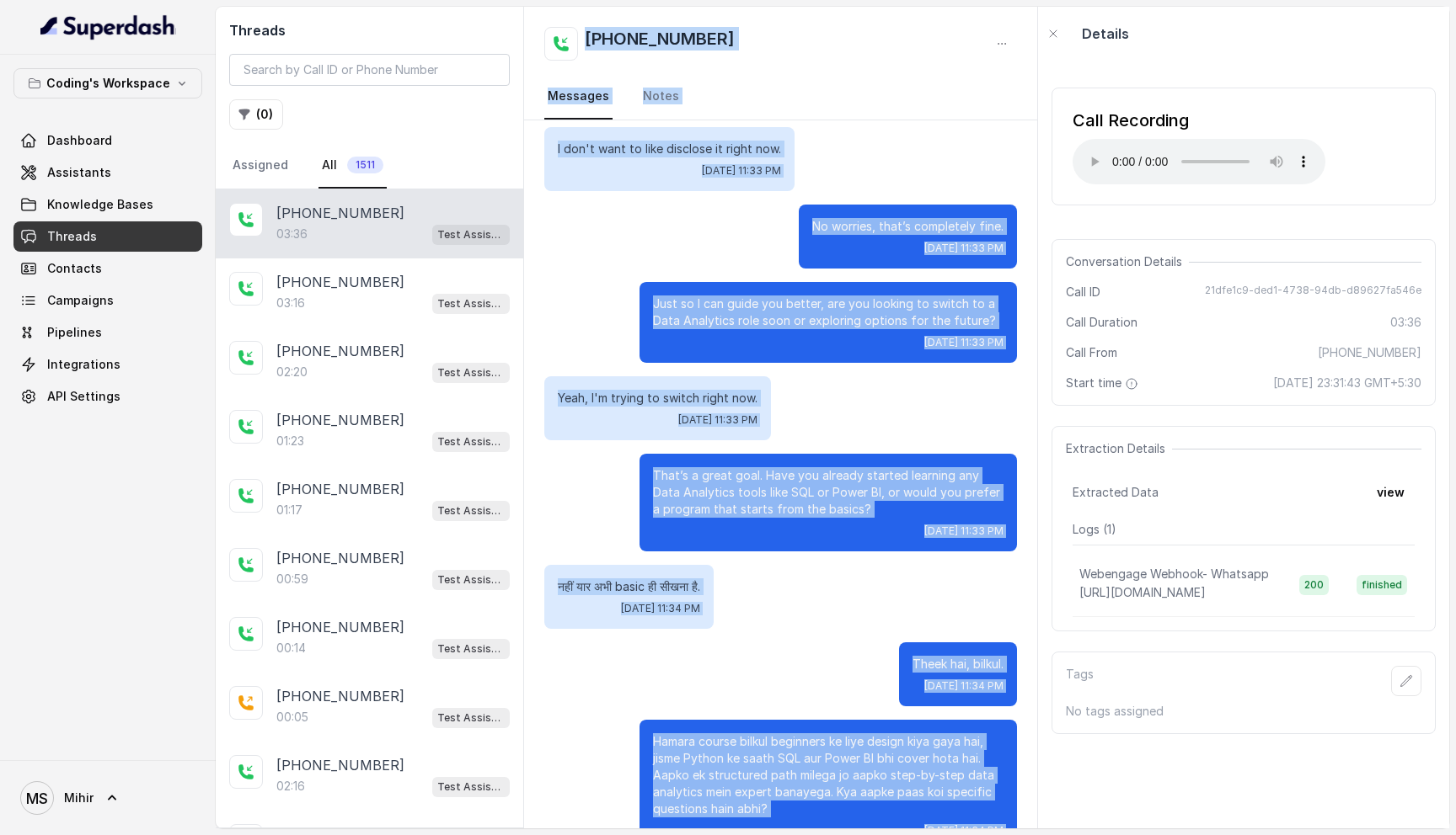
click at [720, 557] on div "Hello [DATE] 11:31 PM Hello. [DATE] 11:31 PM Good afternoon. This is [PERSON_NA…" at bounding box center [781, 140] width 513 height 3072
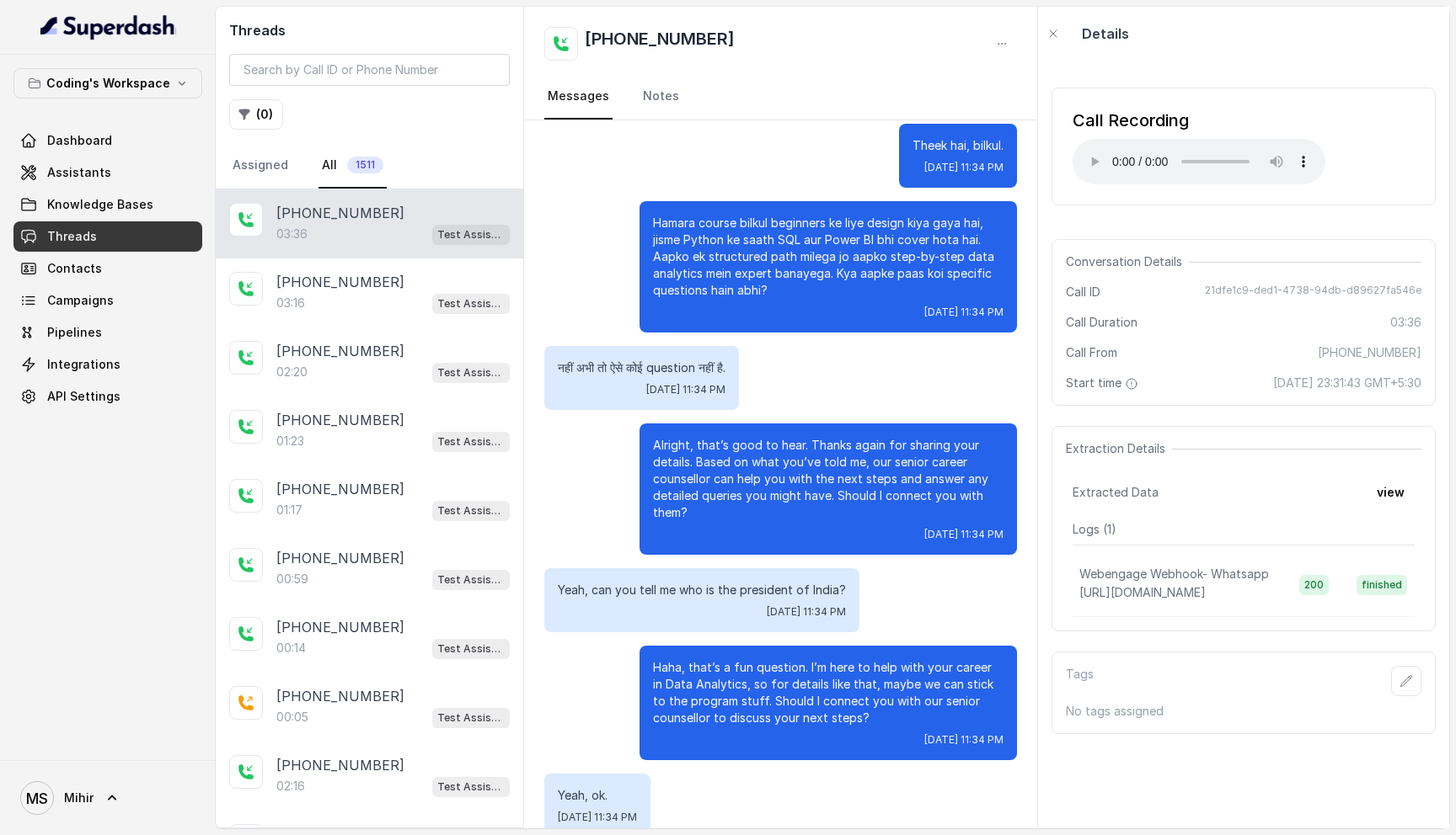
scroll to position [2381, 0]
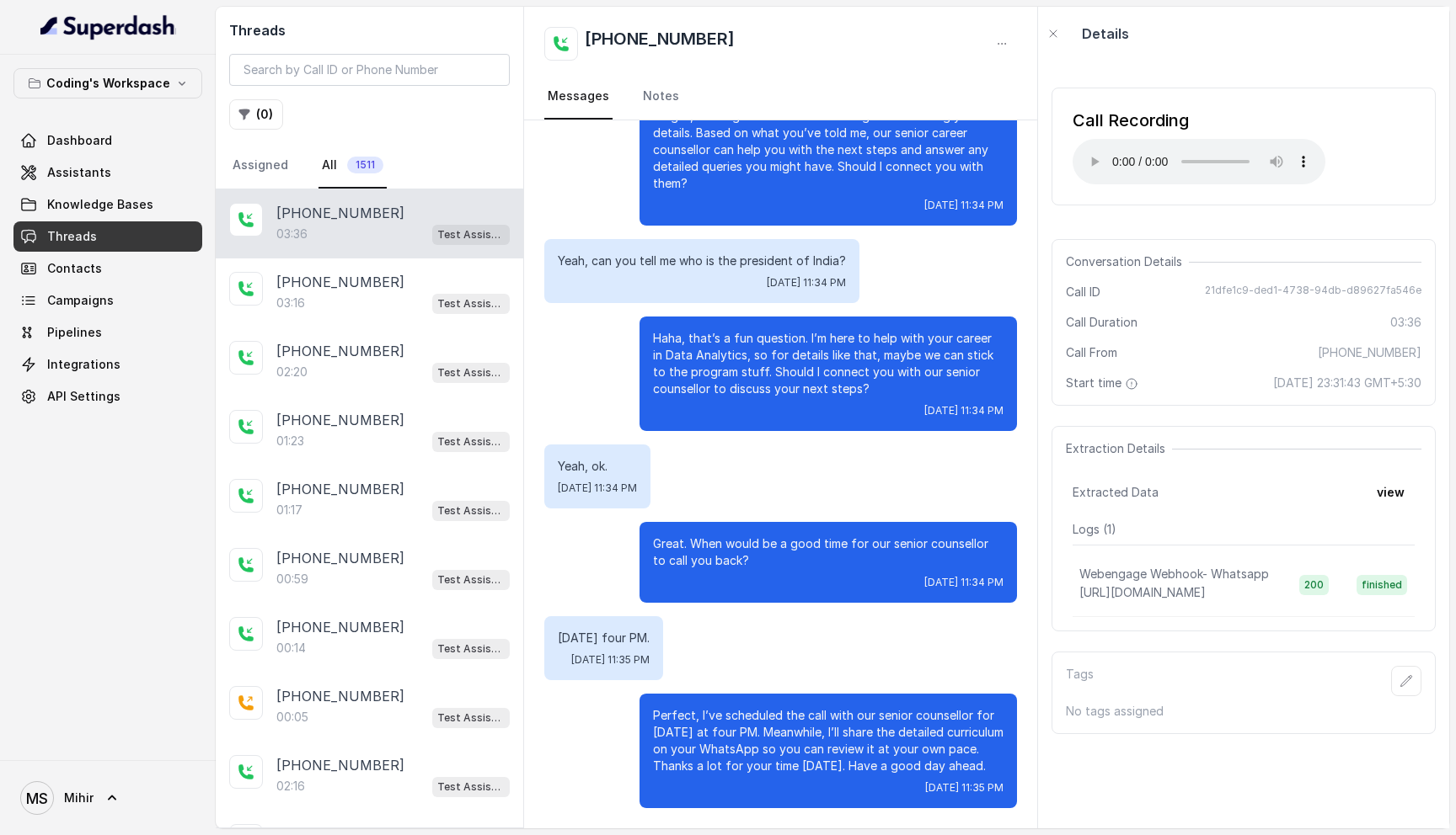
click at [716, 333] on p "Haha, that’s a fun question. I’m here to help with your career in Data Analytic…" at bounding box center [828, 363] width 350 height 67
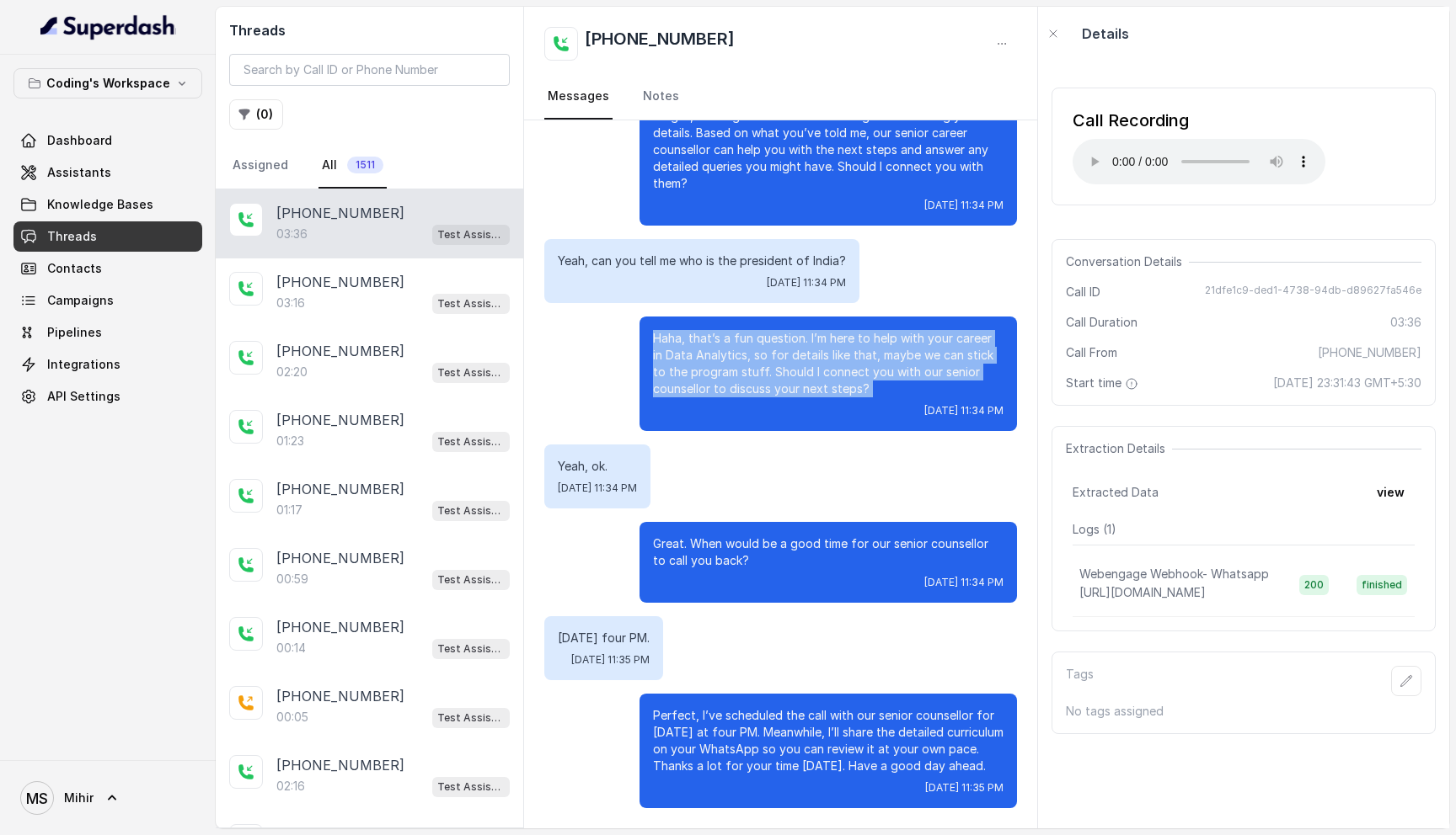
click at [716, 333] on p "Haha, that’s a fun question. I’m here to help with your career in Data Analytic…" at bounding box center [828, 363] width 350 height 67
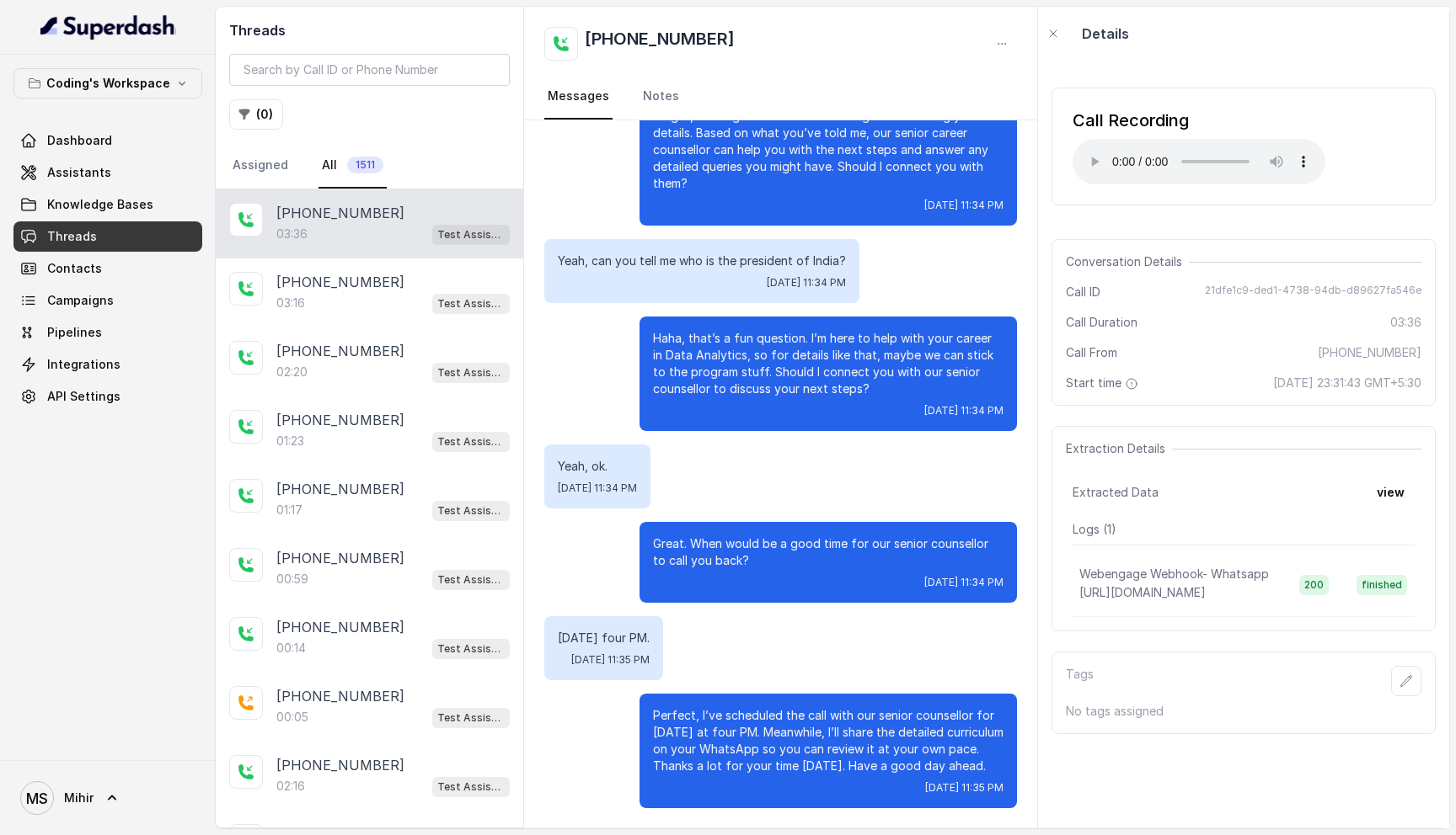
click at [716, 333] on p "Haha, that’s a fun question. I’m here to help with your career in Data Analytic…" at bounding box center [828, 363] width 350 height 67
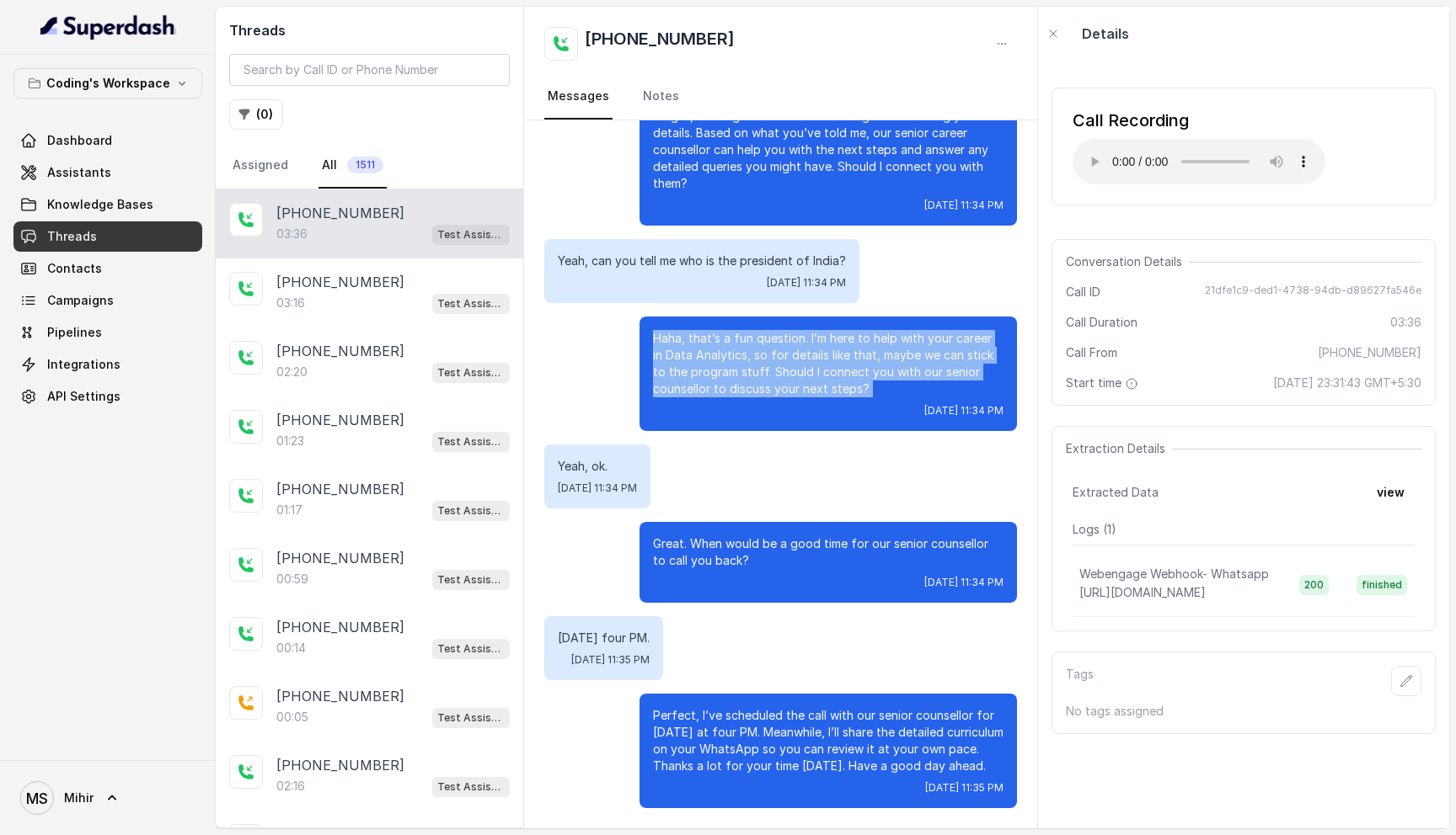
click at [716, 333] on p "Haha, that’s a fun question. I’m here to help with your career in Data Analytic…" at bounding box center [828, 363] width 350 height 67
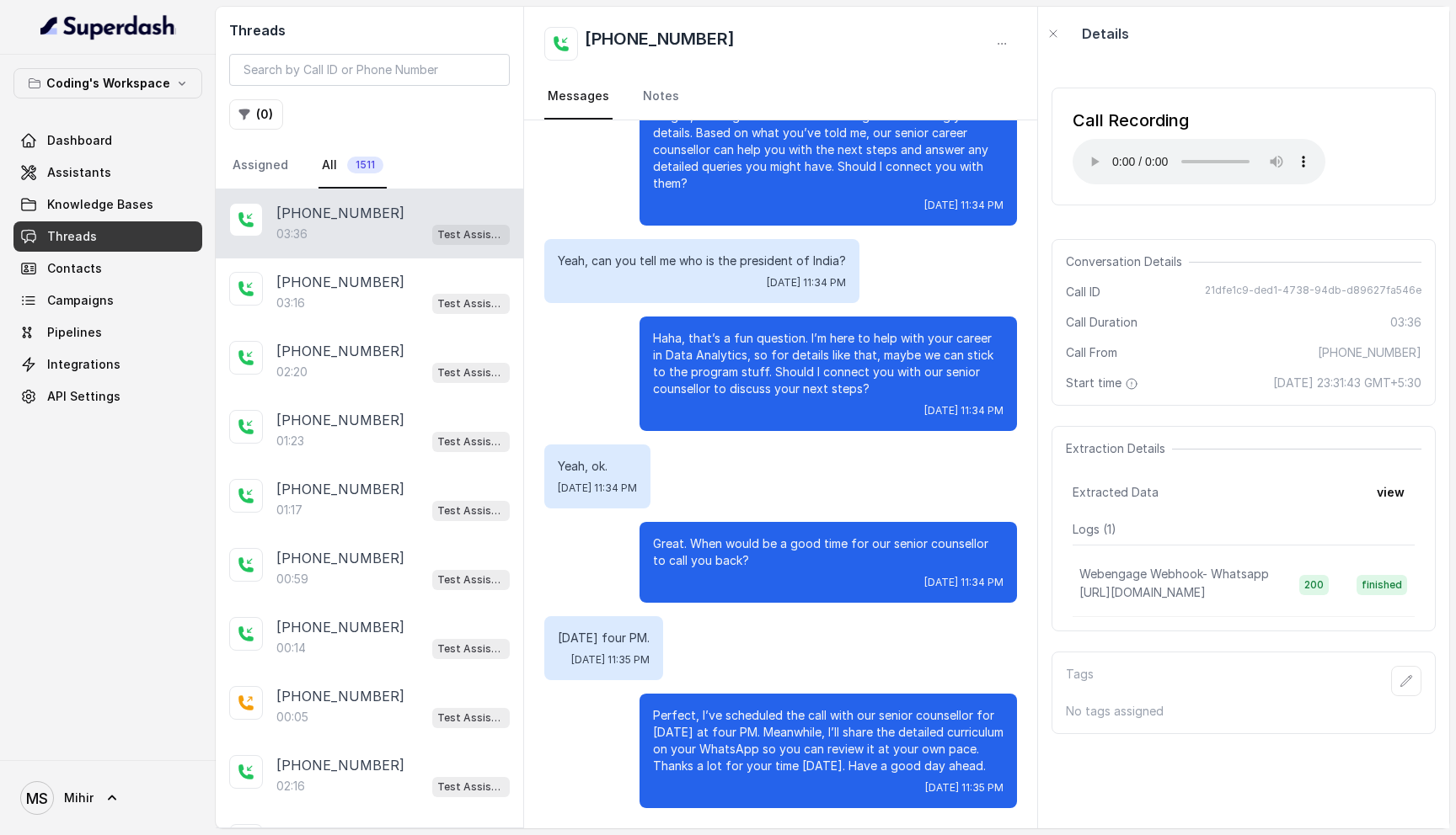
click at [716, 333] on p "Haha, that’s a fun question. I’m here to help with your career in Data Analytic…" at bounding box center [828, 363] width 350 height 67
